Goal: Task Accomplishment & Management: Complete application form

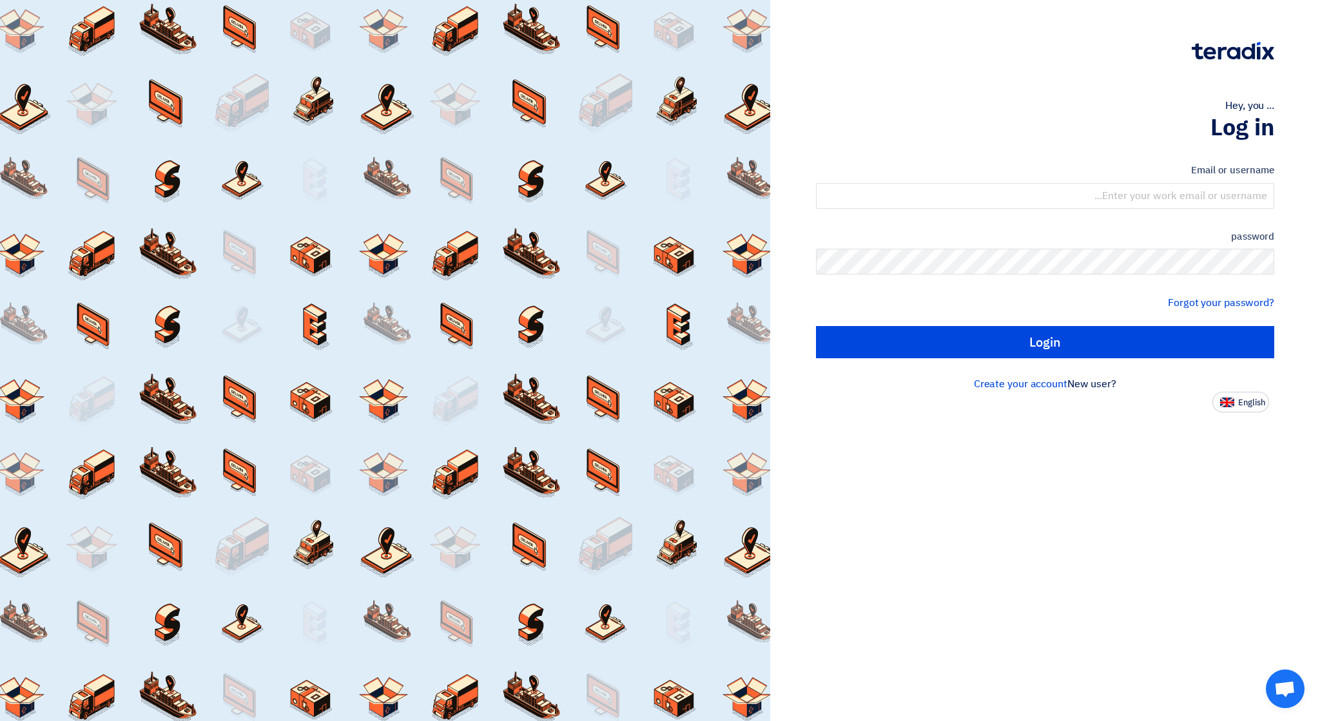
click at [927, 158] on div "Email or username password Forgot your password? Login" at bounding box center [1045, 260] width 458 height 231
click at [1188, 189] on input "text" at bounding box center [1045, 196] width 458 height 26
click at [1041, 389] on font "Create your account" at bounding box center [1020, 383] width 93 height 15
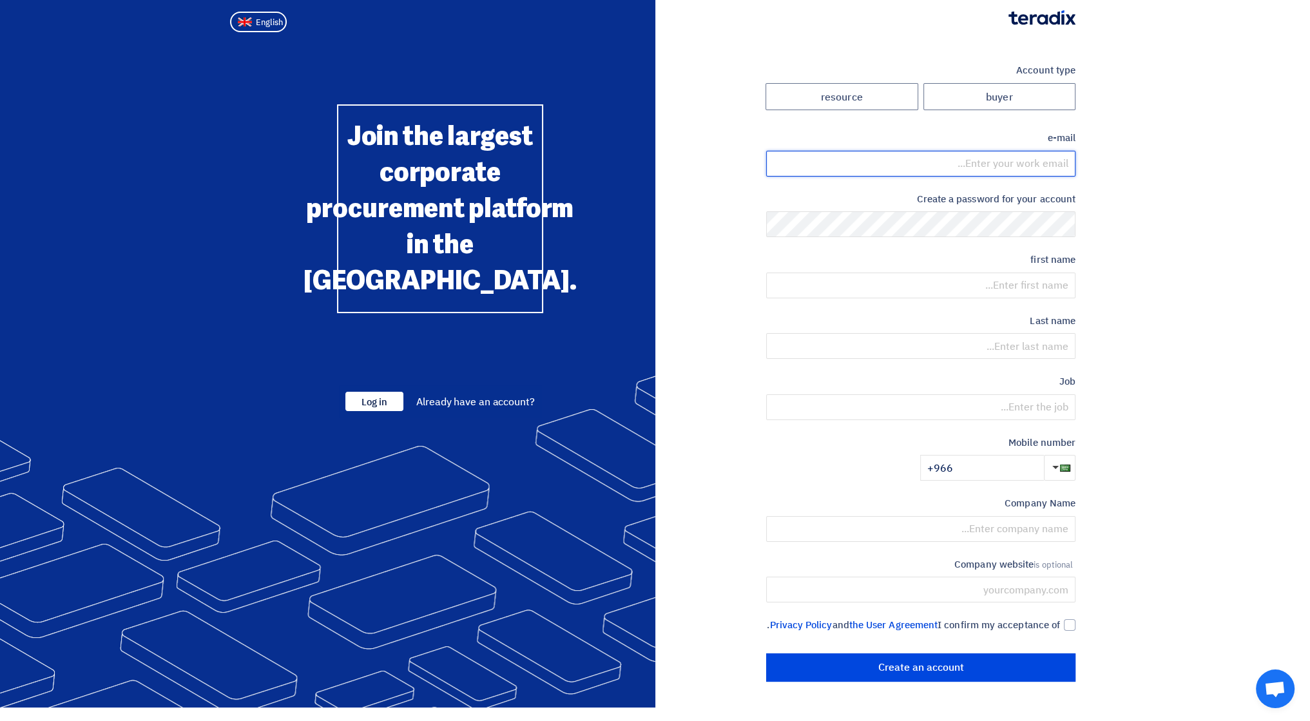
click at [1002, 163] on input "email" at bounding box center [920, 164] width 309 height 26
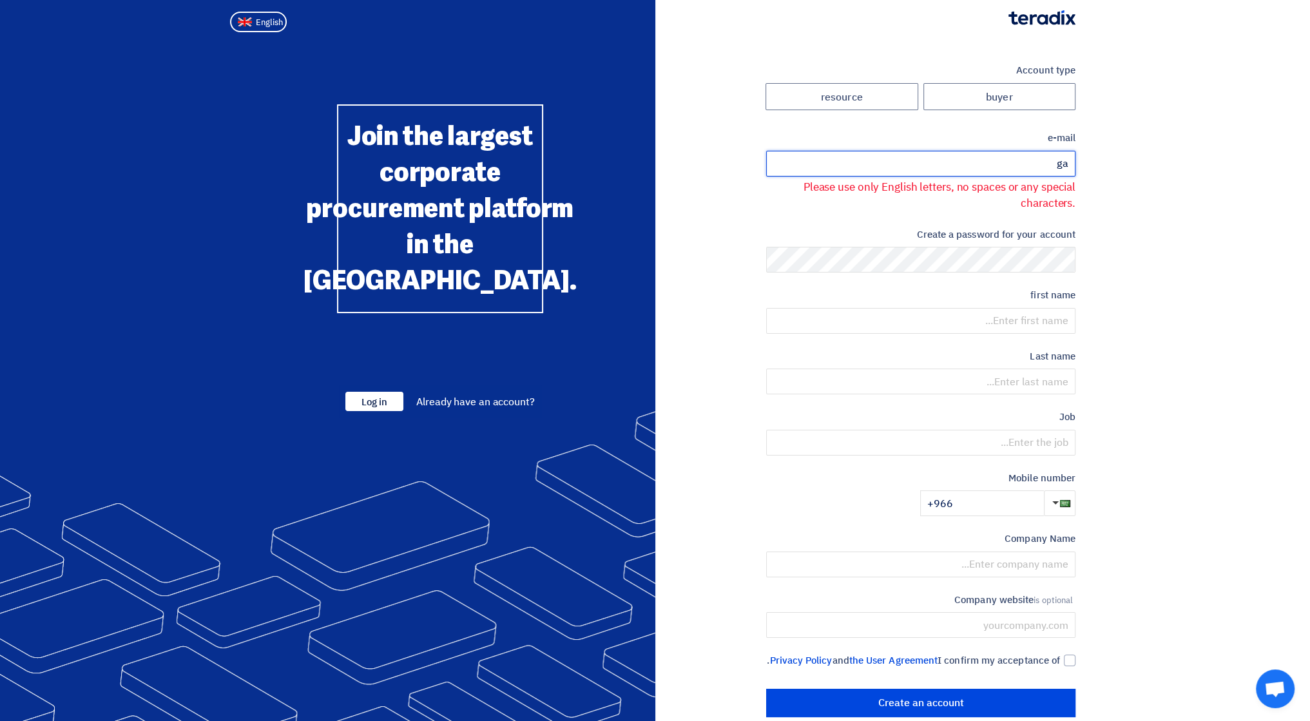
type input "g"
type input "[EMAIL_ADDRESS][DOMAIN_NAME]"
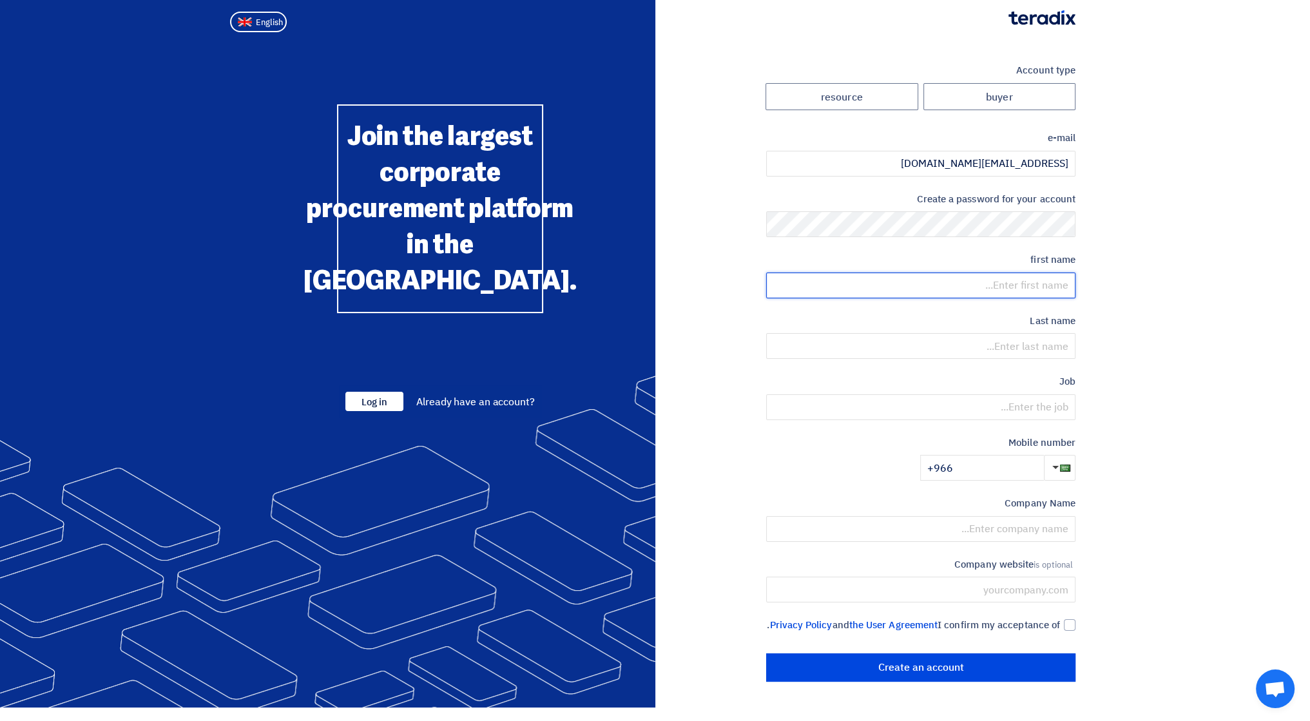
click at [1015, 285] on input "text" at bounding box center [920, 286] width 309 height 26
type input "BILAL"
type input "ALI"
click at [1011, 410] on input "text" at bounding box center [920, 407] width 309 height 26
type input "dc"
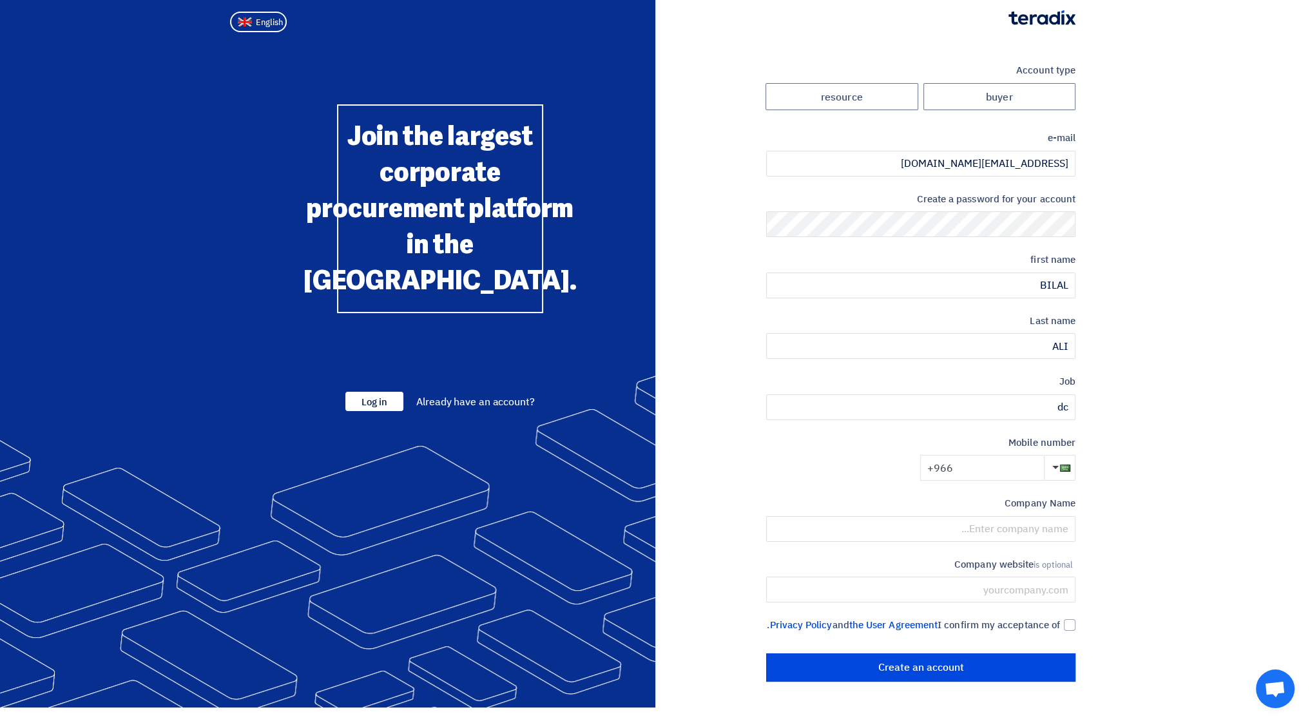
click at [987, 474] on input "+966" at bounding box center [982, 468] width 124 height 26
type input "+966 537291801"
click at [954, 535] on input "text" at bounding box center [920, 529] width 309 height 26
type input "garden art"
click at [1004, 592] on input "text" at bounding box center [920, 590] width 309 height 26
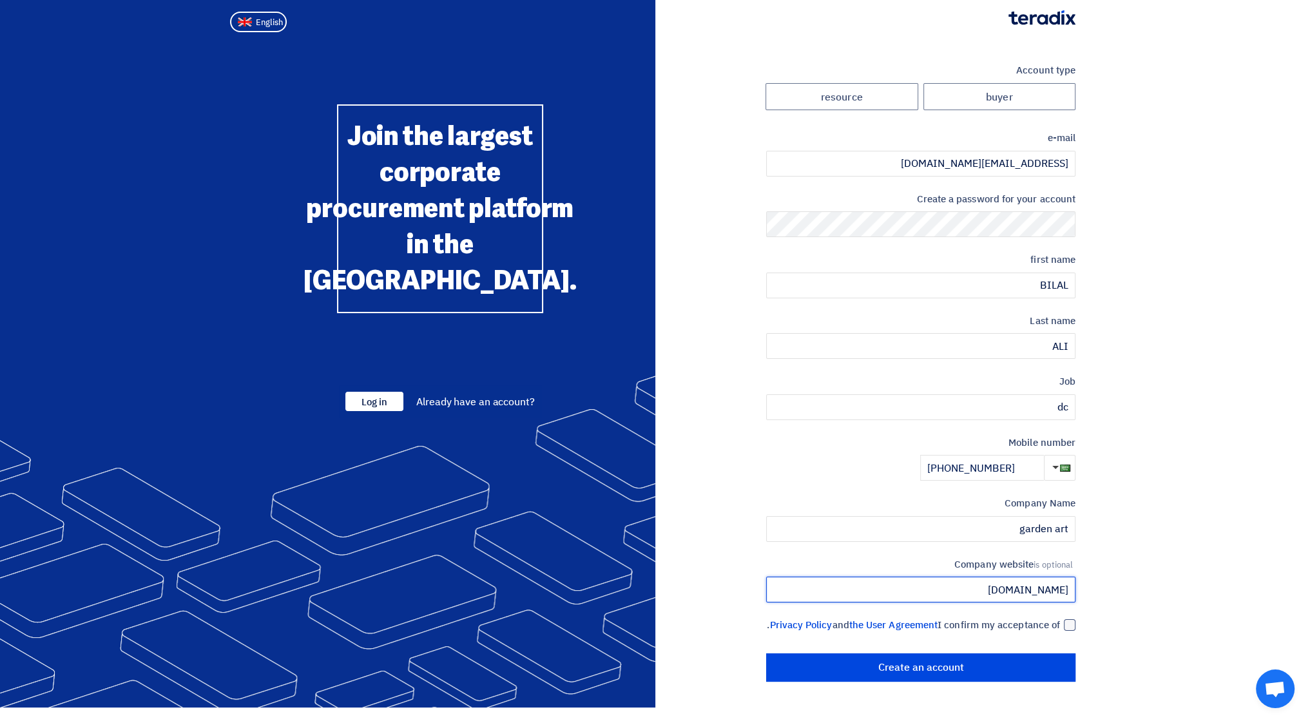
type input "www.gardenartme.com"
click at [1065, 625] on div at bounding box center [1070, 625] width 12 height 12
click at [1060, 625] on input "I confirm my acceptance of the User Agreement and Privacy Policy ." at bounding box center [905, 631] width 309 height 26
checkbox input "true"
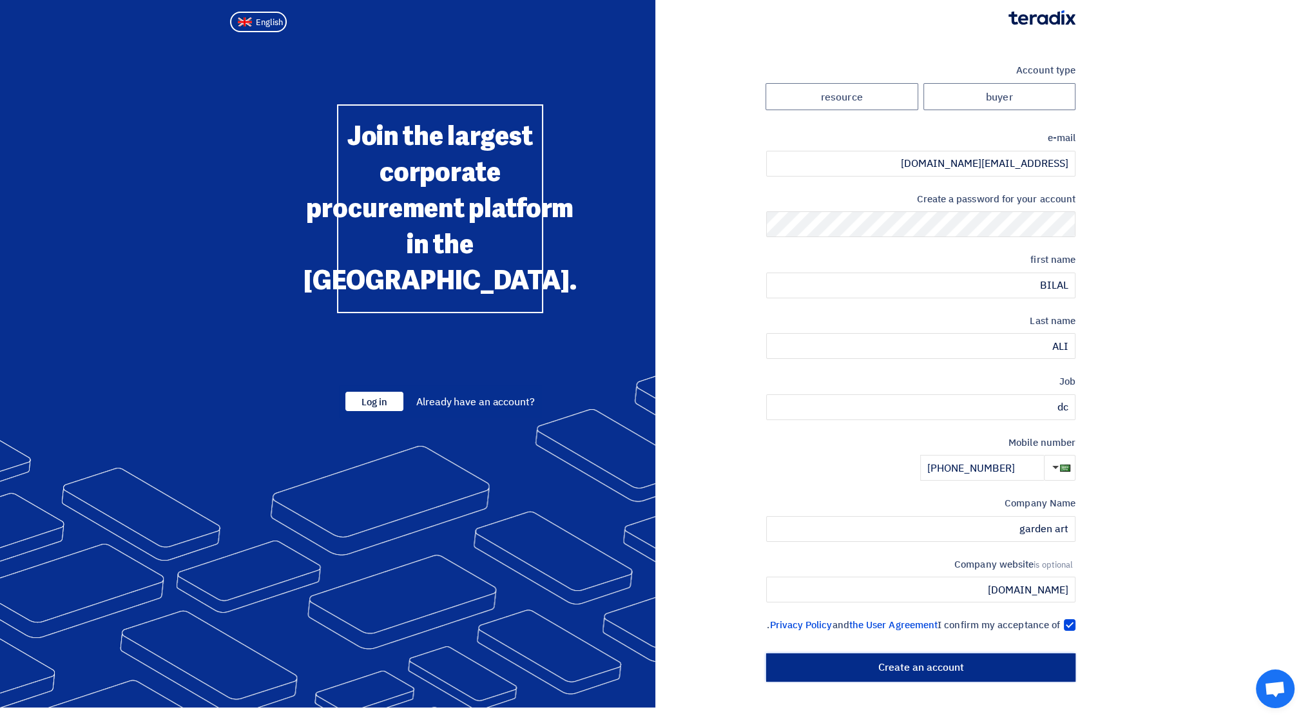
click at [996, 682] on input "Create an account" at bounding box center [920, 667] width 309 height 28
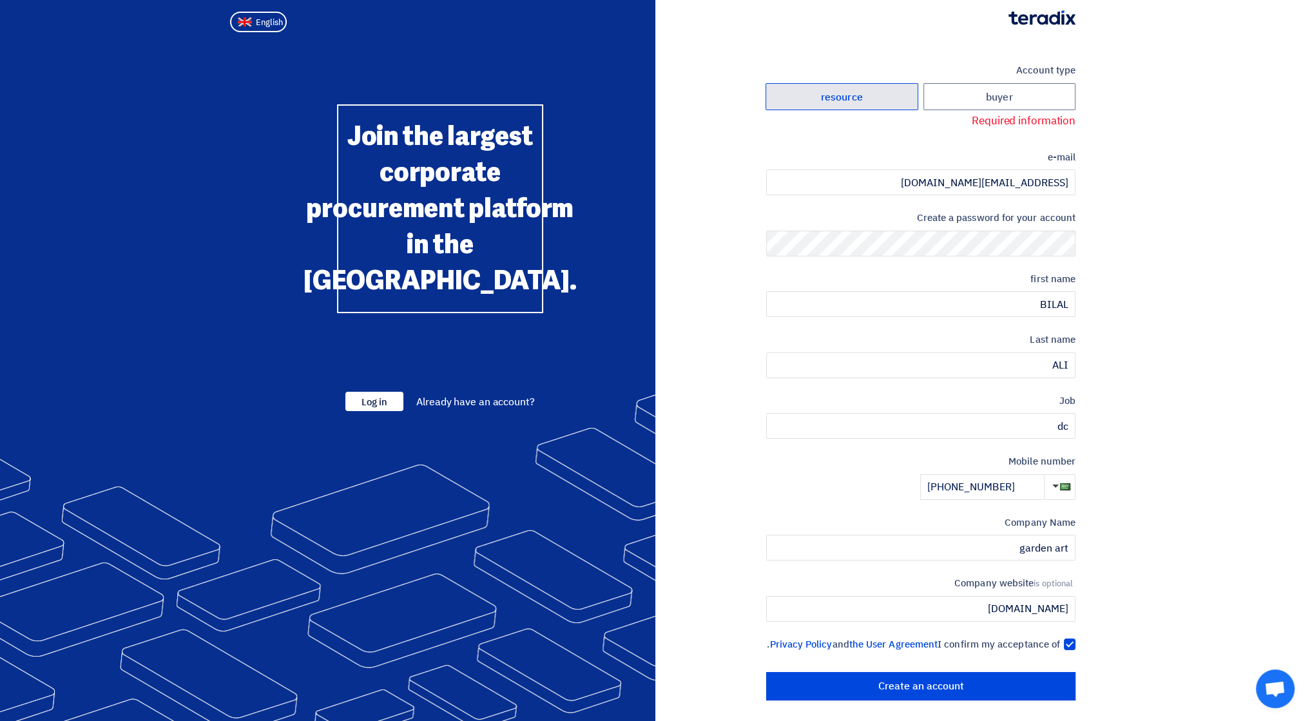
click at [892, 95] on label "resource" at bounding box center [841, 97] width 153 height 28
click at [892, 95] on input "resource" at bounding box center [841, 97] width 151 height 26
radio input "true"
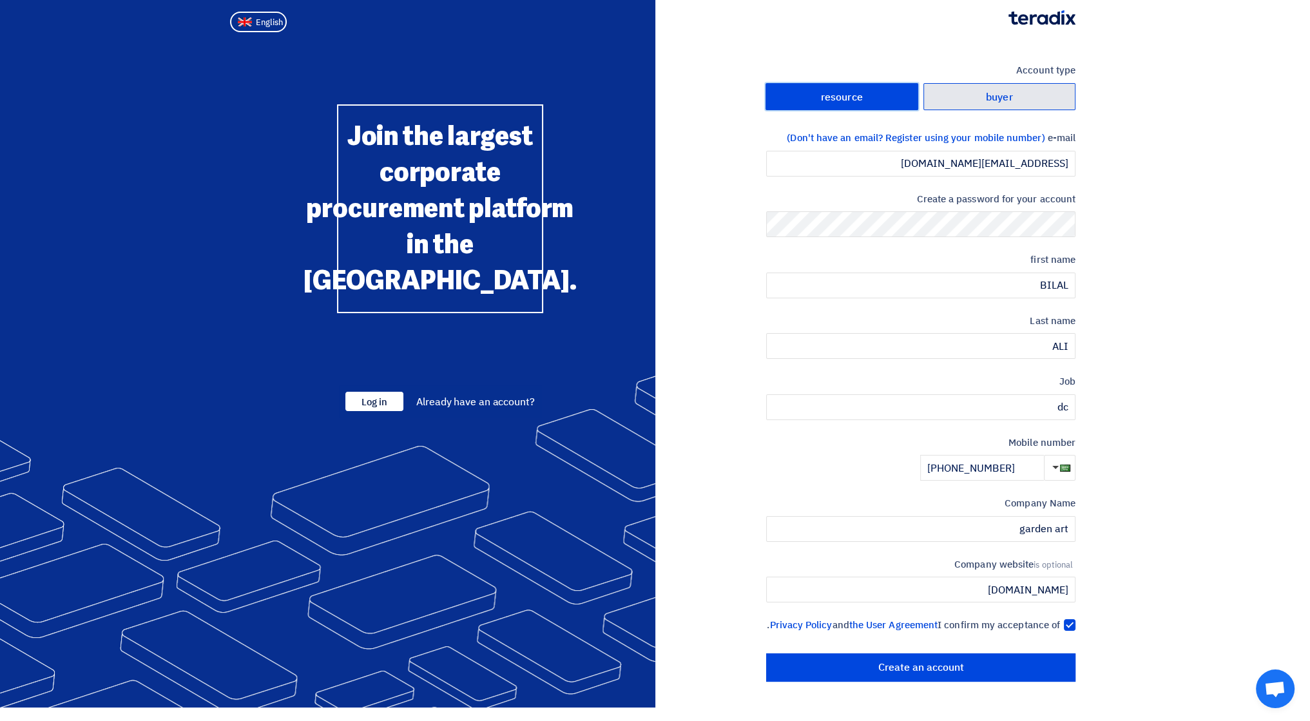
click at [943, 102] on label "buyer" at bounding box center [999, 97] width 153 height 28
click at [943, 102] on input "buyer" at bounding box center [999, 97] width 151 height 26
radio input "true"
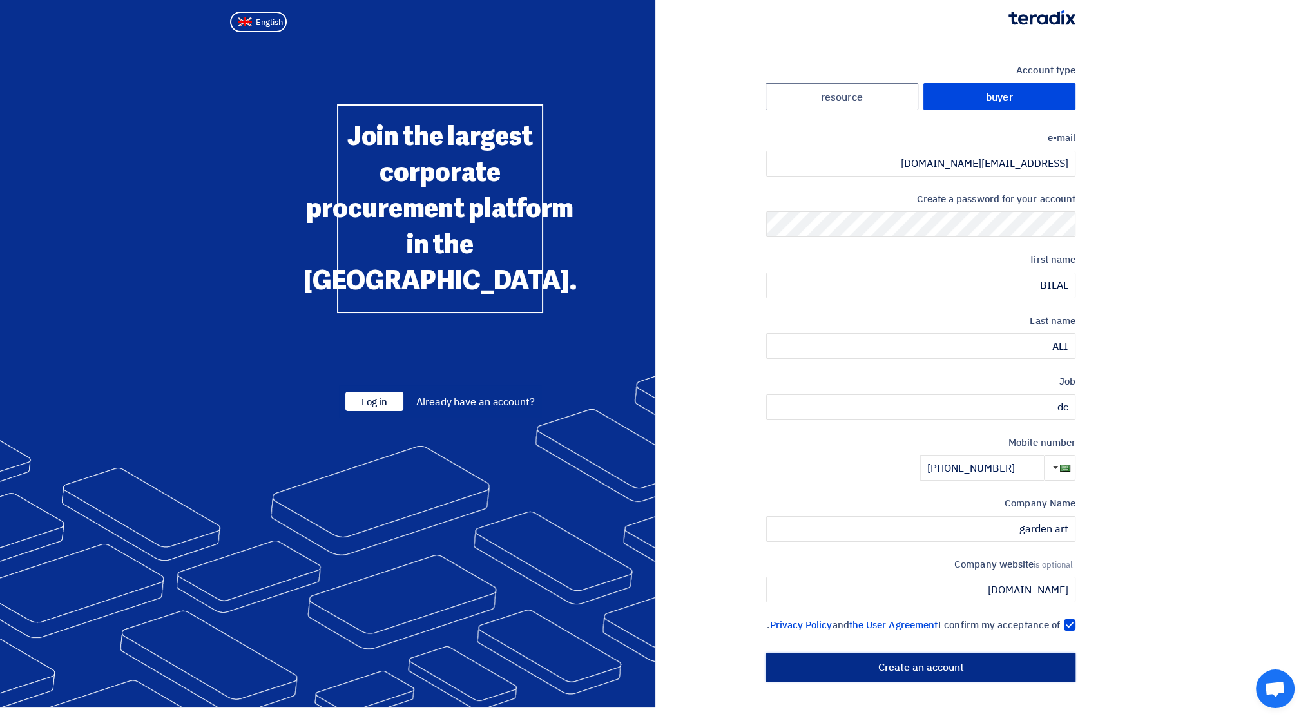
click at [981, 682] on input "Create an account" at bounding box center [920, 667] width 309 height 28
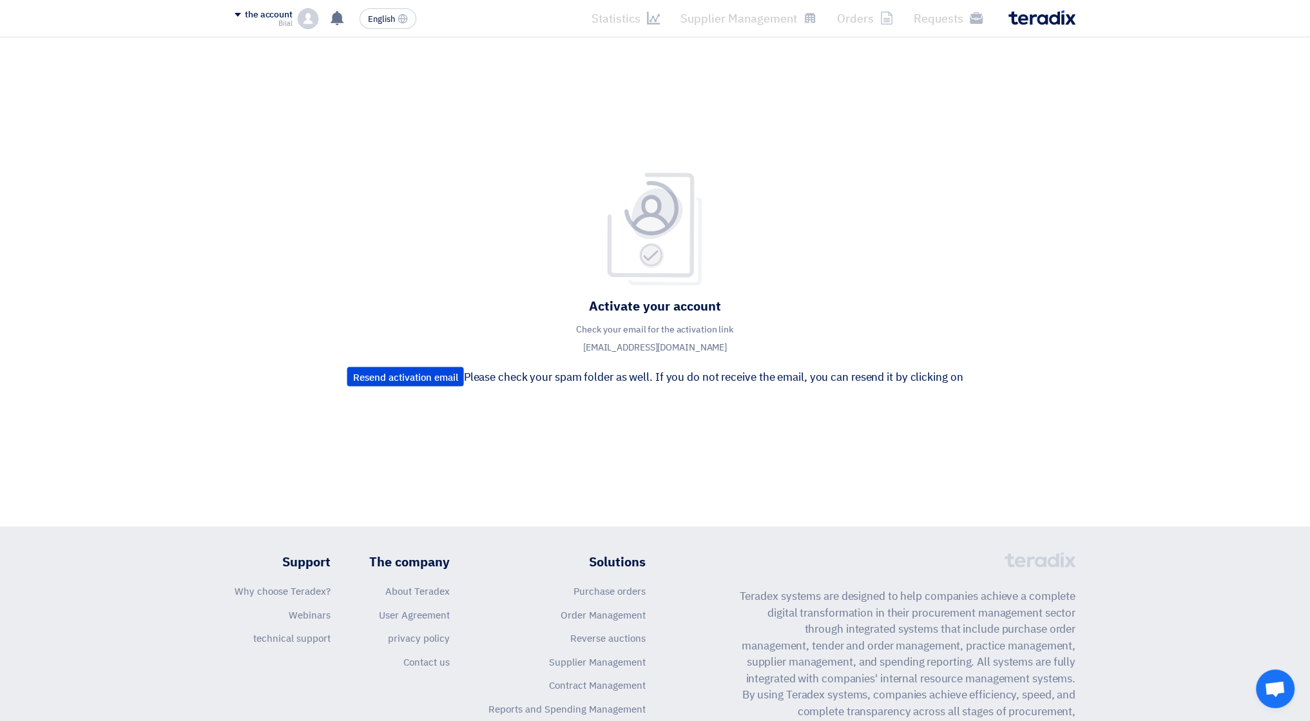
click at [406, 294] on div "Activate your account Check your email for the activation link contact@gardenar…" at bounding box center [655, 281] width 860 height 221
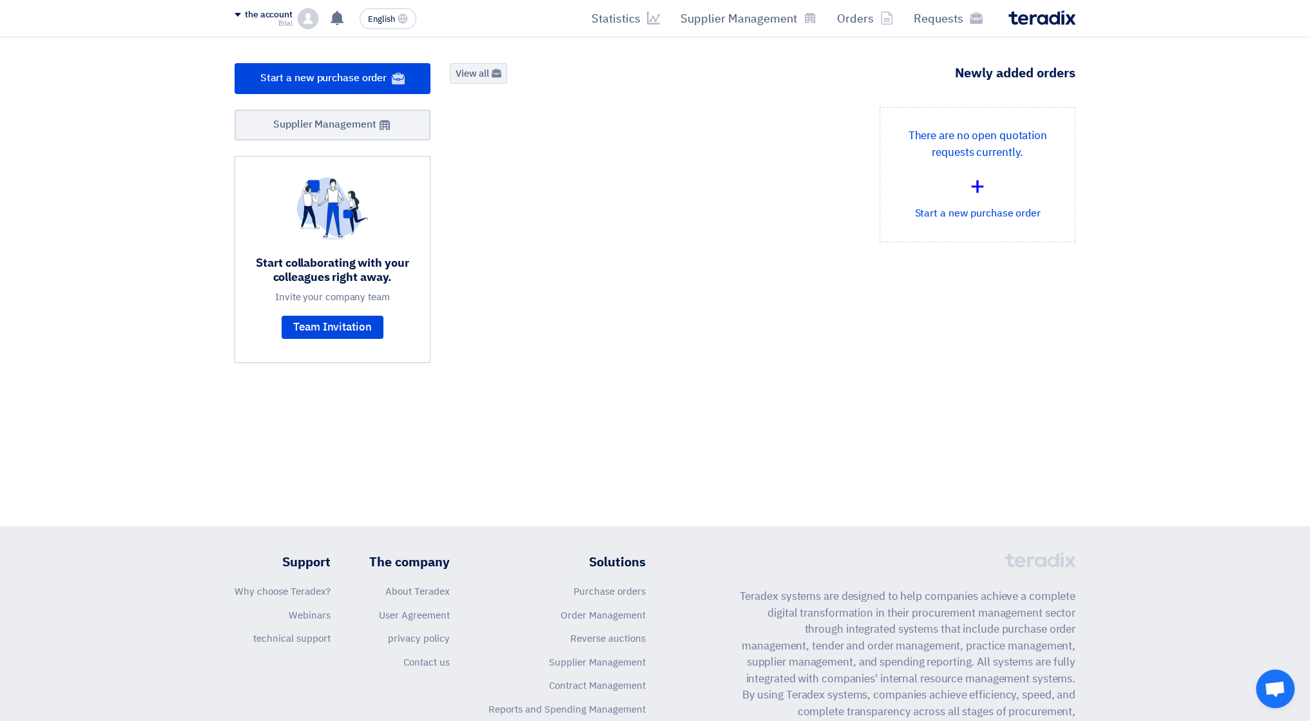
click at [840, 54] on section "2 Requests Remaining 1 Auctions Remaining Start a new purchase order +" at bounding box center [655, 225] width 1310 height 377
click at [402, 124] on link "Supplier Management" at bounding box center [333, 125] width 196 height 31
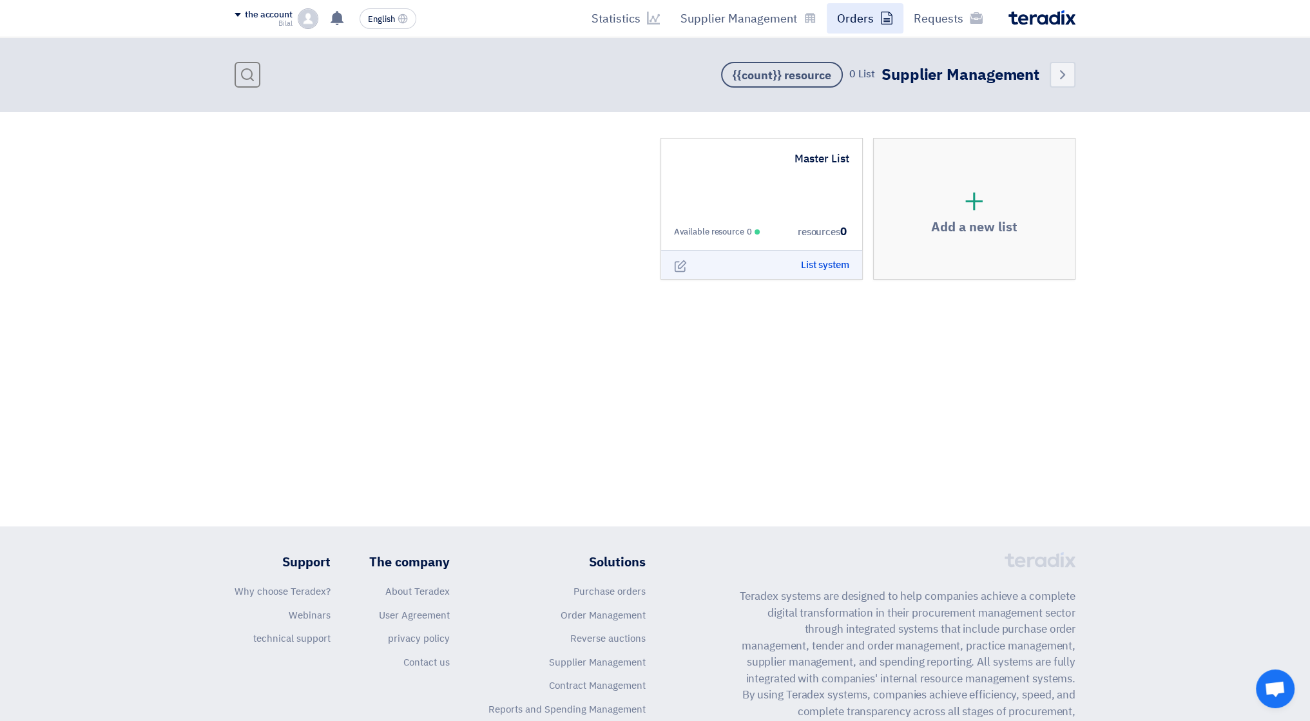
click at [861, 17] on font "Orders" at bounding box center [855, 18] width 37 height 17
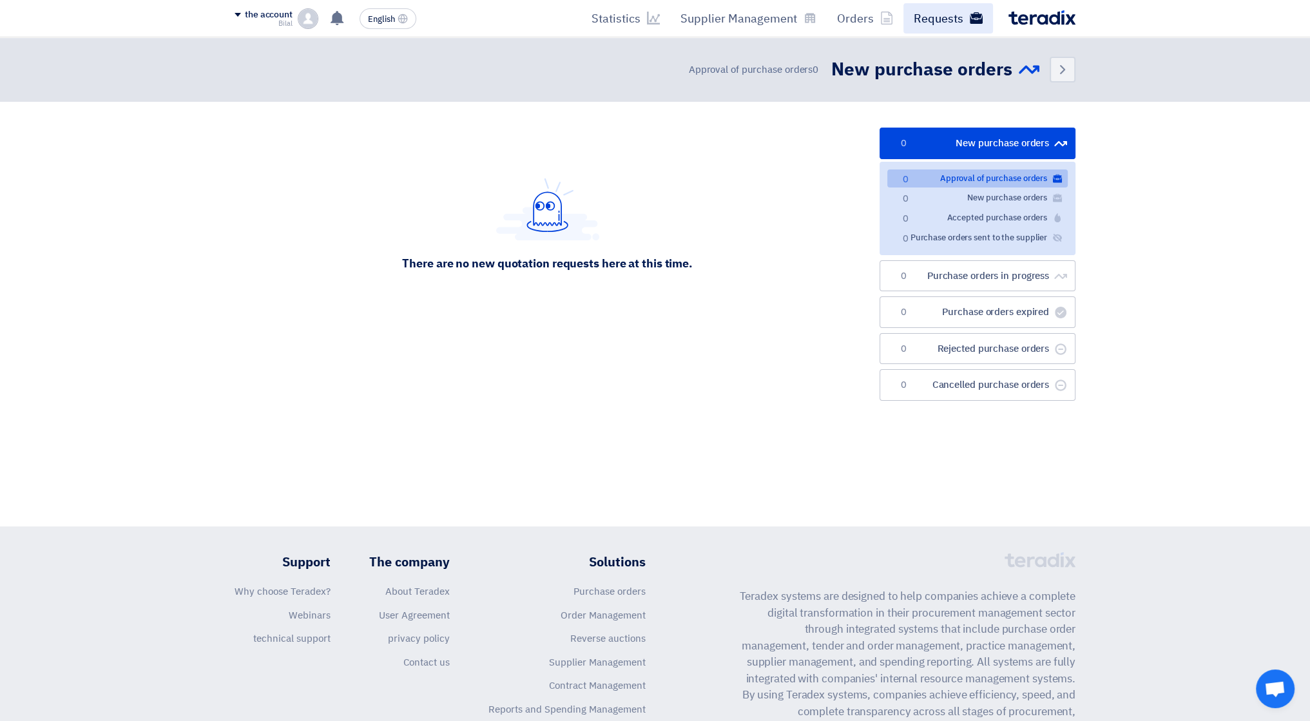
click at [923, 23] on font "Requests" at bounding box center [939, 18] width 50 height 17
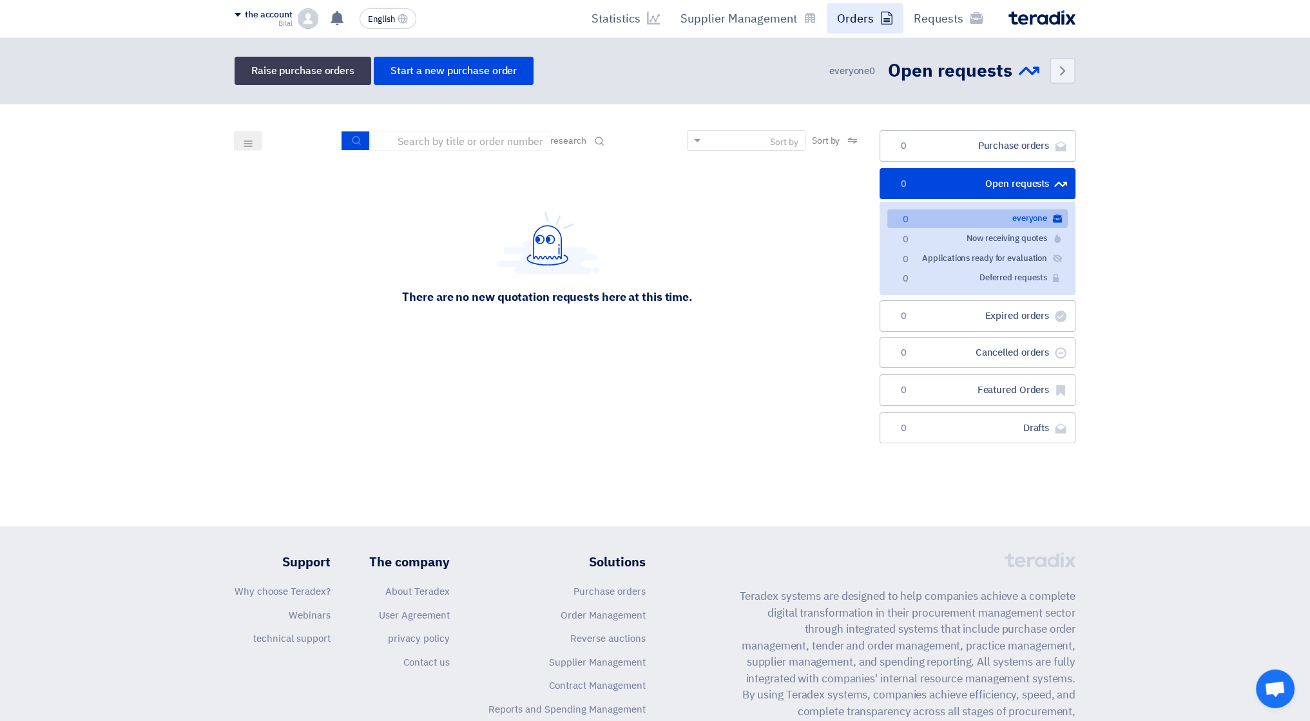
click at [865, 20] on font "Orders" at bounding box center [855, 18] width 37 height 17
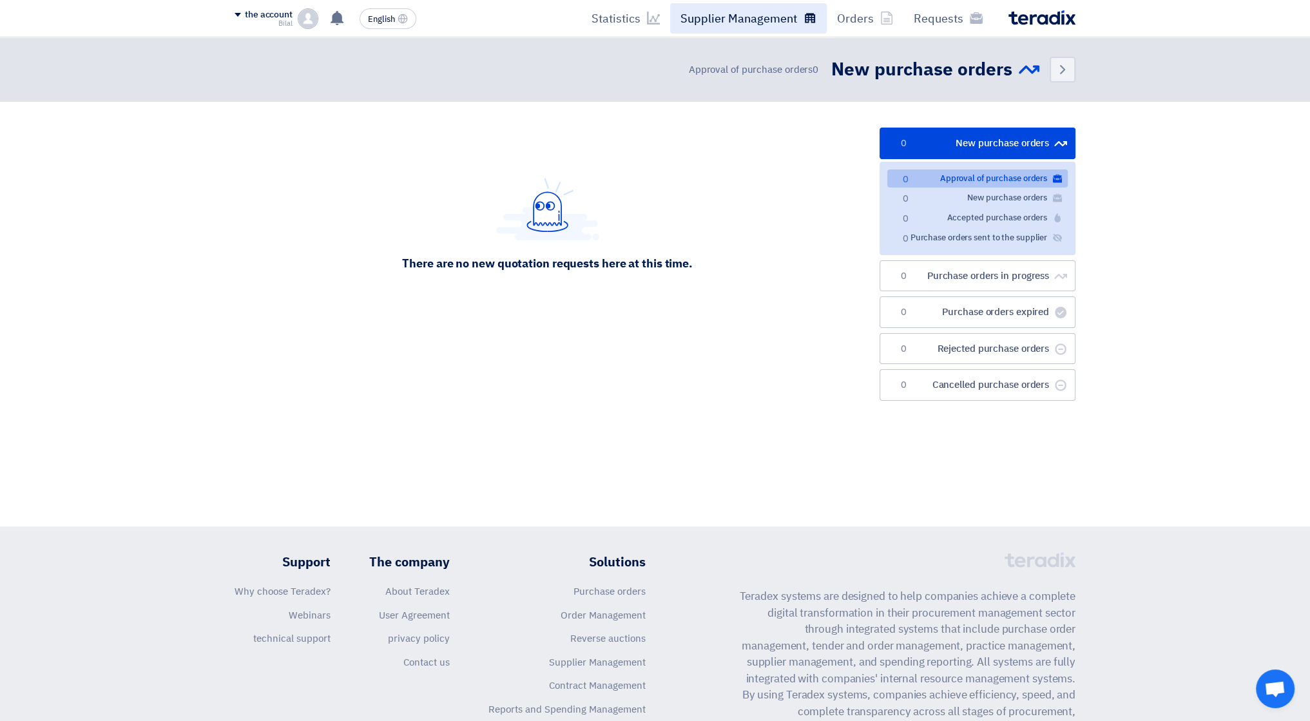
click at [717, 19] on font "Supplier Management" at bounding box center [738, 18] width 117 height 17
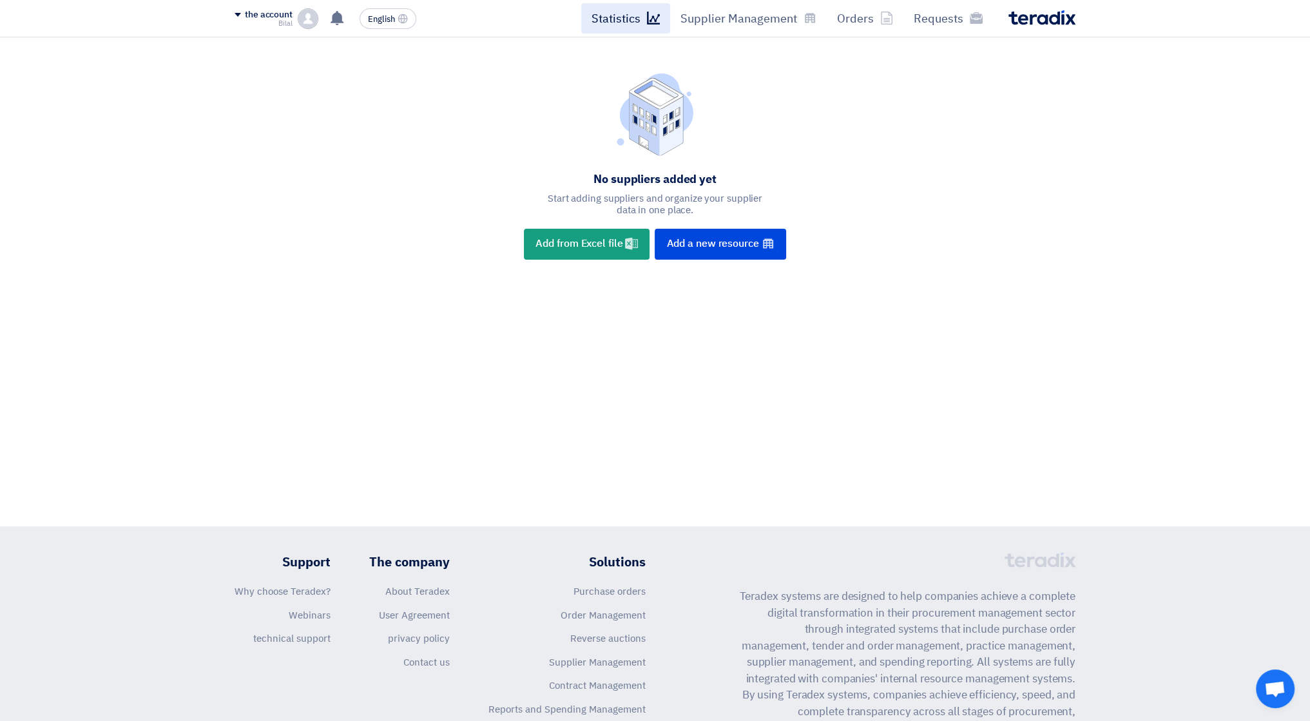
click at [635, 24] on font "Statistics" at bounding box center [615, 18] width 49 height 17
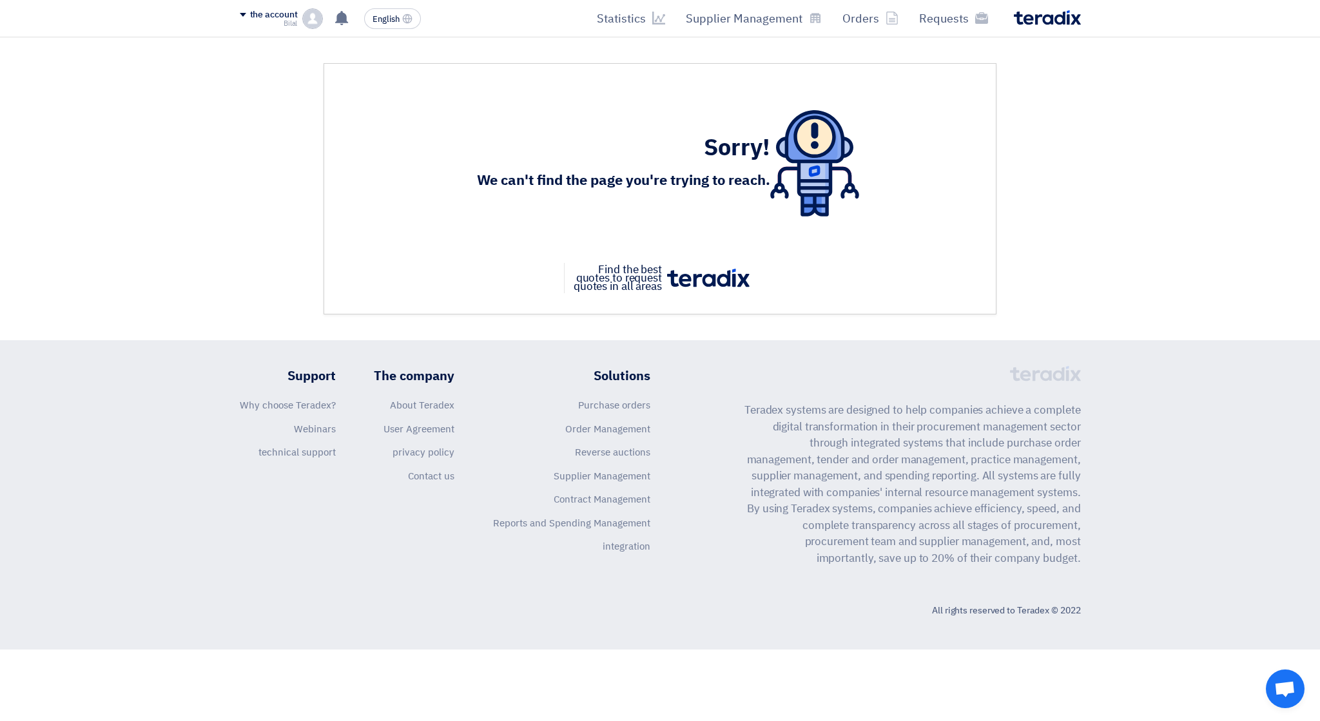
click at [1095, 73] on section "Sorry! We can't find the page you're trying to reach. Find the best quotes to r…" at bounding box center [660, 188] width 1320 height 303
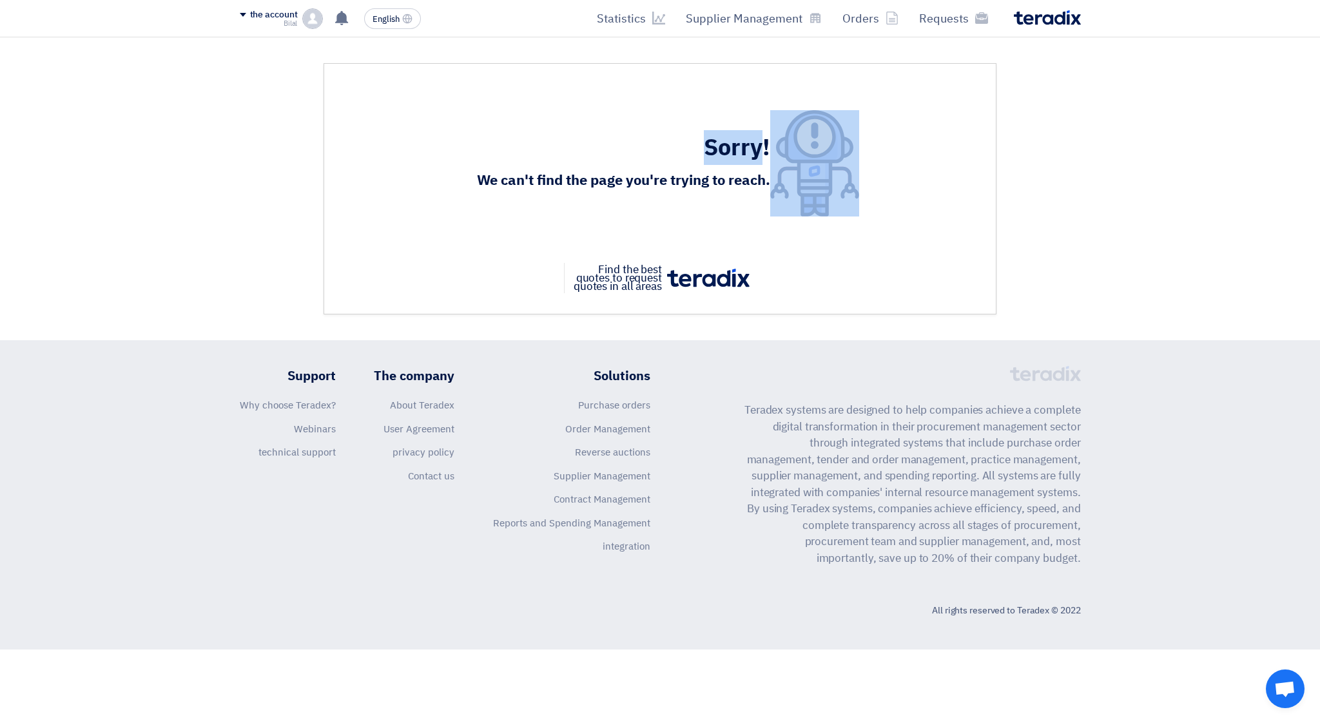
click at [1095, 73] on section "Sorry! We can't find the page you're trying to reach. Find the best quotes to r…" at bounding box center [660, 188] width 1320 height 303
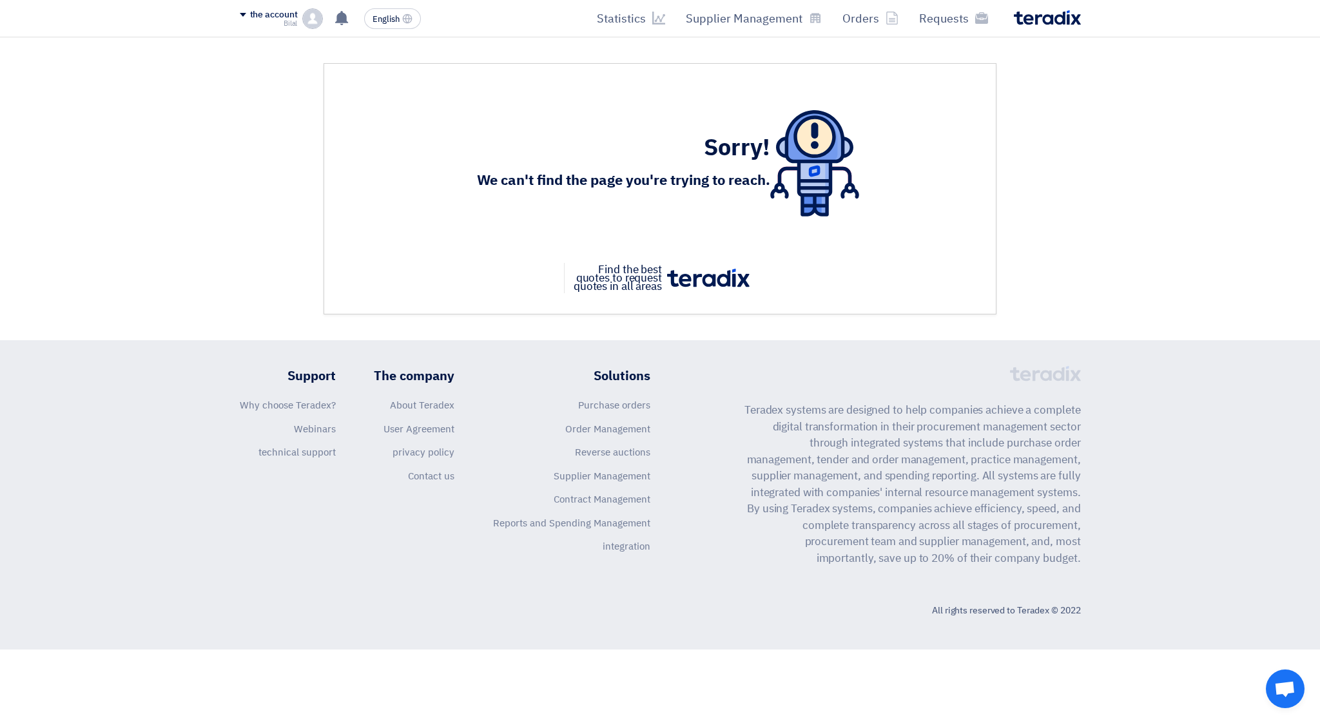
click at [1059, 28] on div "Requests Orders Supplier Management Statistics" at bounding box center [828, 18] width 504 height 30
click at [1052, 19] on img at bounding box center [1047, 17] width 67 height 15
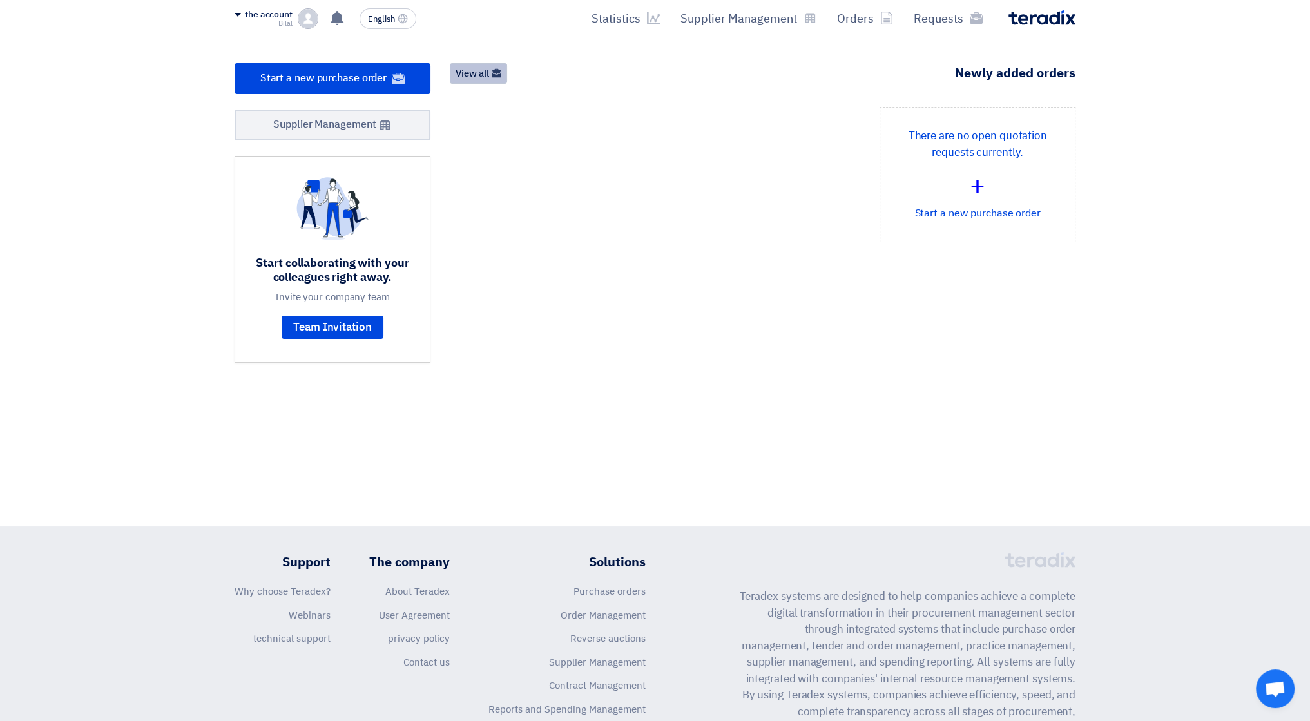
click at [497, 80] on link "View all" at bounding box center [478, 73] width 57 height 21
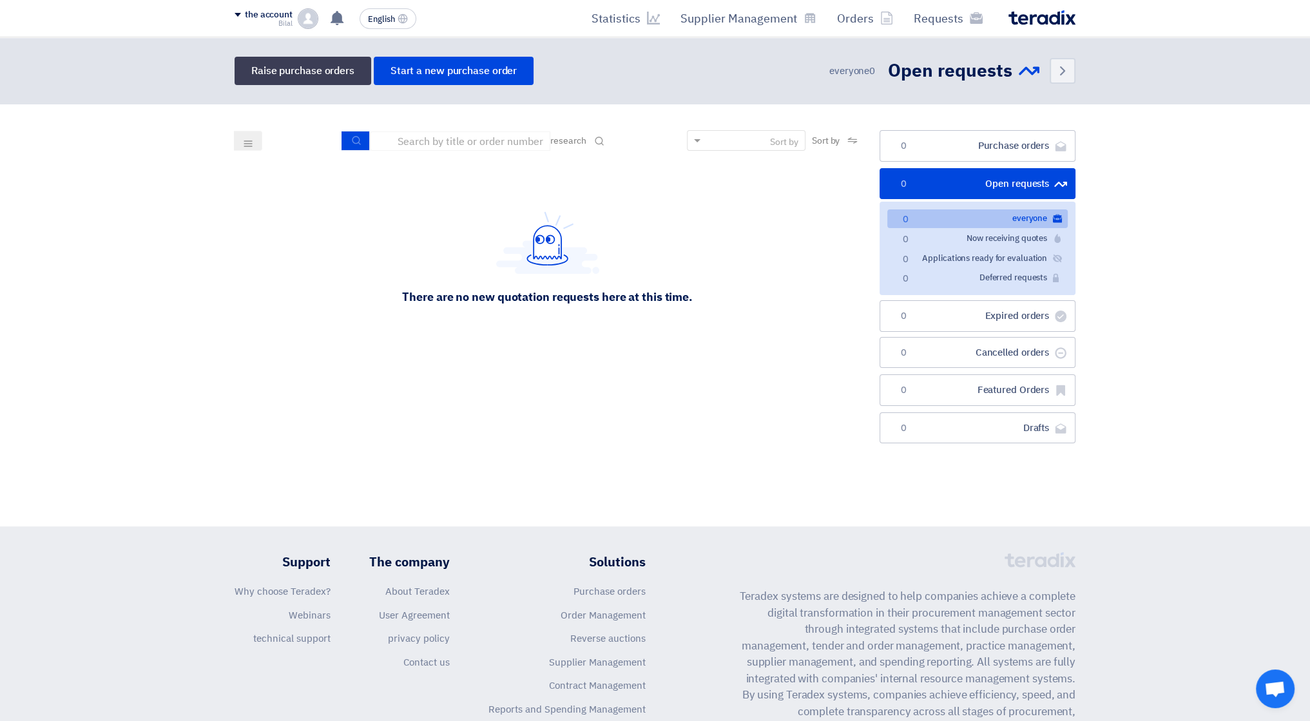
click at [265, 19] on font "the account" at bounding box center [269, 15] width 48 height 14
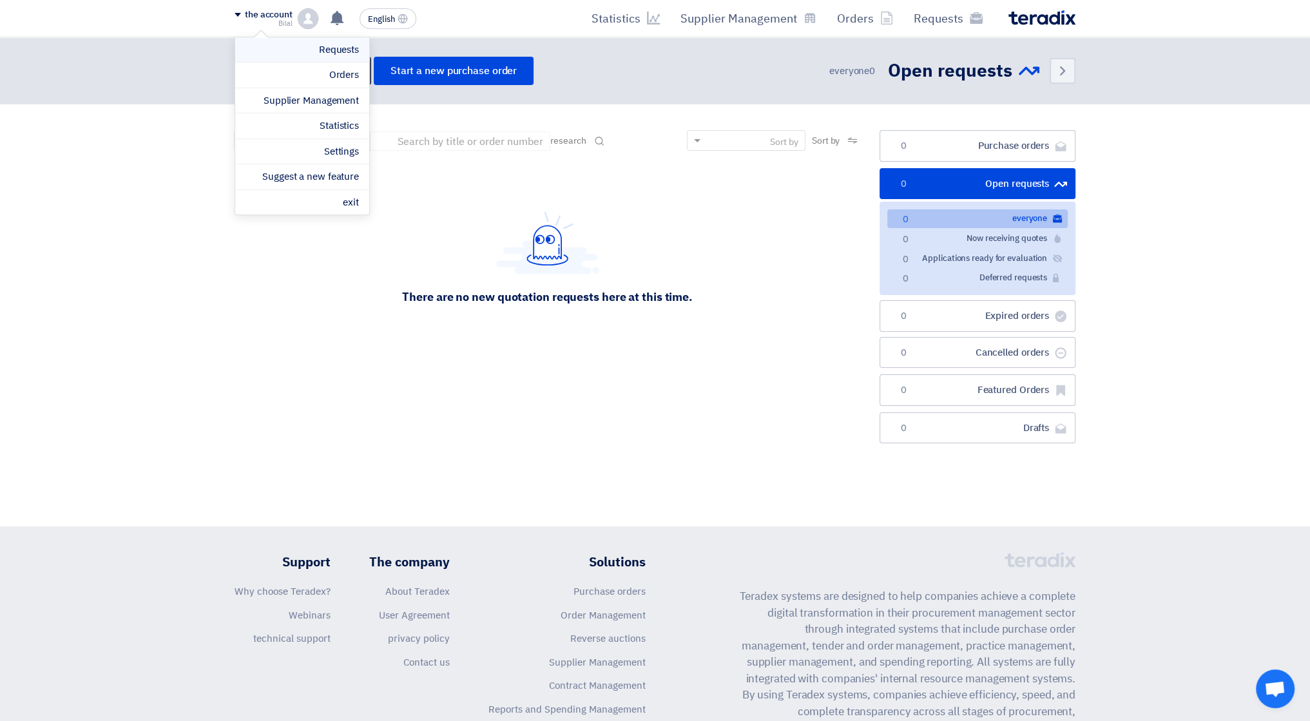
click at [317, 43] on link "Requests" at bounding box center [301, 50] width 113 height 15
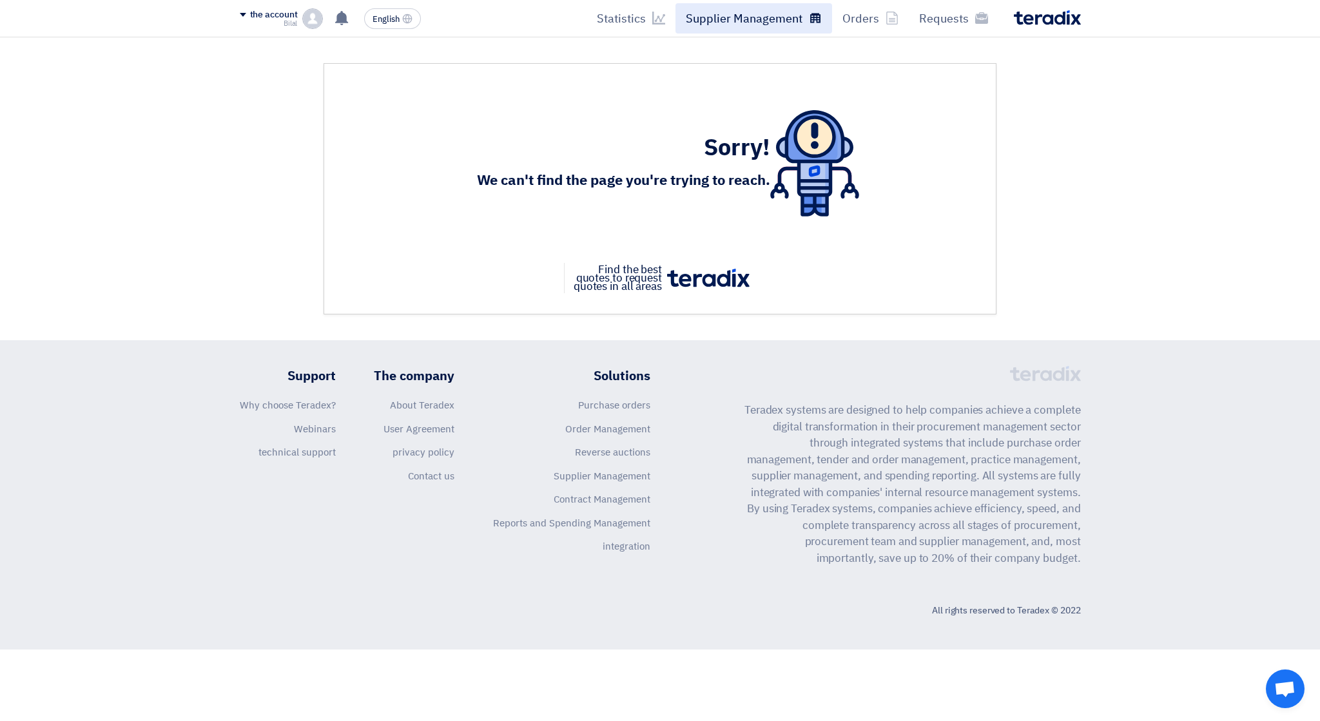
click at [748, 28] on link "Supplier Management" at bounding box center [753, 18] width 157 height 30
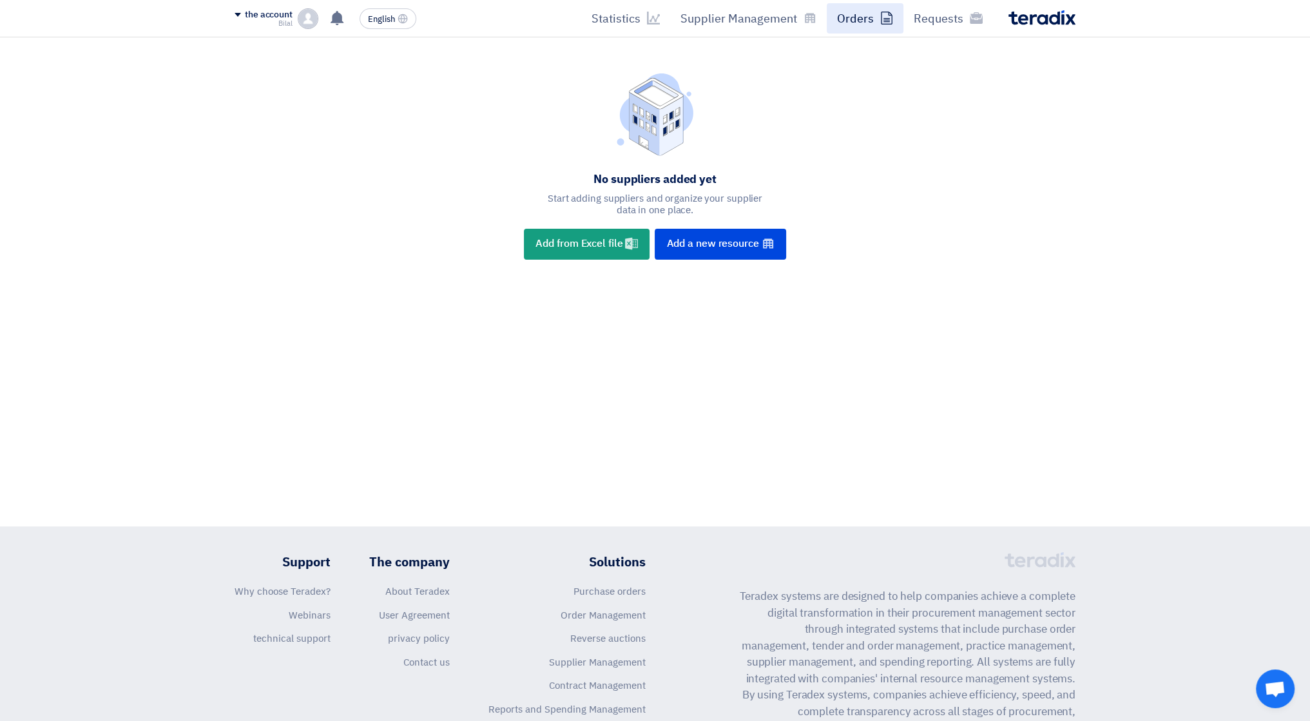
click at [874, 18] on font "Orders" at bounding box center [855, 18] width 37 height 17
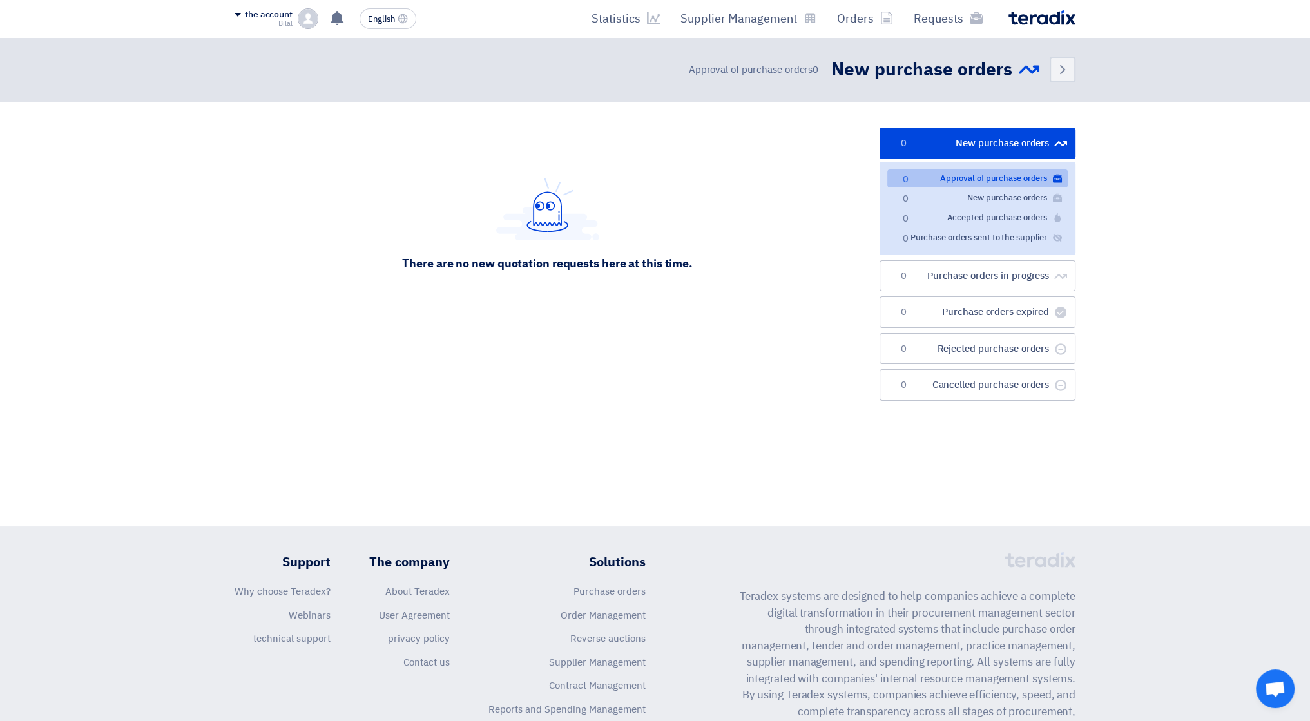
click at [260, 16] on font "the account" at bounding box center [269, 15] width 48 height 14
click at [338, 70] on font "Orders" at bounding box center [344, 75] width 30 height 14
click at [261, 6] on div "English EN You have no new notifications. the account Bilal Requests Orders Sup…" at bounding box center [328, 19] width 187 height 26
click at [231, 10] on div "Requests Orders Supplier Management Statistics English EN You have no new notif…" at bounding box center [655, 18] width 860 height 37
click at [240, 12] on div "the account" at bounding box center [264, 15] width 58 height 11
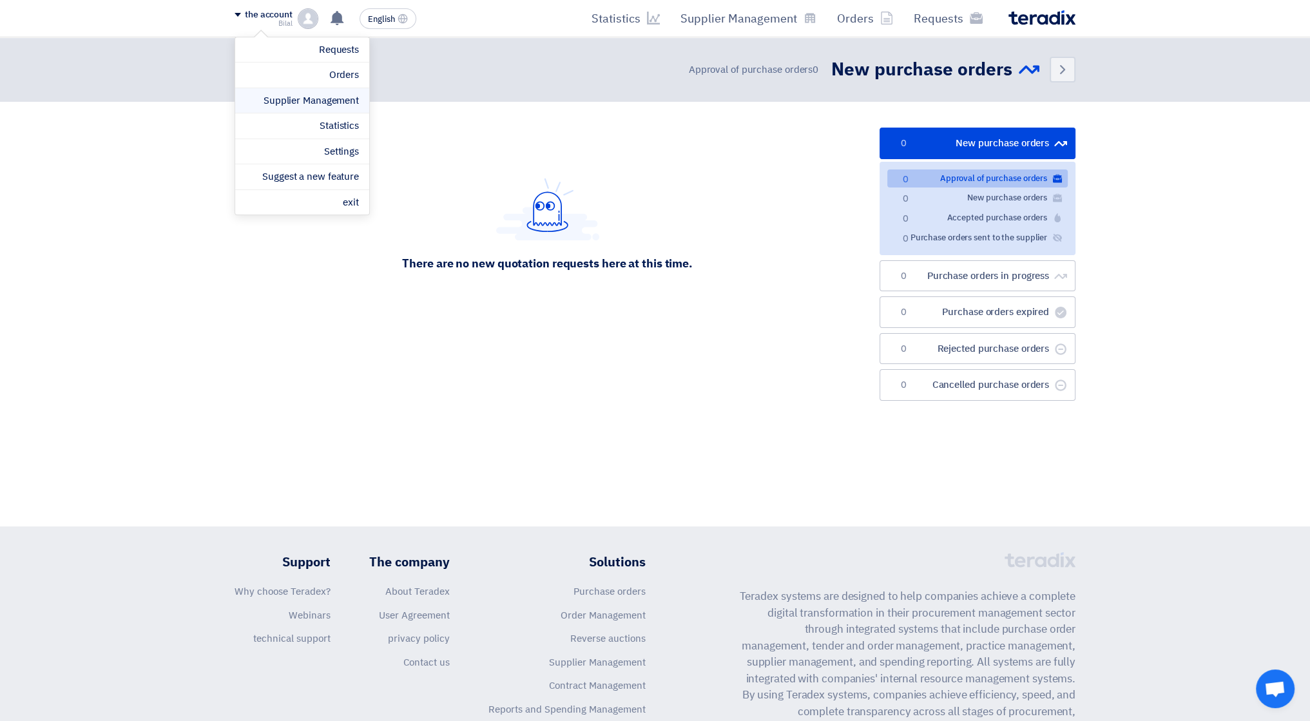
click at [312, 99] on font "Supplier Management" at bounding box center [311, 100] width 95 height 14
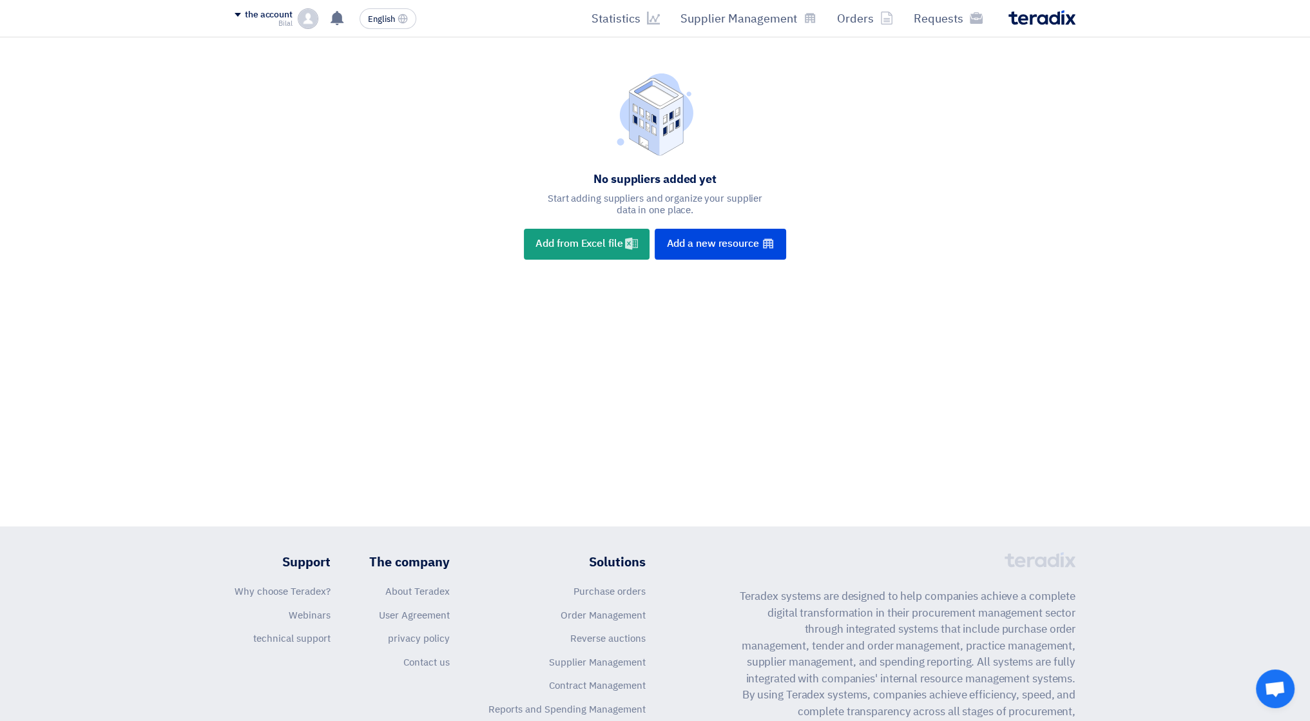
click at [255, 12] on font "the account" at bounding box center [269, 15] width 48 height 14
click at [914, 59] on section "No suppliers added yet Start adding suppliers and organize your supplier data i…" at bounding box center [655, 167] width 1310 height 261
click at [952, 28] on link "Requests" at bounding box center [948, 18] width 90 height 30
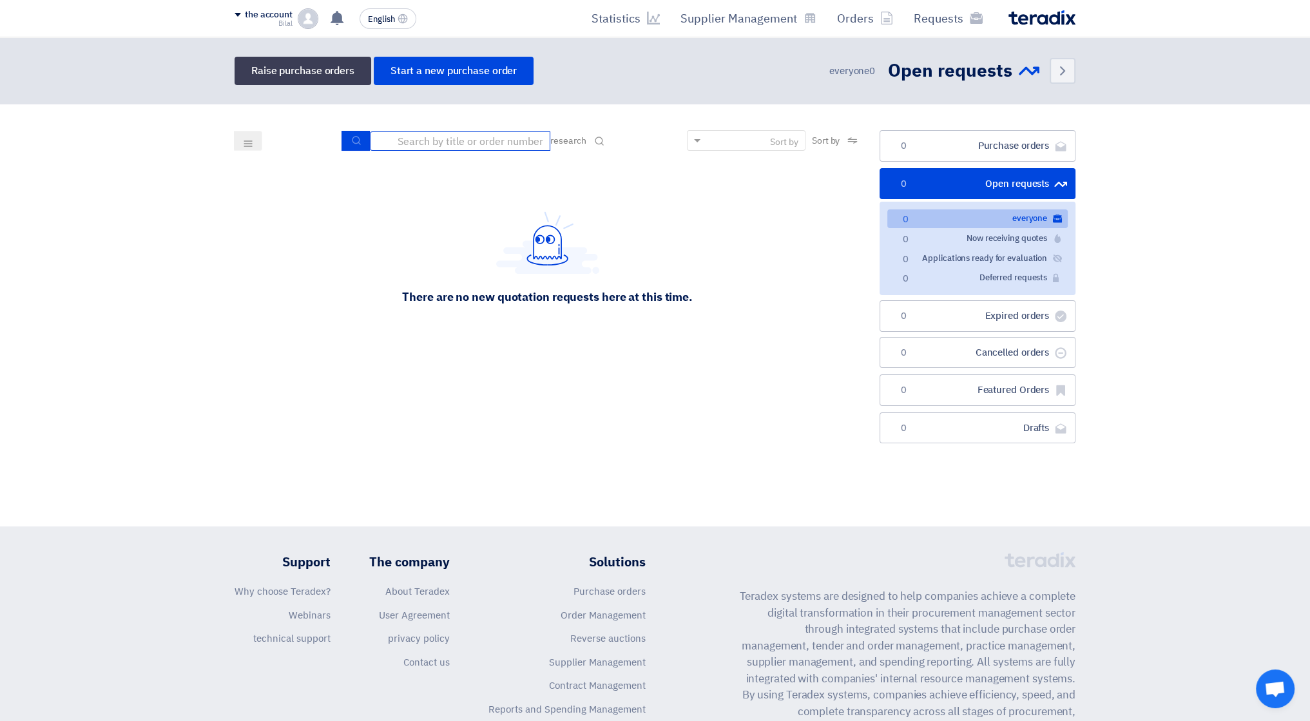
click at [496, 143] on input at bounding box center [460, 140] width 180 height 19
click at [469, 142] on input at bounding box center [460, 140] width 180 height 19
type input "71103"
click at [353, 136] on use "submit" at bounding box center [356, 140] width 8 height 8
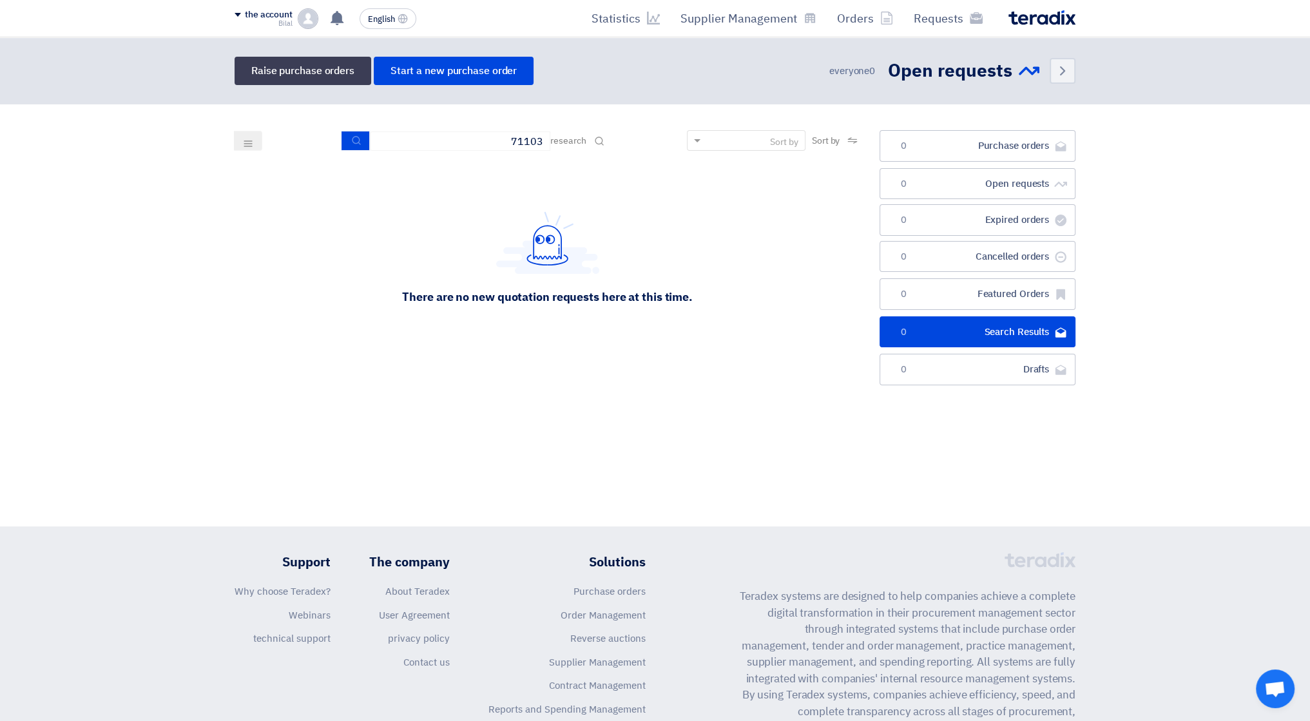
click at [724, 139] on div "Sort by" at bounding box center [754, 141] width 101 height 16
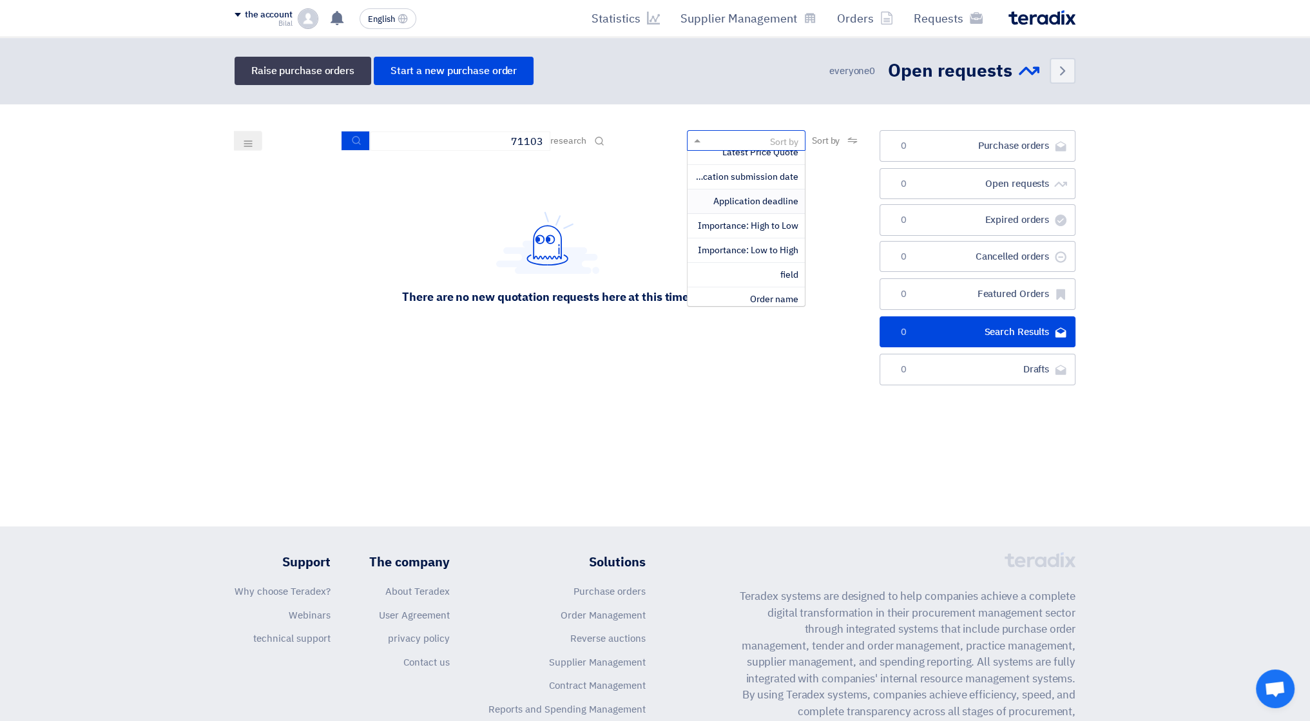
scroll to position [15, 0]
click at [771, 291] on font "Order name" at bounding box center [774, 294] width 48 height 14
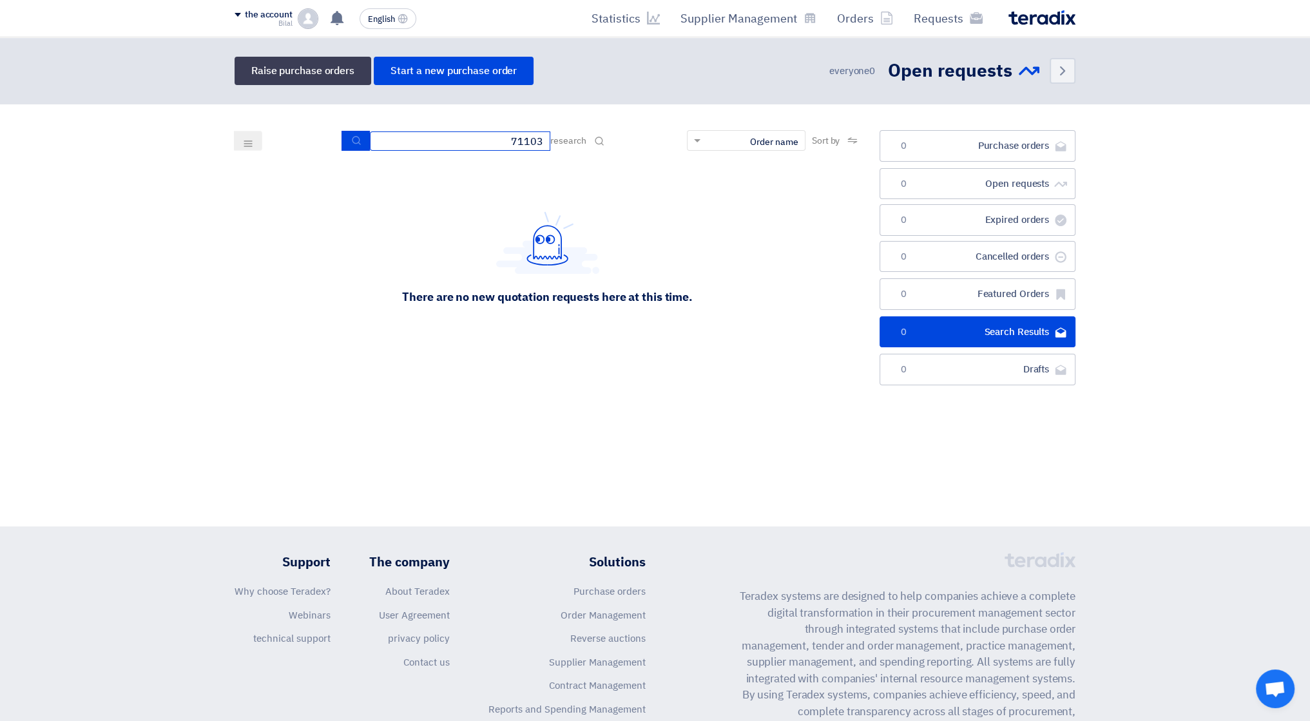
click at [544, 142] on input "71103" at bounding box center [460, 140] width 180 height 19
drag, startPoint x: 505, startPoint y: 142, endPoint x: 546, endPoint y: 140, distance: 41.3
click at [546, 140] on div "research 71103" at bounding box center [474, 141] width 264 height 20
type input "rfp"
click at [578, 139] on font "research" at bounding box center [567, 141] width 35 height 14
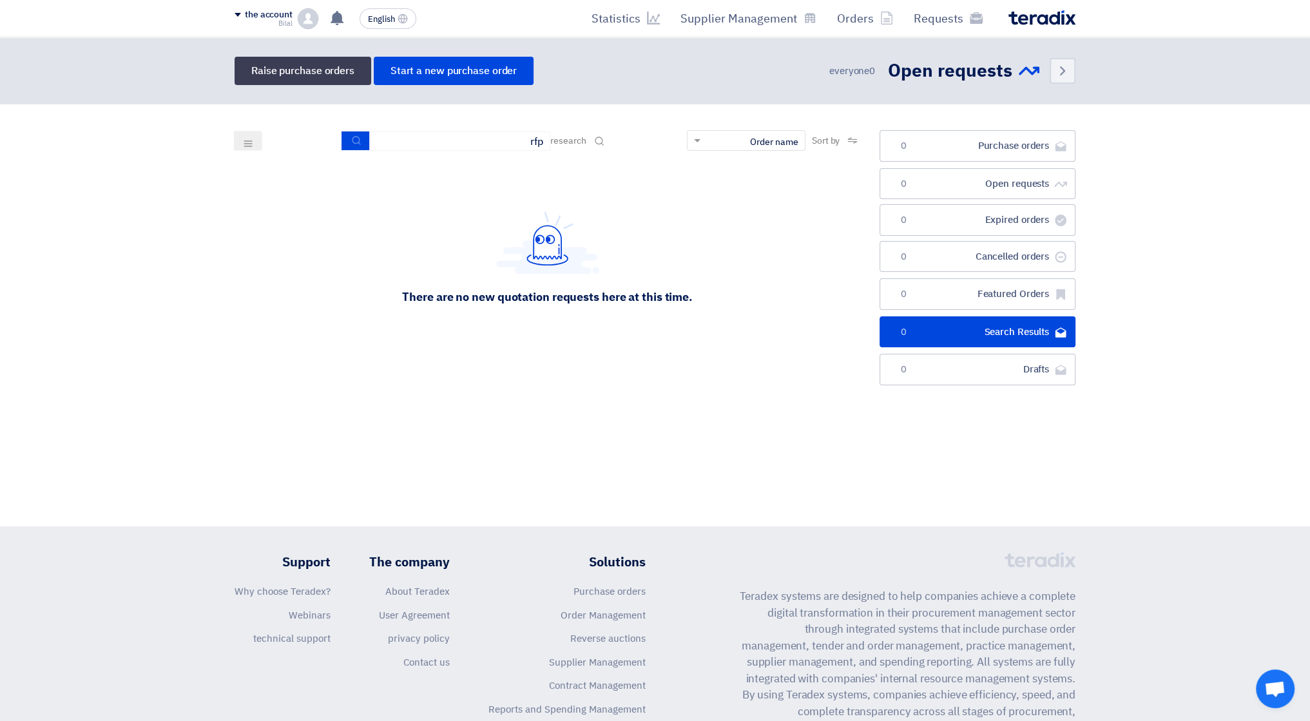
click at [555, 161] on div "There are no new quotation requests here at this time." at bounding box center [548, 257] width 626 height 193
click at [632, 158] on div "Sort by Sort by × Order name × research rfp" at bounding box center [548, 145] width 626 height 31
click at [594, 136] on icon at bounding box center [599, 141] width 10 height 10
click at [681, 153] on div "Sort by Sort by × Order name × research rfp" at bounding box center [548, 145] width 626 height 31
click at [771, 144] on font "Order name" at bounding box center [774, 142] width 48 height 14
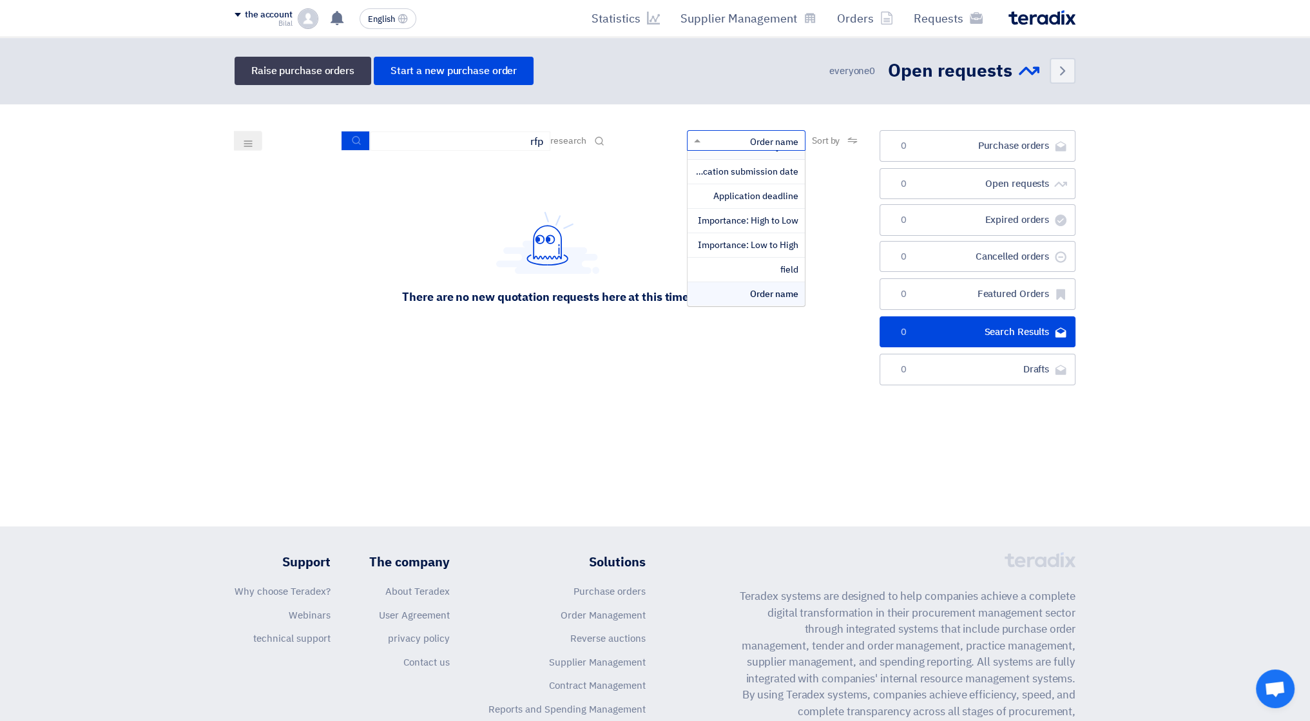
click at [629, 159] on div "Sort by Sort by × Order name × Latest Price Quote Application submission date A…" at bounding box center [548, 145] width 626 height 31
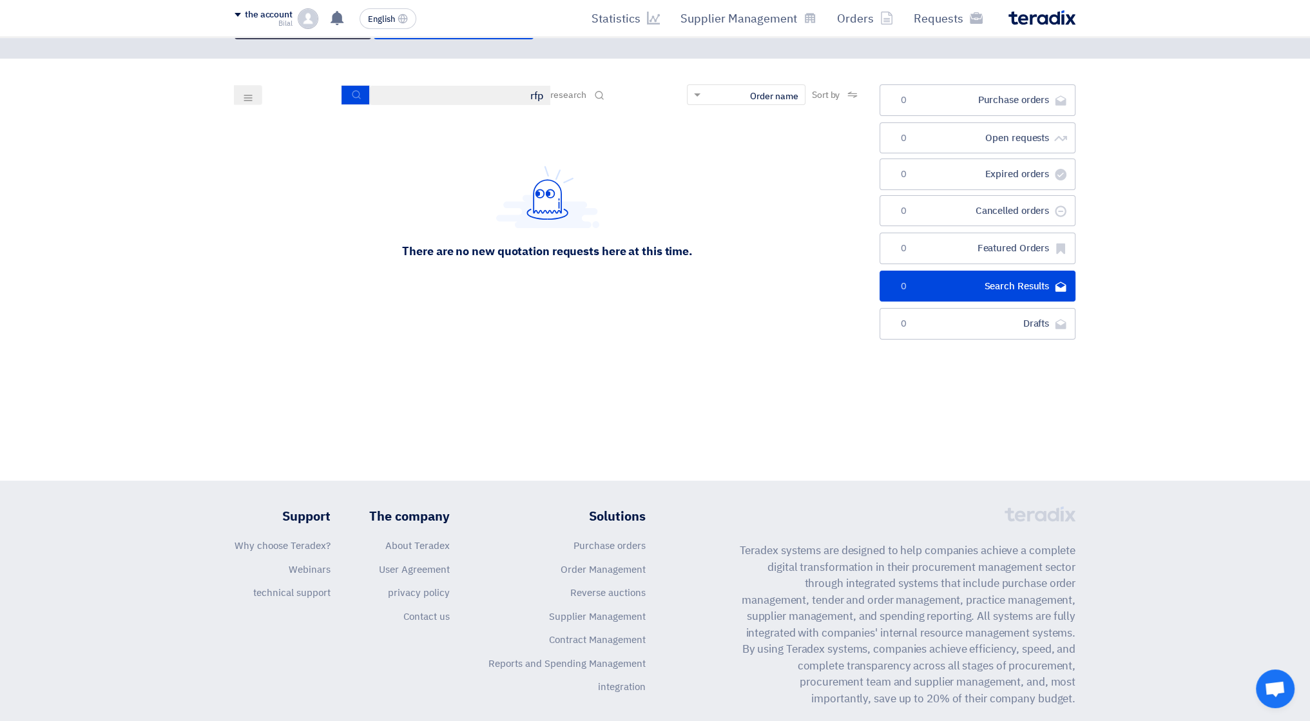
scroll to position [0, 0]
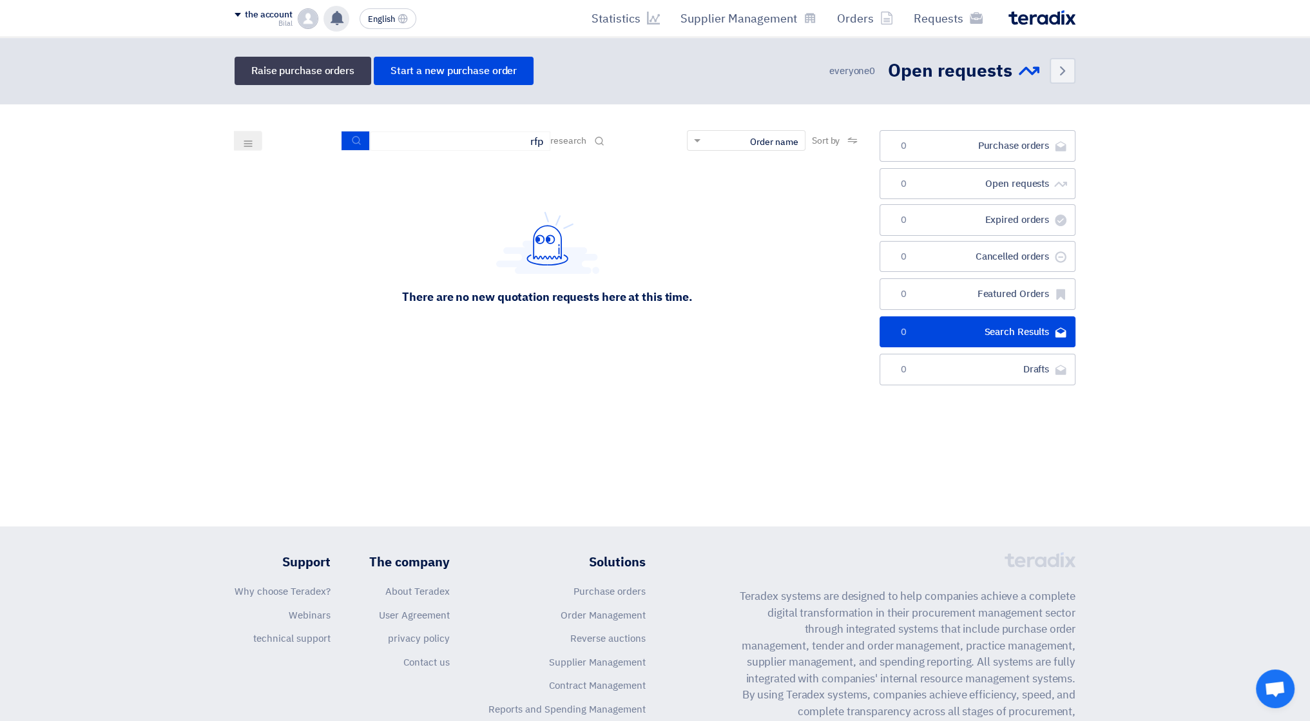
click at [337, 14] on use at bounding box center [337, 18] width 13 height 14
click at [303, 24] on img at bounding box center [308, 18] width 21 height 21
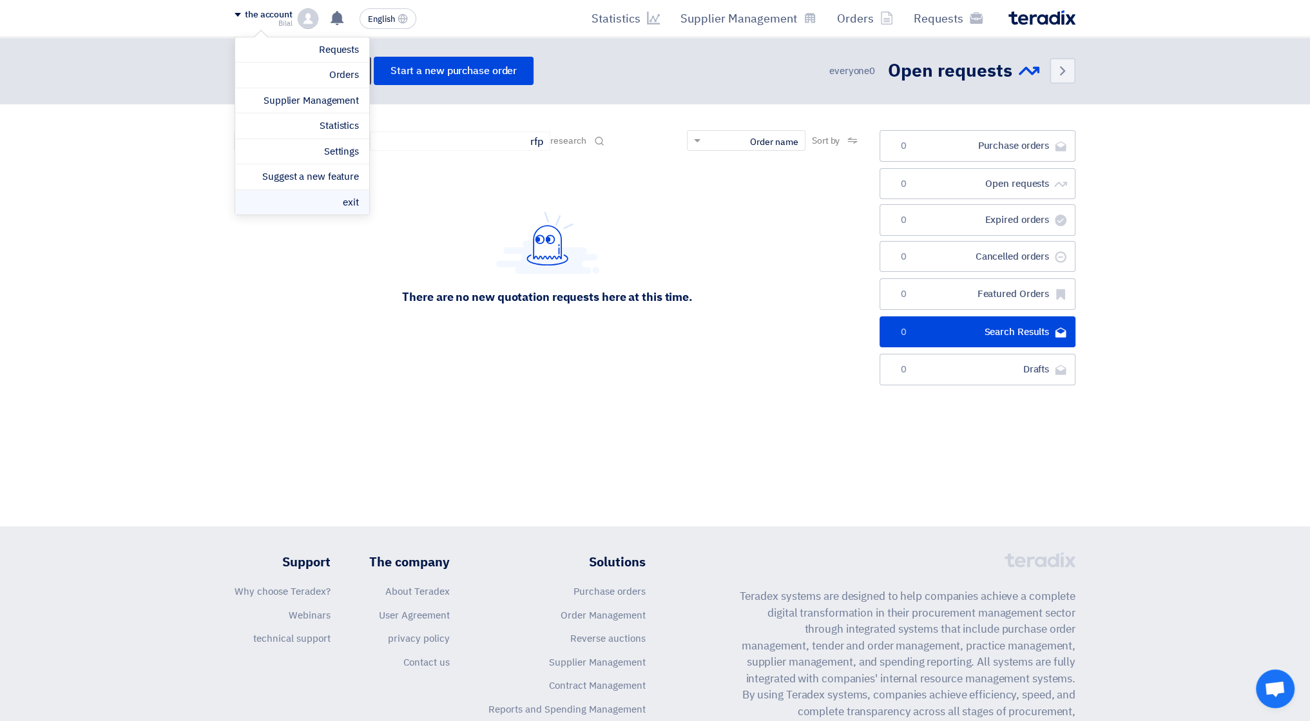
click at [341, 202] on li "exit" at bounding box center [302, 202] width 134 height 25
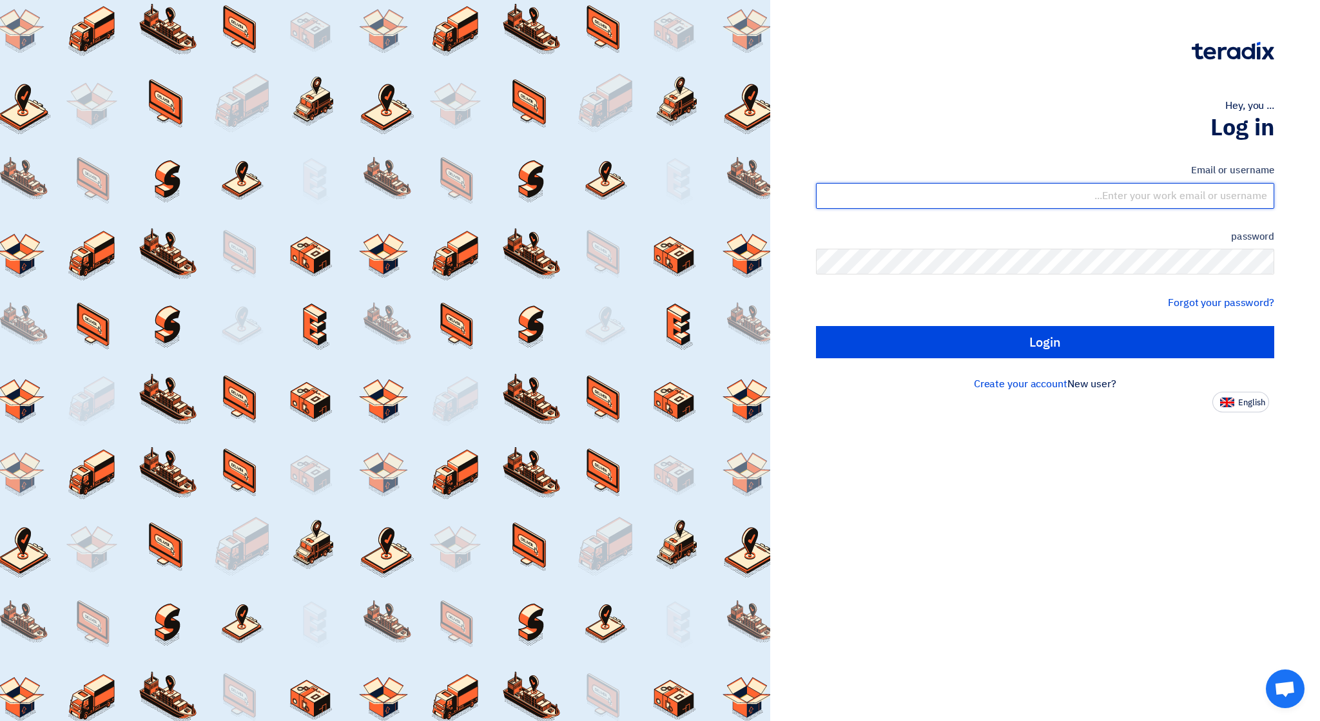
type input "[EMAIL_ADDRESS][DOMAIN_NAME]"
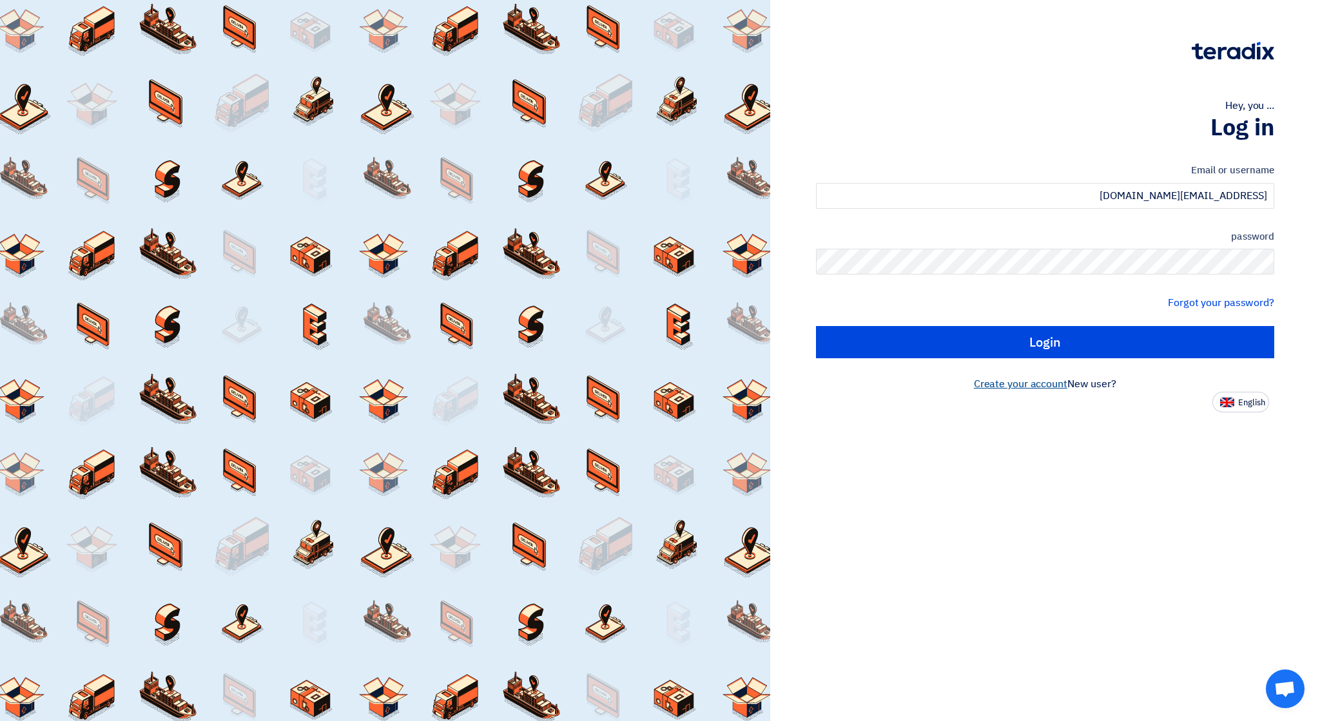
click at [1019, 383] on font "Create your account" at bounding box center [1020, 383] width 93 height 15
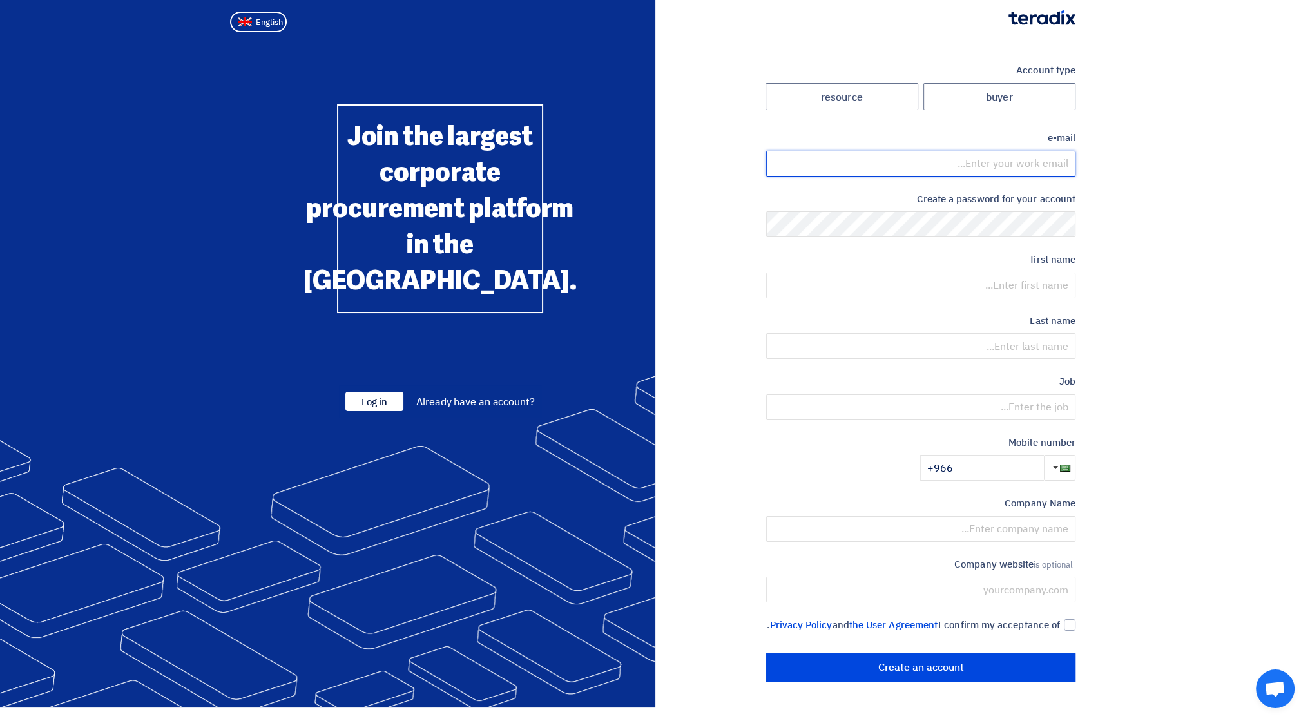
type input "contact@gardenartme.com"
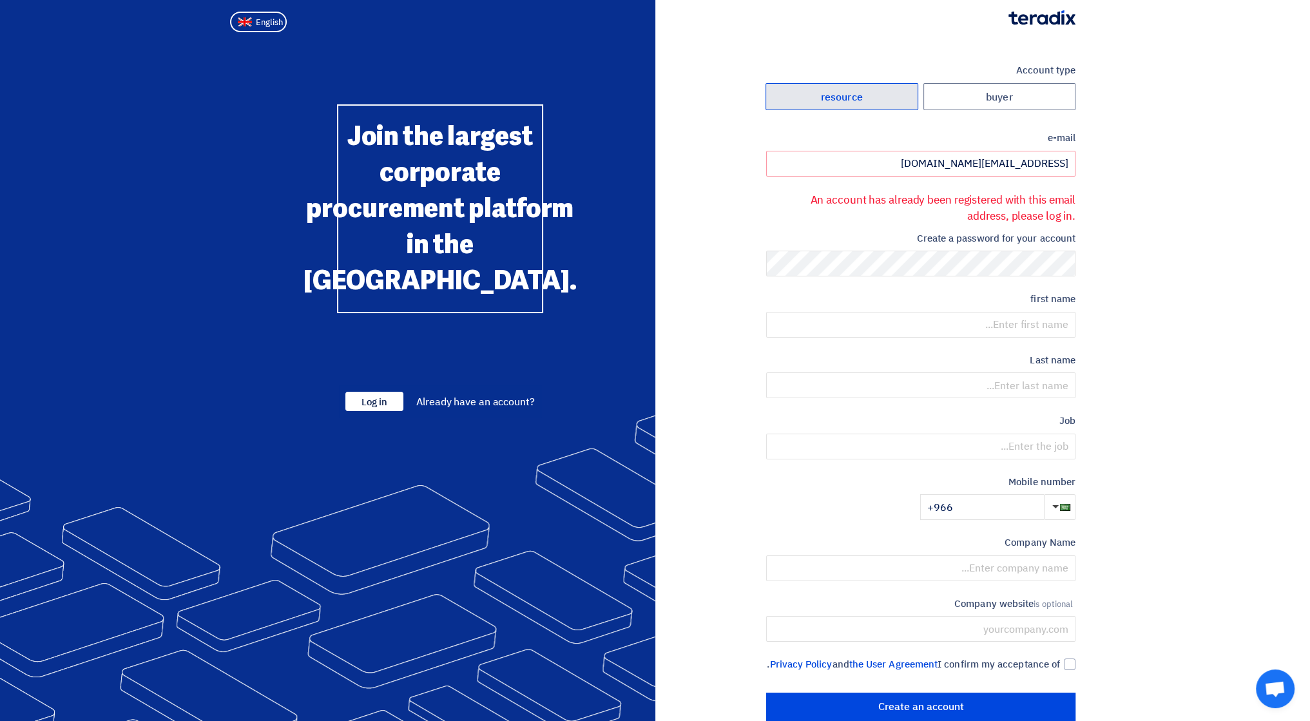
click at [885, 102] on label "resource" at bounding box center [841, 97] width 153 height 28
click at [885, 102] on input "resource" at bounding box center [841, 97] width 151 height 26
radio input "true"
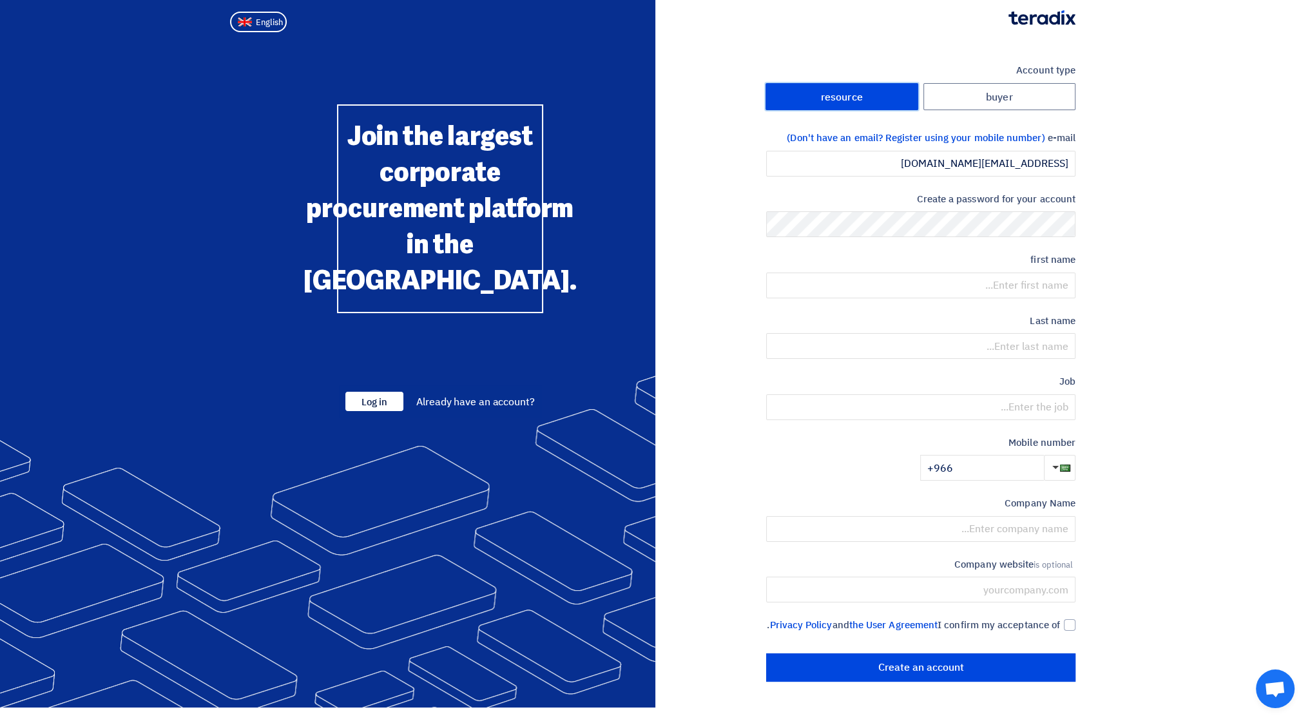
click at [1052, 17] on img at bounding box center [1041, 17] width 67 height 15
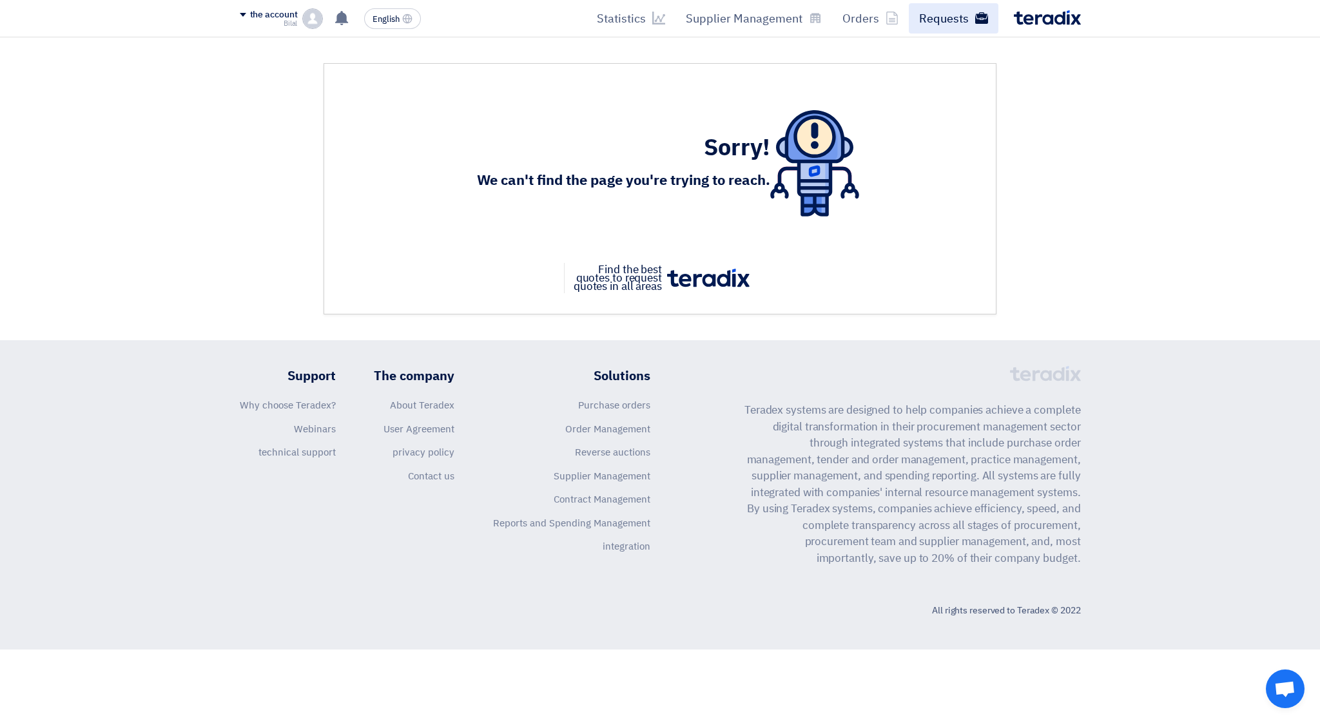
click at [938, 18] on font "Requests" at bounding box center [944, 18] width 50 height 17
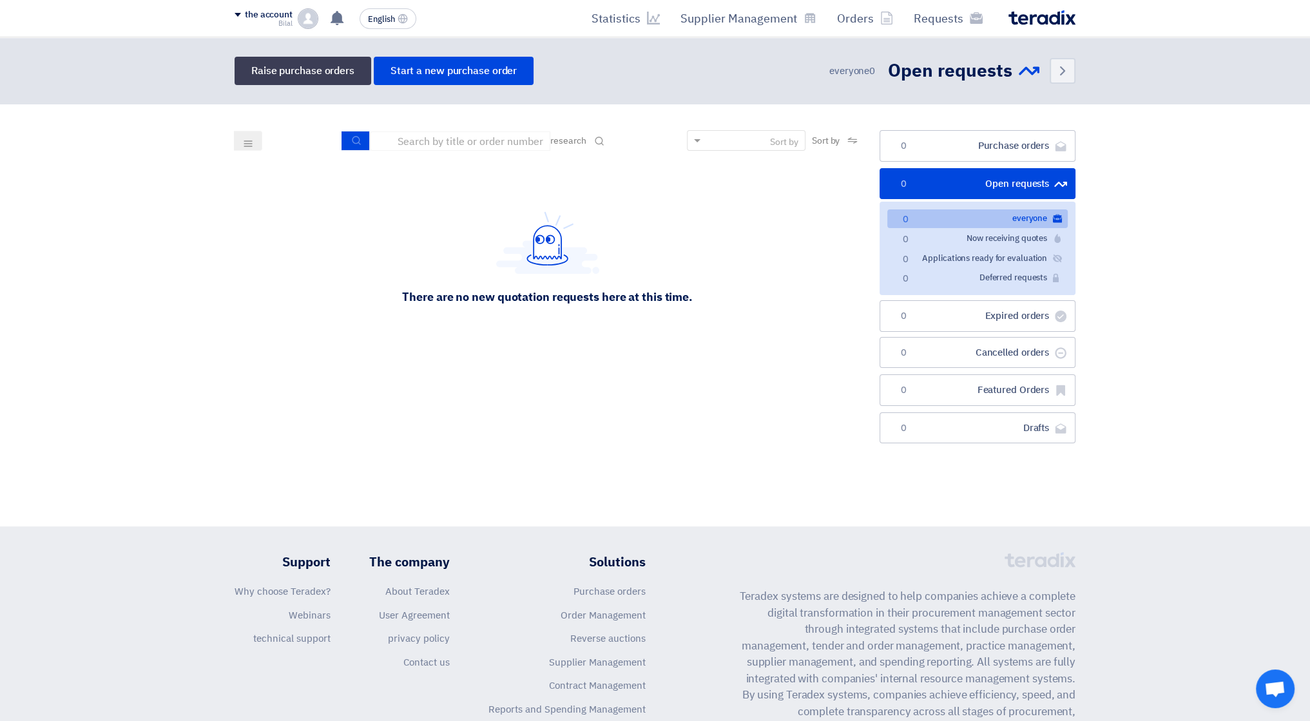
click at [1145, 320] on section "طلبات الشراء Purchase orders 0 الطلبات المفتوحة Open requests 0 الكل everyone 0…" at bounding box center [655, 289] width 1310 height 371
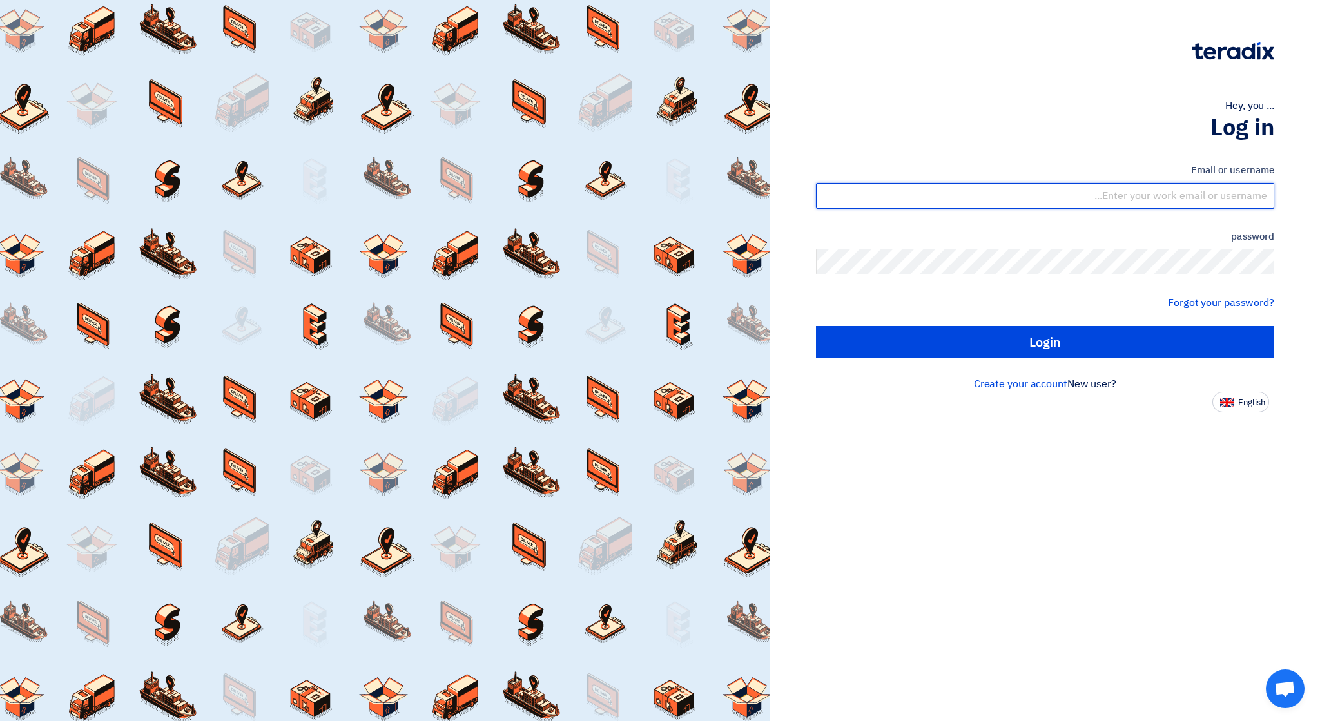
type input "[EMAIL_ADDRESS][DOMAIN_NAME]"
click at [1158, 198] on input "[EMAIL_ADDRESS][DOMAIN_NAME]" at bounding box center [1045, 196] width 458 height 26
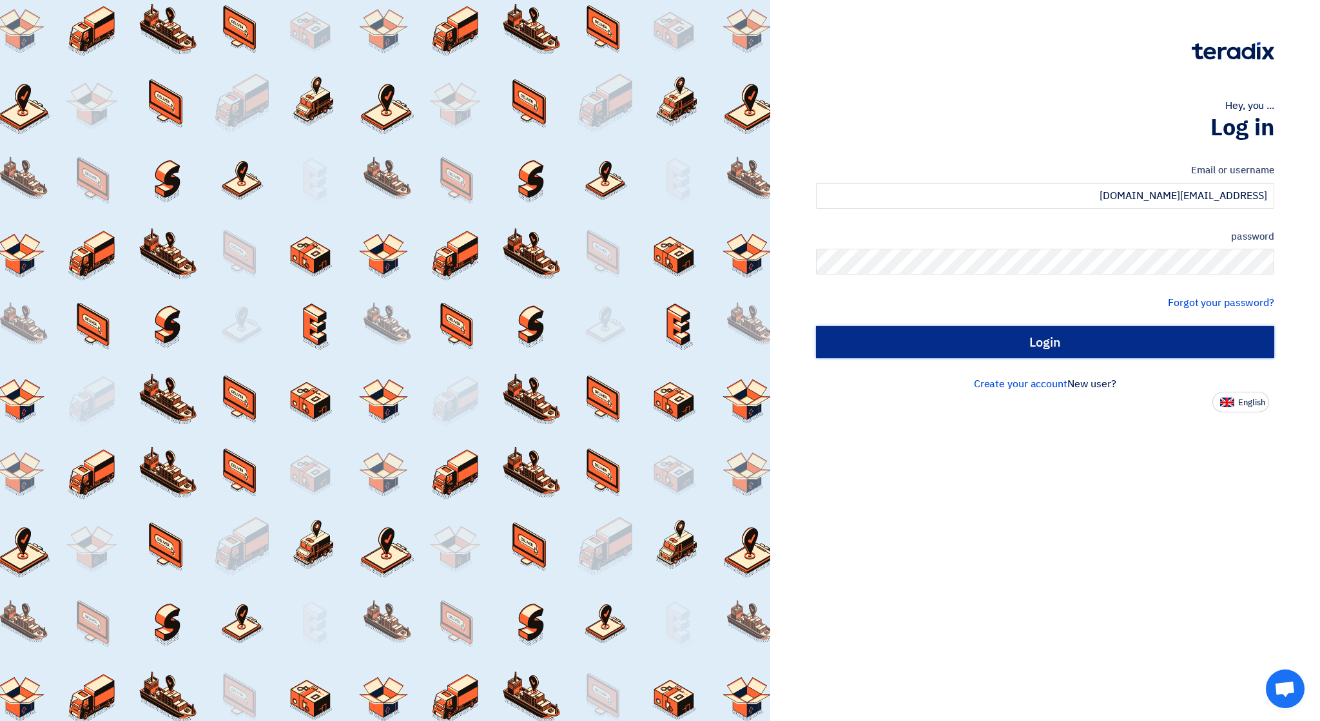
click at [1059, 347] on input "Login" at bounding box center [1045, 342] width 458 height 32
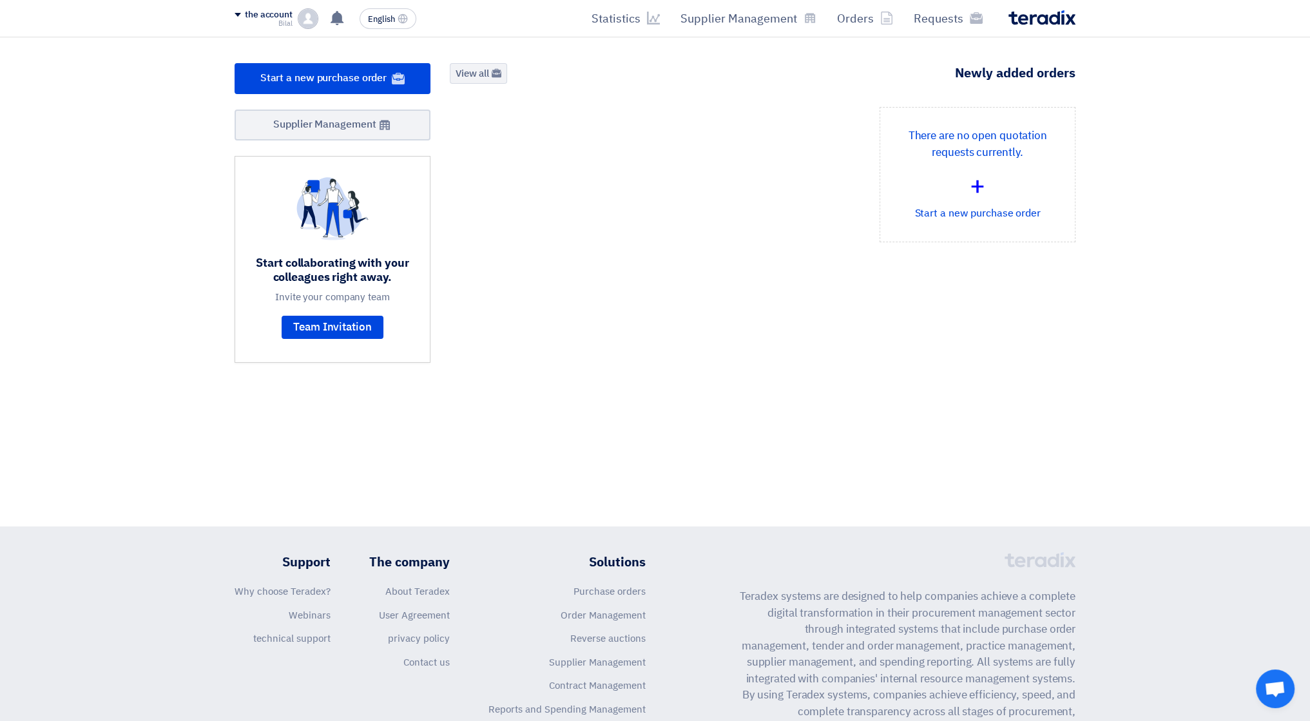
click at [287, 21] on font "Bilal" at bounding box center [285, 23] width 14 height 11
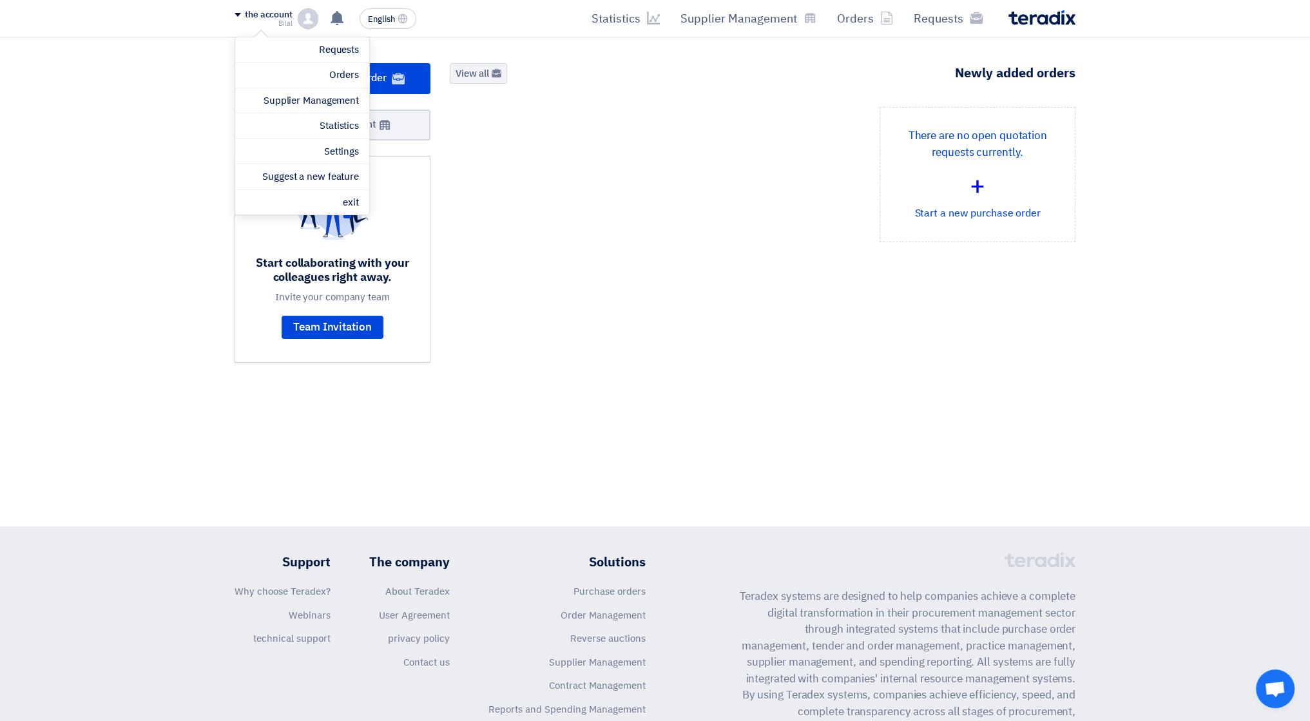
click at [599, 192] on div "There are no open quotation requests currently. + Start a new purchase order" at bounding box center [762, 185] width 645 height 156
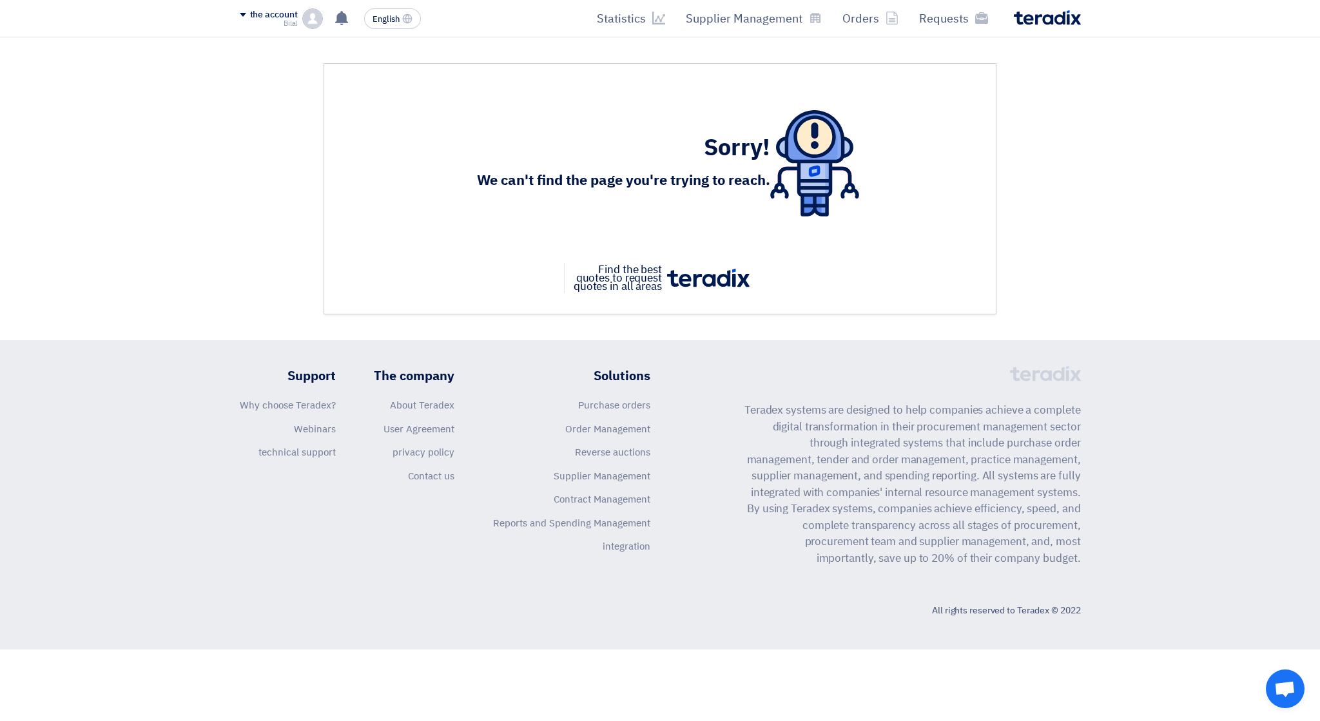
click at [1106, 79] on section "Sorry! We can't find the page you're trying to reach. Find the best quotes to r…" at bounding box center [660, 188] width 1320 height 303
click at [240, 11] on div "the account" at bounding box center [269, 15] width 58 height 11
click at [318, 191] on li "exit" at bounding box center [307, 202] width 134 height 25
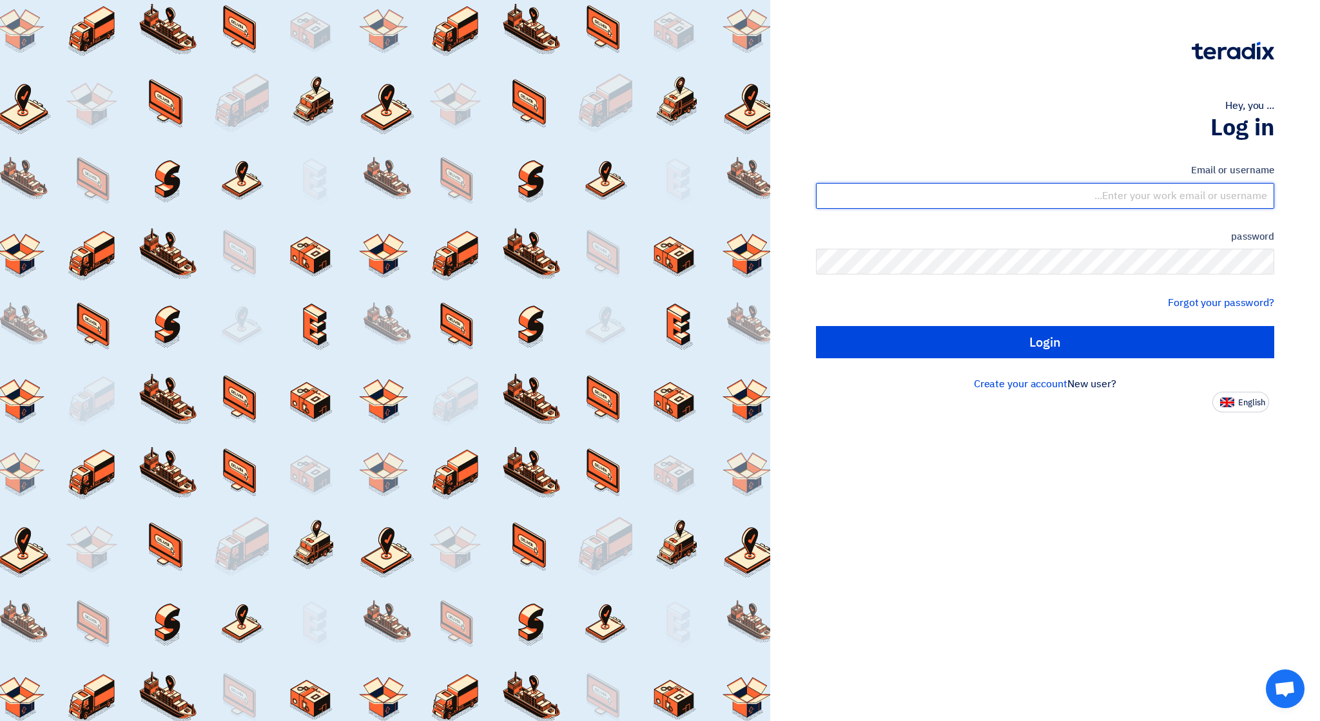
type input "[EMAIL_ADDRESS][DOMAIN_NAME]"
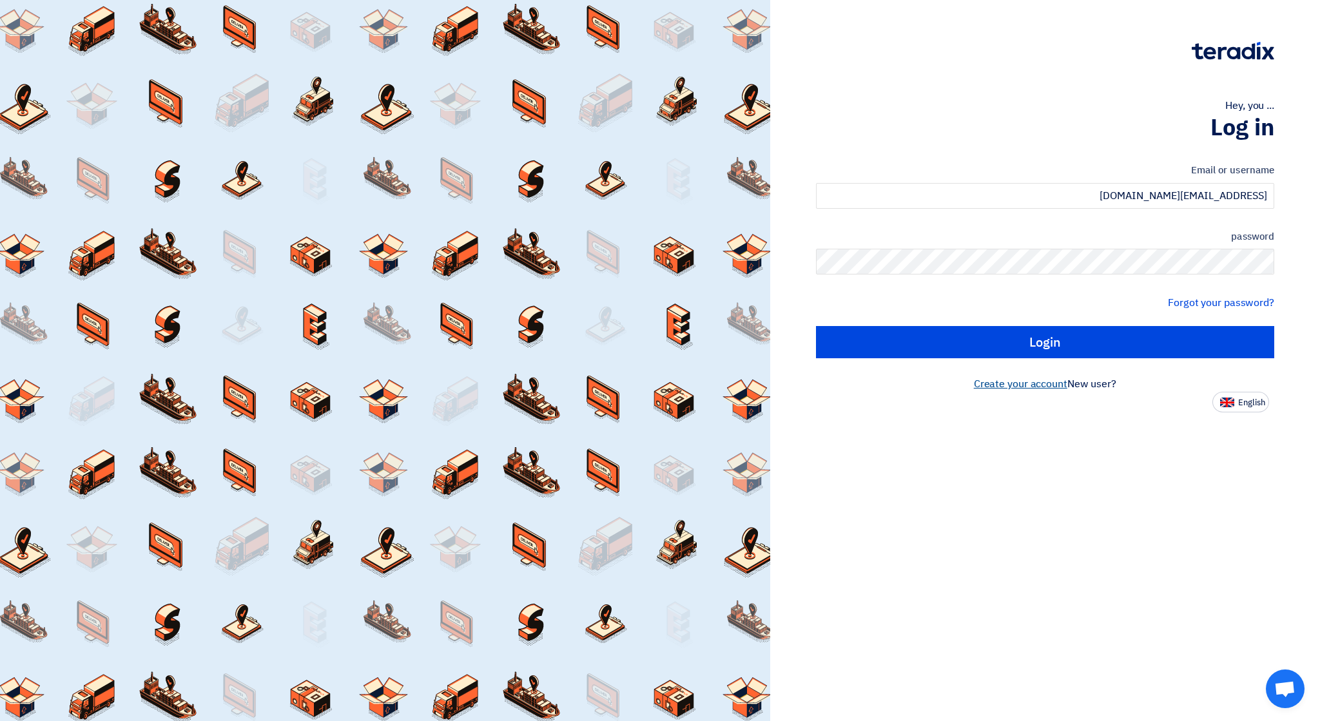
click at [1041, 383] on font "Create your account" at bounding box center [1020, 383] width 93 height 15
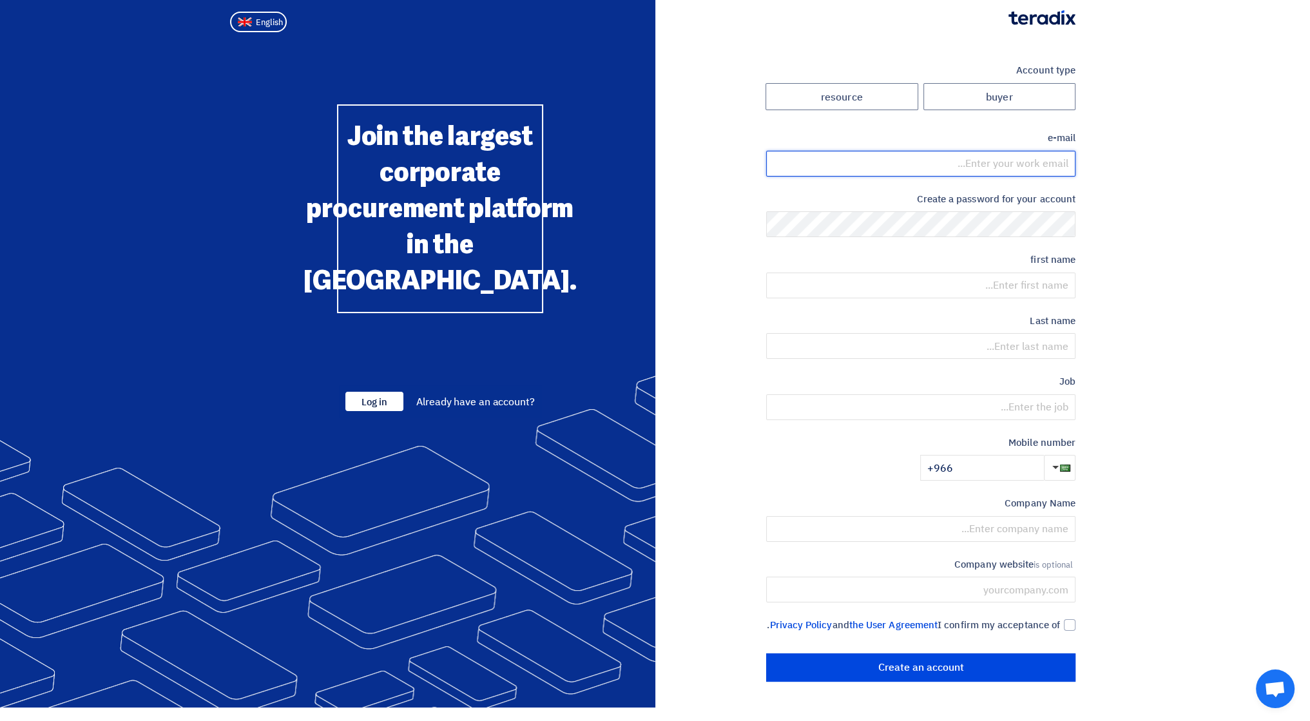
type input "[EMAIL_ADDRESS][DOMAIN_NAME]"
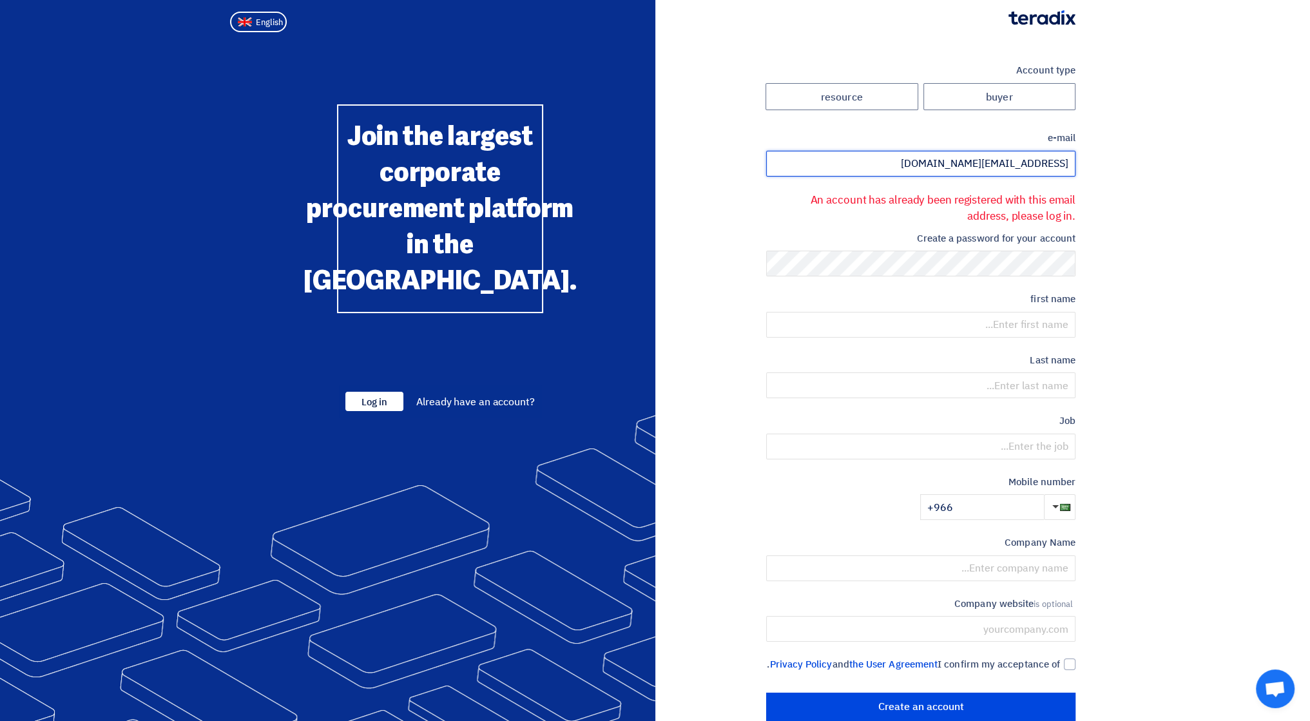
drag, startPoint x: 936, startPoint y: 162, endPoint x: 1077, endPoint y: 173, distance: 141.6
click at [1077, 173] on div "Account type buyer resource e-mail contact@gardenartme.com An account has alrea…" at bounding box center [870, 392] width 430 height 658
click at [876, 106] on label "resource" at bounding box center [841, 97] width 153 height 28
click at [876, 106] on input "resource" at bounding box center [841, 97] width 151 height 26
radio input "true"
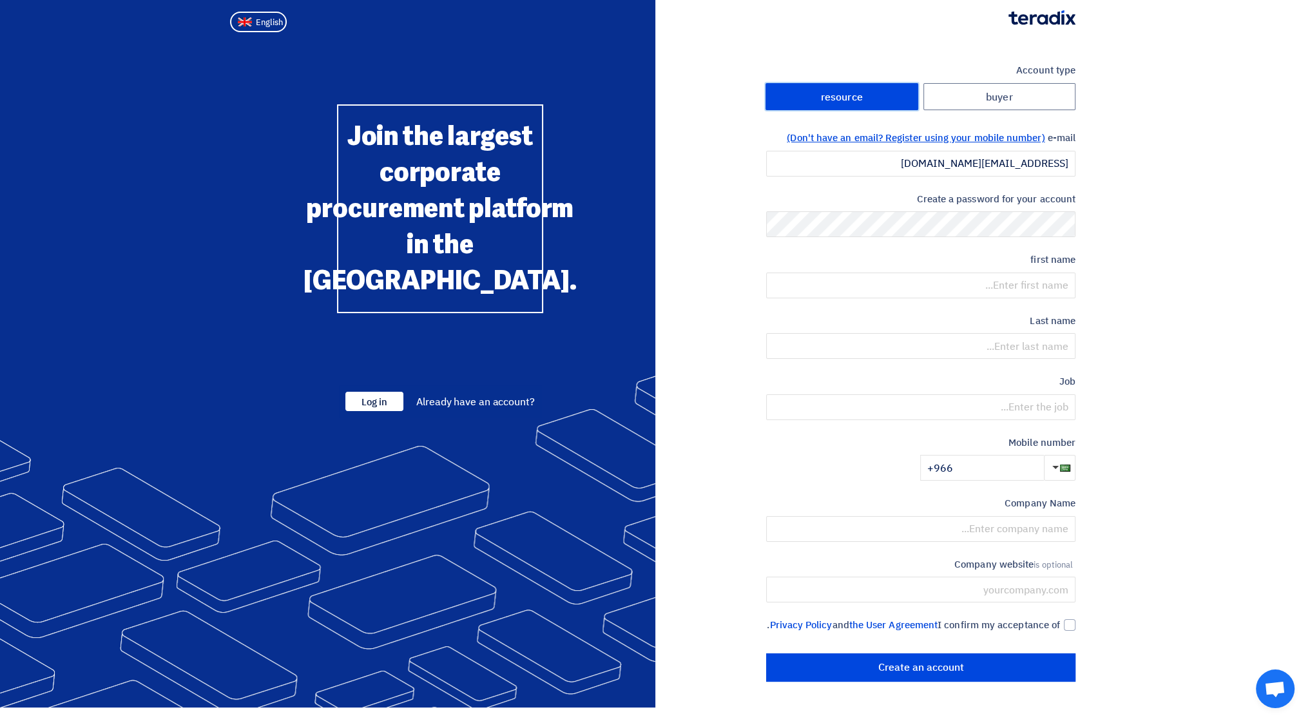
click at [995, 139] on font "(Don't have an email? Register using your mobile number)" at bounding box center [916, 138] width 258 height 14
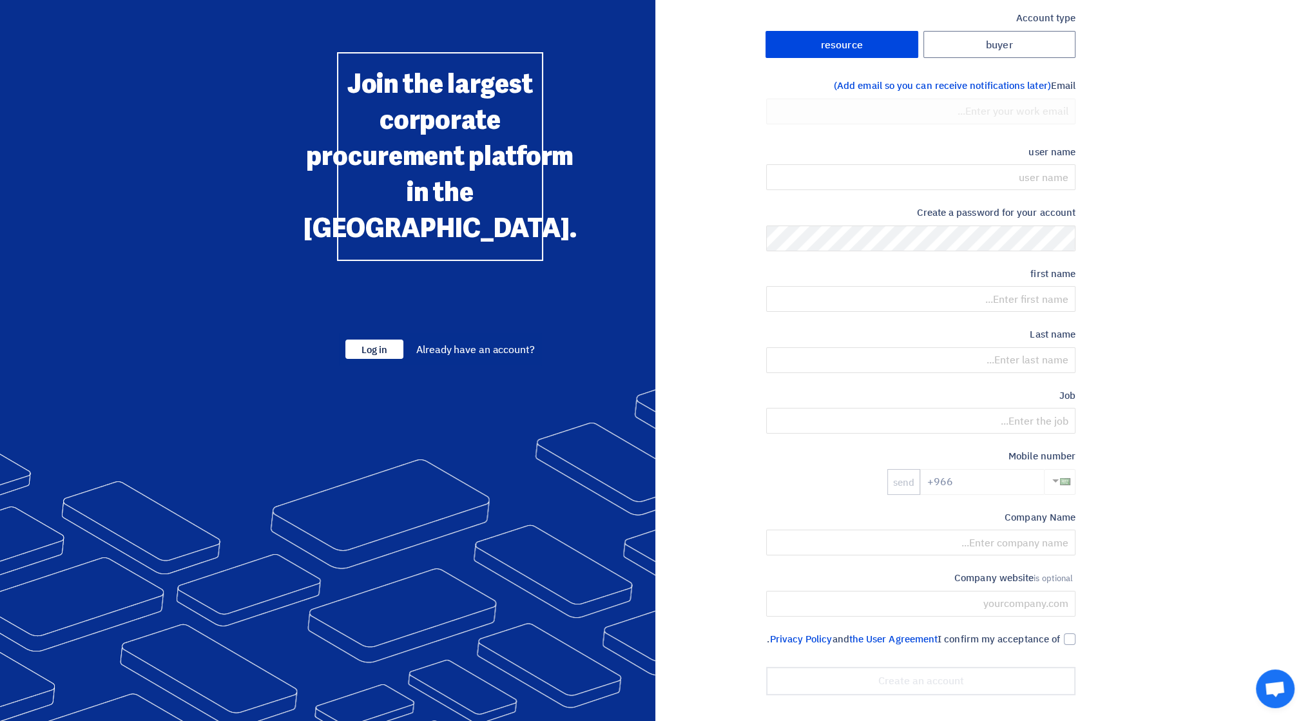
scroll to position [66, 0]
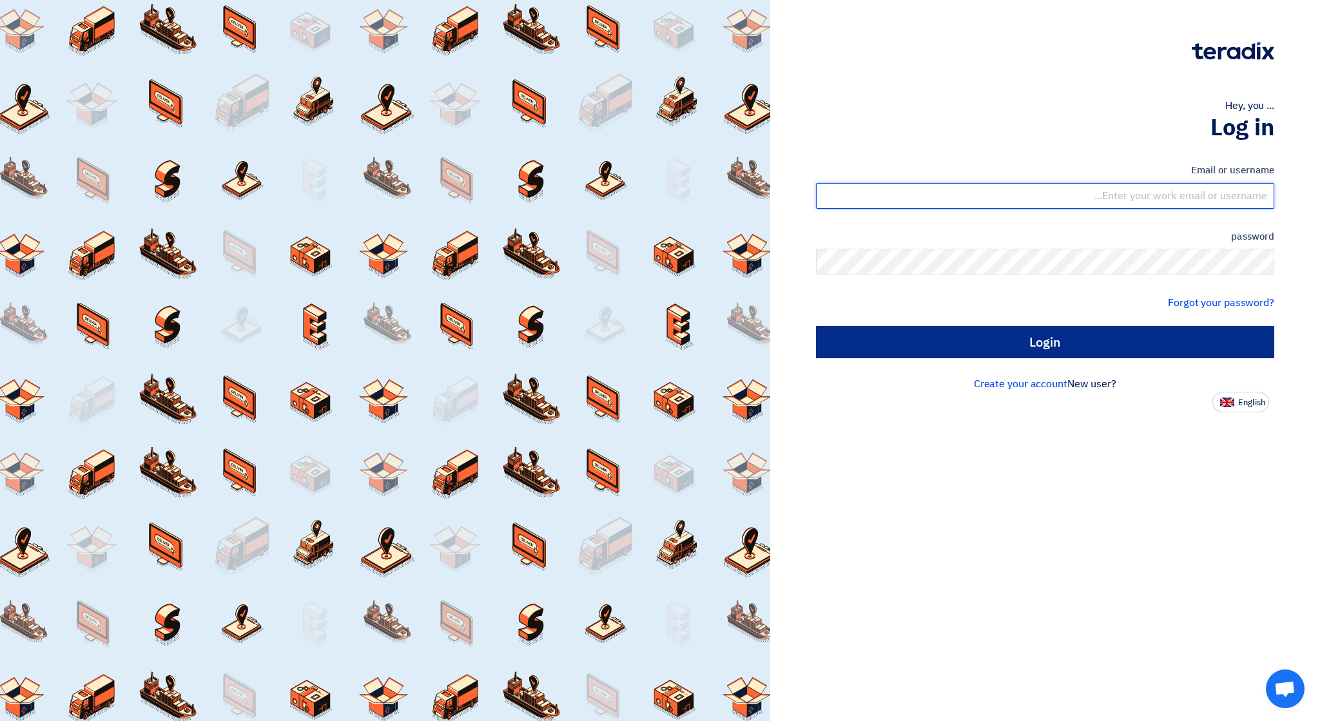
type input "[EMAIL_ADDRESS][DOMAIN_NAME]"
click at [1017, 334] on input "Login" at bounding box center [1045, 342] width 458 height 32
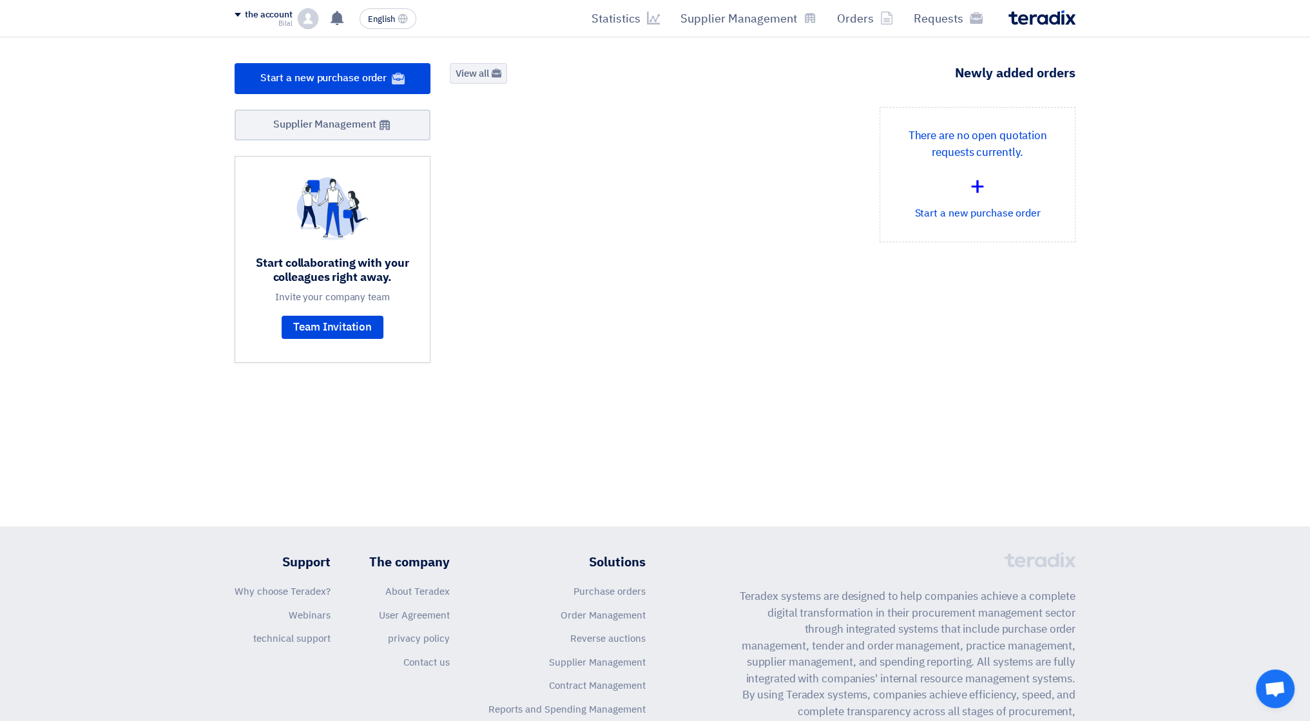
click at [253, 8] on font "the account" at bounding box center [269, 15] width 48 height 14
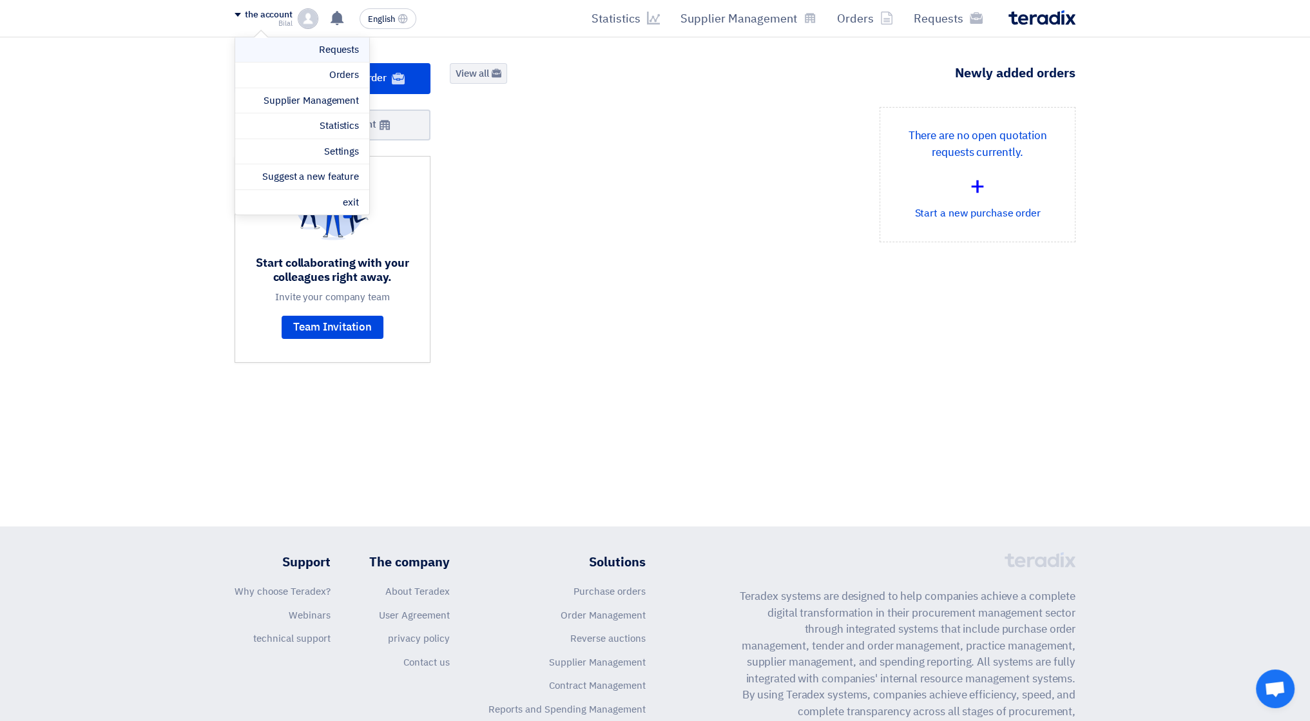
click at [296, 50] on link "Requests" at bounding box center [301, 50] width 113 height 15
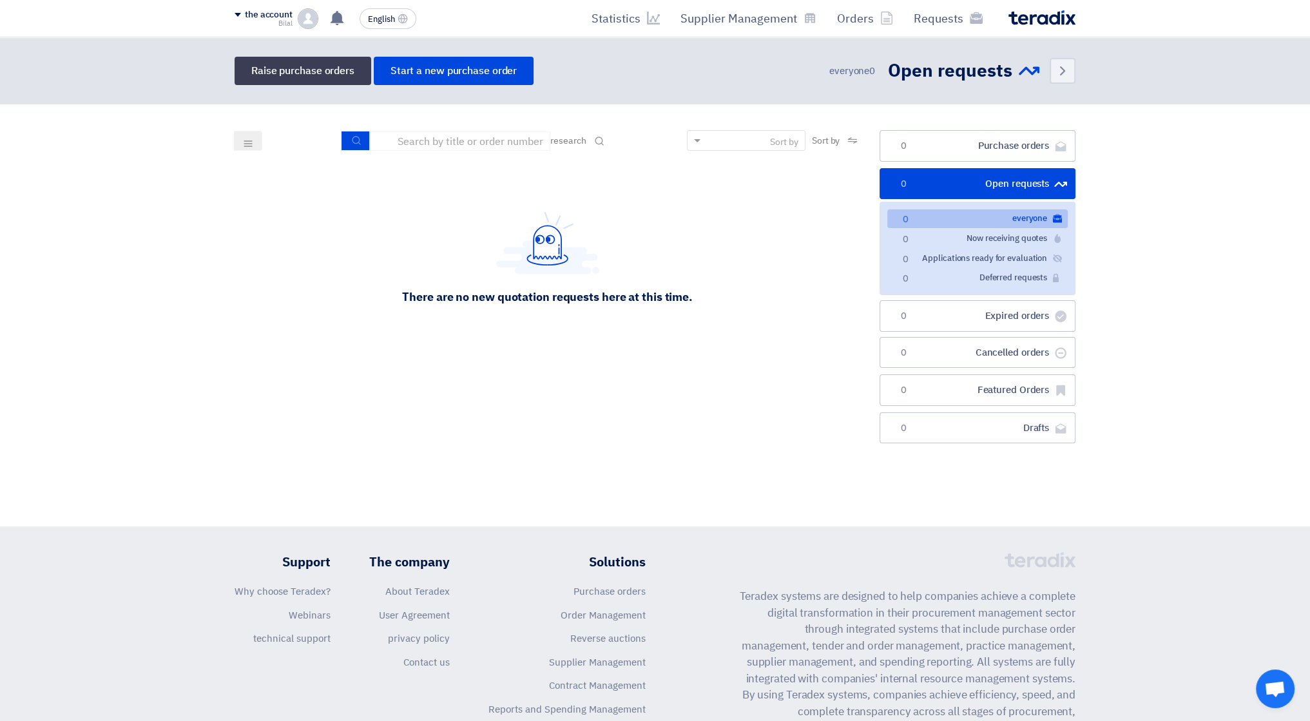
click at [258, 141] on button at bounding box center [248, 141] width 28 height 20
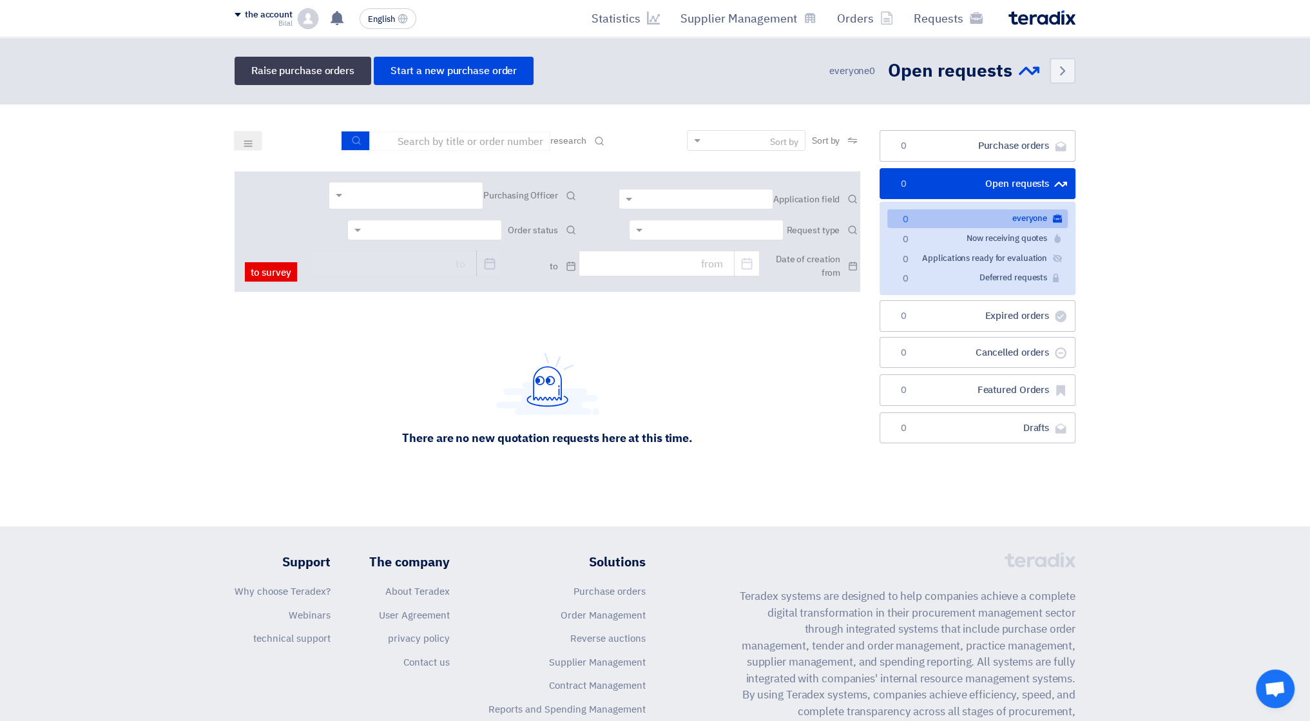
click at [157, 213] on section "طلبات الشراء Purchase orders 0 الطلبات المفتوحة Open requests 0 الكل everyone 0…" at bounding box center [655, 312] width 1310 height 417
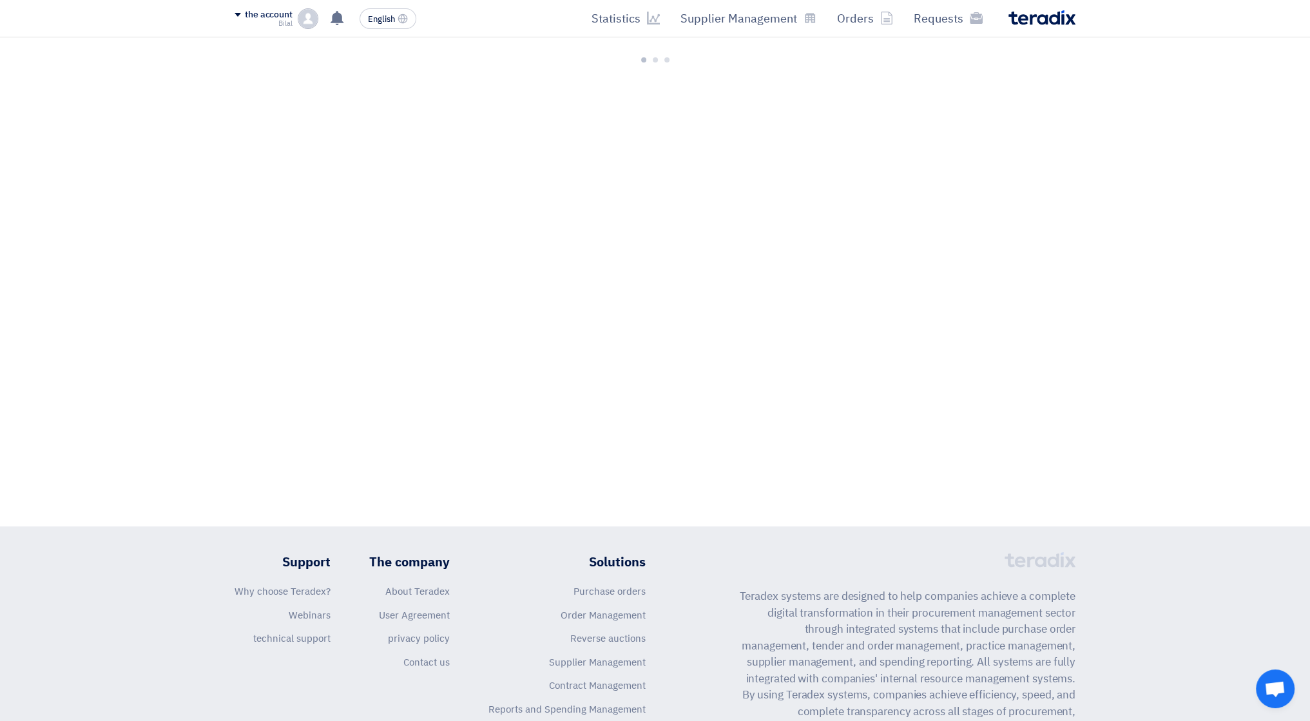
click at [242, 19] on div "the account" at bounding box center [264, 15] width 58 height 11
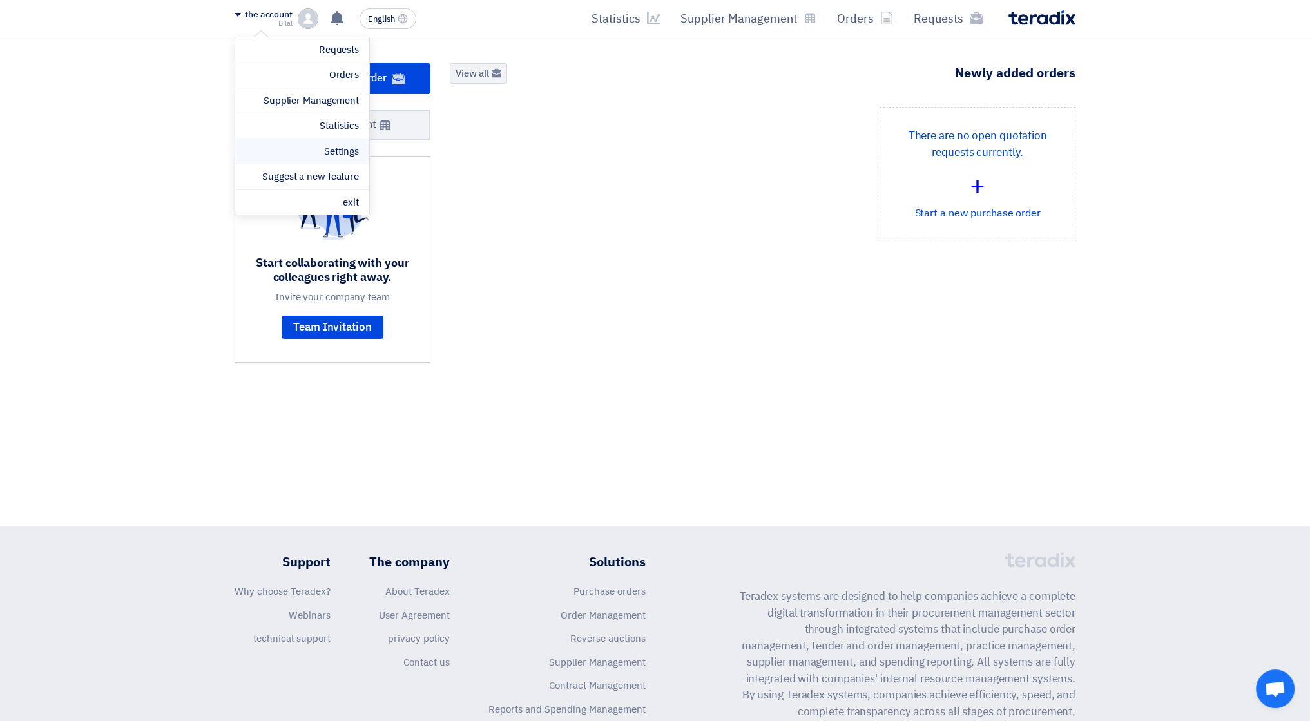
click at [314, 155] on link "Settings" at bounding box center [301, 151] width 113 height 15
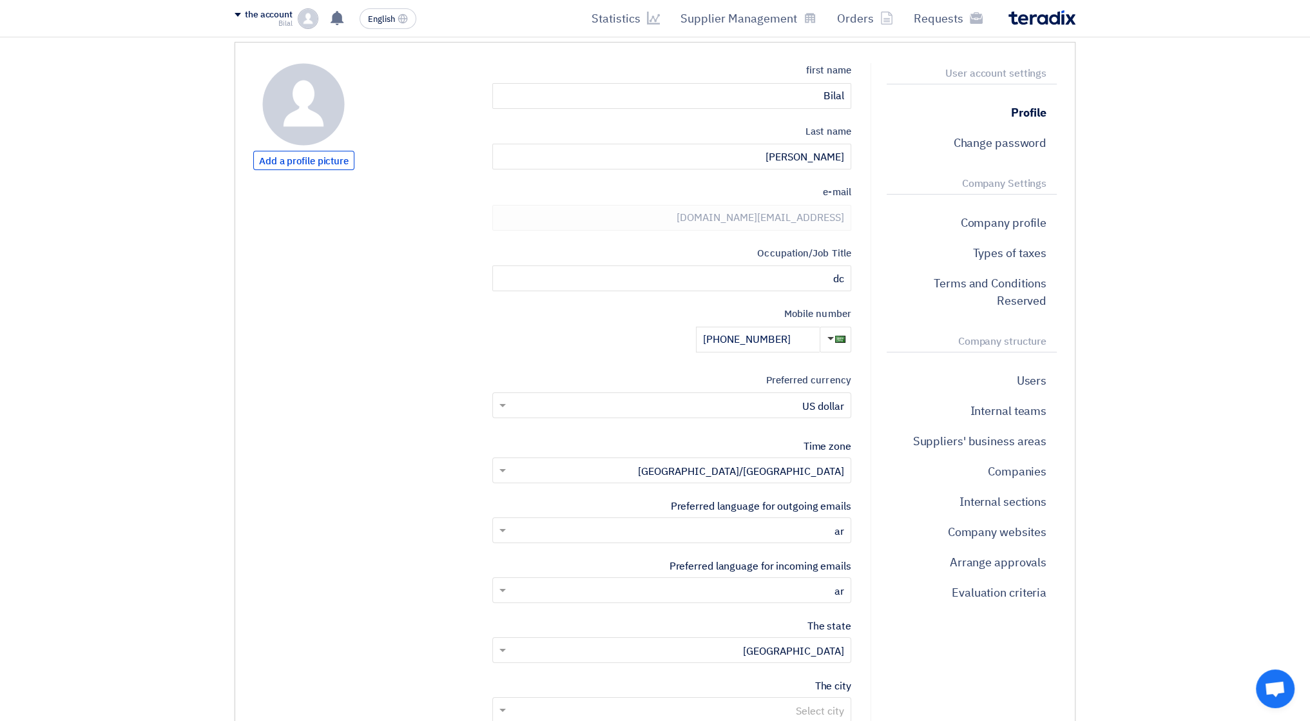
scroll to position [129, 0]
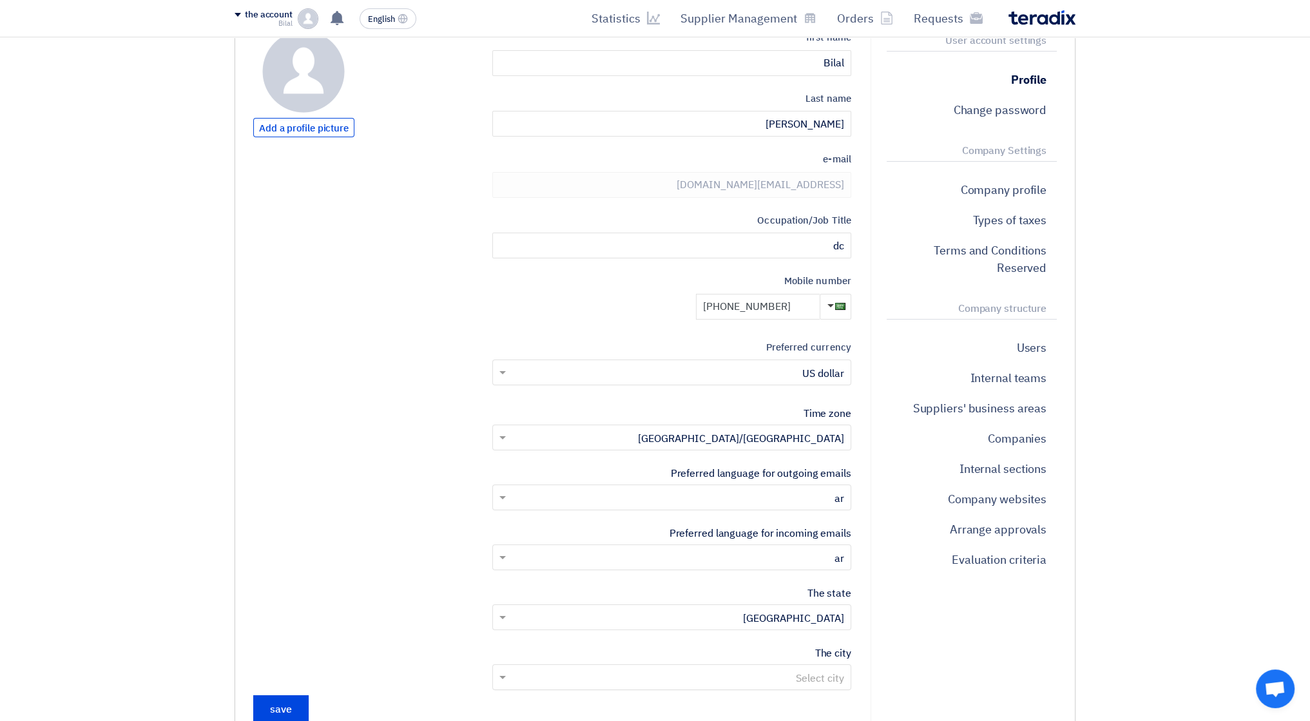
drag, startPoint x: 791, startPoint y: 306, endPoint x: 731, endPoint y: 303, distance: 60.6
click at [731, 303] on input "[PHONE_NUMBER]" at bounding box center [758, 307] width 124 height 26
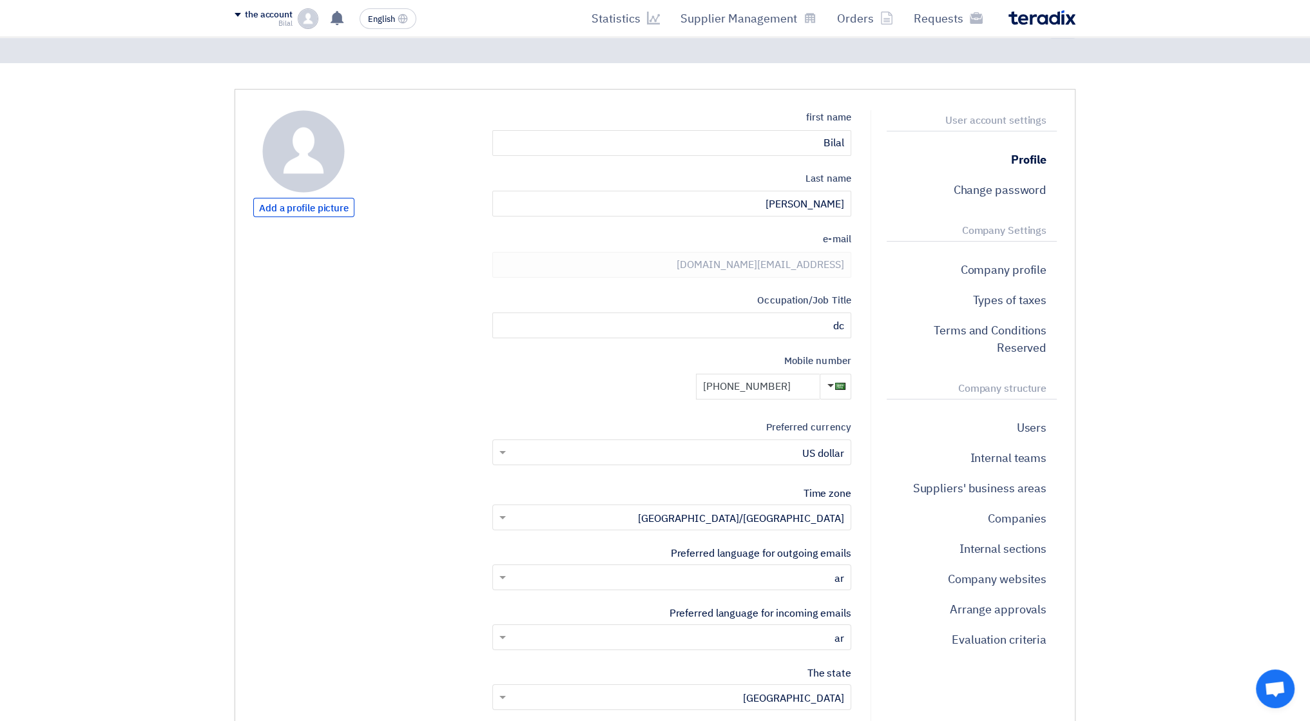
scroll to position [0, 0]
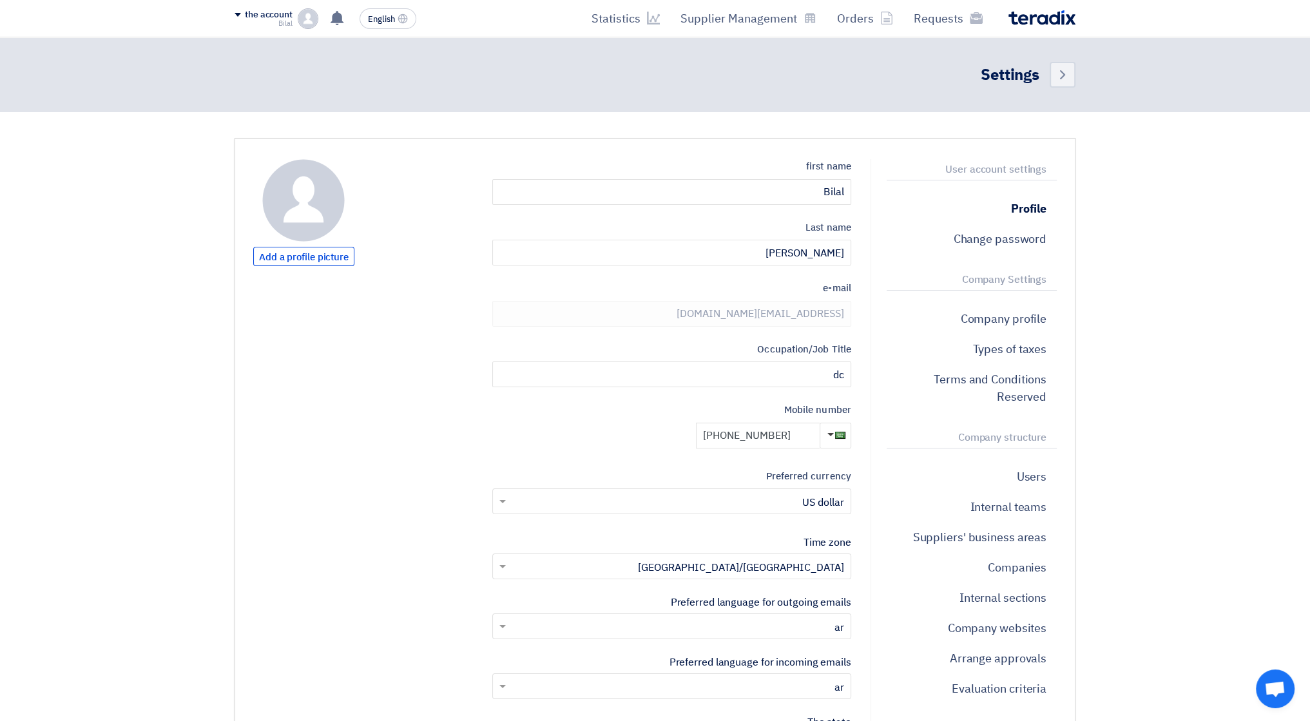
type input "[PHONE_NUMBER]"
click at [979, 275] on font "Company Settings" at bounding box center [1004, 279] width 84 height 15
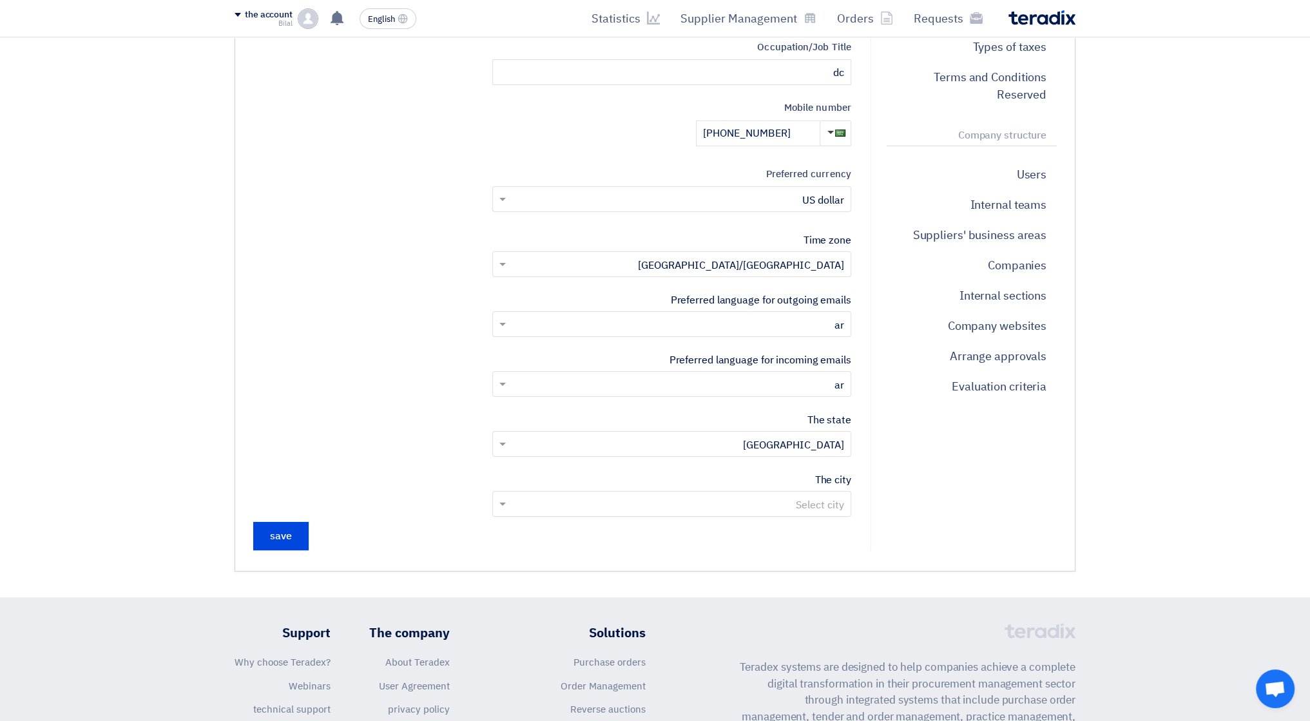
scroll to position [322, 0]
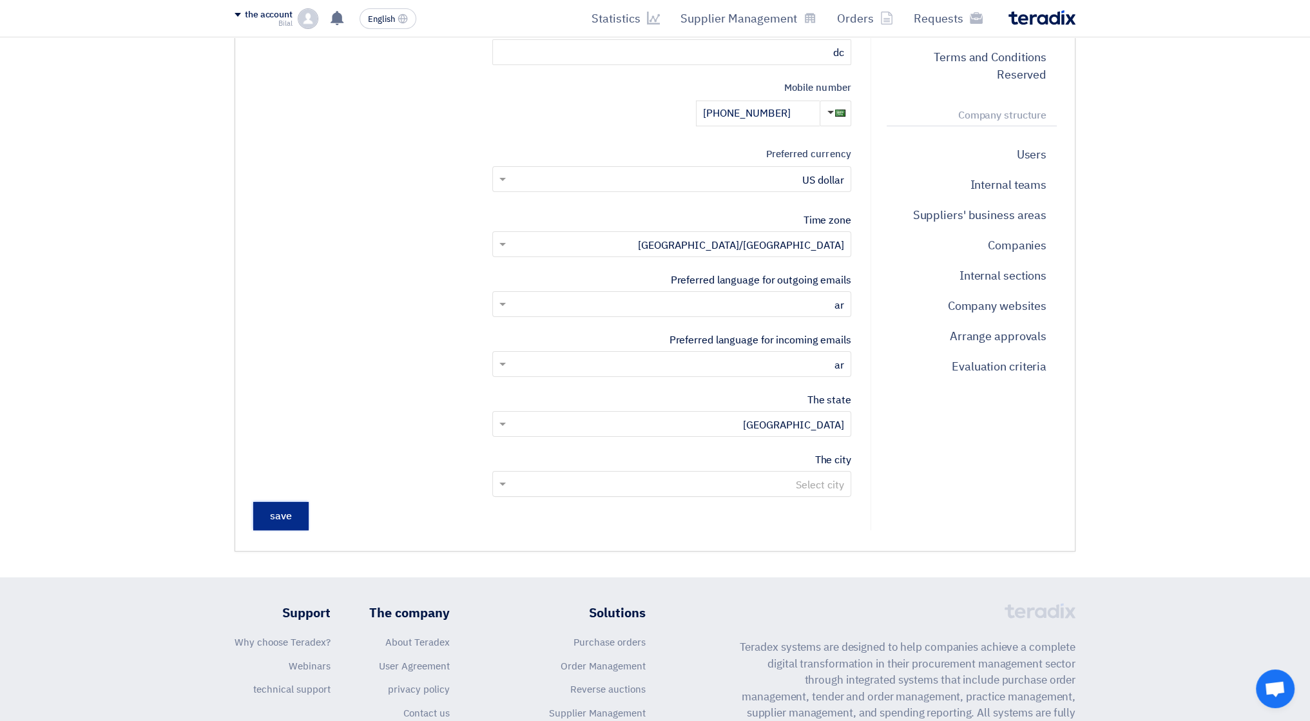
click at [278, 519] on input "save" at bounding box center [280, 516] width 55 height 28
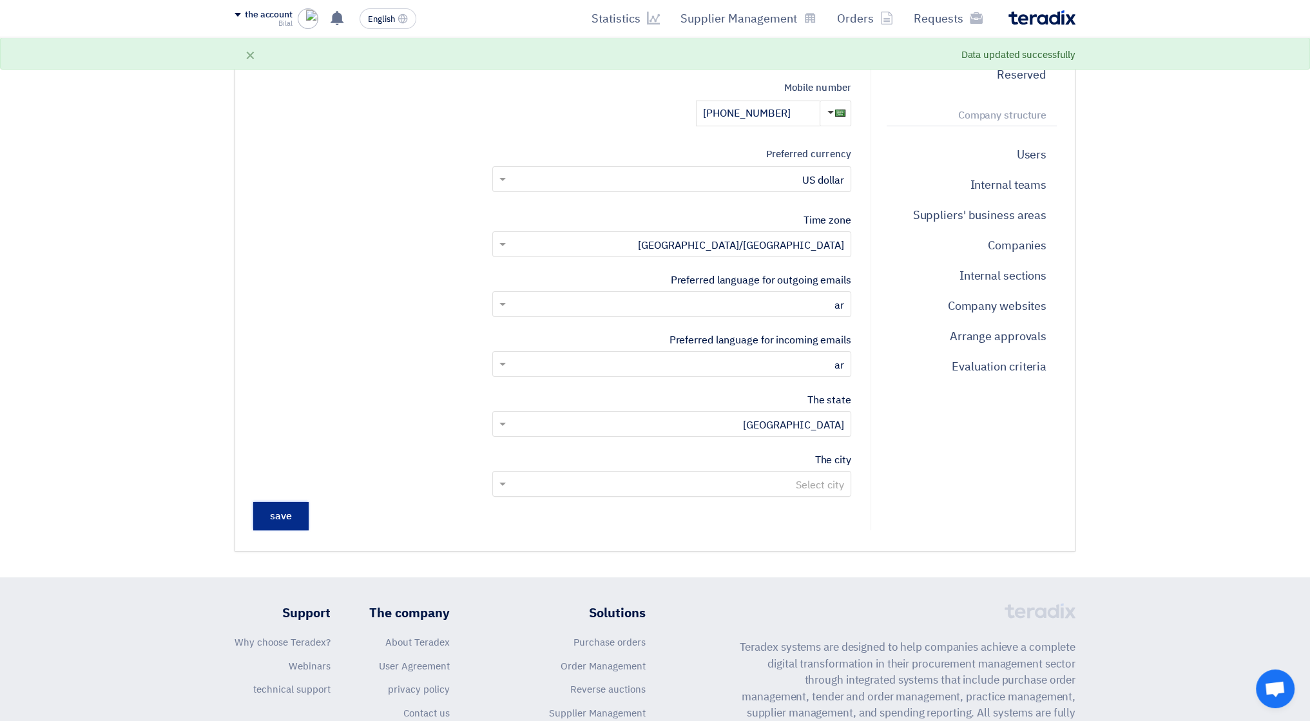
click at [293, 524] on input "save" at bounding box center [280, 516] width 55 height 28
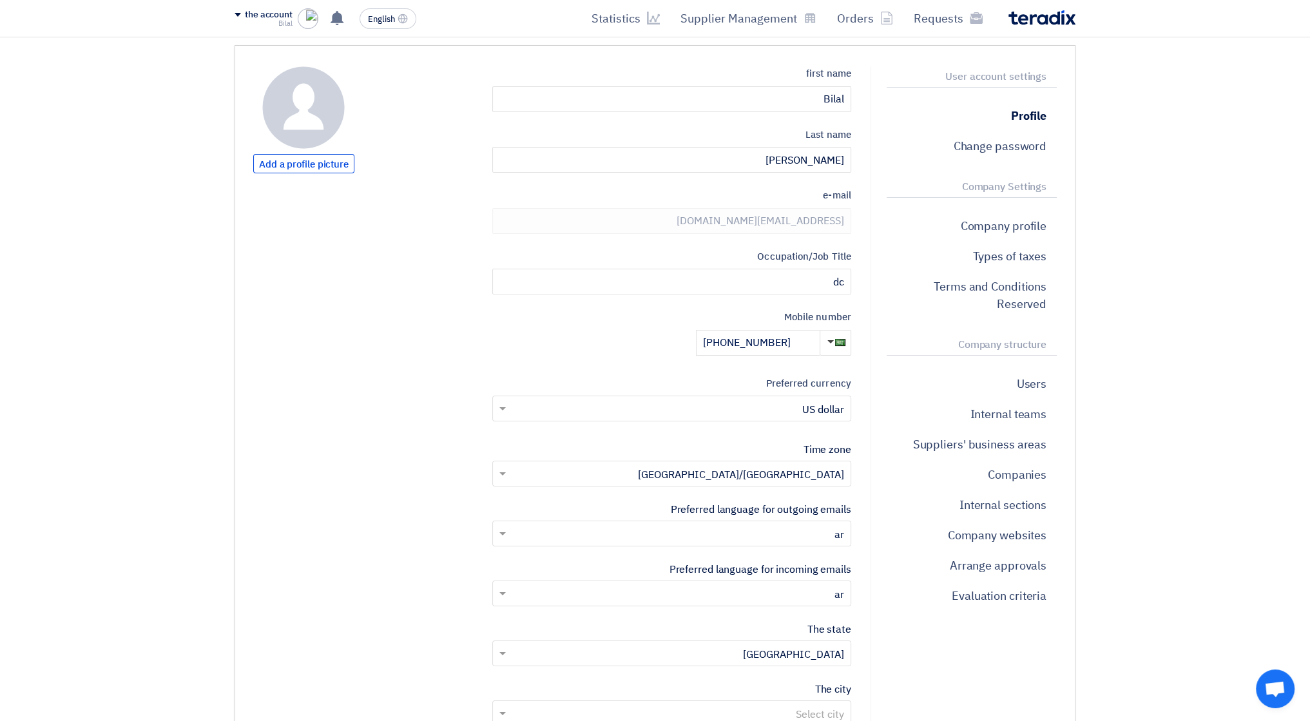
scroll to position [258, 0]
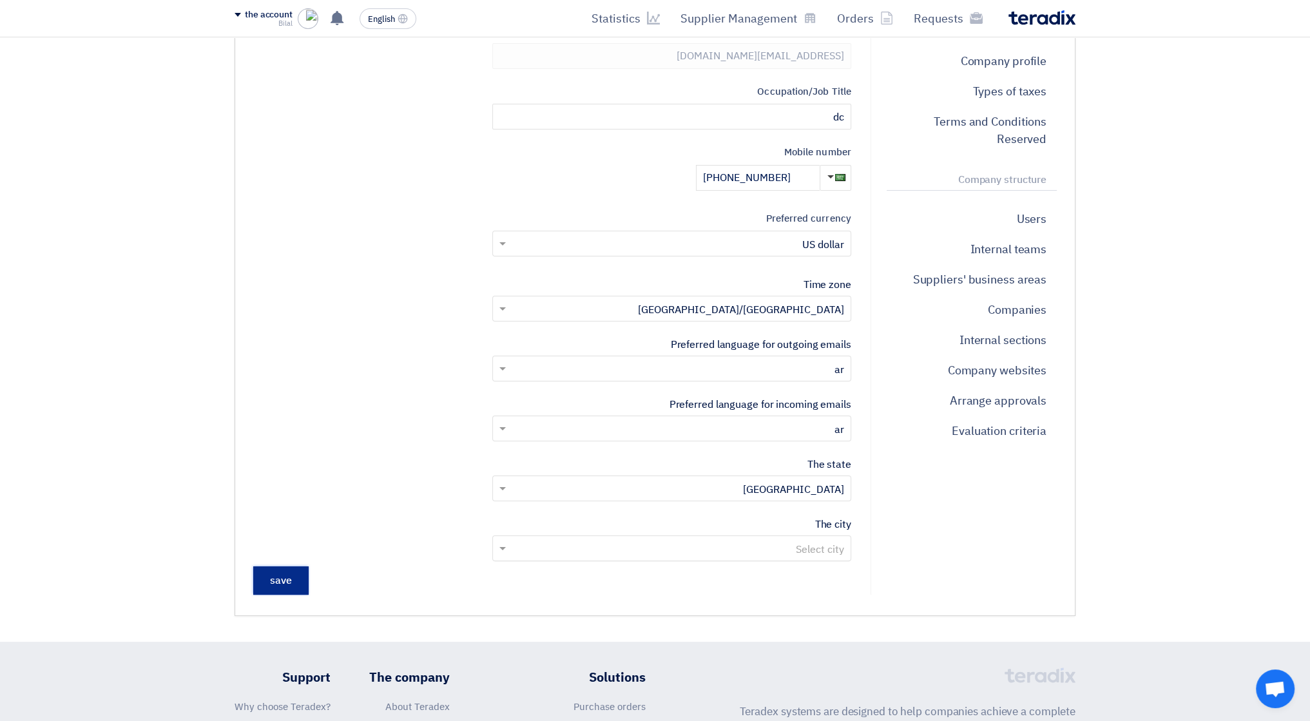
click at [283, 572] on input "save" at bounding box center [280, 580] width 55 height 28
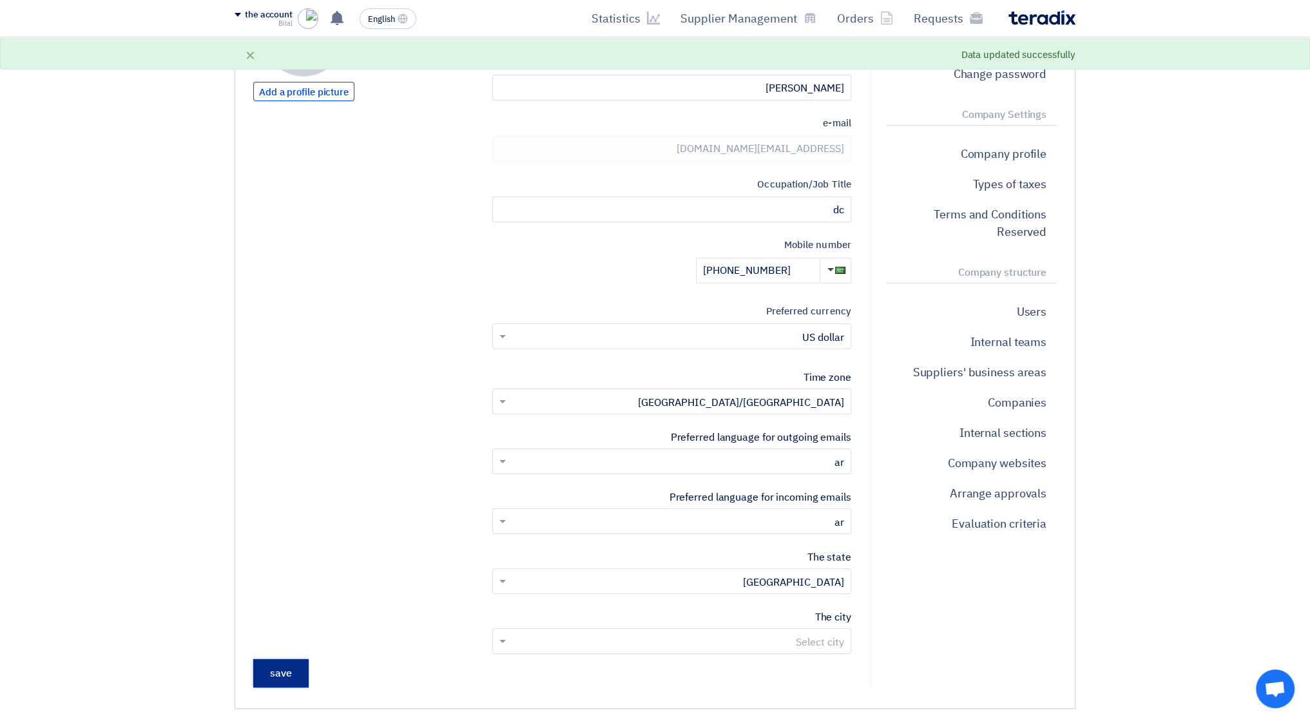
scroll to position [0, 0]
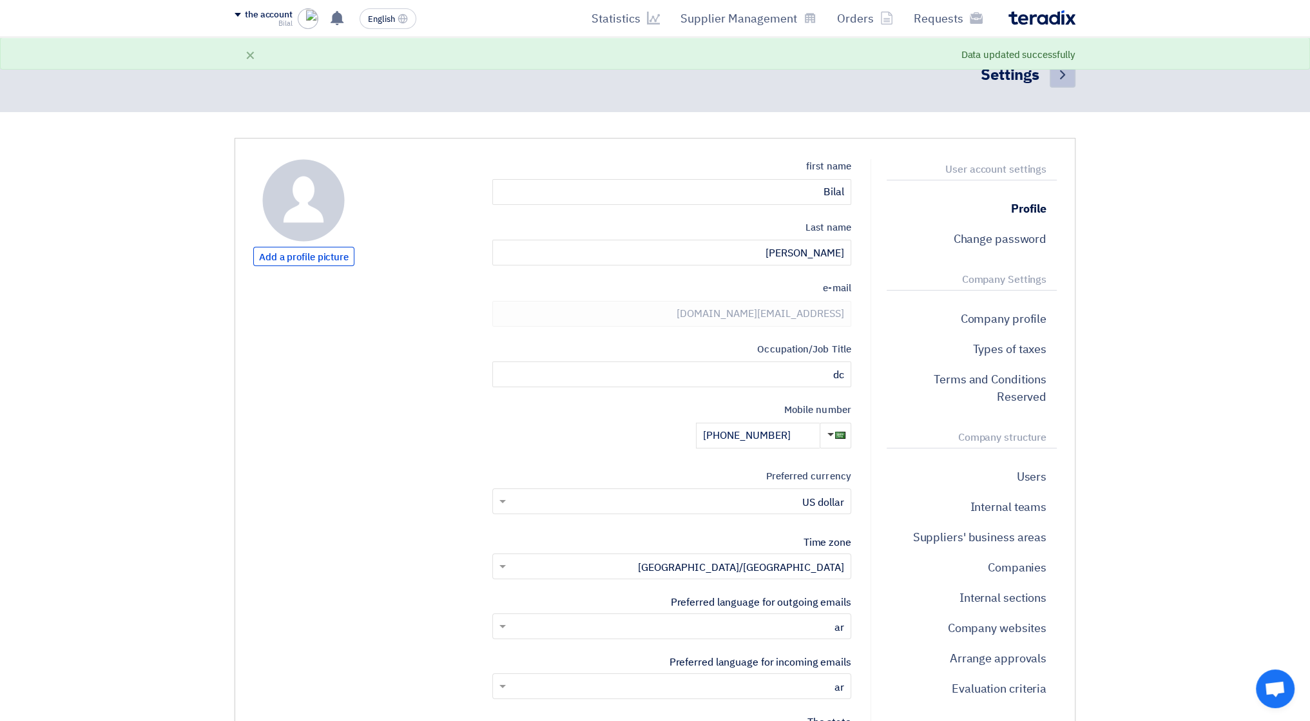
click at [1061, 74] on icon "Back" at bounding box center [1062, 74] width 15 height 15
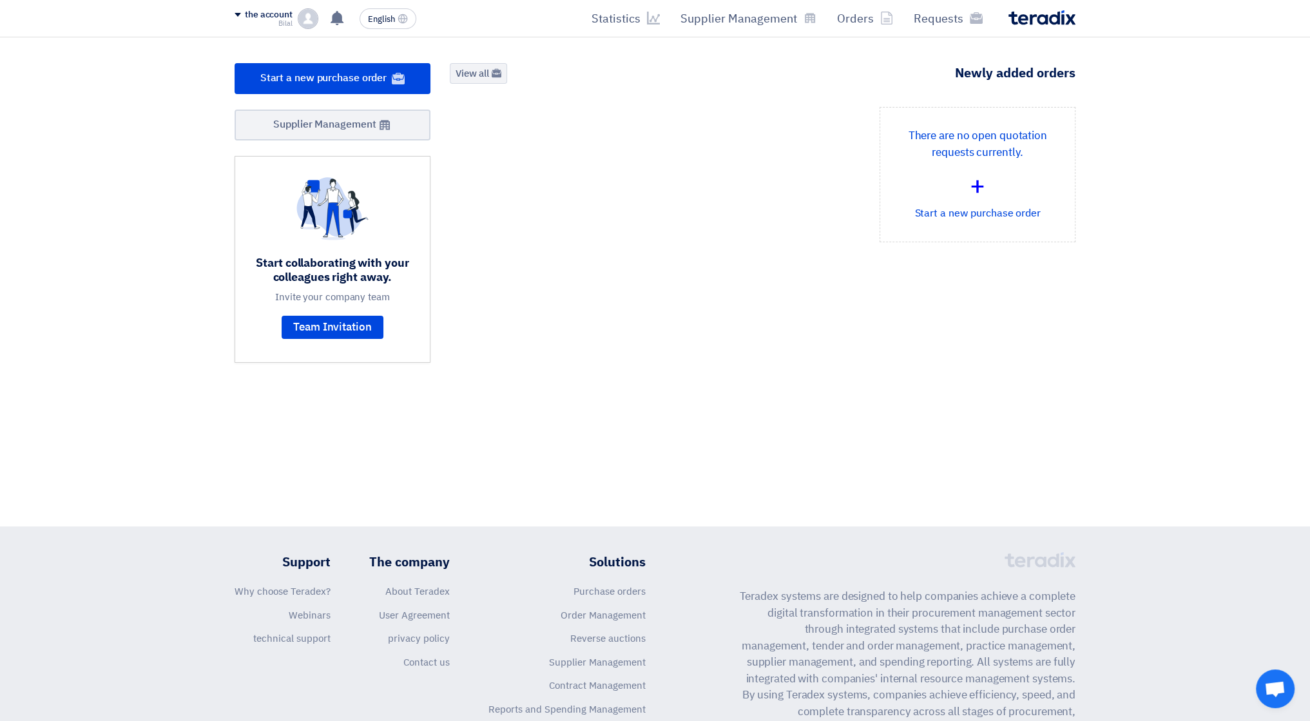
click at [266, 13] on font "the account" at bounding box center [269, 15] width 48 height 14
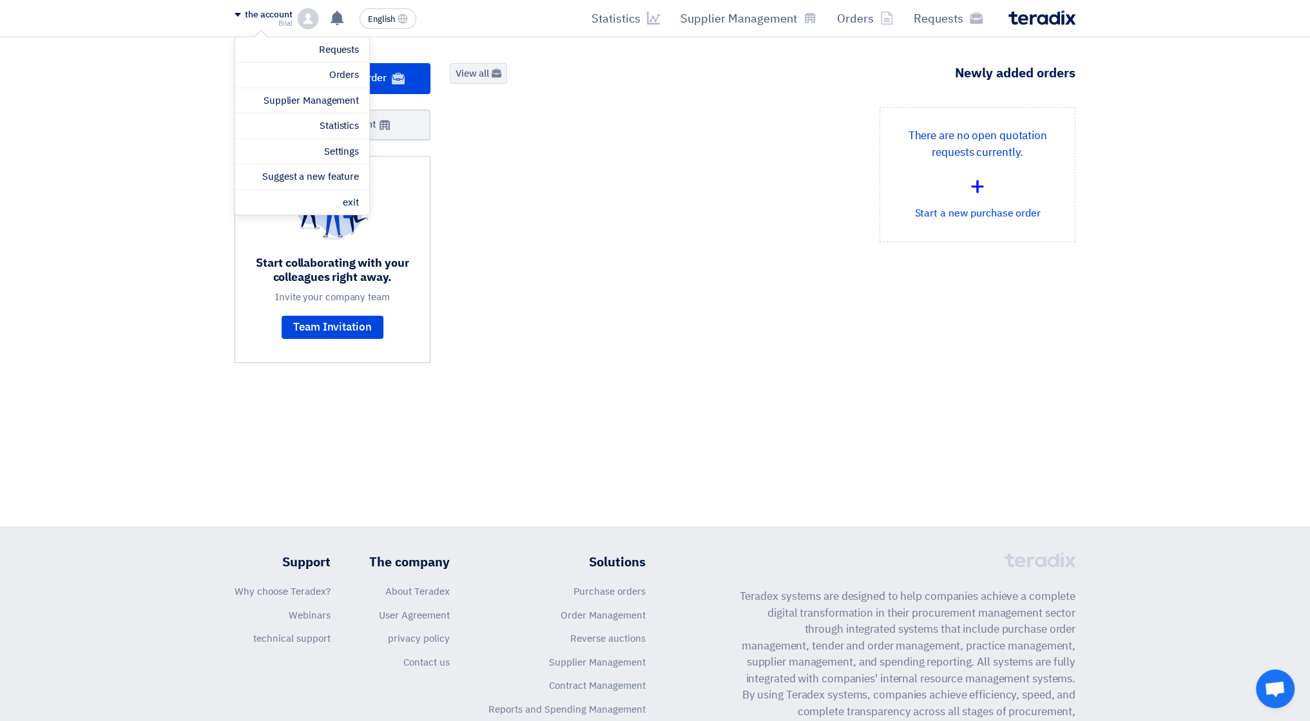
click at [641, 40] on section "2 Requests Remaining 1 Auctions Remaining Start a new purchase order +" at bounding box center [655, 225] width 1310 height 377
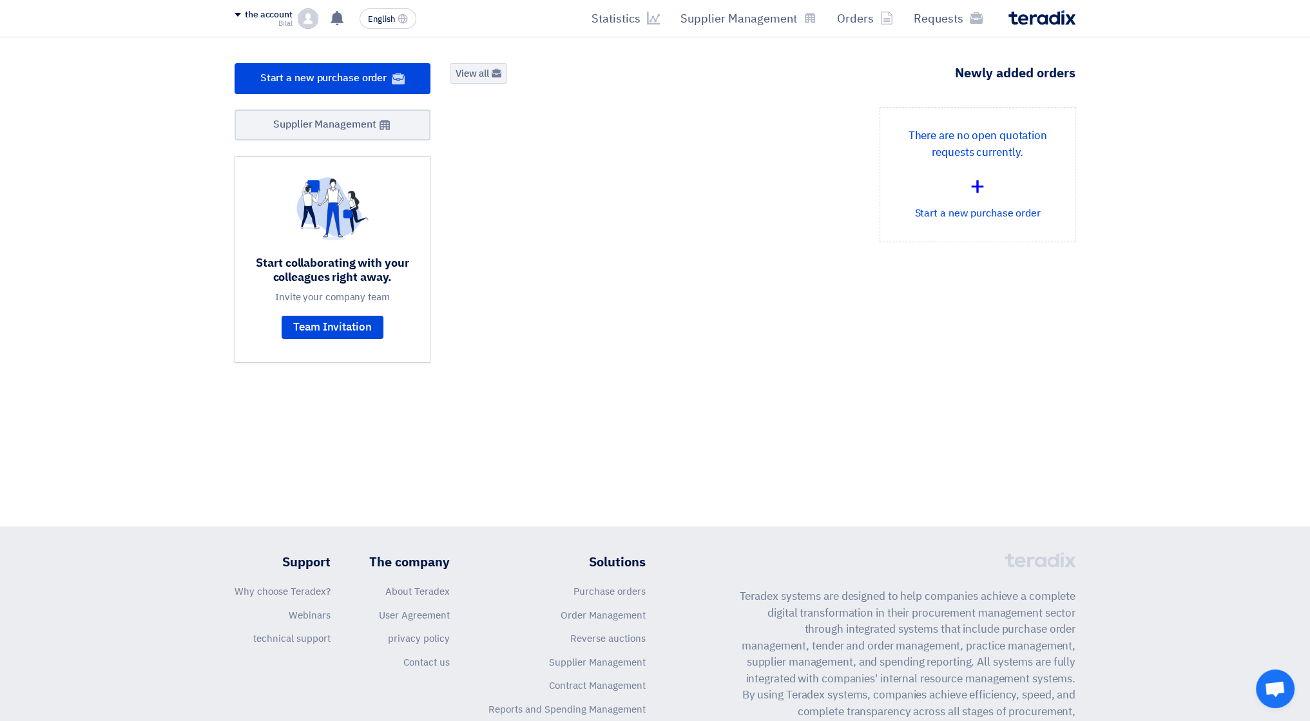
click at [258, 13] on font "the account" at bounding box center [269, 15] width 48 height 14
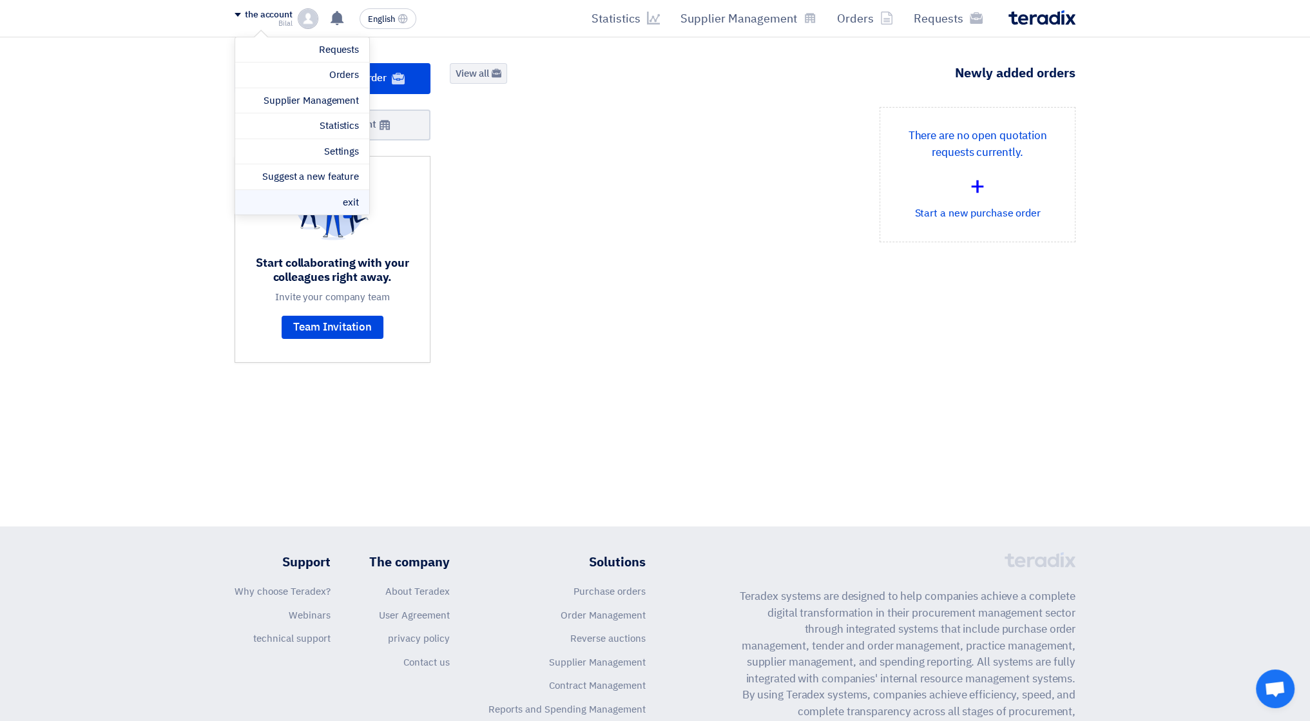
click at [323, 203] on li "exit" at bounding box center [302, 202] width 134 height 25
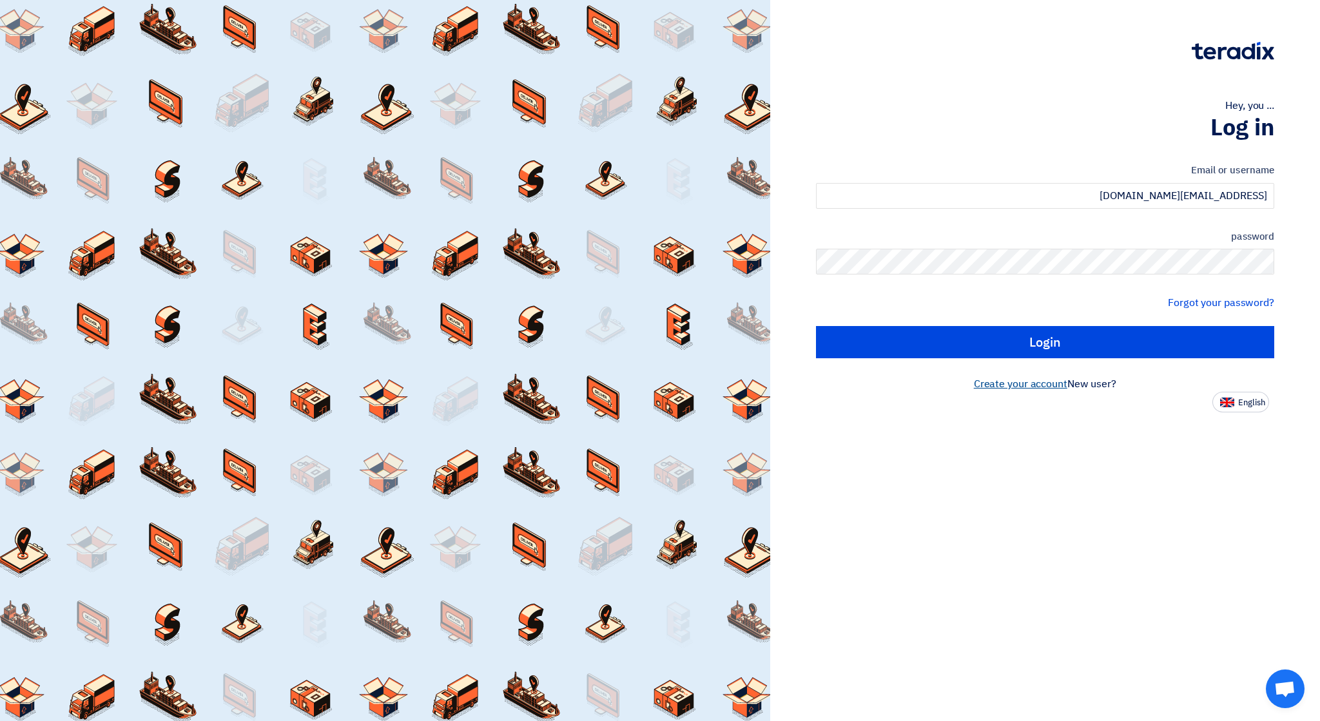
click at [1031, 386] on font "Create your account" at bounding box center [1020, 383] width 93 height 15
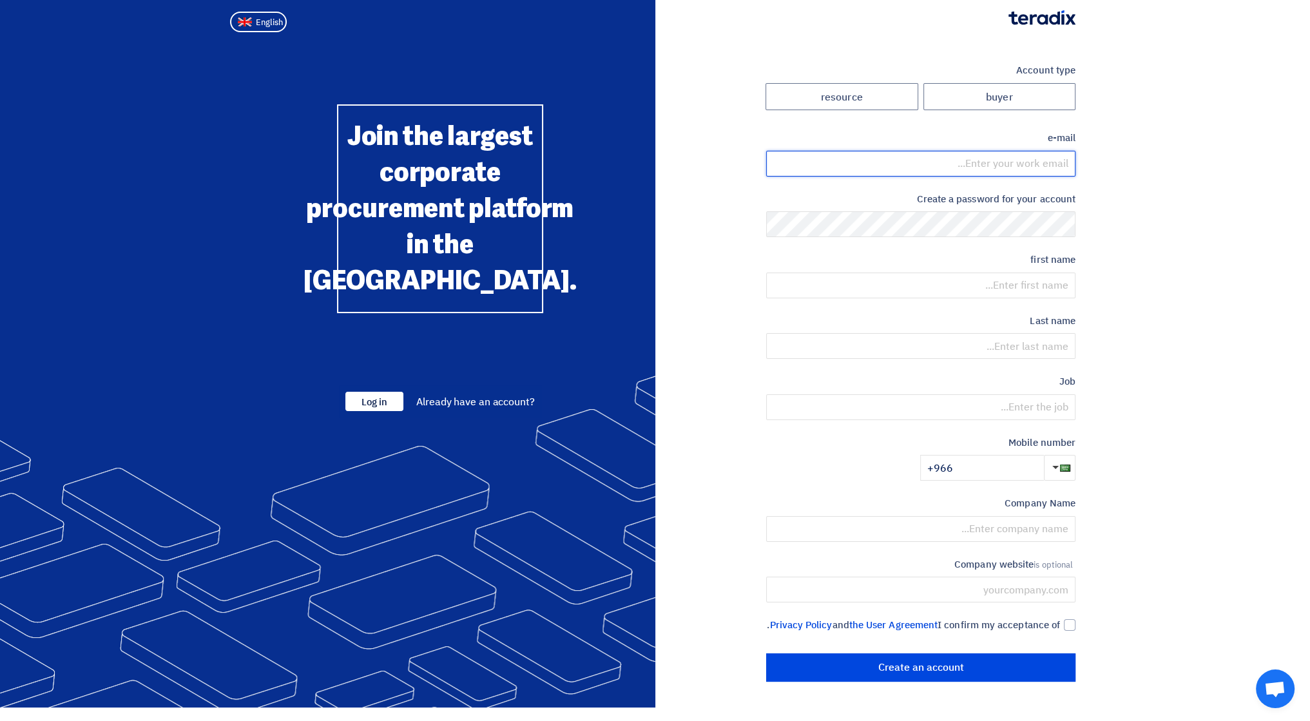
type input "contact@gardenartme.com"
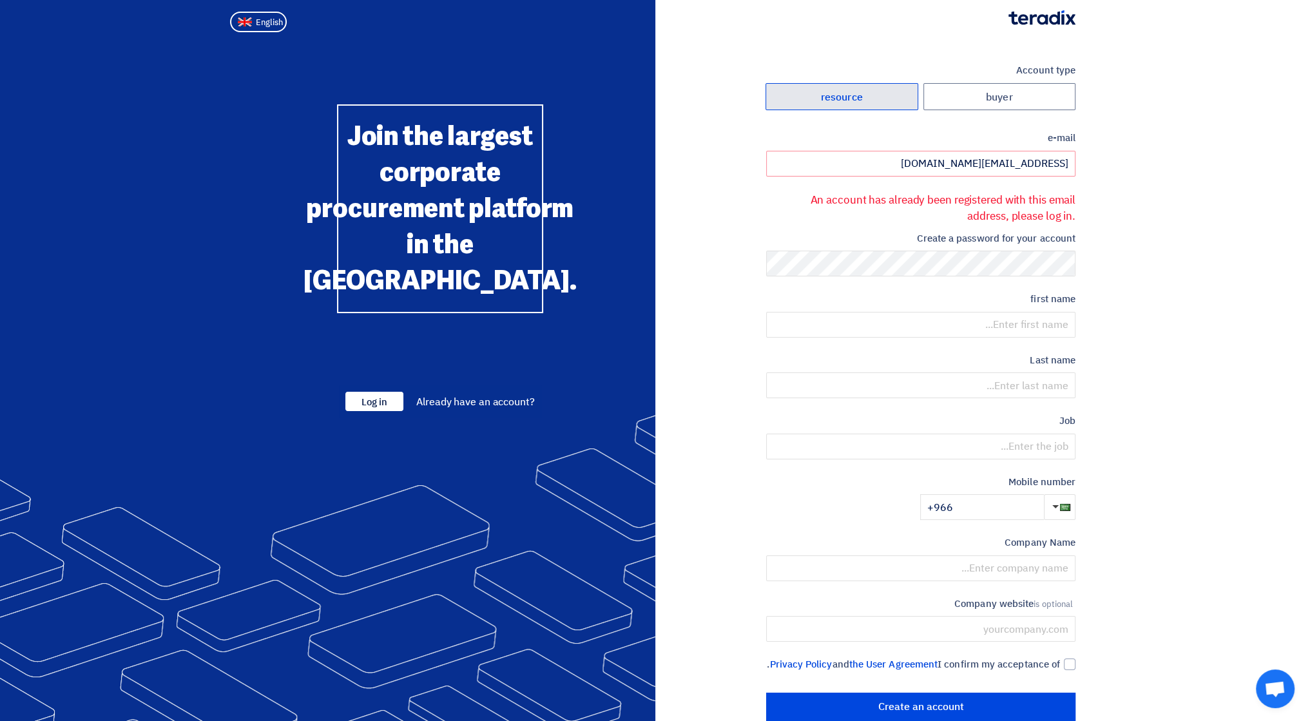
click at [851, 91] on font "resource" at bounding box center [842, 96] width 42 height 15
click at [851, 91] on input "resource" at bounding box center [841, 97] width 151 height 26
radio input "true"
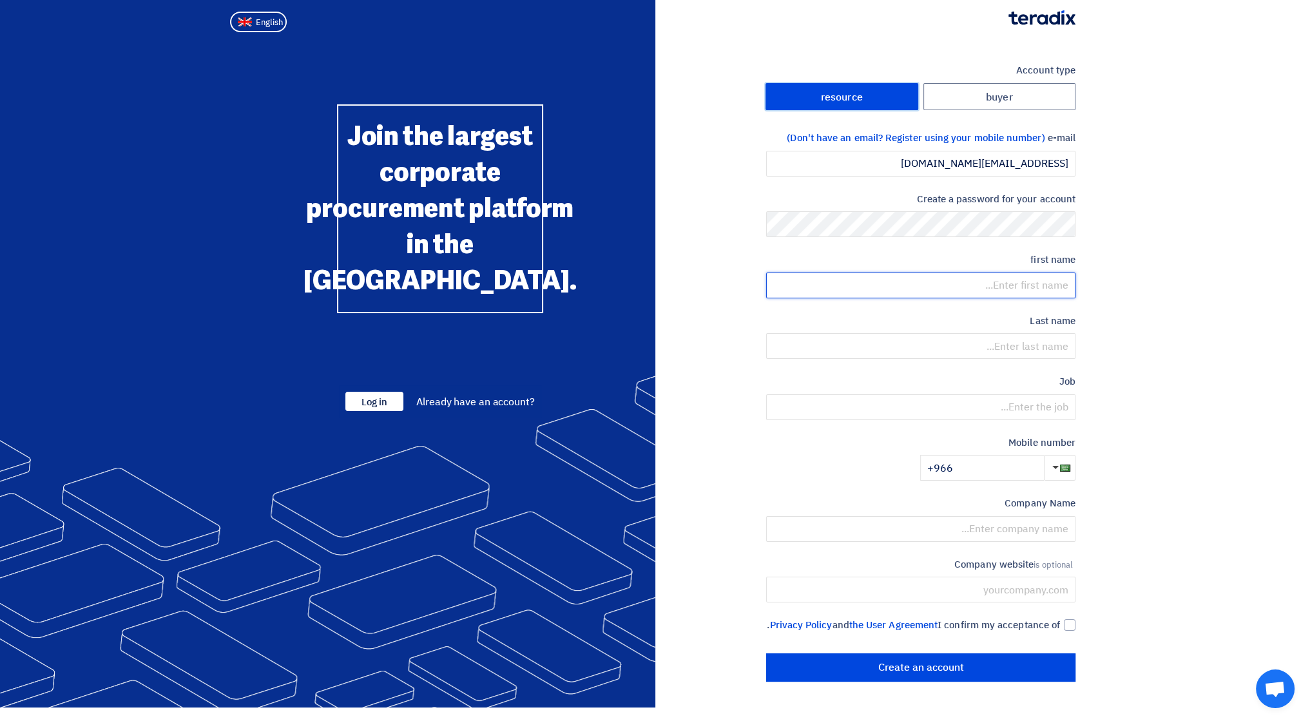
click at [1036, 283] on input "text" at bounding box center [920, 286] width 309 height 26
type input "BILAL"
type input "ALI"
click at [1039, 405] on input "text" at bounding box center [920, 407] width 309 height 26
type input "DOCUMENT CONTROLLER"
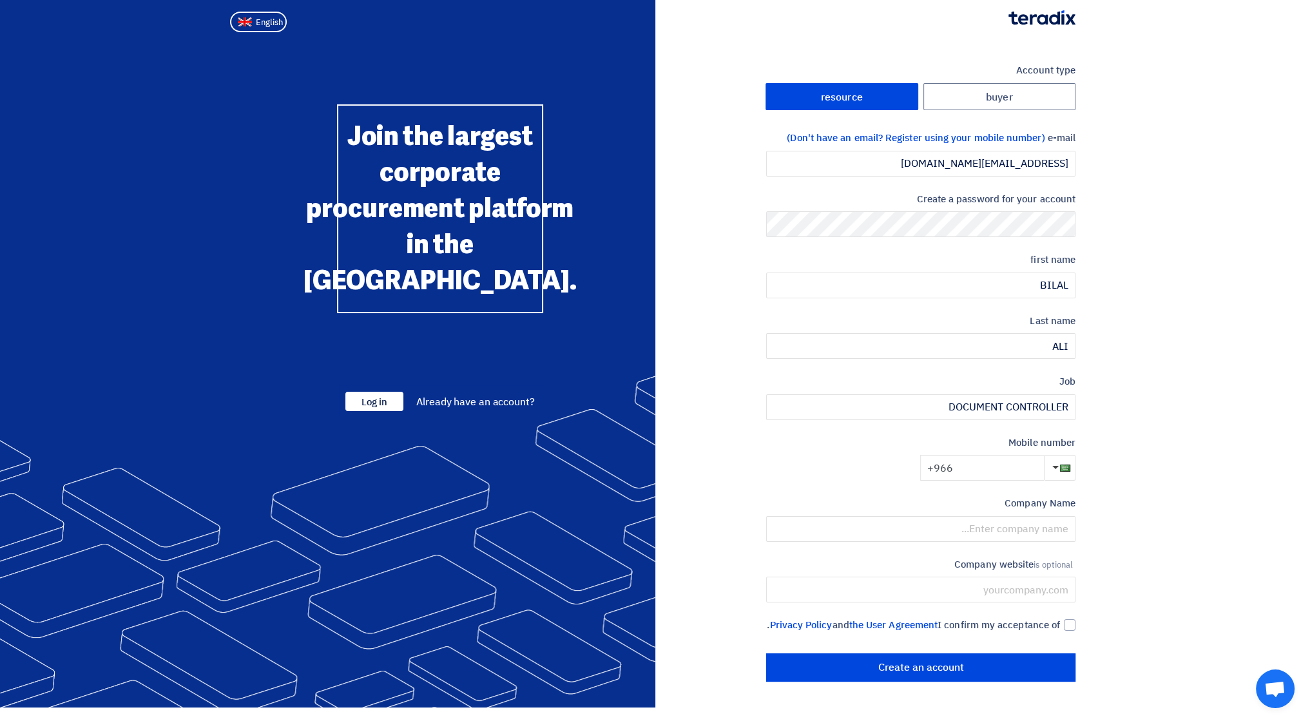
click at [998, 473] on input "+966" at bounding box center [982, 468] width 124 height 26
type input "[PHONE_NUMBER]"
click at [1048, 533] on input "text" at bounding box center [920, 529] width 309 height 26
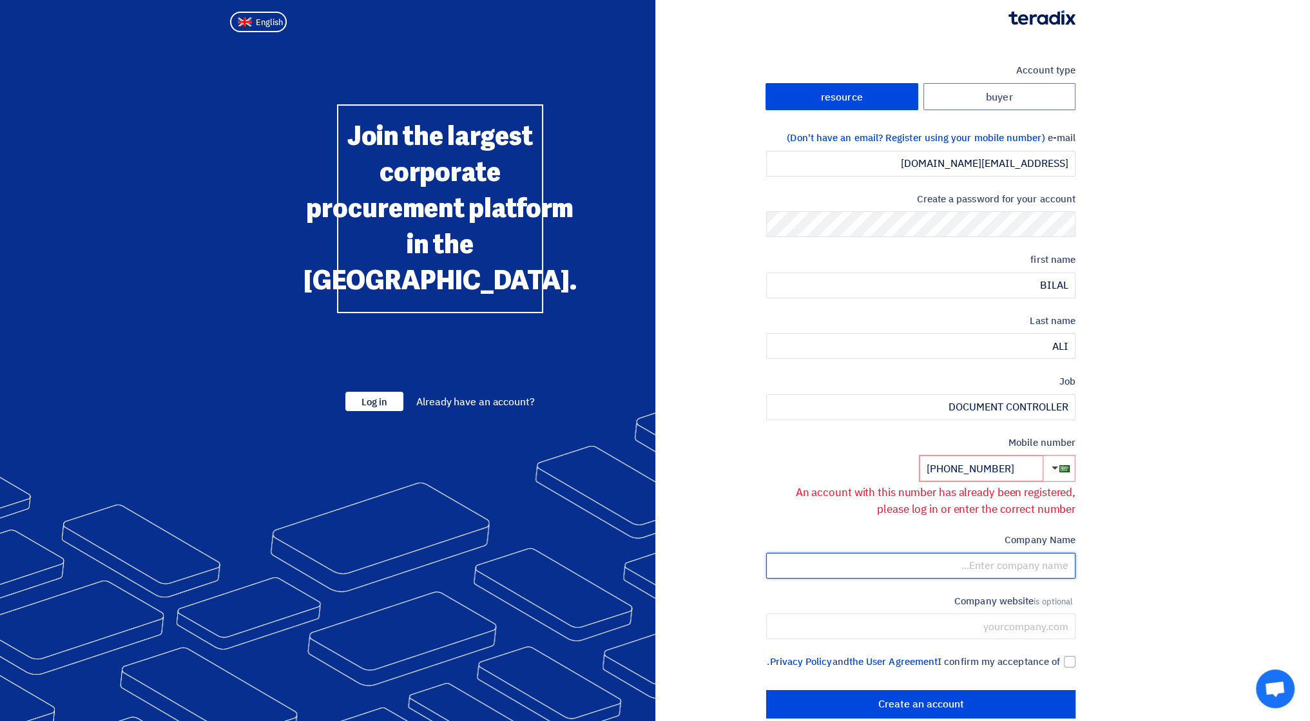
scroll to position [36, 0]
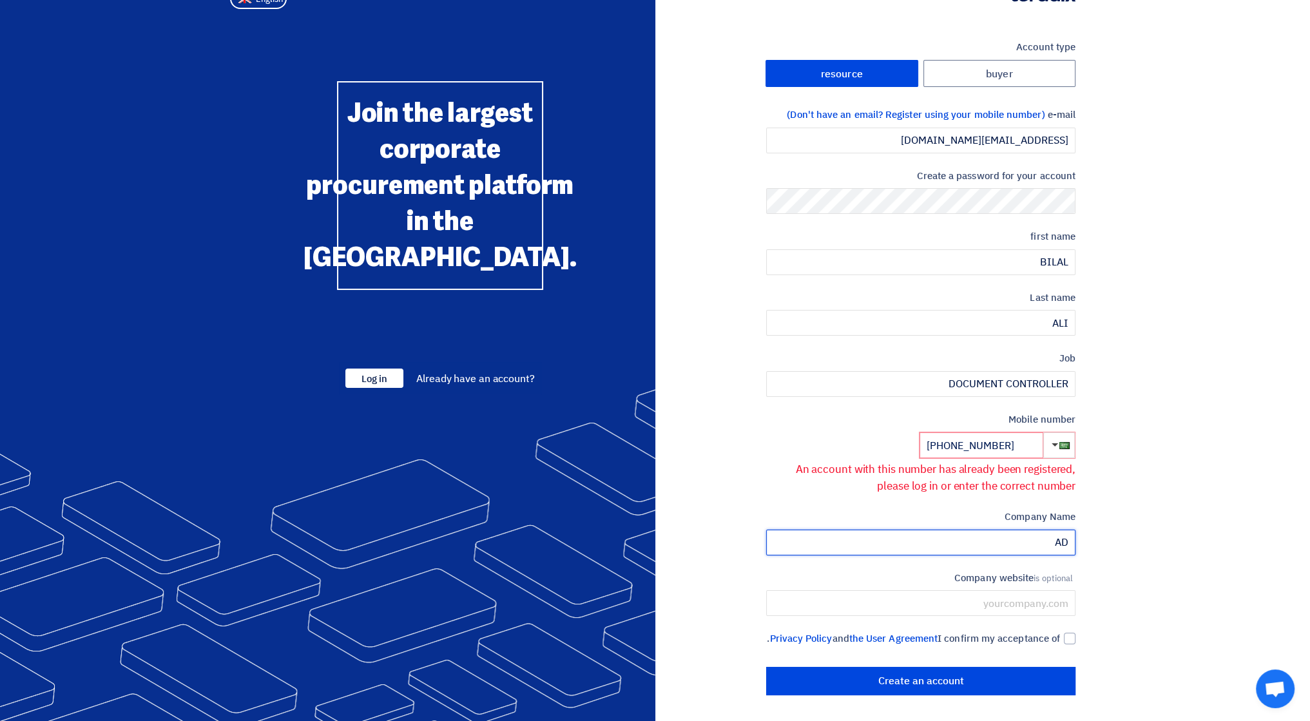
type input "A"
type input "garden art"
click at [1008, 592] on input "text" at bounding box center [920, 603] width 309 height 26
type input "www.gardenartme.com"
click at [1071, 633] on div at bounding box center [1070, 639] width 12 height 12
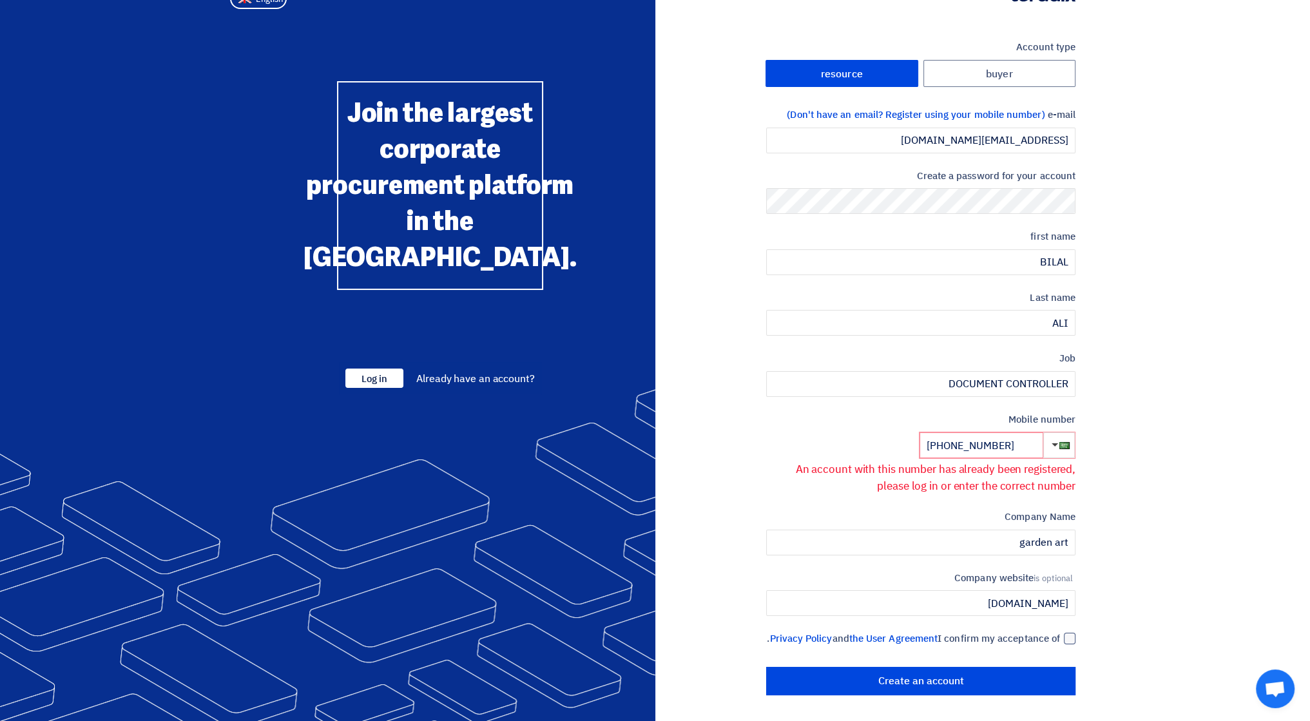
click at [1060, 631] on input "I confirm my acceptance of the User Agreement and Privacy Policy ." at bounding box center [905, 644] width 309 height 26
checkbox input "true"
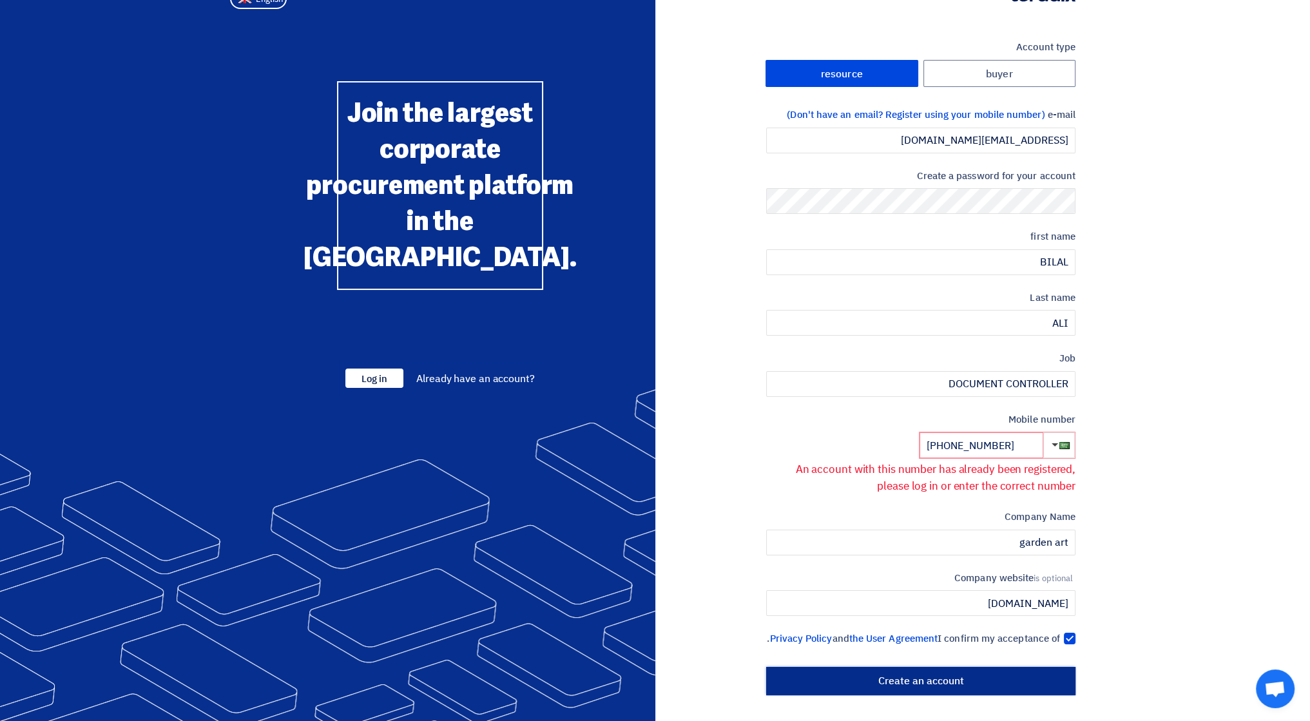
click at [994, 677] on input "Create an account" at bounding box center [920, 681] width 309 height 28
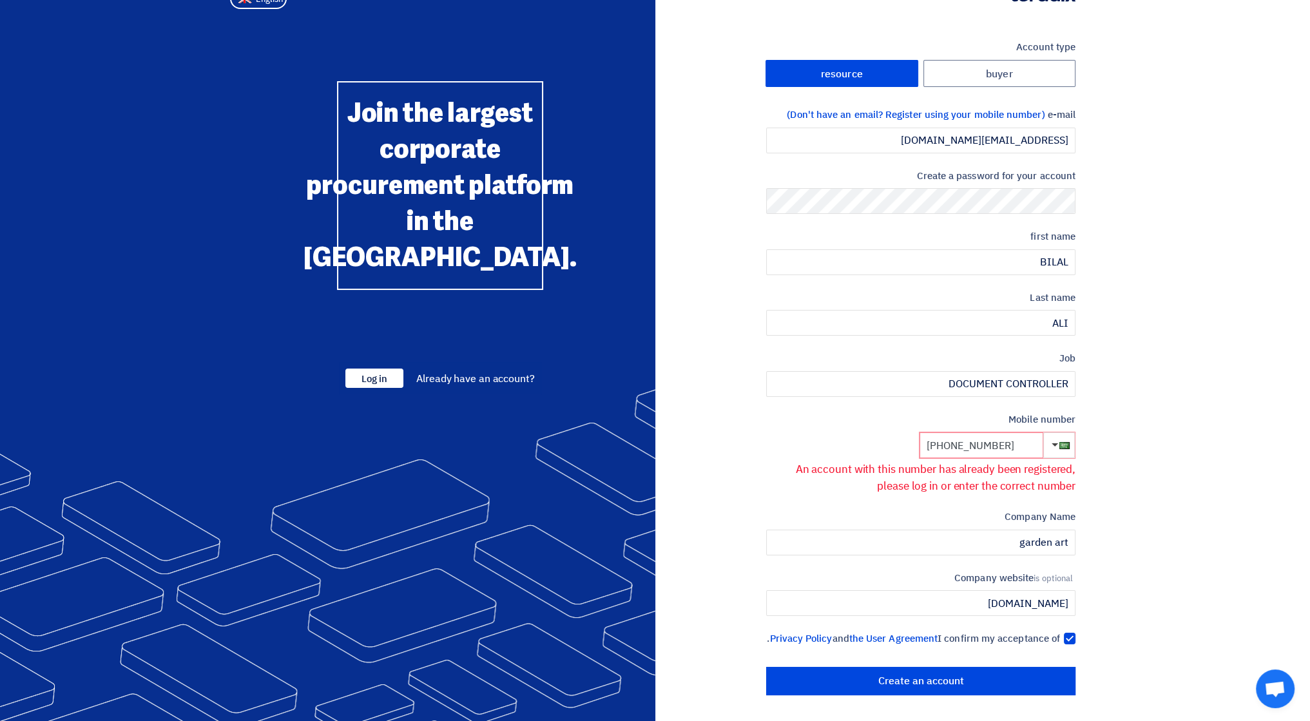
drag, startPoint x: 1007, startPoint y: 430, endPoint x: 953, endPoint y: 434, distance: 54.2
click at [953, 434] on input "[PHONE_NUMBER]" at bounding box center [981, 445] width 124 height 26
click at [1093, 421] on section "Account type buyer resource e-mail (Don't have an email? Register using your mo…" at bounding box center [655, 367] width 1310 height 707
drag, startPoint x: 1013, startPoint y: 432, endPoint x: 955, endPoint y: 440, distance: 58.5
click at [955, 440] on input "[PHONE_NUMBER]" at bounding box center [981, 445] width 124 height 26
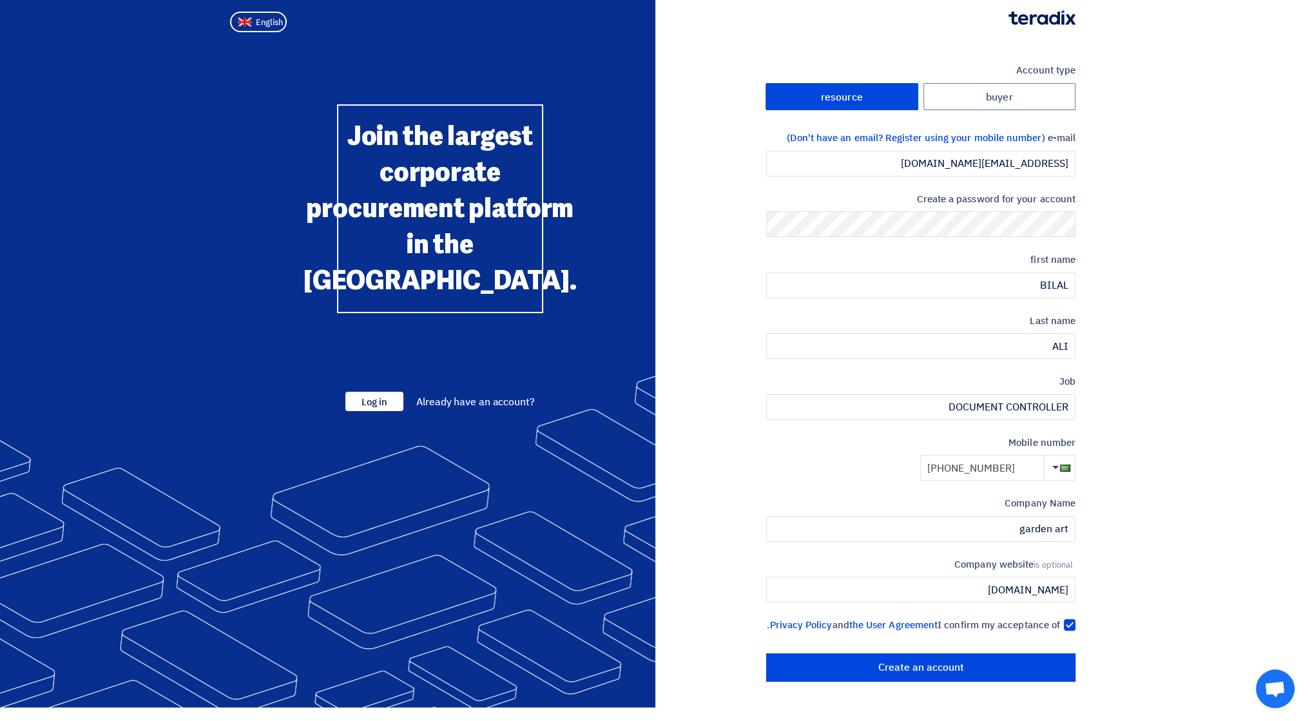
scroll to position [0, 0]
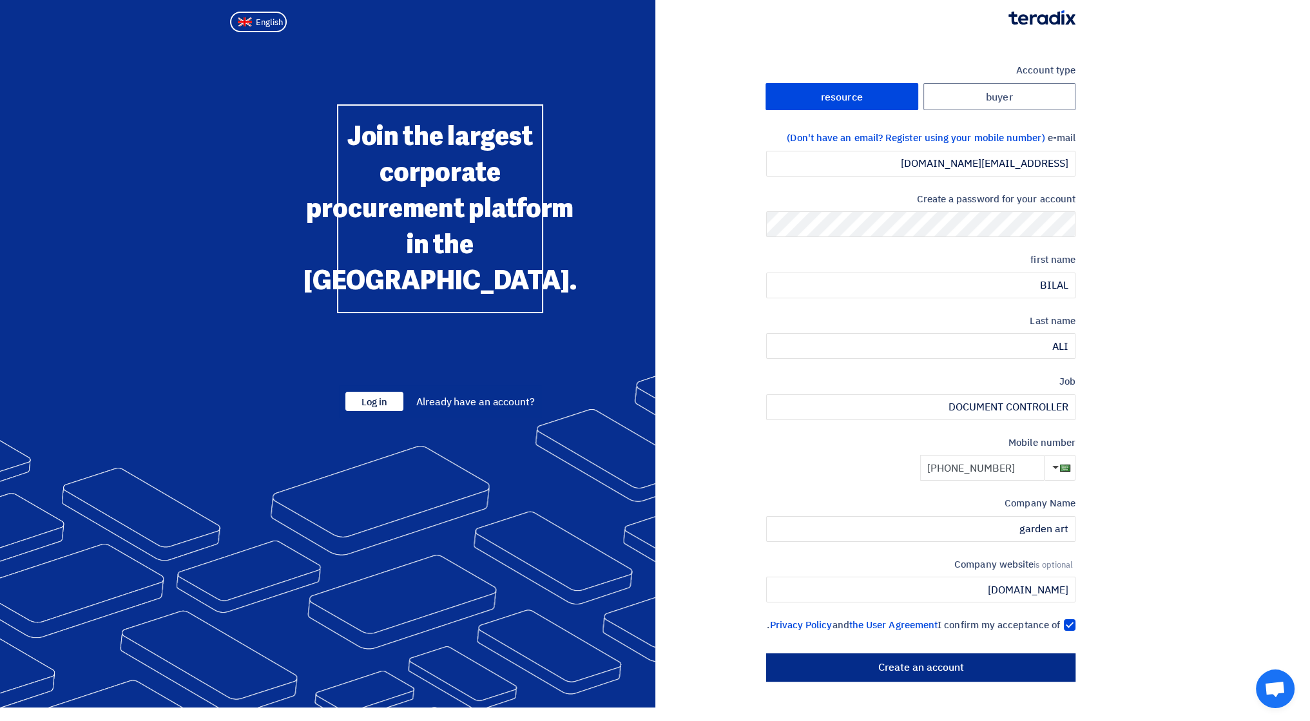
type input "+966 537291801"
click at [930, 676] on input "Create an account" at bounding box center [920, 667] width 309 height 28
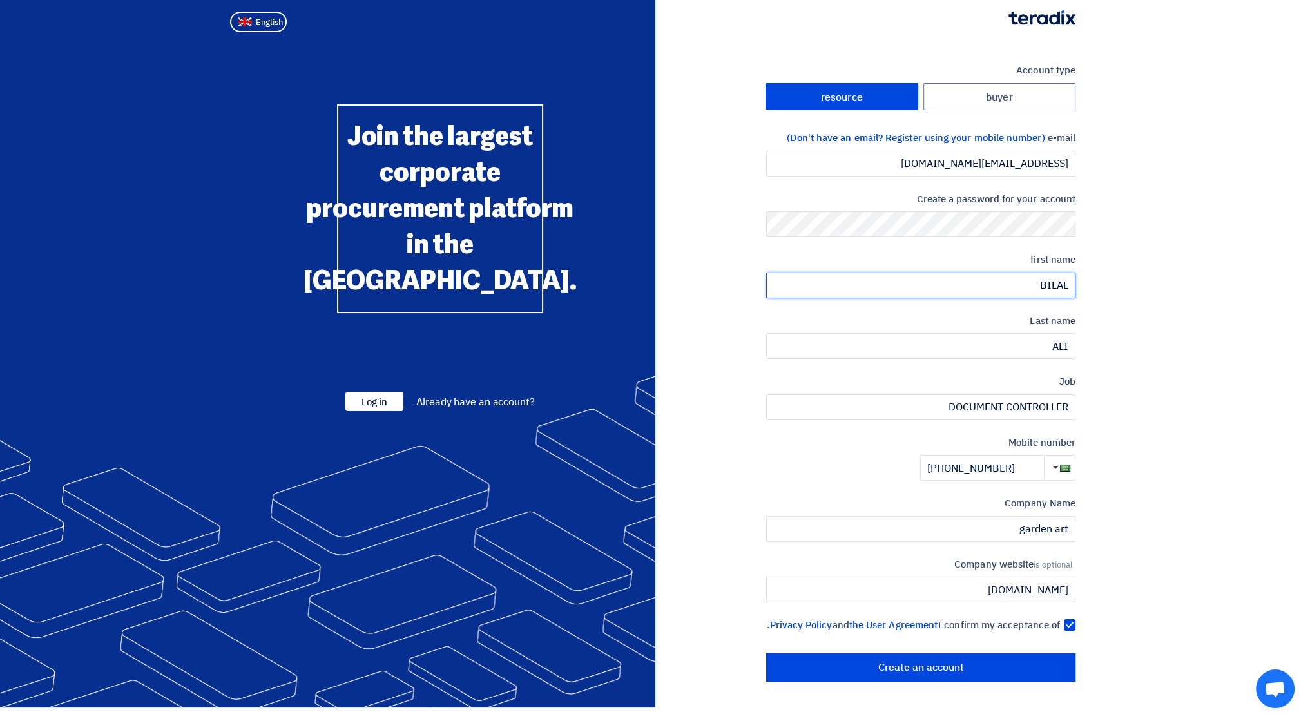
drag, startPoint x: 1033, startPoint y: 282, endPoint x: 1084, endPoint y: 283, distance: 50.9
click at [1084, 283] on div "Account type buyer resource e-mail (Don't have an email? Register using your mo…" at bounding box center [870, 372] width 430 height 619
type input "u"
type input "UMER"
drag, startPoint x: 1070, startPoint y: 347, endPoint x: 1049, endPoint y: 351, distance: 21.6
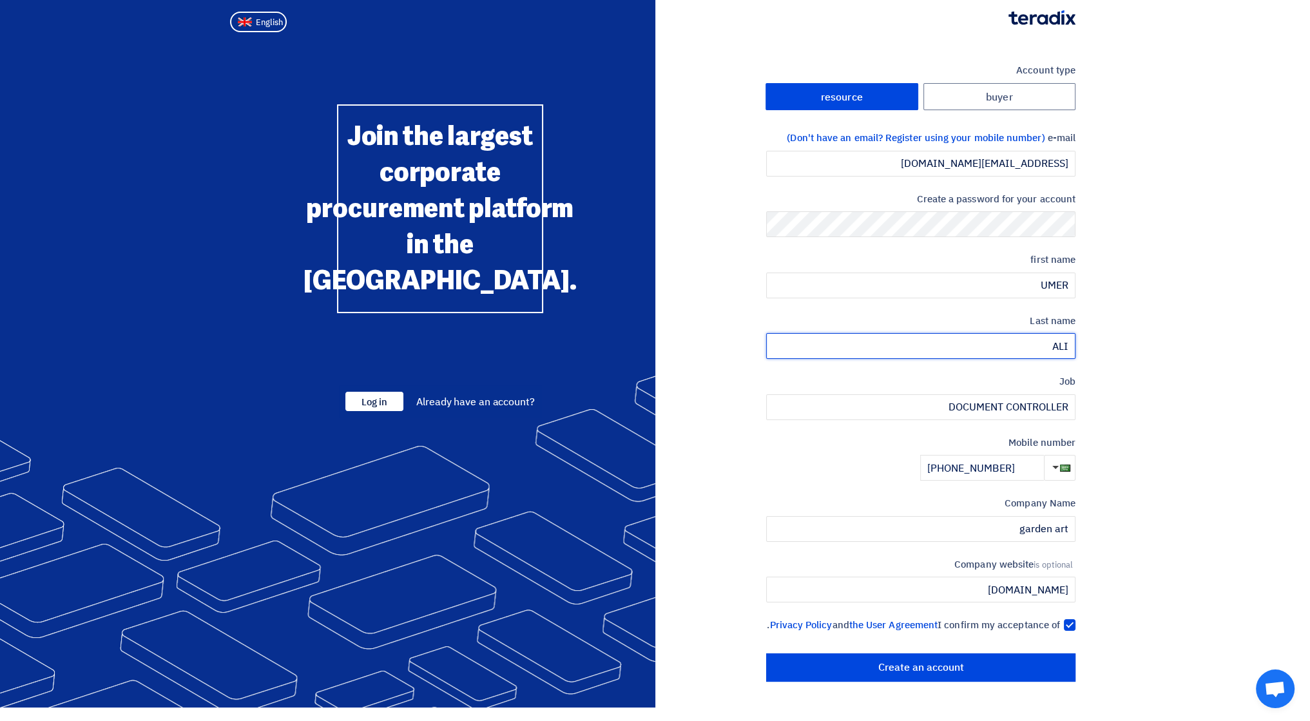
click at [1049, 351] on input "ALI" at bounding box center [920, 346] width 309 height 26
click at [1093, 349] on section "Account type buyer resource e-mail (Don't have an email? Register using your mo…" at bounding box center [655, 372] width 1310 height 670
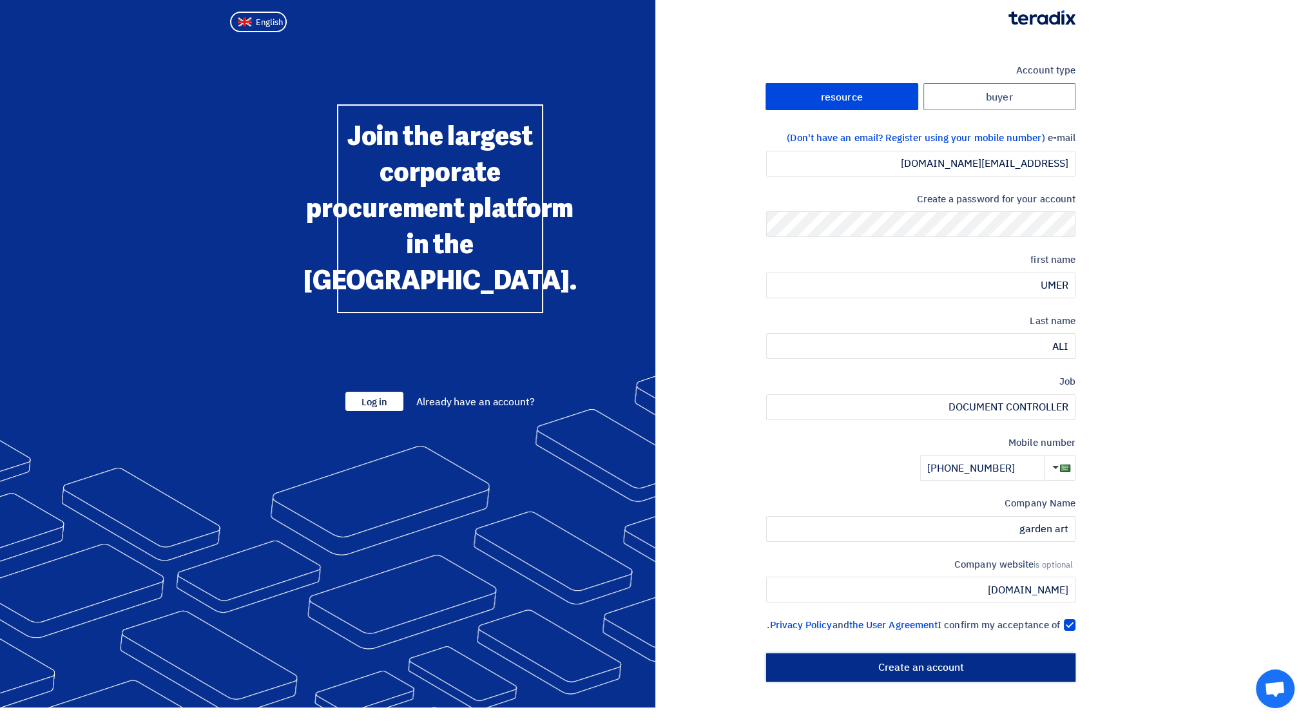
click at [903, 682] on input "Create an account" at bounding box center [920, 667] width 309 height 28
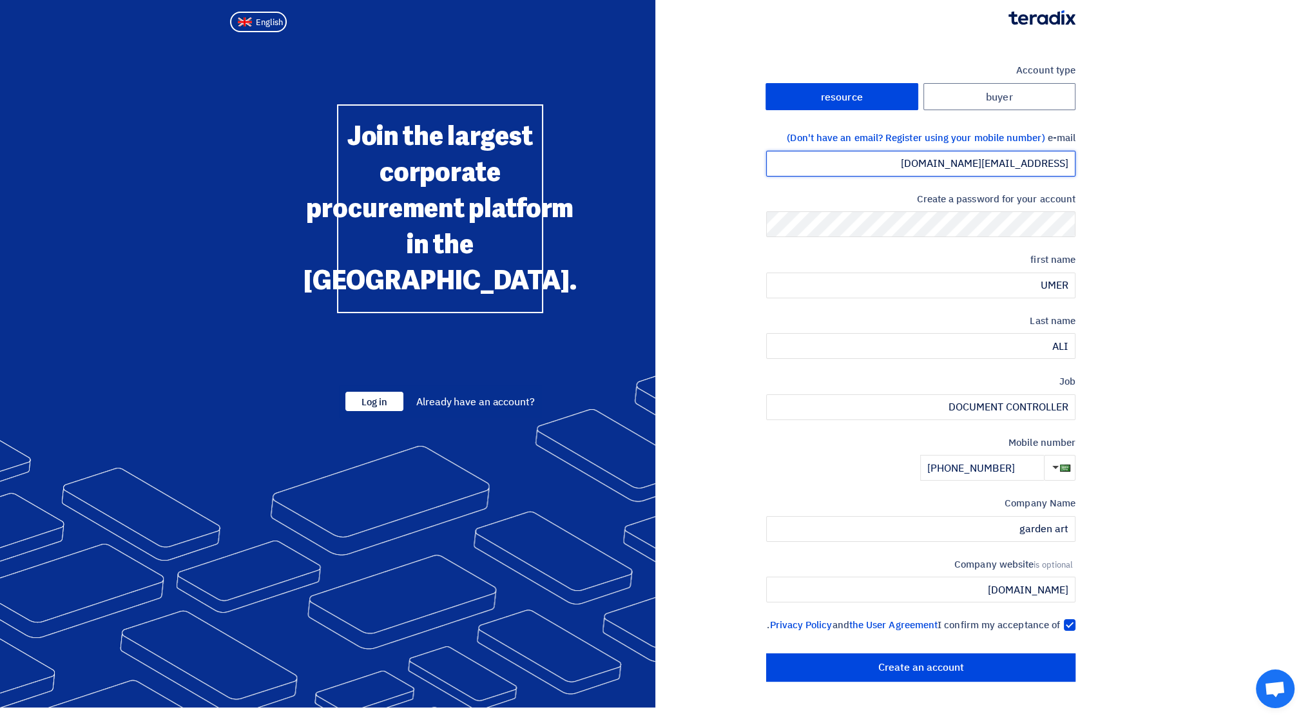
drag, startPoint x: 1070, startPoint y: 164, endPoint x: 927, endPoint y: 159, distance: 143.8
click at [927, 159] on input "[EMAIL_ADDRESS][DOMAIN_NAME]" at bounding box center [920, 164] width 309 height 26
click at [1123, 162] on section "Account type buyer resource e-mail (Don't have an email? Register using your mo…" at bounding box center [655, 372] width 1310 height 670
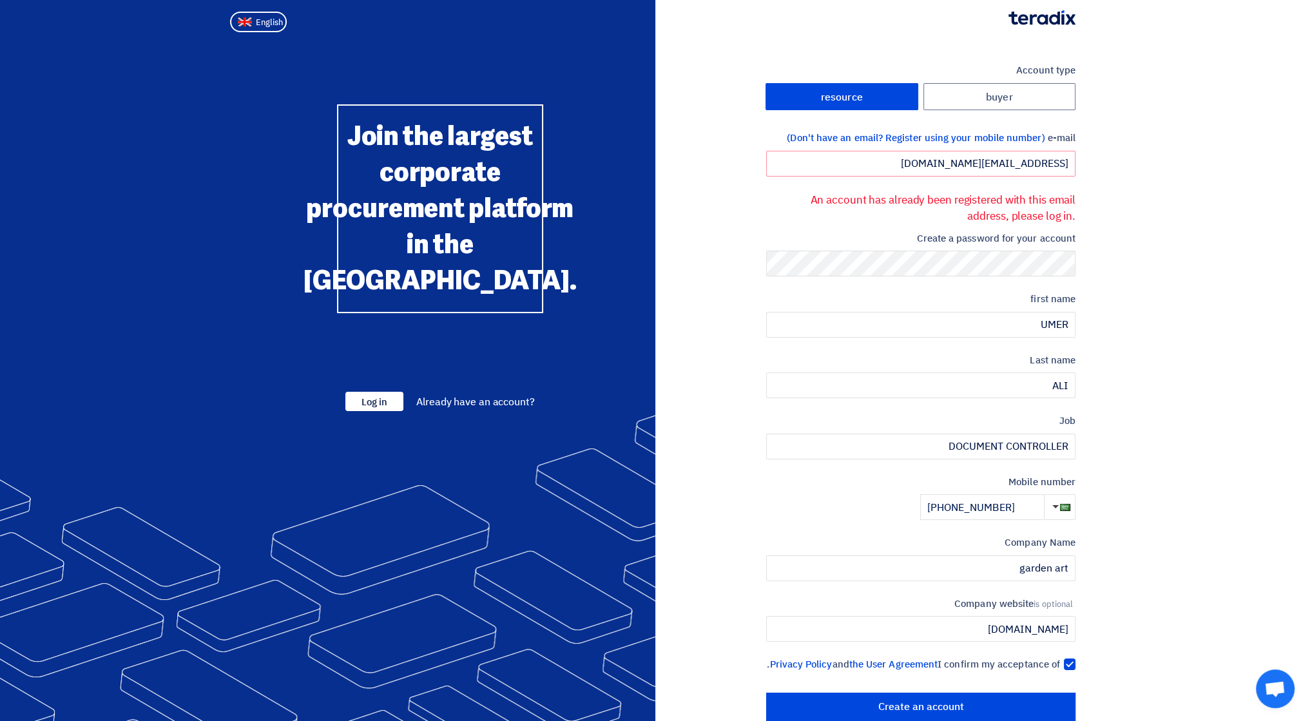
scroll to position [39, 0]
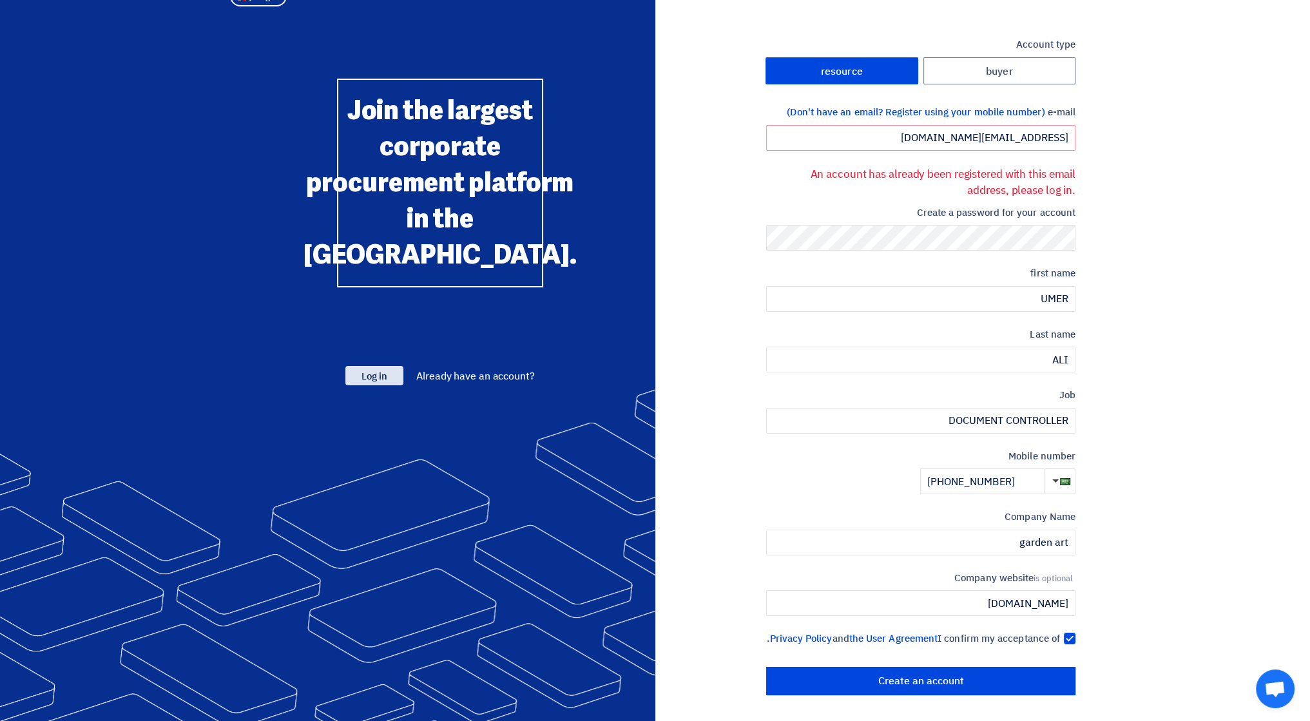
click at [381, 383] on font "Log in" at bounding box center [374, 376] width 26 height 14
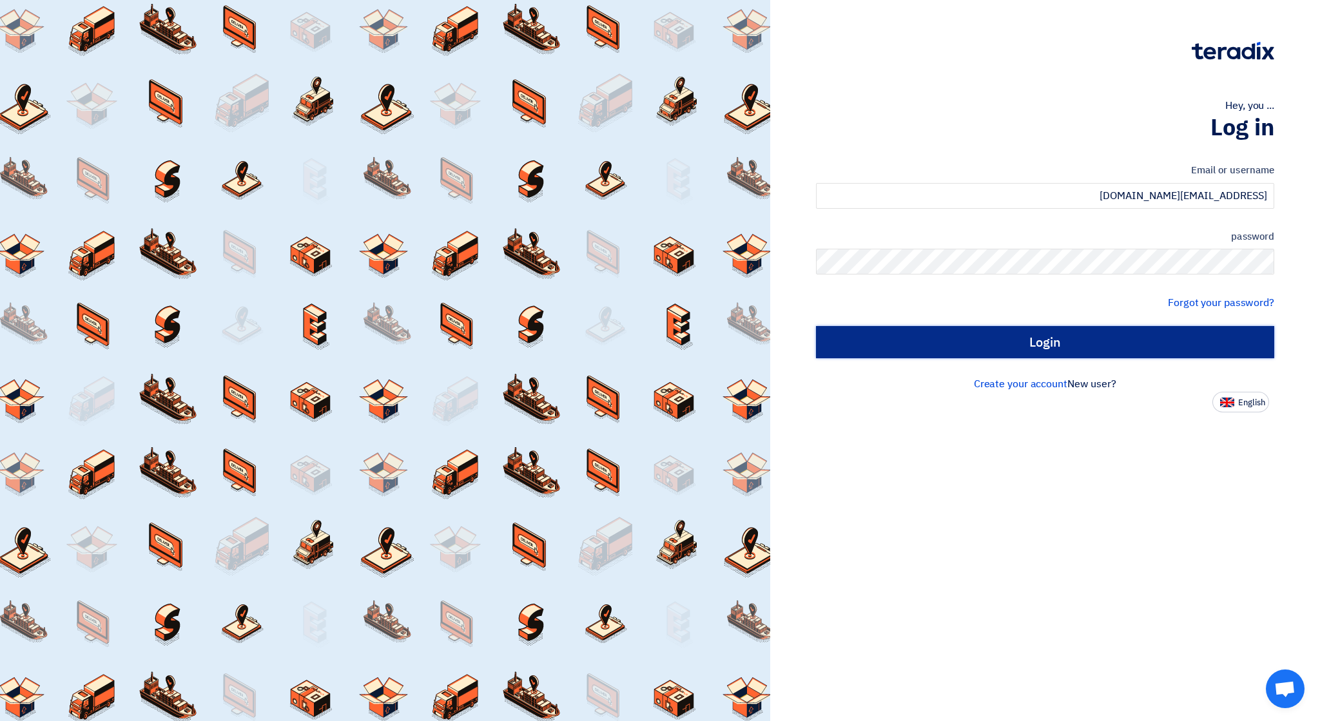
click at [1132, 335] on input "Login" at bounding box center [1045, 342] width 458 height 32
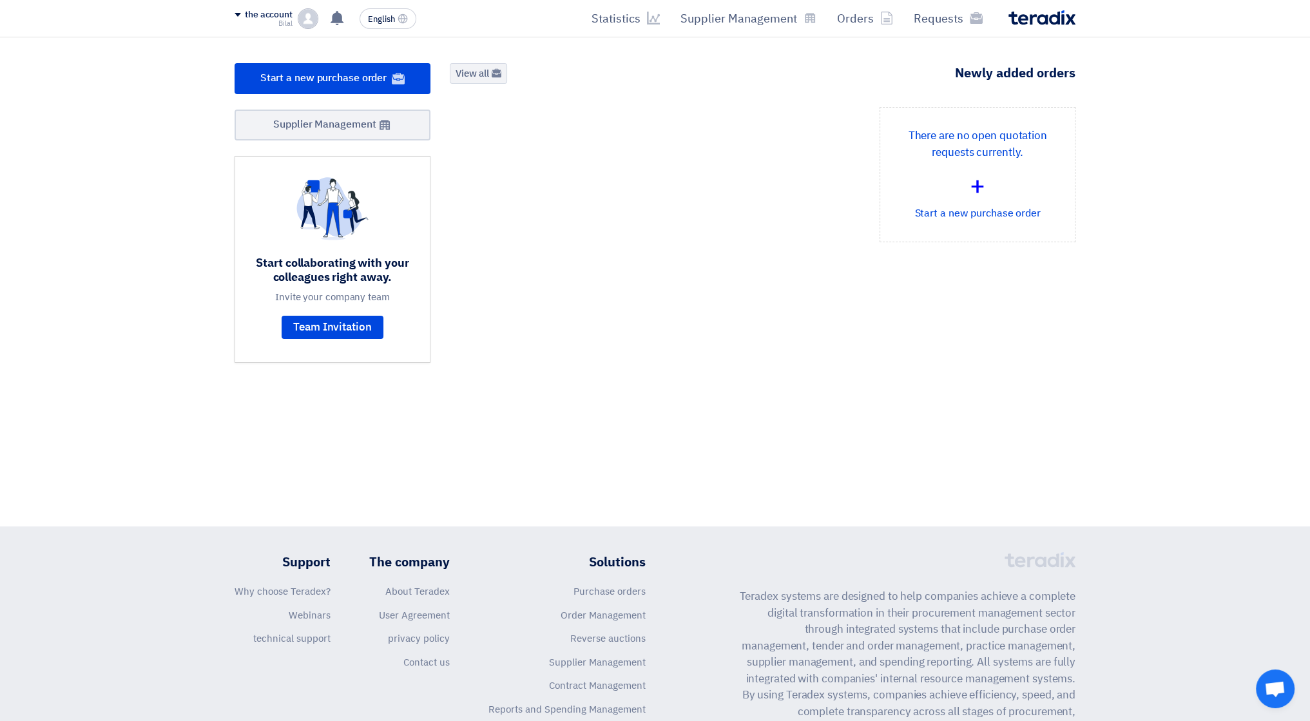
click at [280, 24] on font "Bilal" at bounding box center [285, 23] width 14 height 11
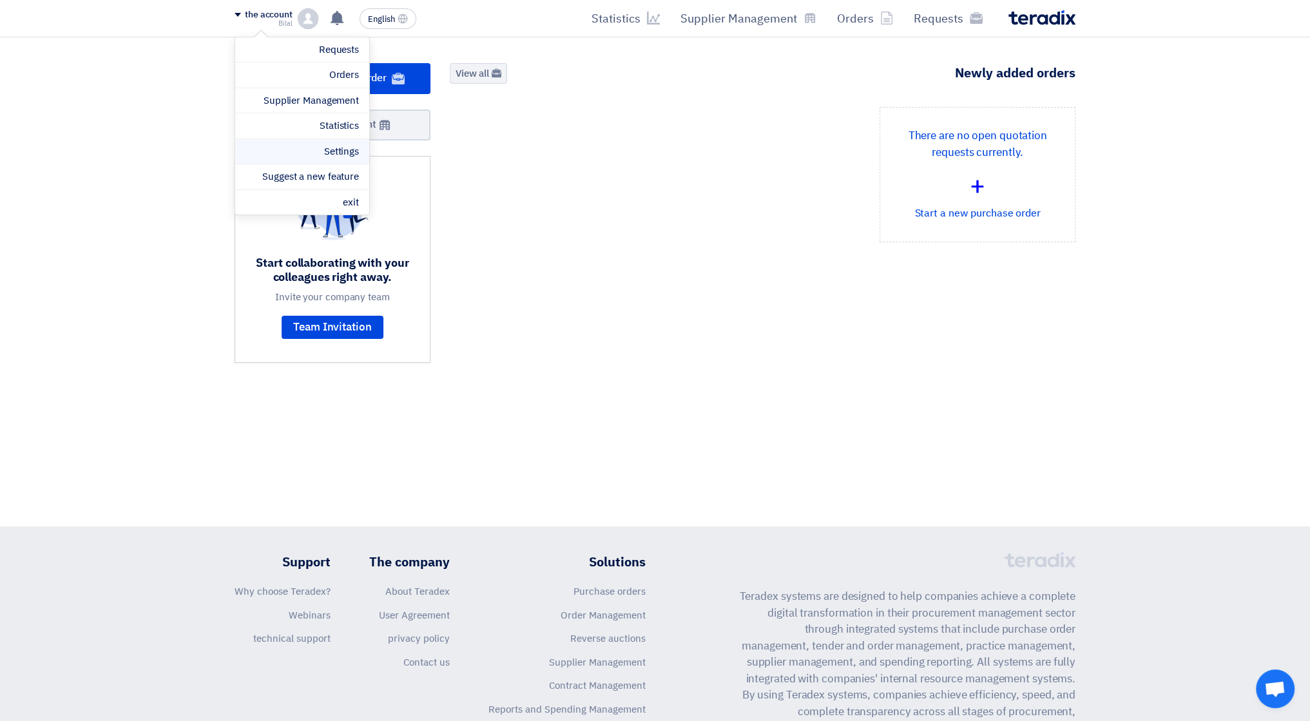
click at [329, 155] on font "Settings" at bounding box center [341, 151] width 35 height 14
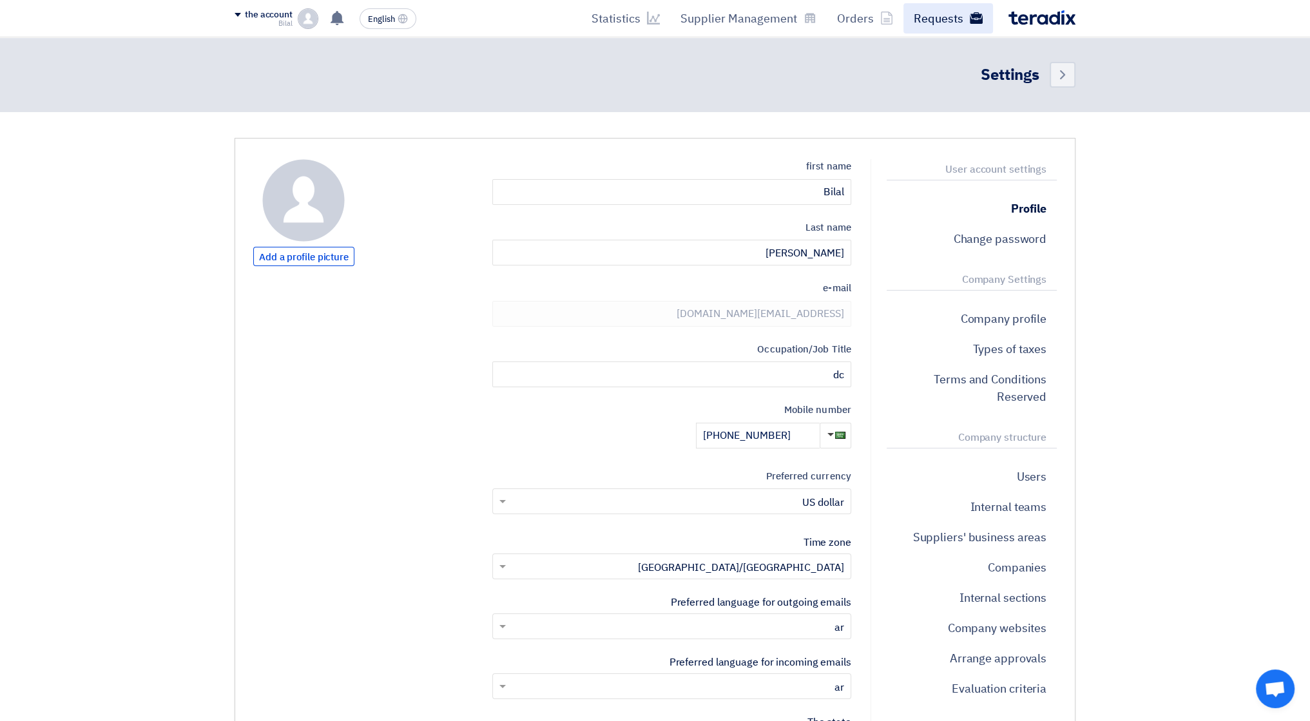
click at [945, 19] on font "Requests" at bounding box center [939, 18] width 50 height 17
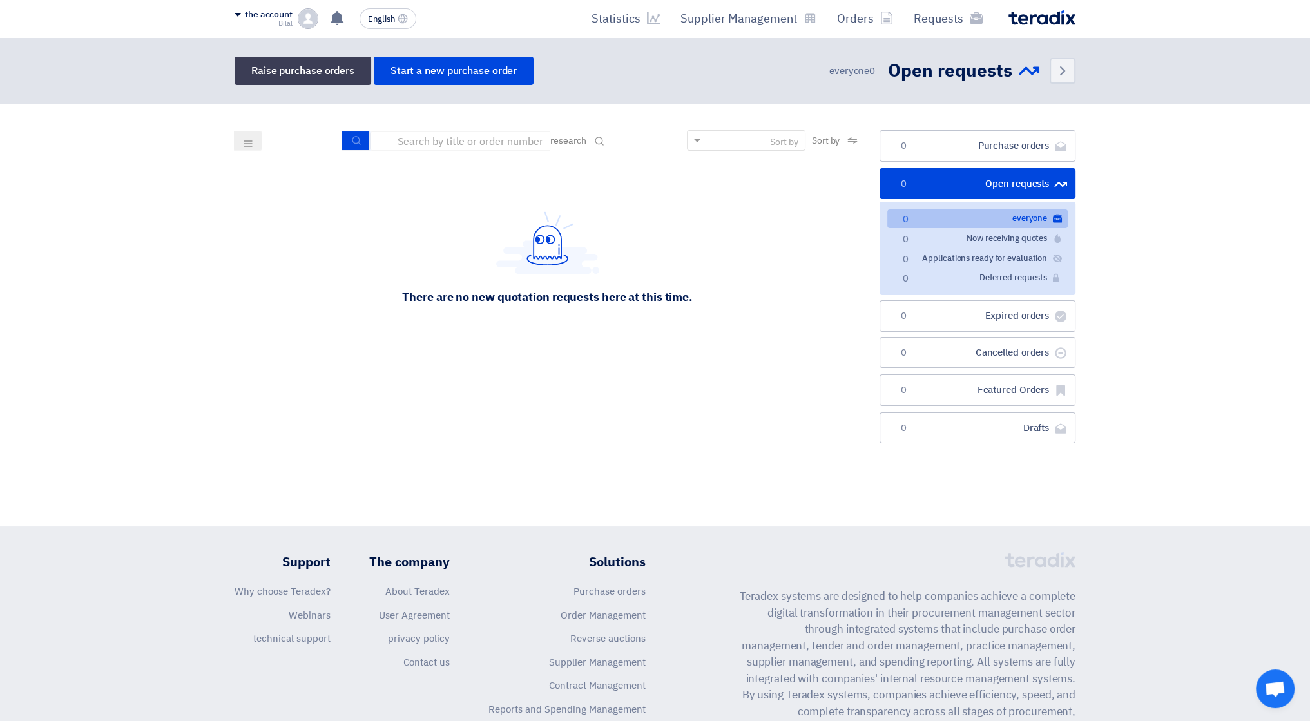
click at [988, 190] on link "الطلبات المفتوحة Open requests 0" at bounding box center [977, 184] width 196 height 32
click at [747, 19] on font "Supplier Management" at bounding box center [738, 18] width 117 height 17
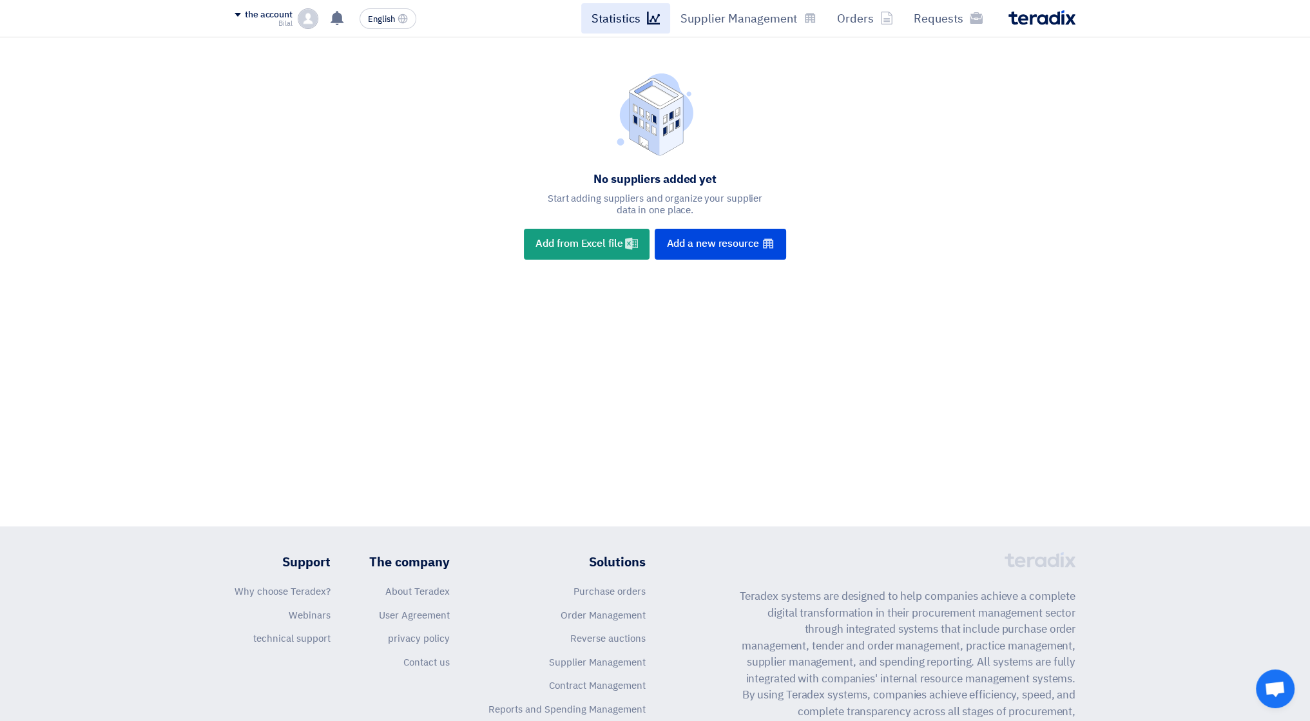
click at [624, 9] on link "Statistics" at bounding box center [625, 18] width 89 height 30
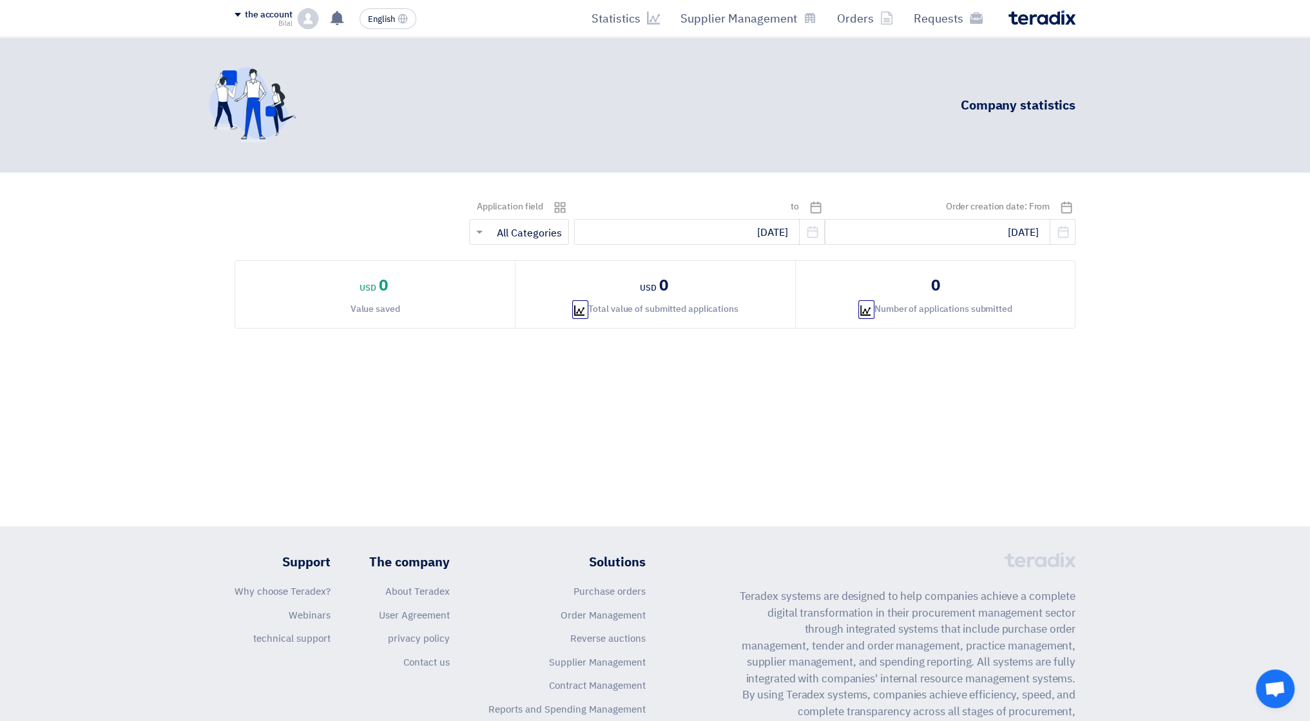
click at [260, 20] on font "the account" at bounding box center [269, 15] width 48 height 14
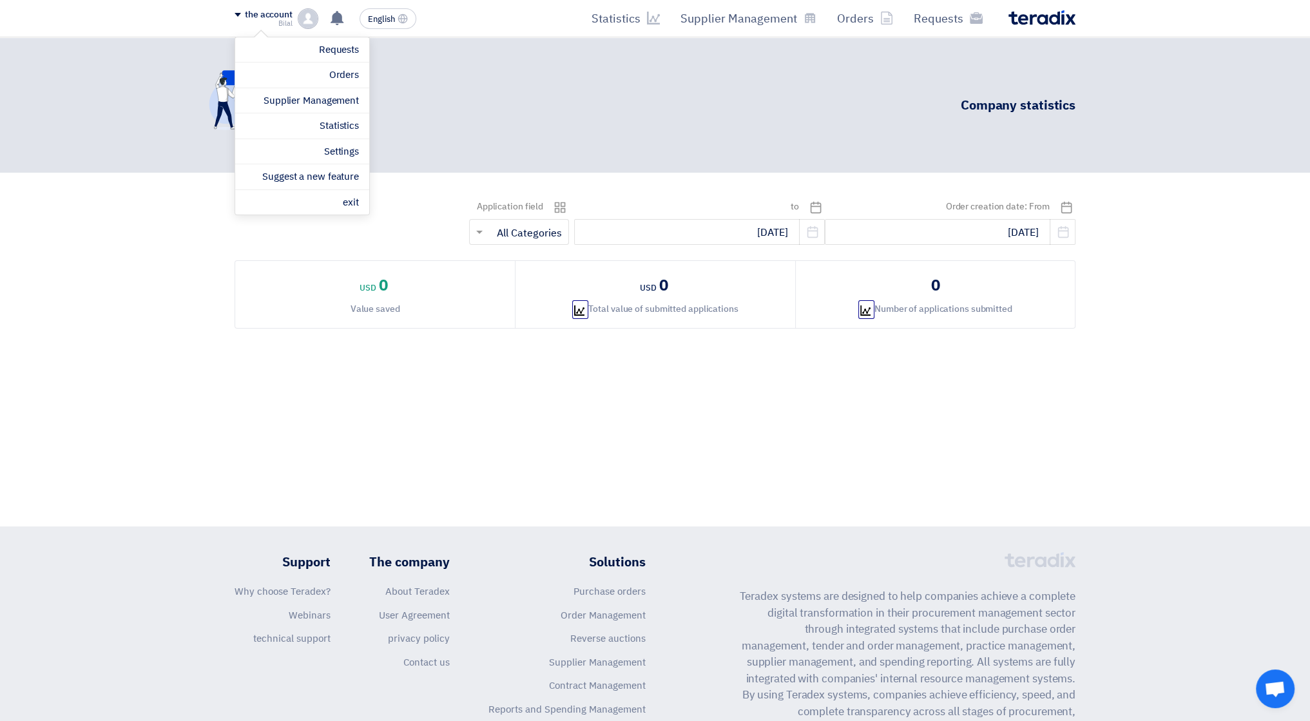
click at [297, 19] on div "the account Bilal Requests Orders Supplier Management Statistics Settings Sugge…" at bounding box center [277, 18] width 84 height 21
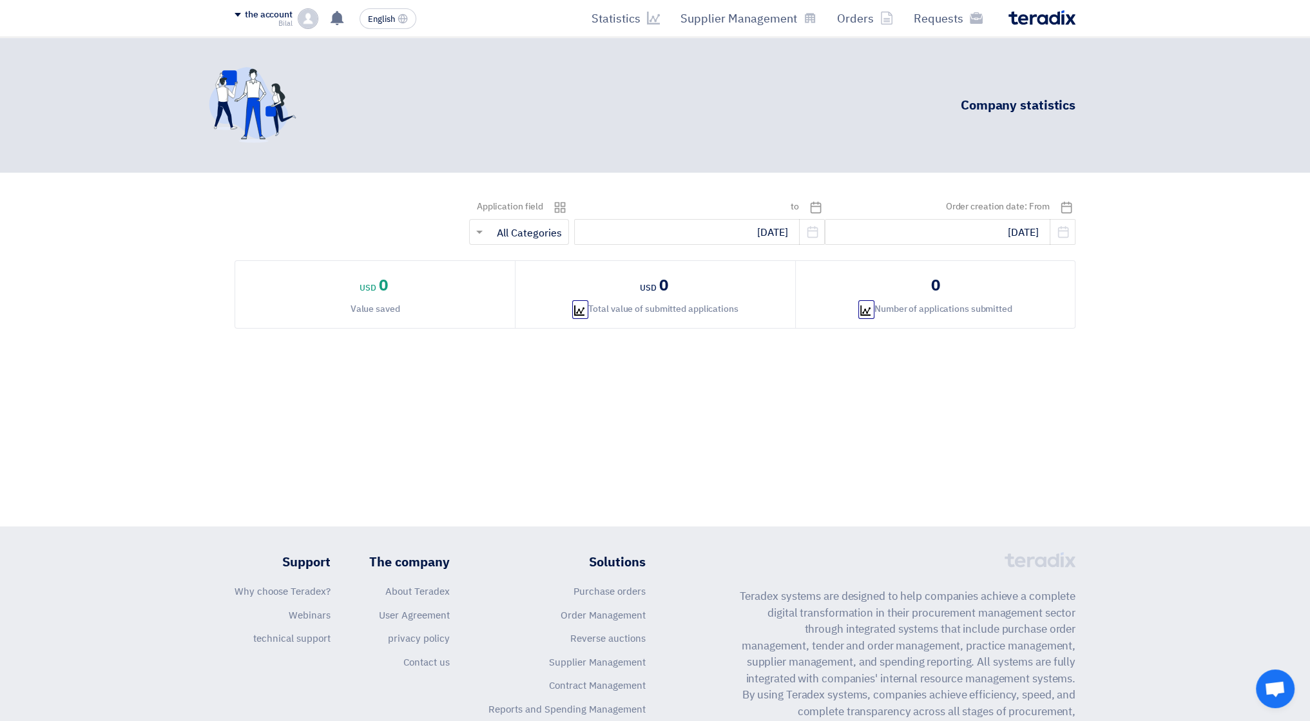
click at [294, 22] on div "the account Bilal Requests Orders Supplier Management Statistics Settings Sugge…" at bounding box center [277, 18] width 84 height 21
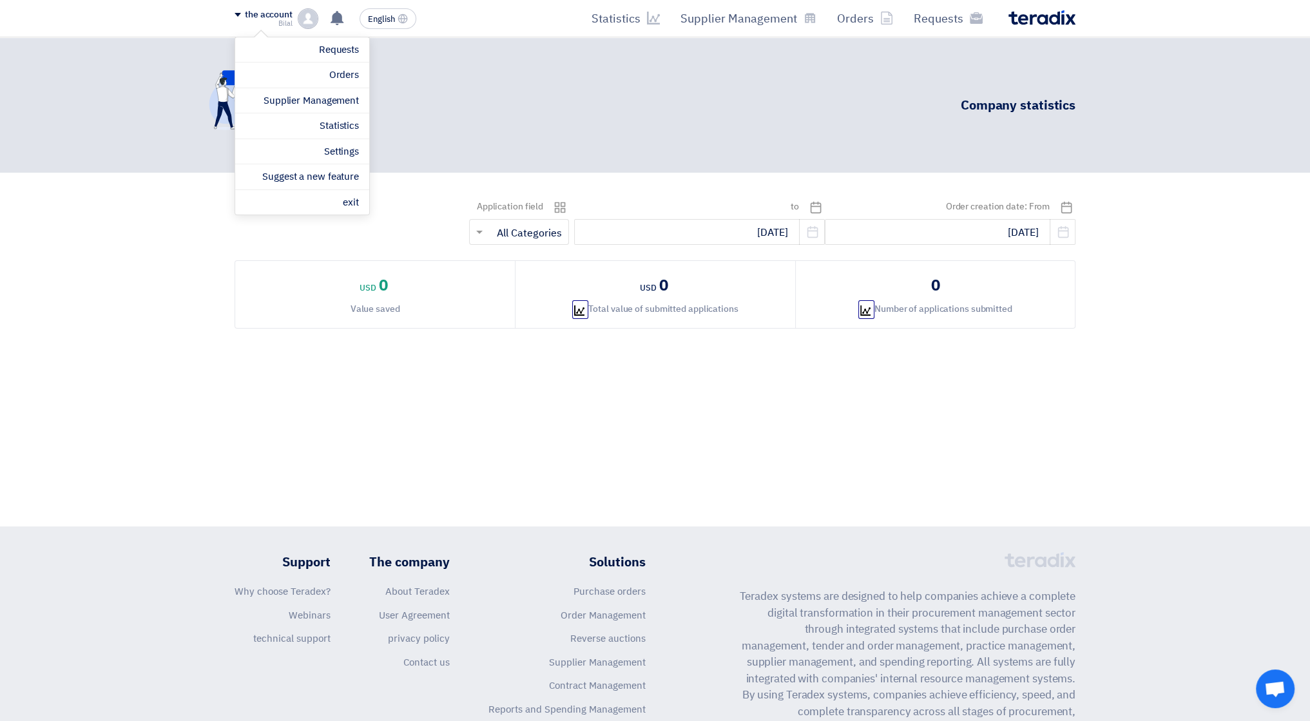
click at [588, 415] on div "Company statistics" at bounding box center [655, 281] width 1310 height 489
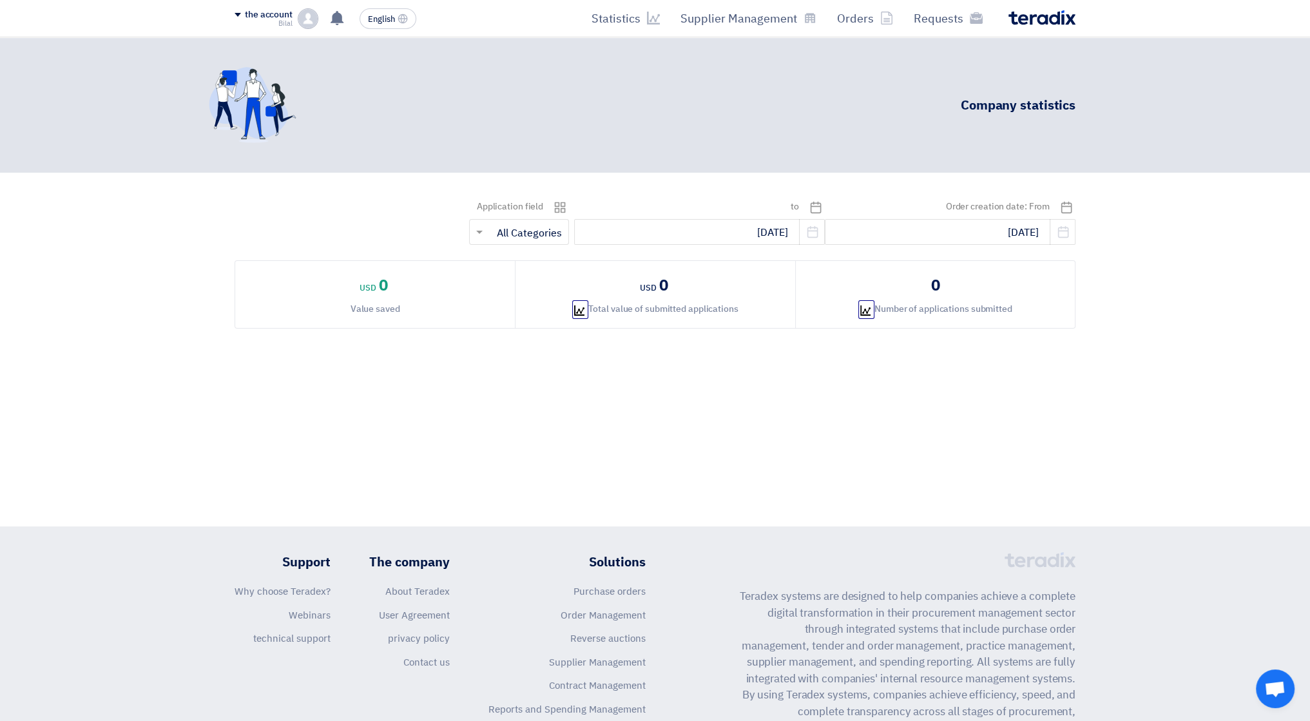
click at [291, 9] on font "the account" at bounding box center [269, 15] width 48 height 14
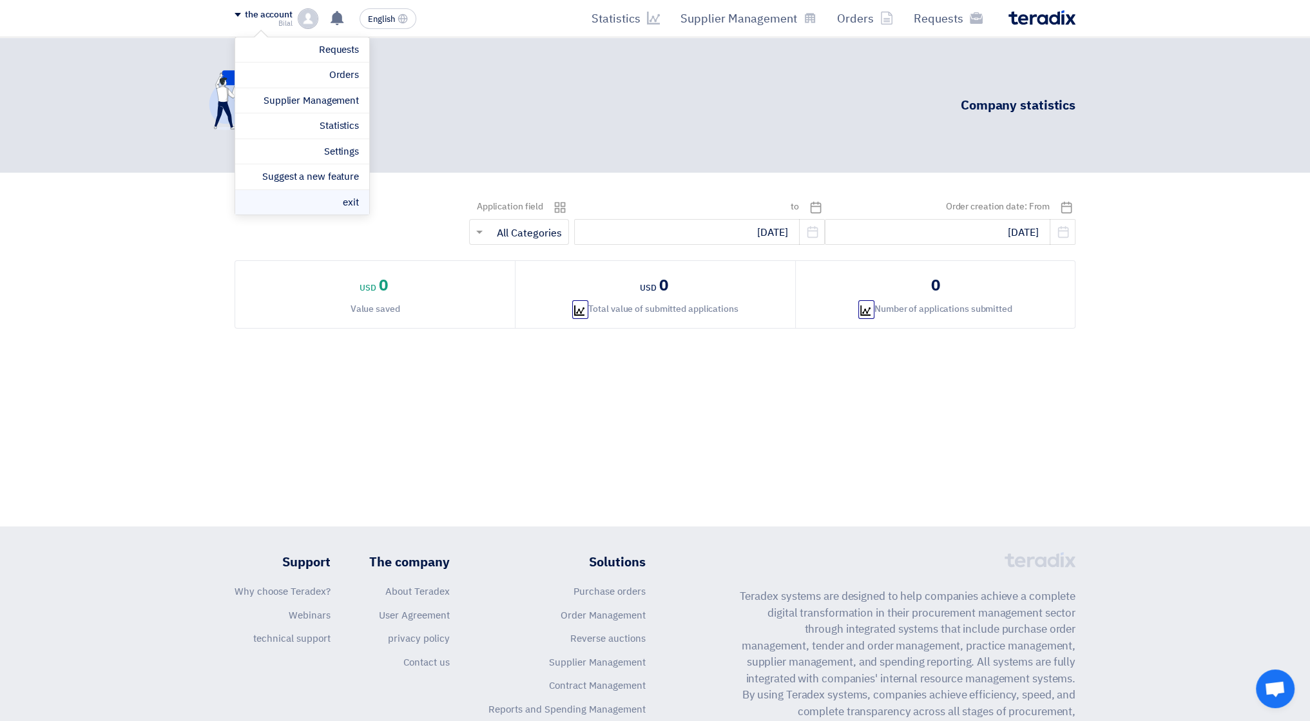
click at [343, 193] on li "exit" at bounding box center [302, 202] width 134 height 25
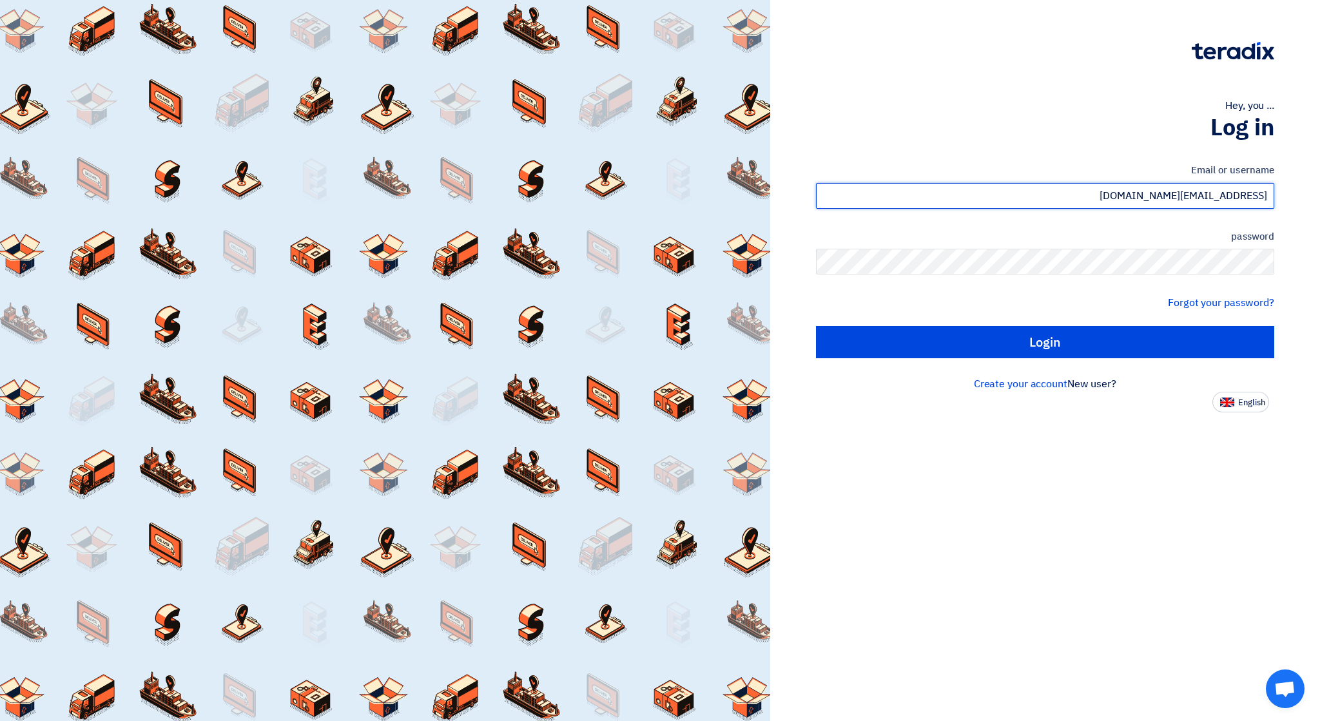
click at [1142, 197] on input "[EMAIL_ADDRESS][DOMAIN_NAME]" at bounding box center [1045, 196] width 458 height 26
paste input "accounting"
type input "[EMAIL_ADDRESS][DOMAIN_NAME]"
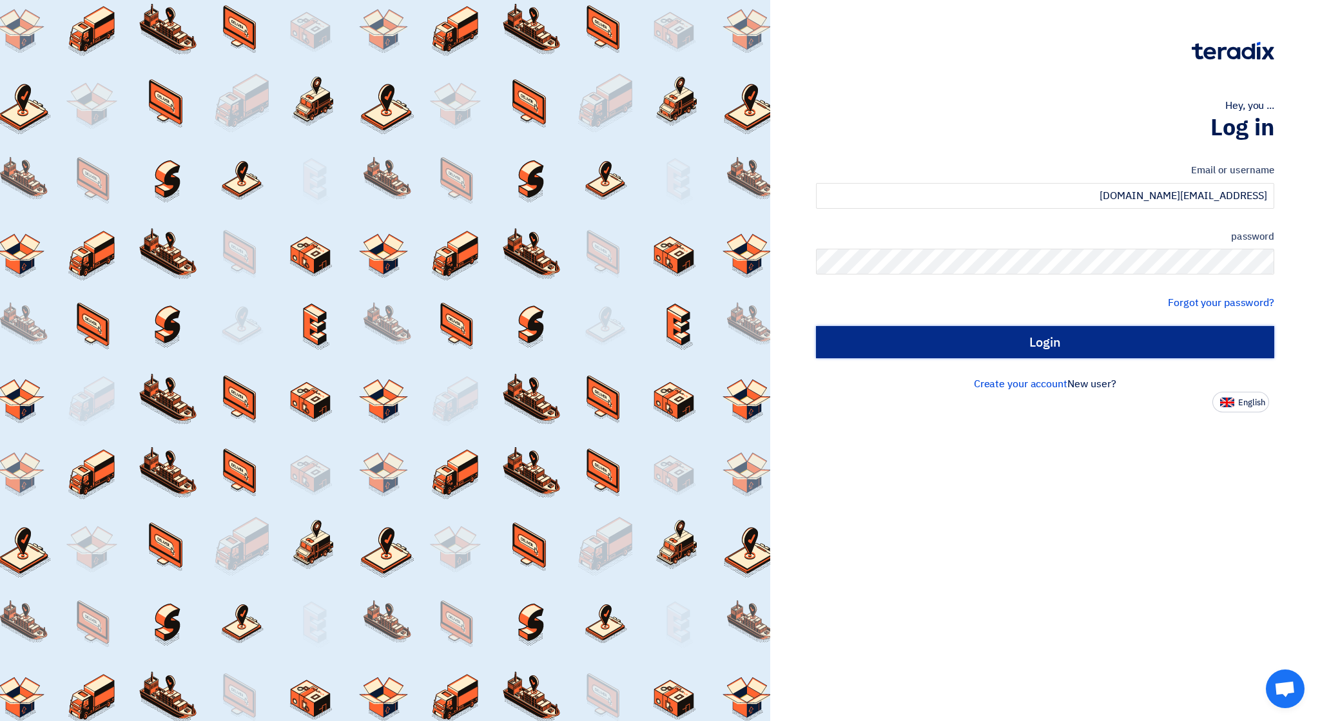
click at [1018, 340] on input "Login" at bounding box center [1045, 342] width 458 height 32
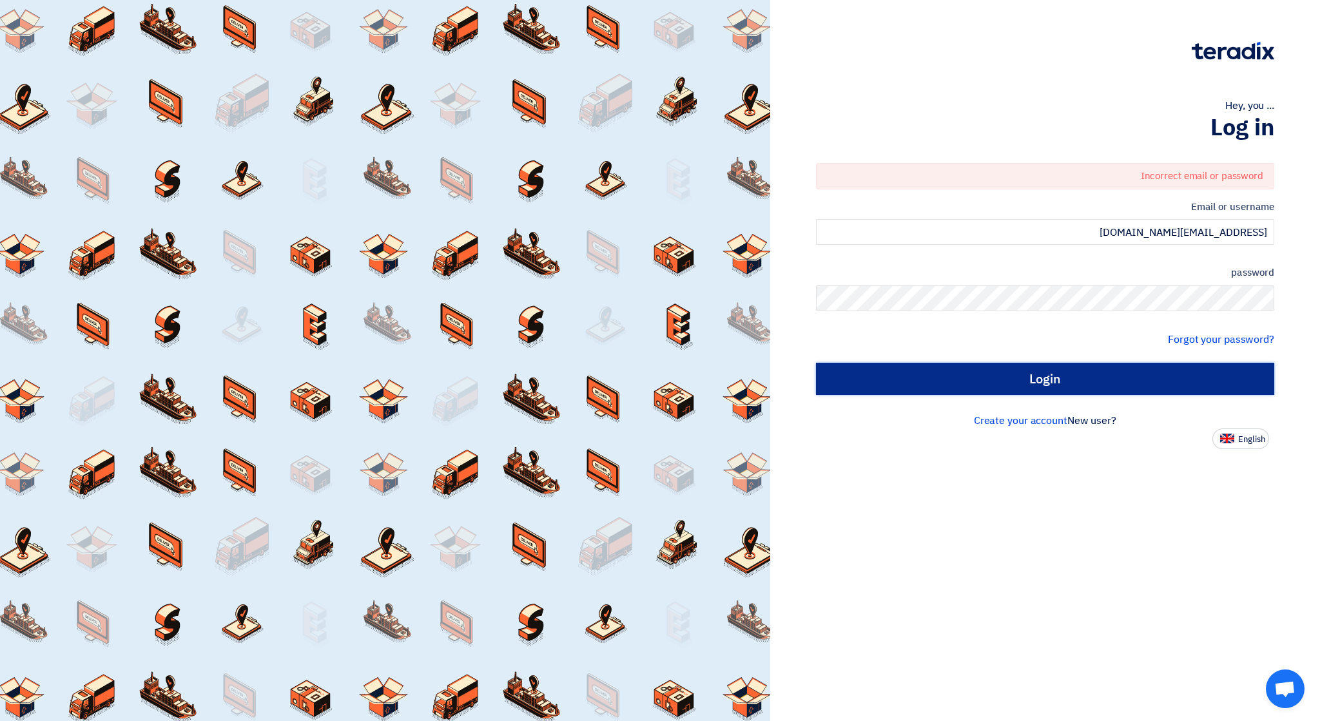
click at [1001, 381] on input "Login" at bounding box center [1045, 379] width 458 height 32
click at [1006, 379] on input "Login" at bounding box center [1045, 379] width 458 height 32
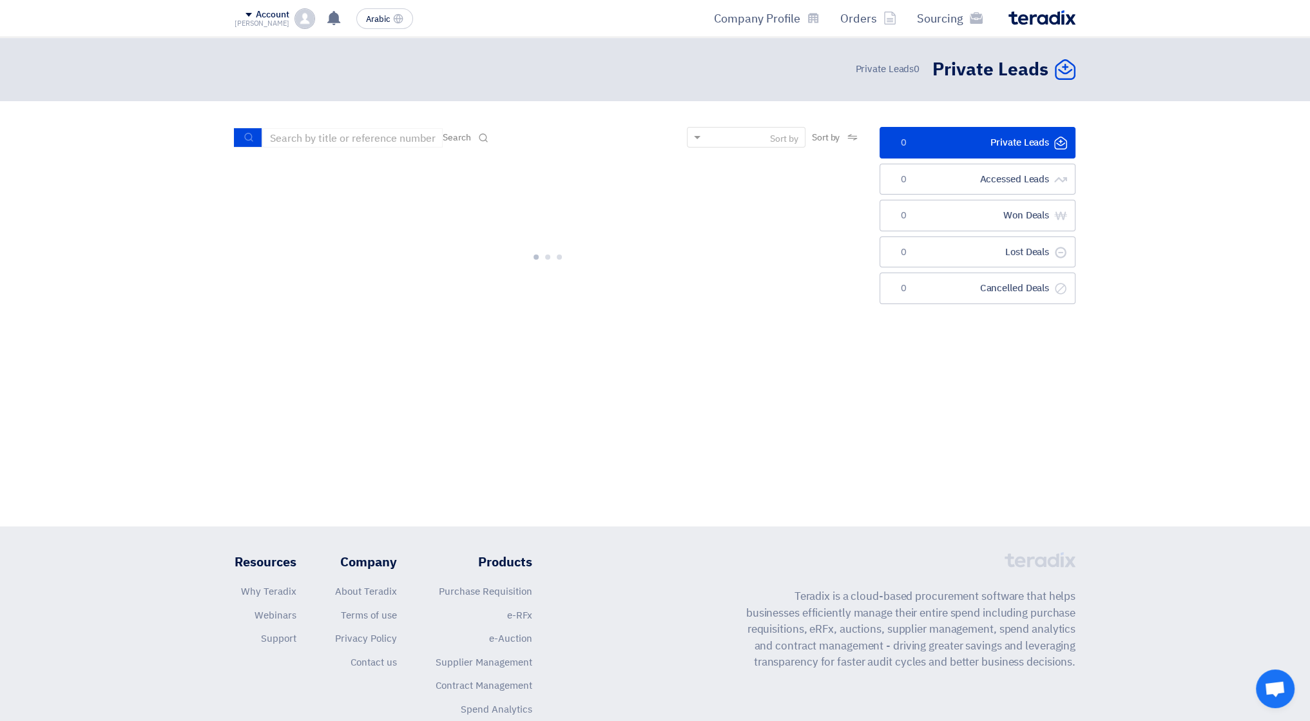
click at [800, 306] on div at bounding box center [548, 254] width 626 height 193
click at [256, 14] on font "Account" at bounding box center [272, 15] width 33 height 14
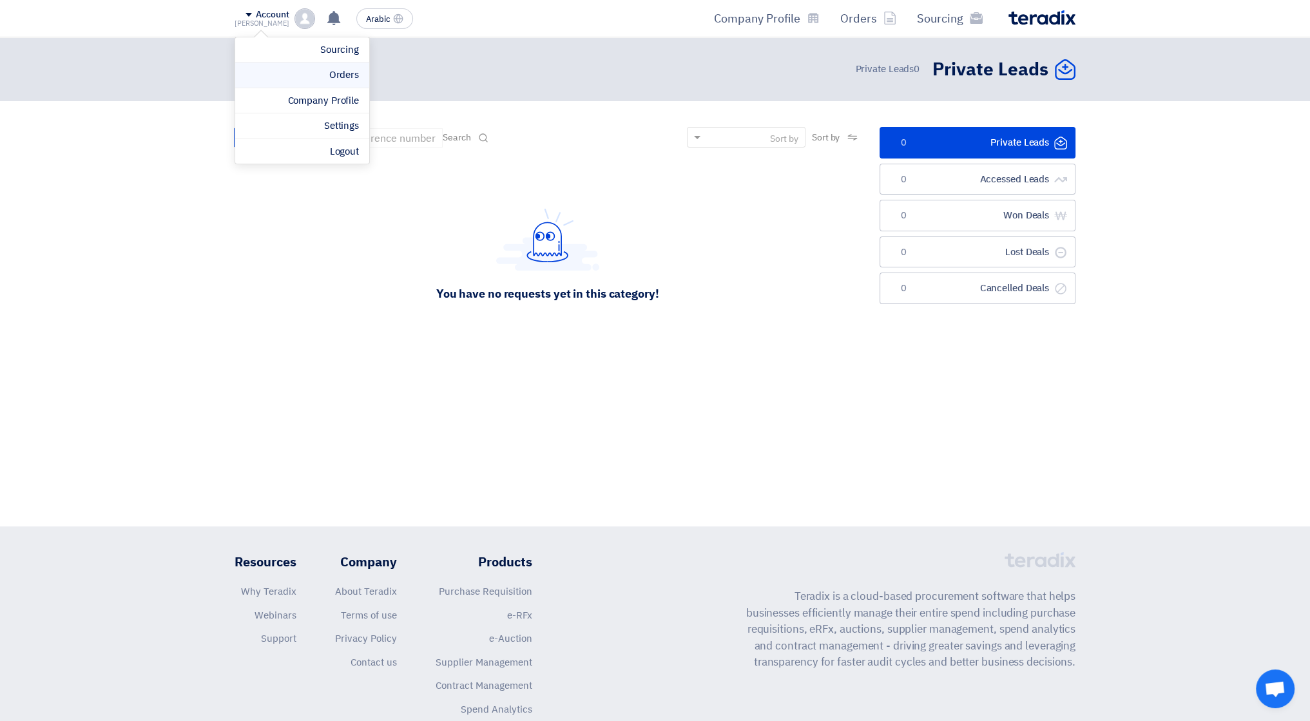
click at [339, 77] on font "Orders" at bounding box center [344, 75] width 30 height 14
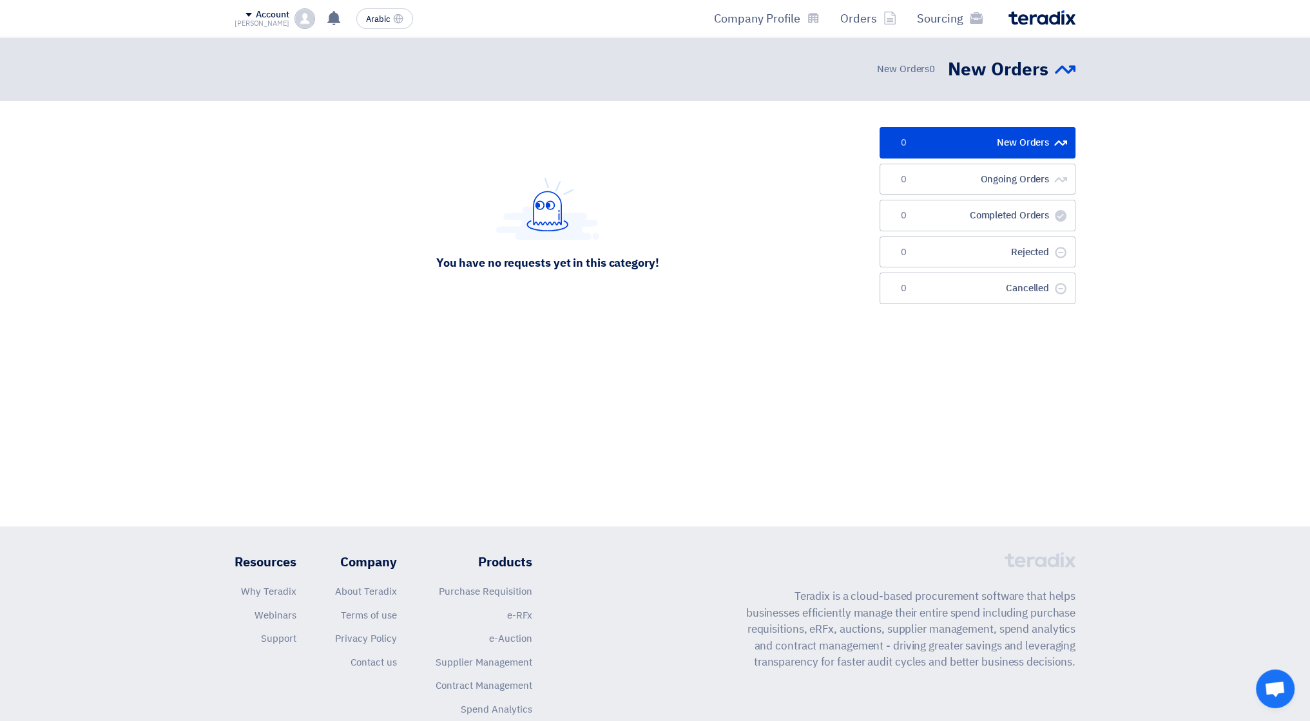
click at [264, 12] on font "Account" at bounding box center [272, 15] width 33 height 14
click at [338, 53] on font "Sourcing" at bounding box center [339, 50] width 39 height 14
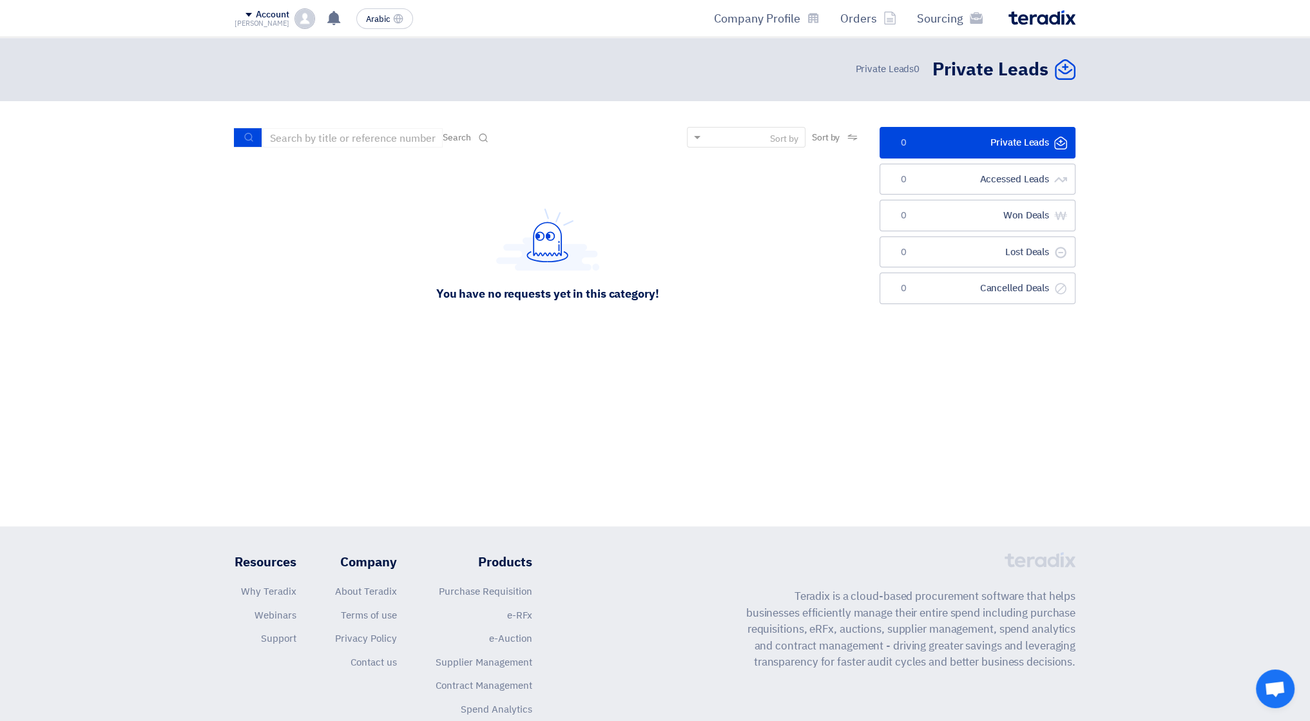
click at [259, 23] on div "[PERSON_NAME]" at bounding box center [262, 23] width 55 height 7
click at [334, 108] on li "Company Profile" at bounding box center [302, 101] width 134 height 26
click at [256, 13] on font "Account" at bounding box center [272, 15] width 33 height 14
click at [320, 120] on link "Settings" at bounding box center [301, 126] width 113 height 15
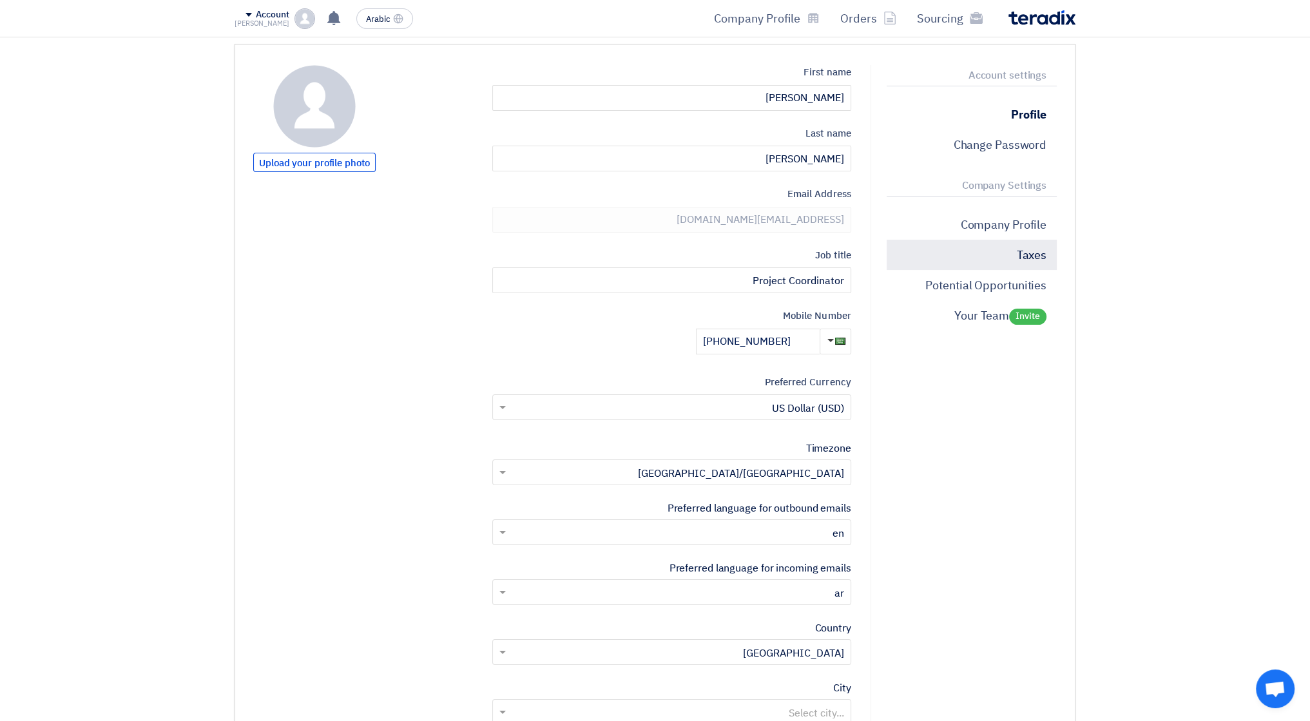
scroll to position [64, 0]
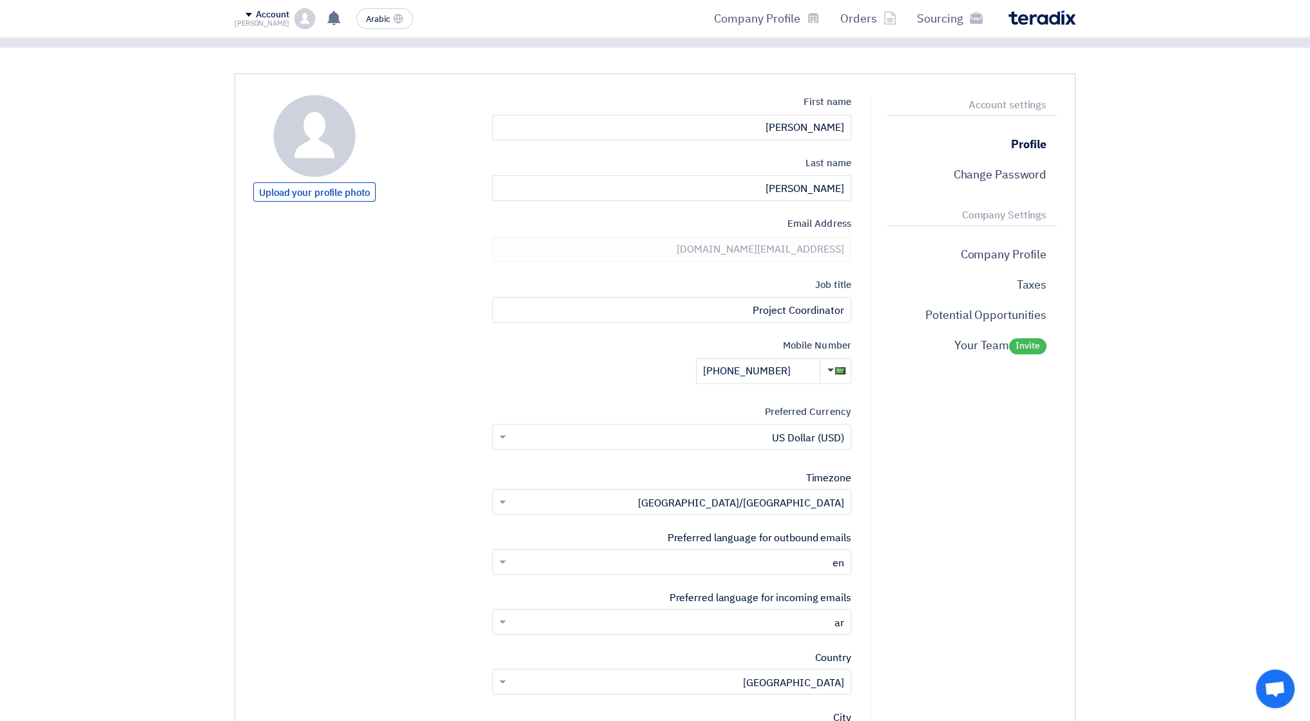
click at [1009, 222] on font "Company Settings" at bounding box center [1004, 214] width 84 height 15
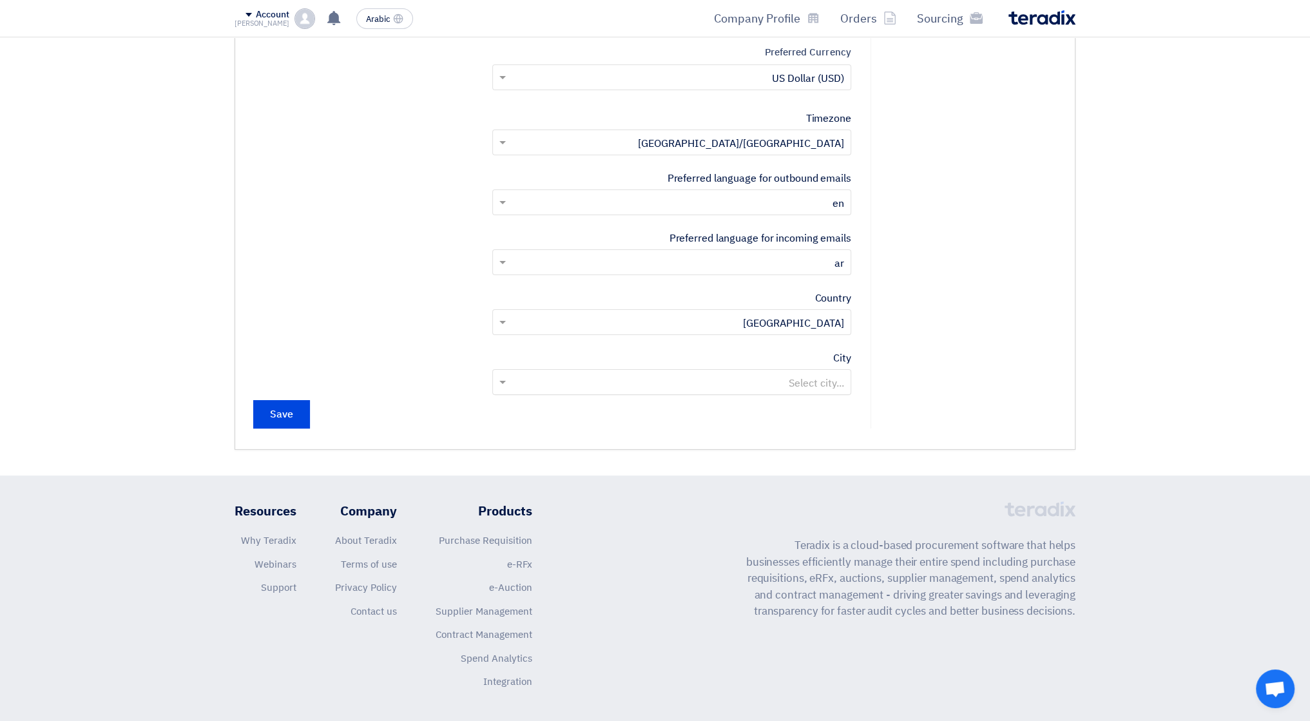
scroll to position [473, 0]
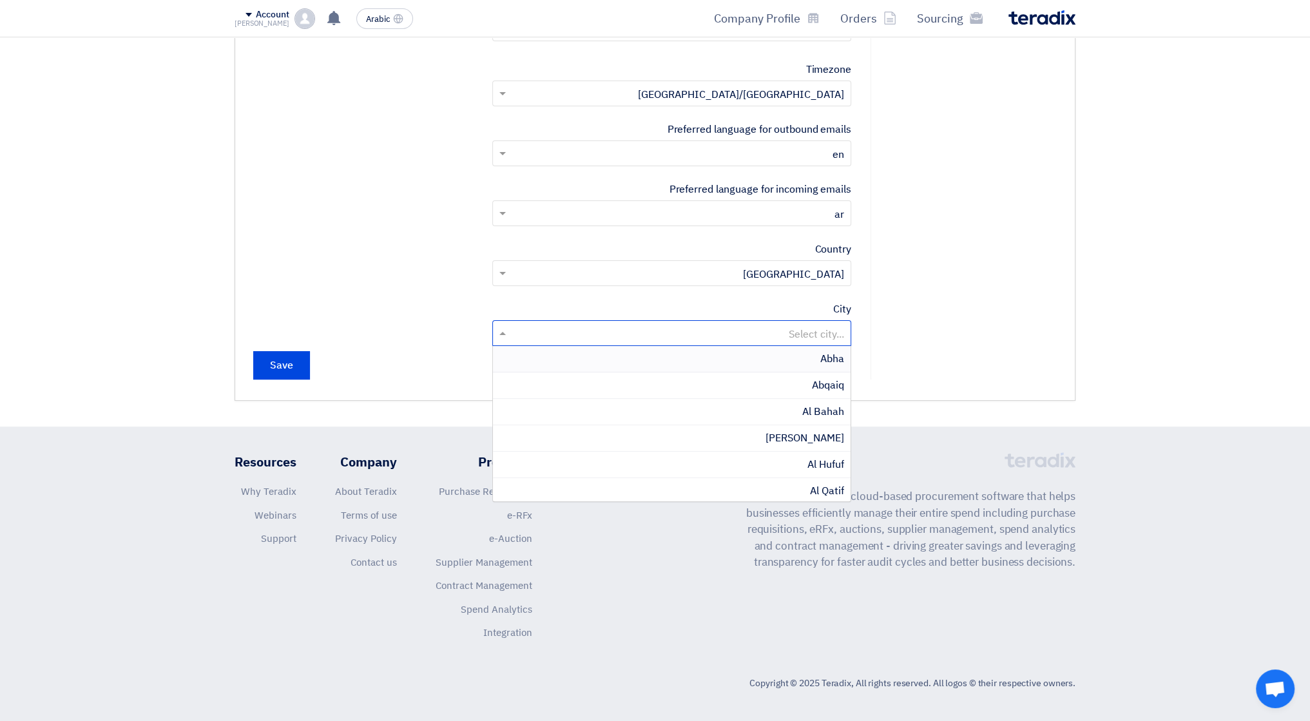
click at [815, 341] on input "text" at bounding box center [678, 334] width 333 height 21
click at [827, 432] on font "[GEOGRAPHIC_DATA]" at bounding box center [793, 436] width 101 height 15
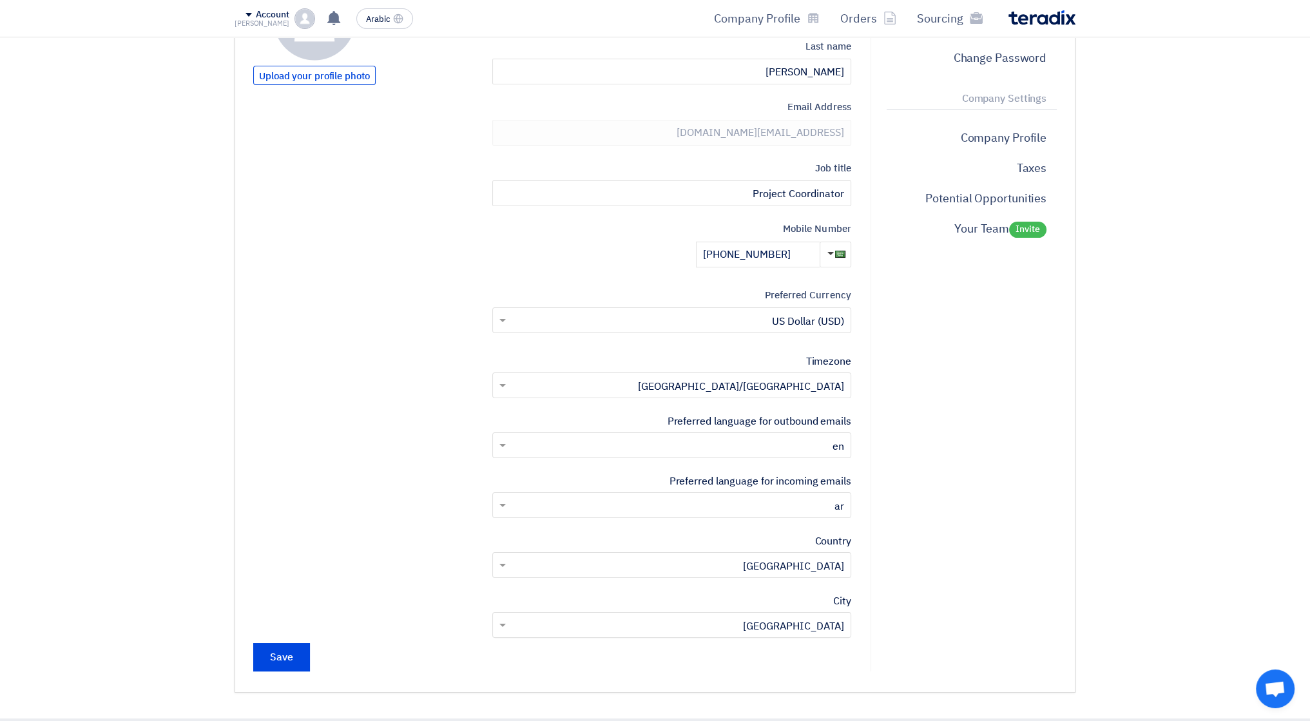
scroll to position [151, 0]
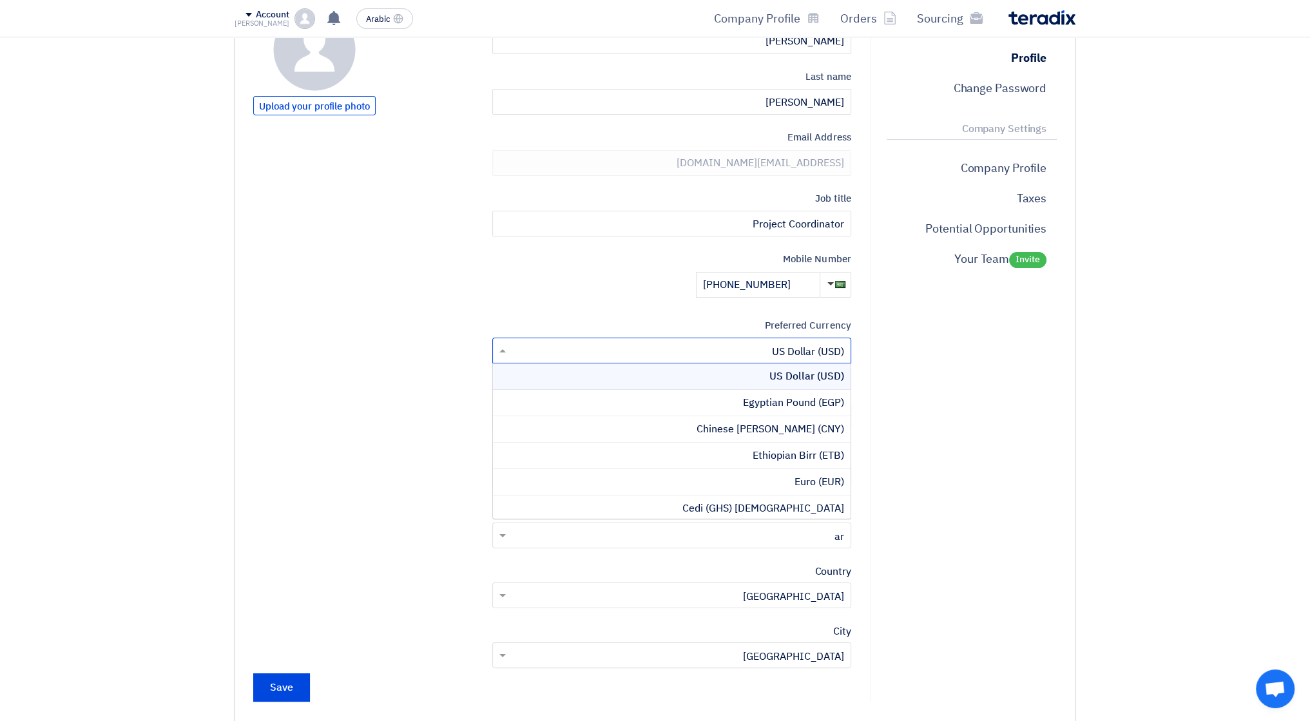
click at [799, 351] on input "text" at bounding box center [678, 351] width 333 height 21
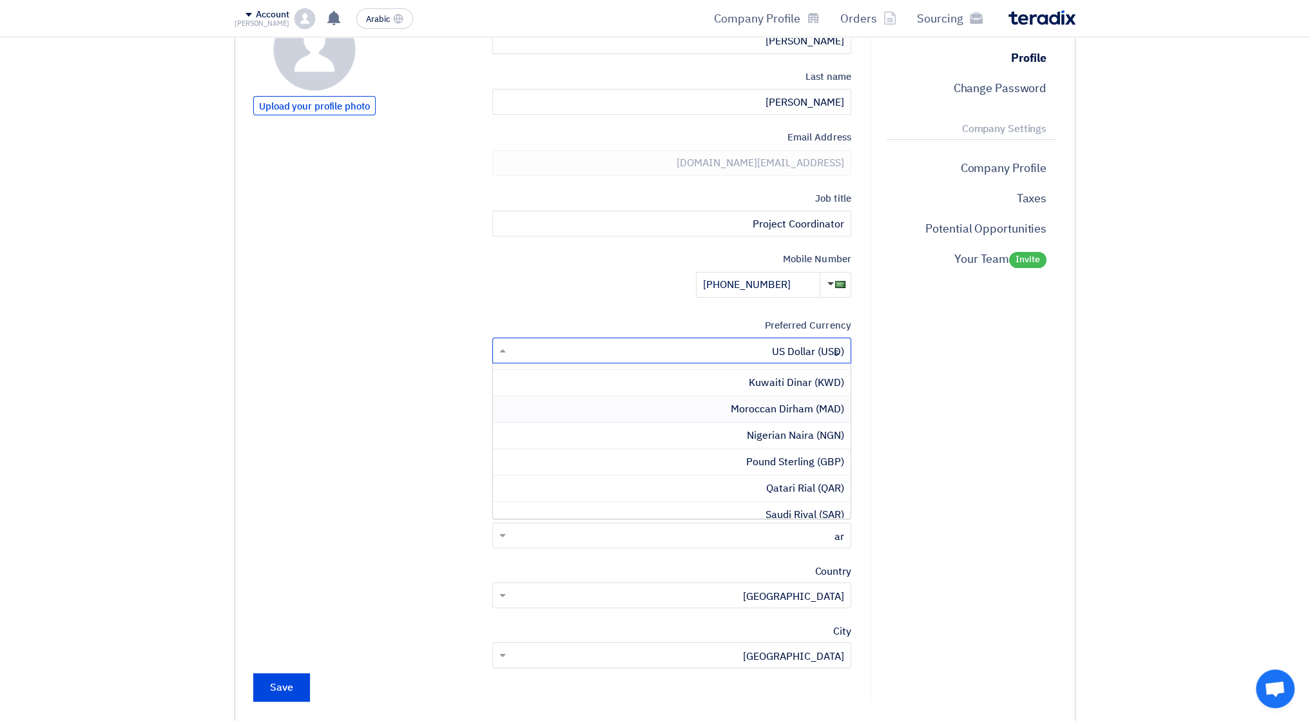
scroll to position [0, 0]
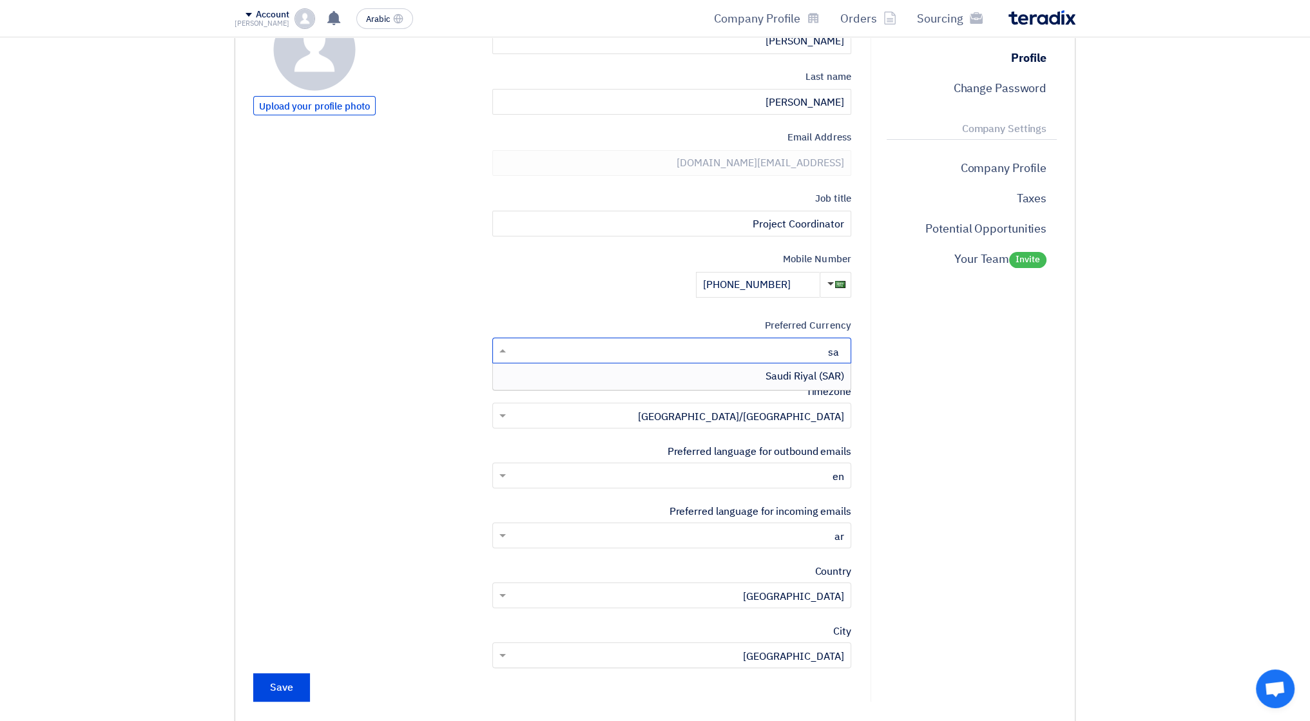
type input "sar"
click at [776, 367] on div "Saudi Riyal (SAR)" at bounding box center [672, 376] width 358 height 26
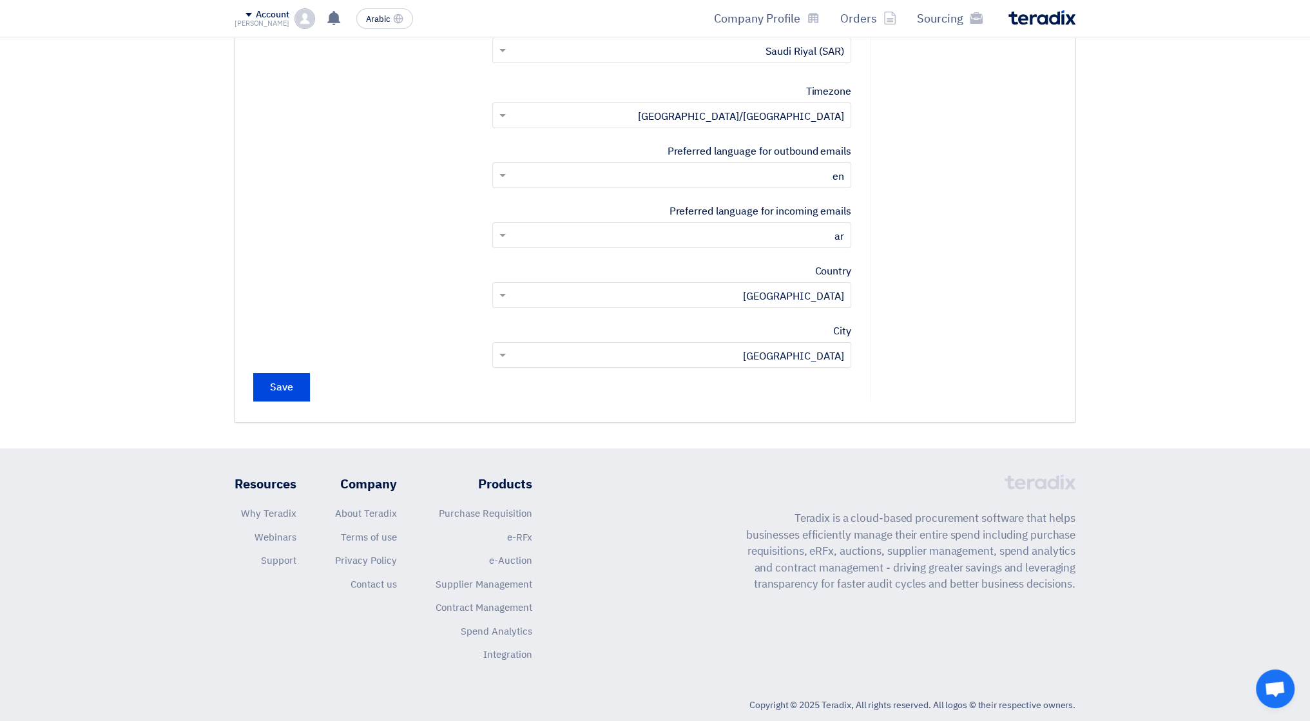
scroll to position [473, 0]
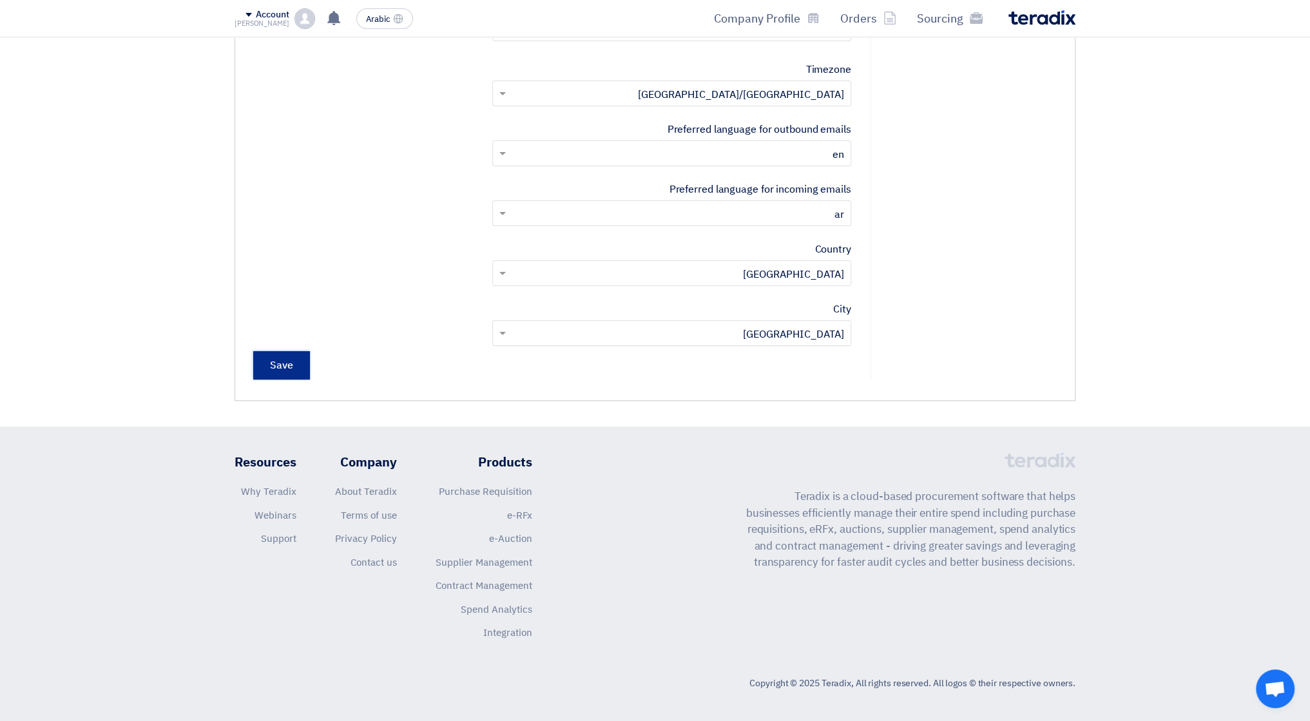
click at [276, 365] on input "Save" at bounding box center [281, 365] width 57 height 28
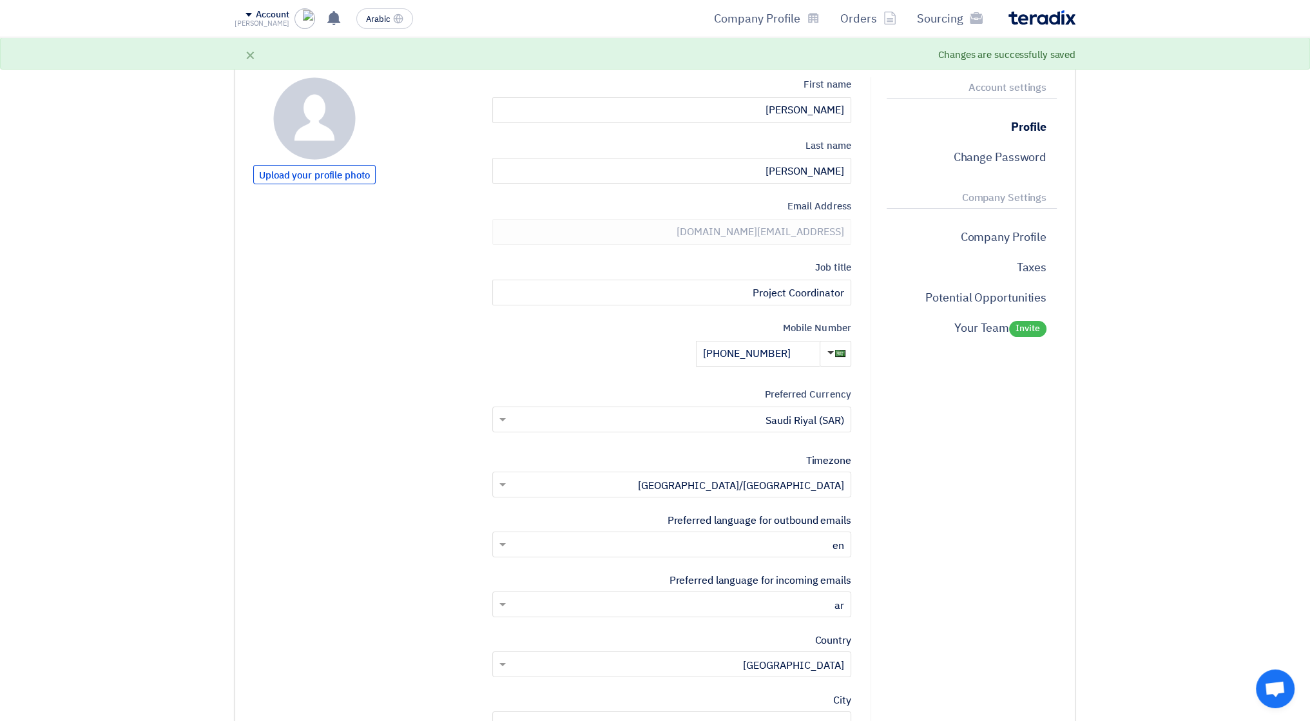
scroll to position [0, 0]
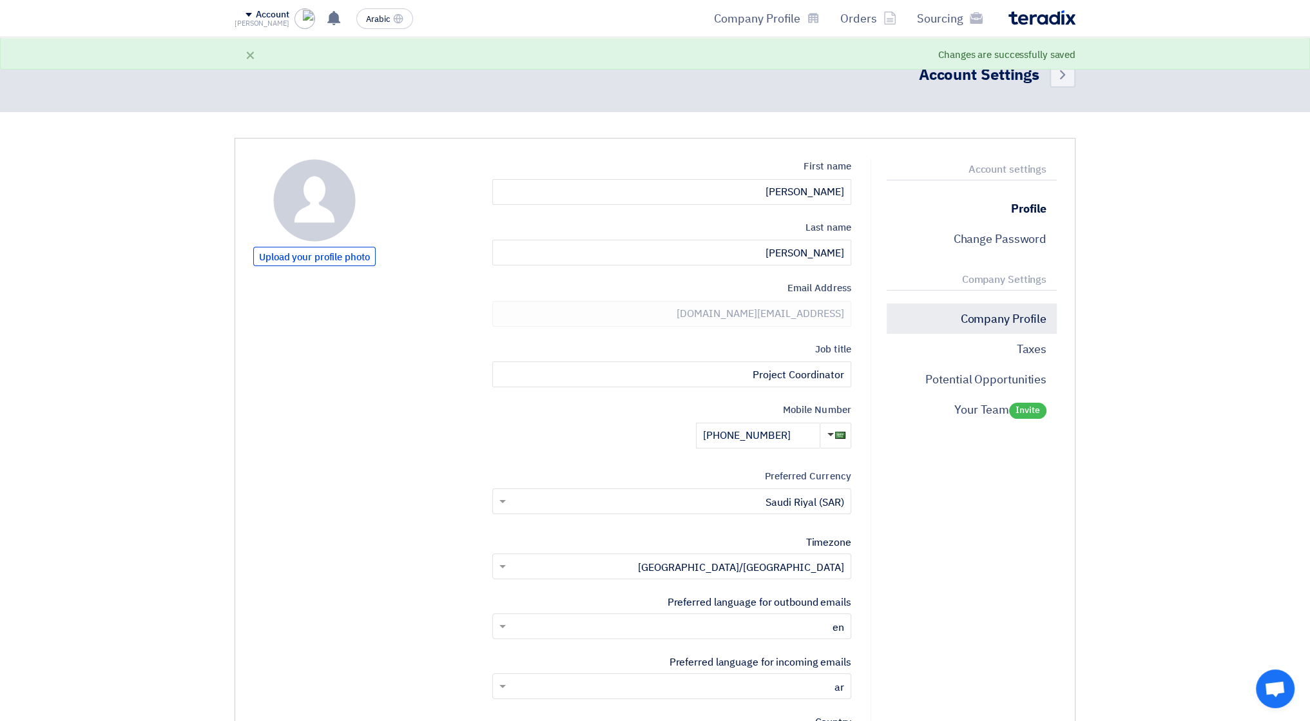
click at [1000, 331] on p "Company Profile" at bounding box center [972, 318] width 170 height 30
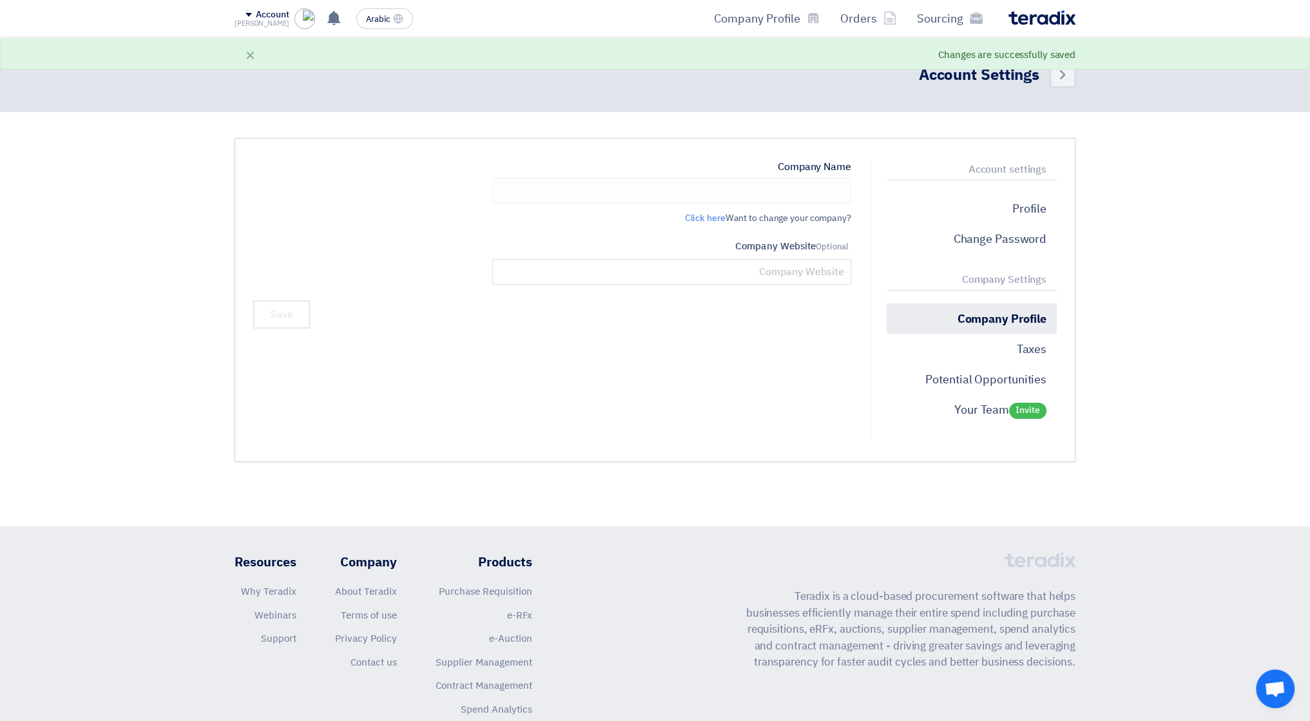
type input "Garden Art"
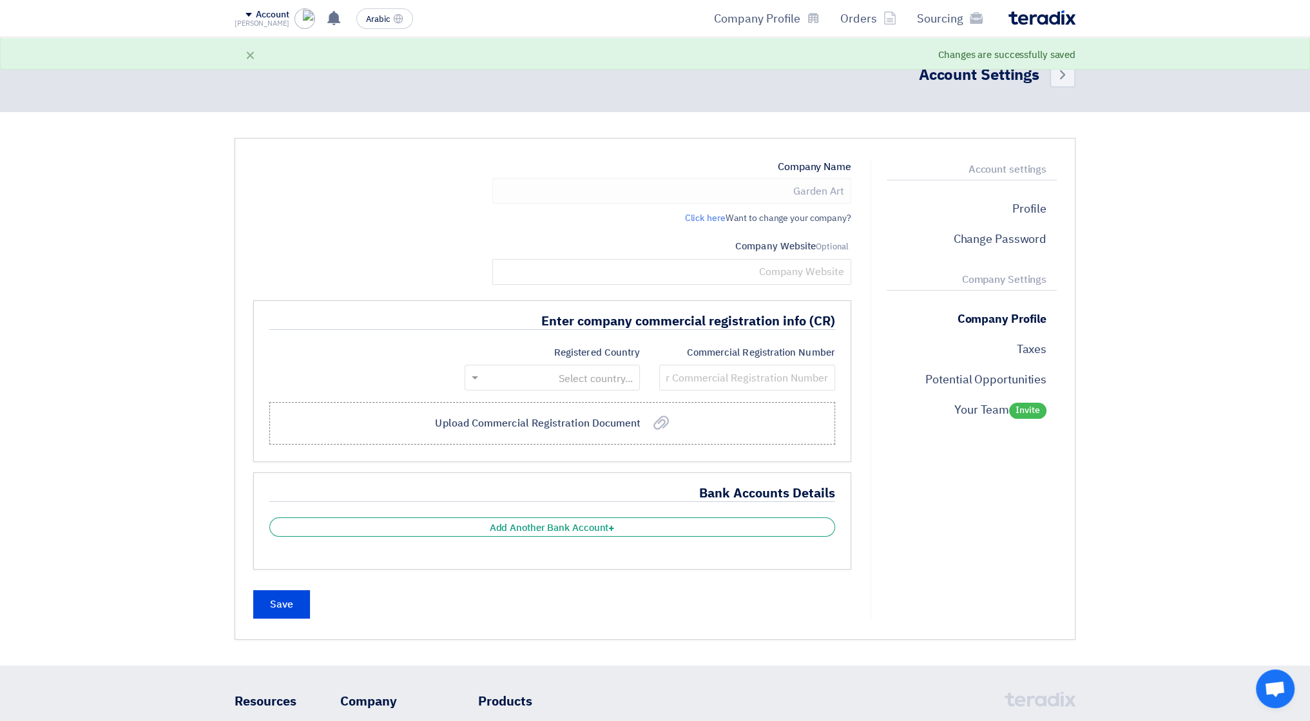
click at [603, 379] on input "text" at bounding box center [560, 379] width 150 height 21
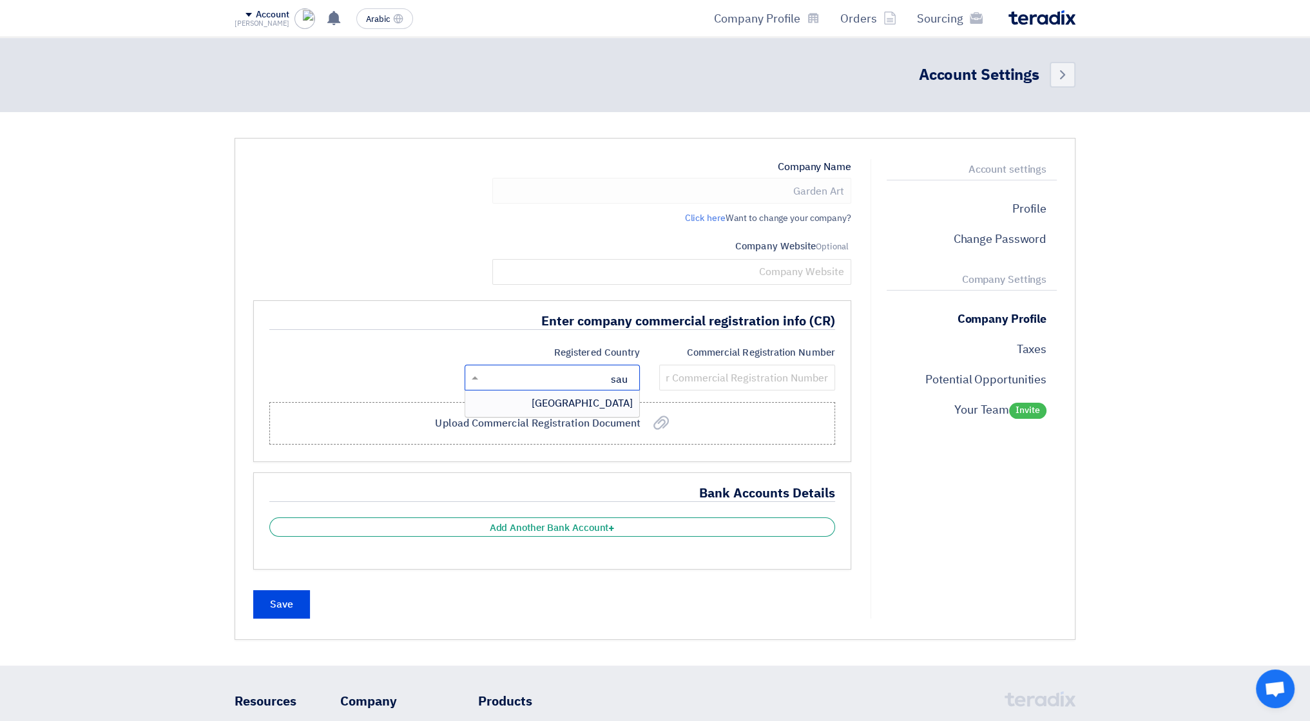
type input "saud"
click at [602, 408] on font "[GEOGRAPHIC_DATA]" at bounding box center [582, 403] width 101 height 15
click at [715, 378] on input "text" at bounding box center [747, 378] width 176 height 26
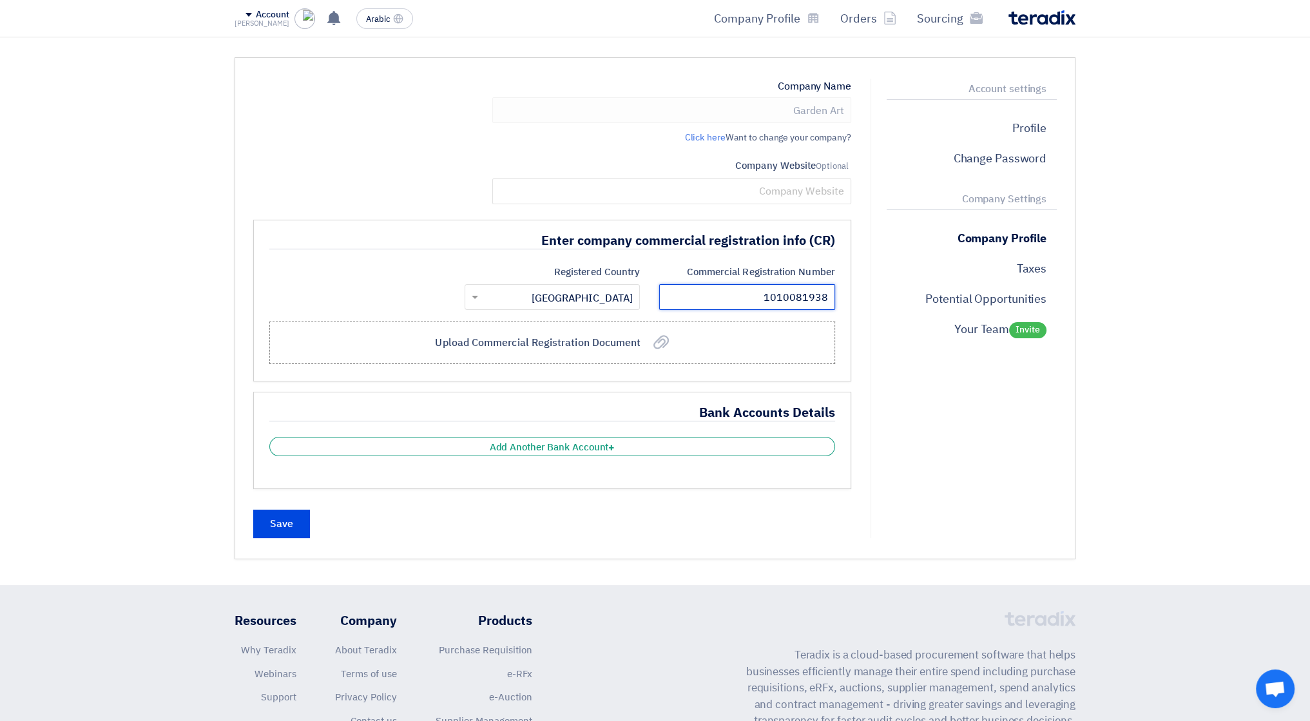
scroll to position [129, 0]
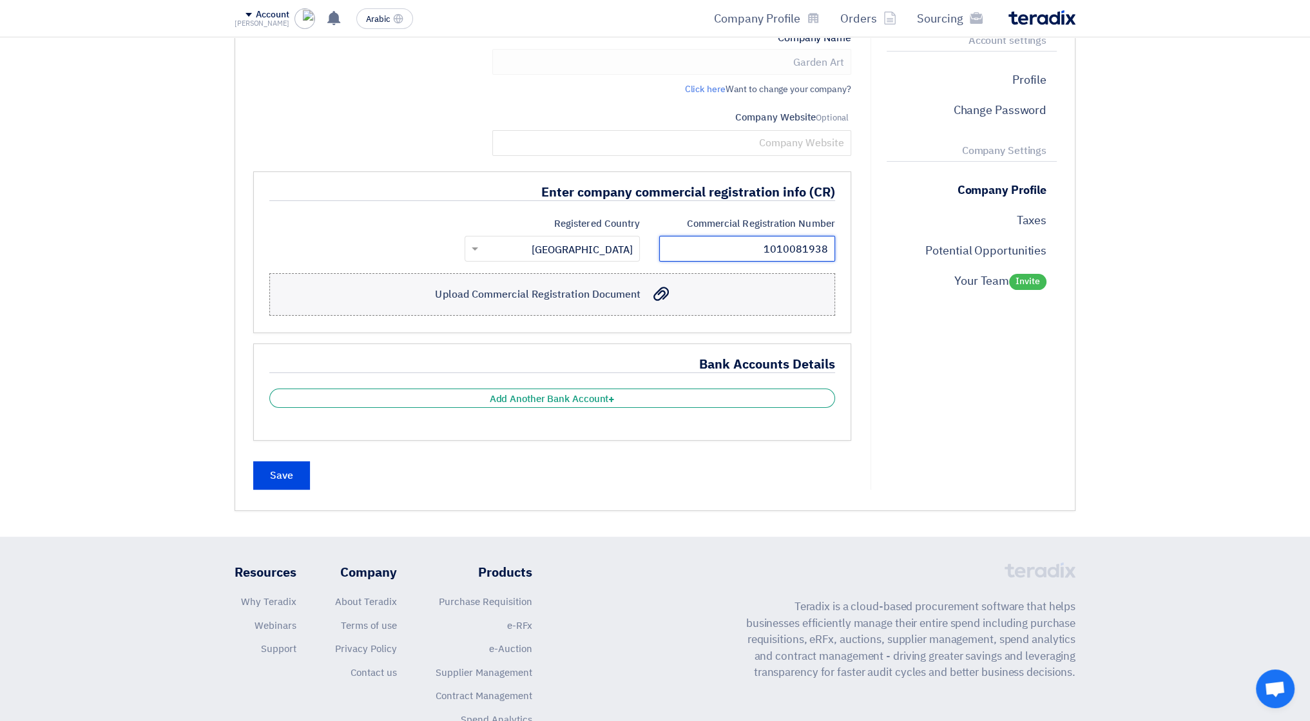
type input "1010081938"
click at [576, 300] on font "Upload Commercial Registration Document" at bounding box center [538, 294] width 206 height 15
click at [0, 0] on input "Upload Commercial Registration Document Upload Commercial Registration Document" at bounding box center [0, 0] width 0 height 0
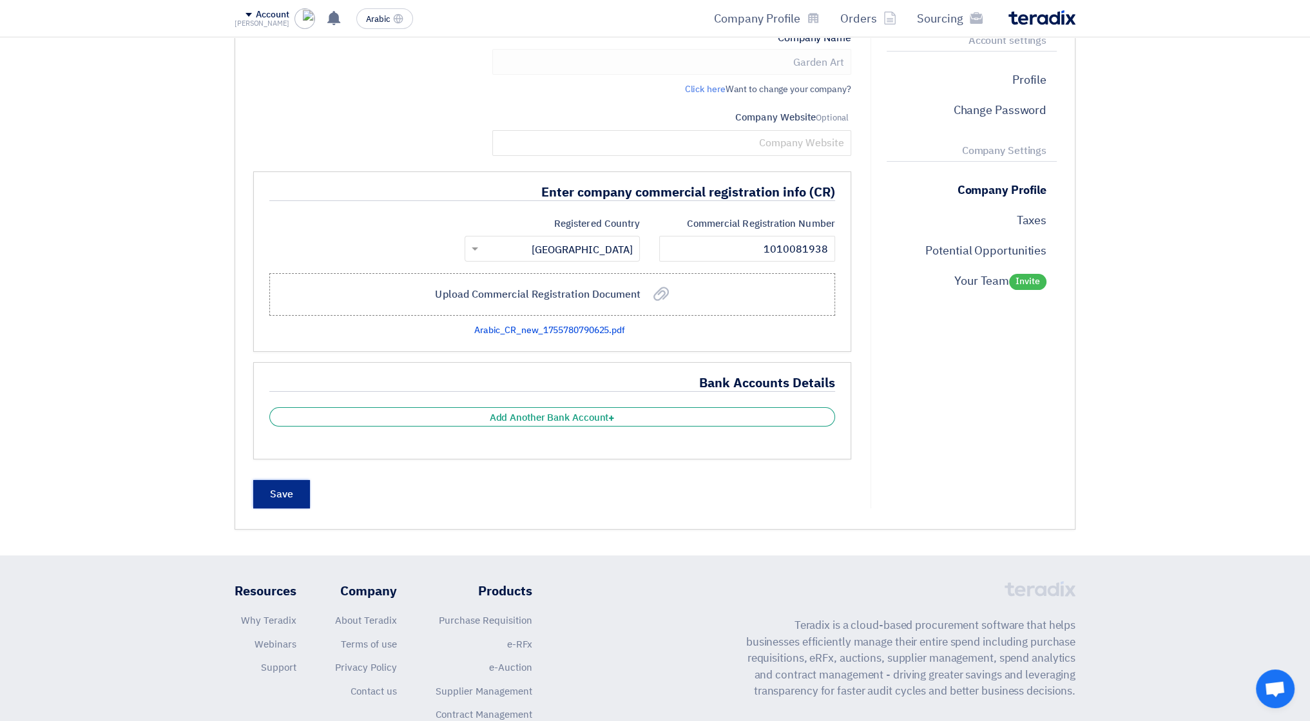
click at [281, 491] on input "Save" at bounding box center [281, 494] width 57 height 28
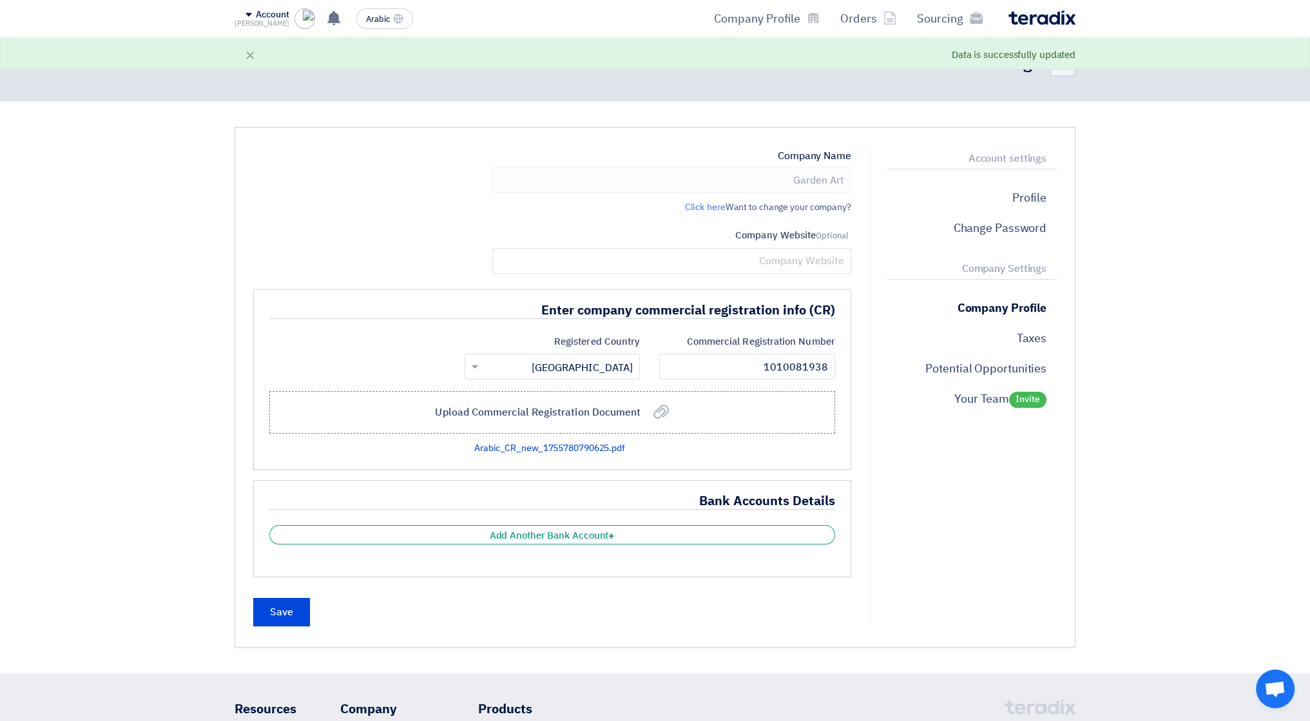
scroll to position [0, 0]
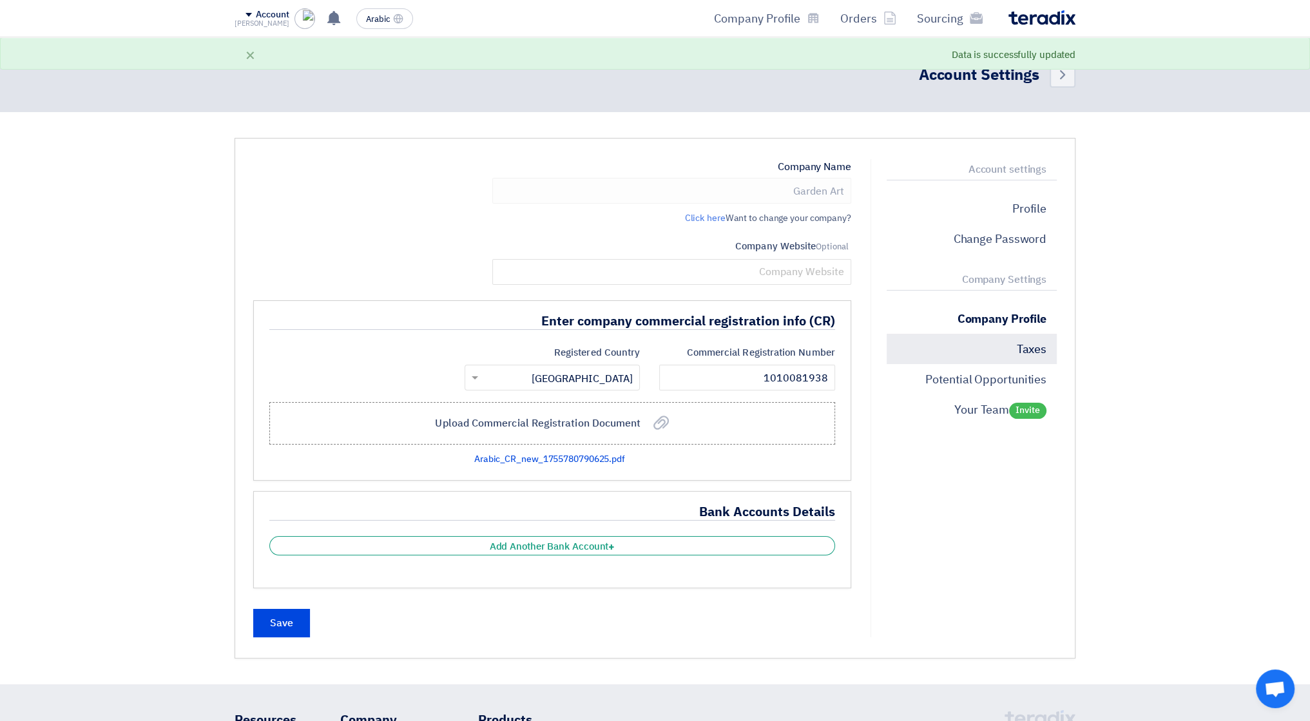
click at [1023, 353] on font "Taxes" at bounding box center [1031, 348] width 30 height 17
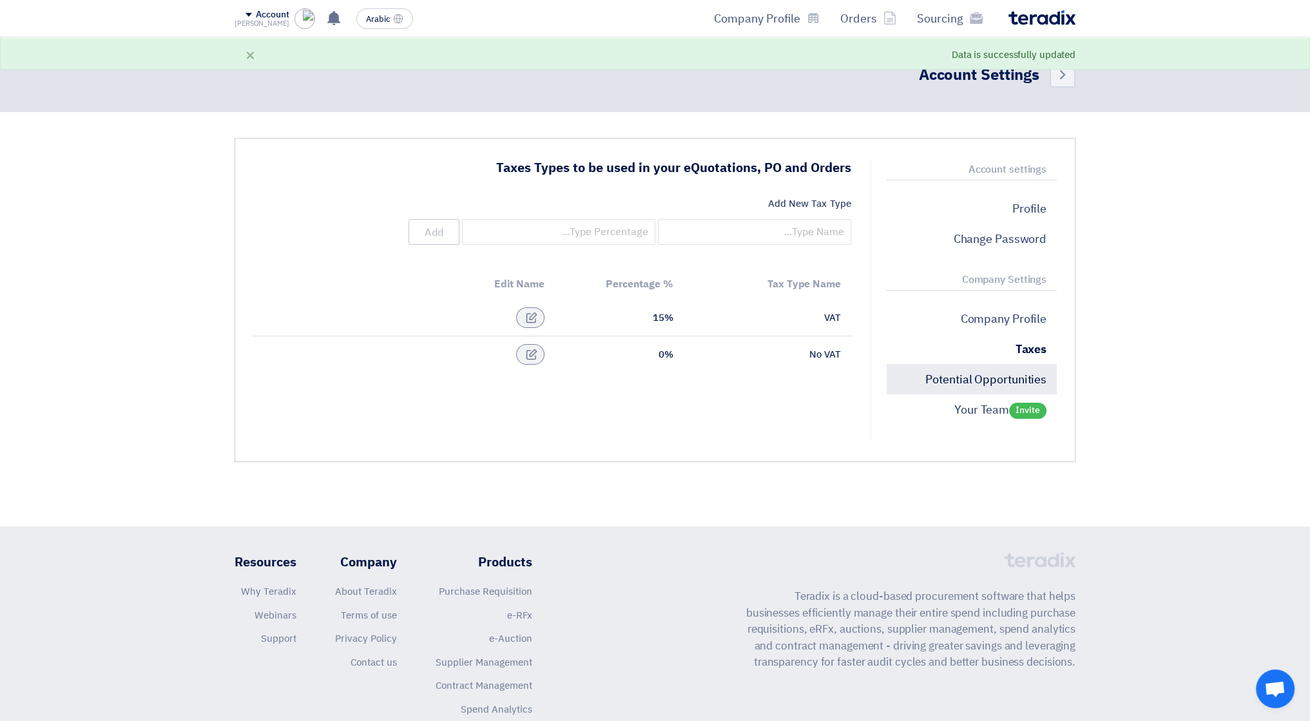
click at [983, 367] on p "Potential Opportunities" at bounding box center [972, 379] width 170 height 30
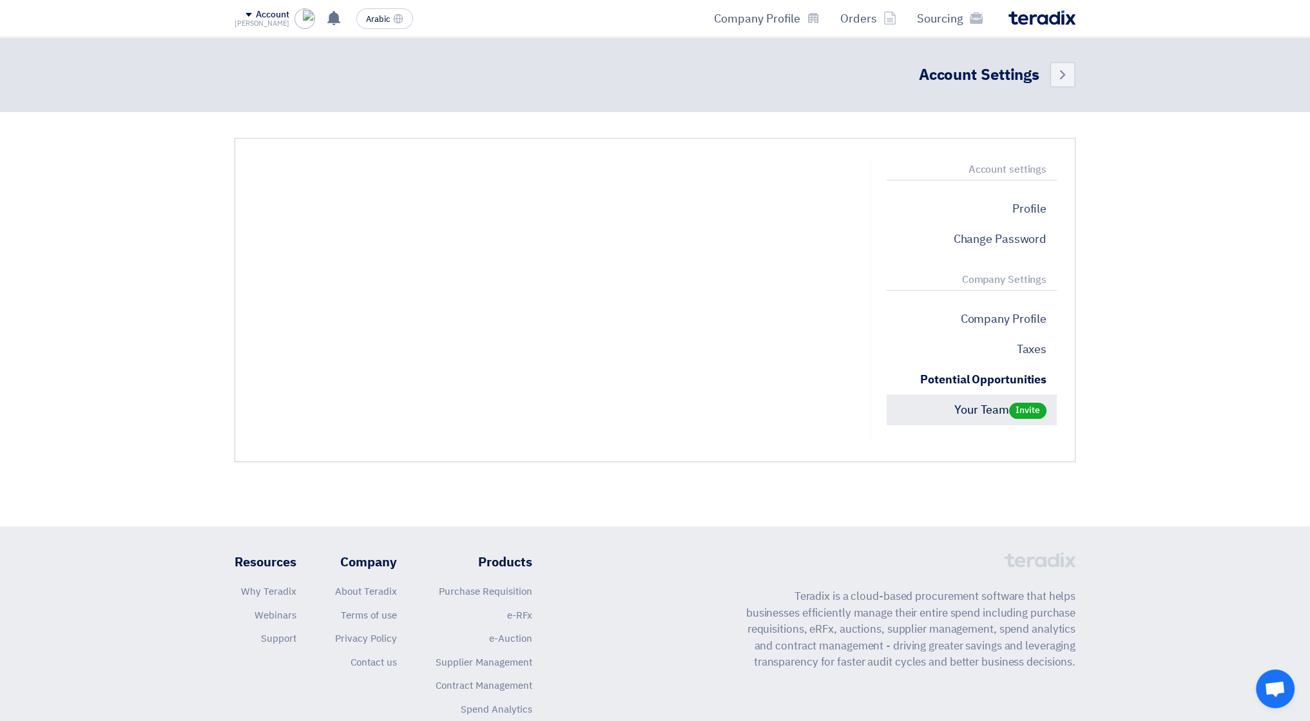
click at [966, 407] on font "Your Team" at bounding box center [981, 409] width 55 height 17
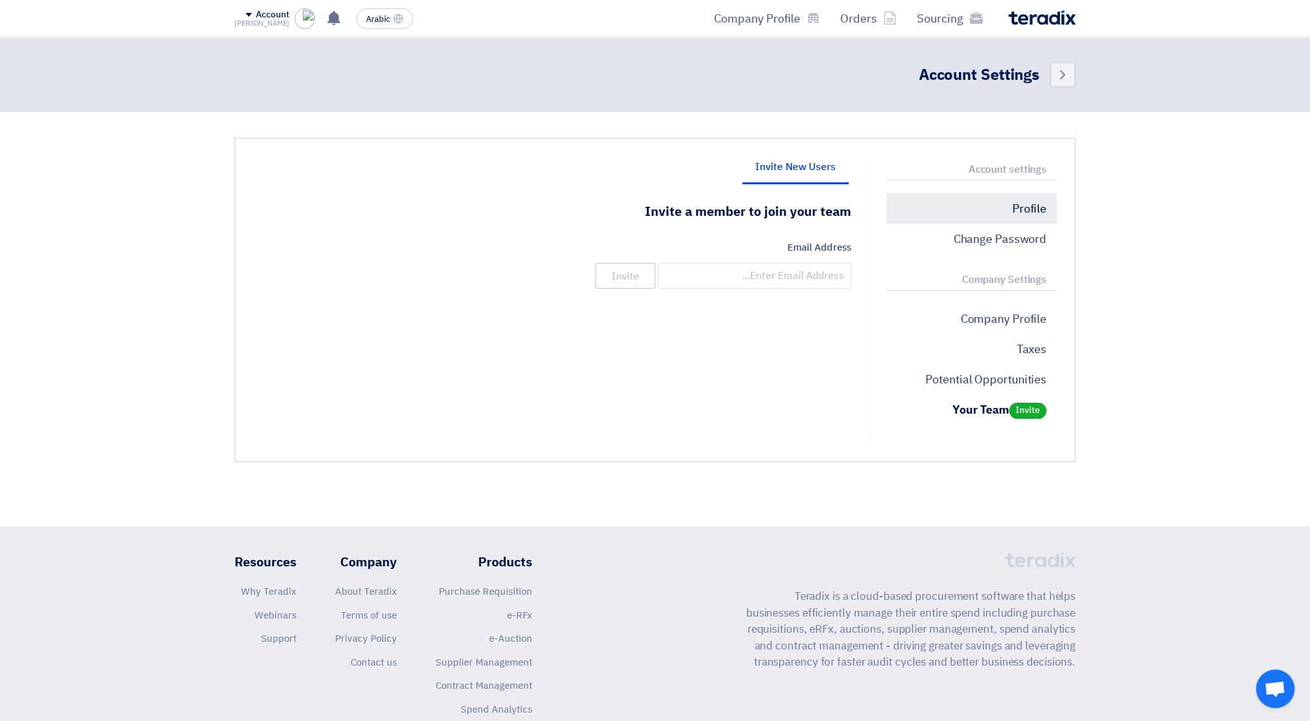
click at [1032, 212] on font "Profile" at bounding box center [1029, 208] width 34 height 17
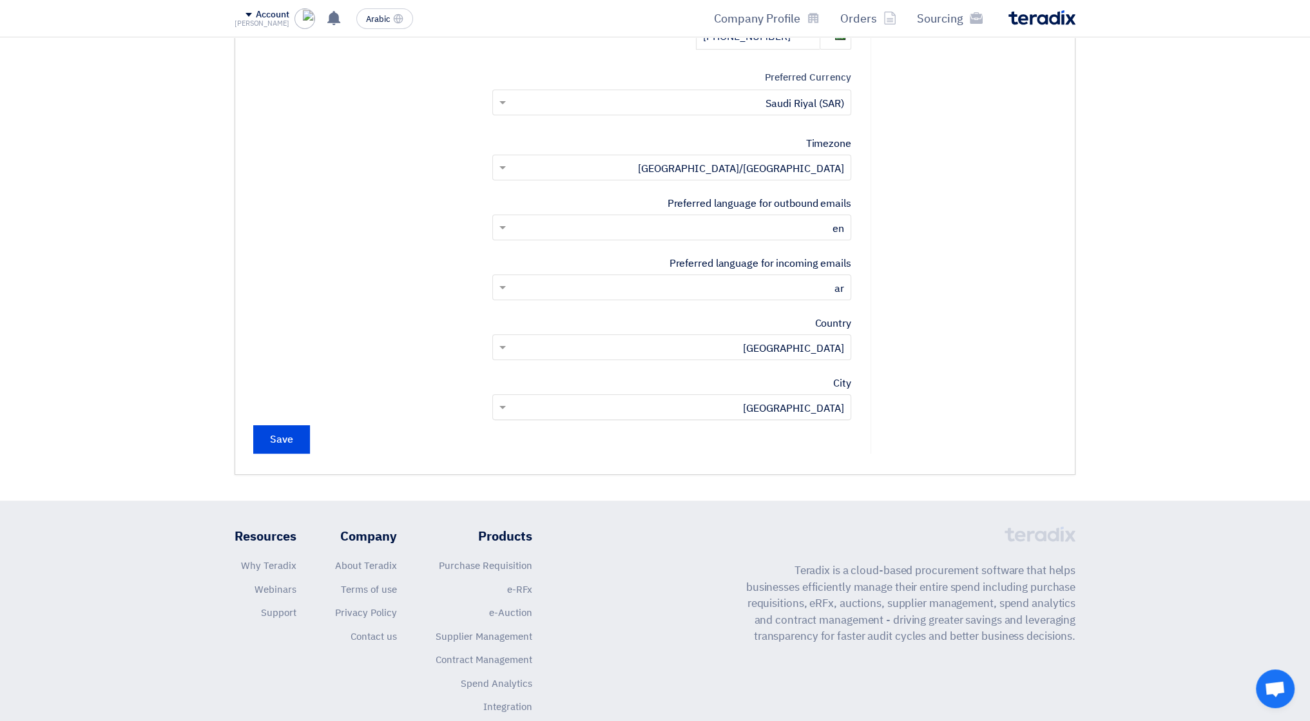
scroll to position [451, 0]
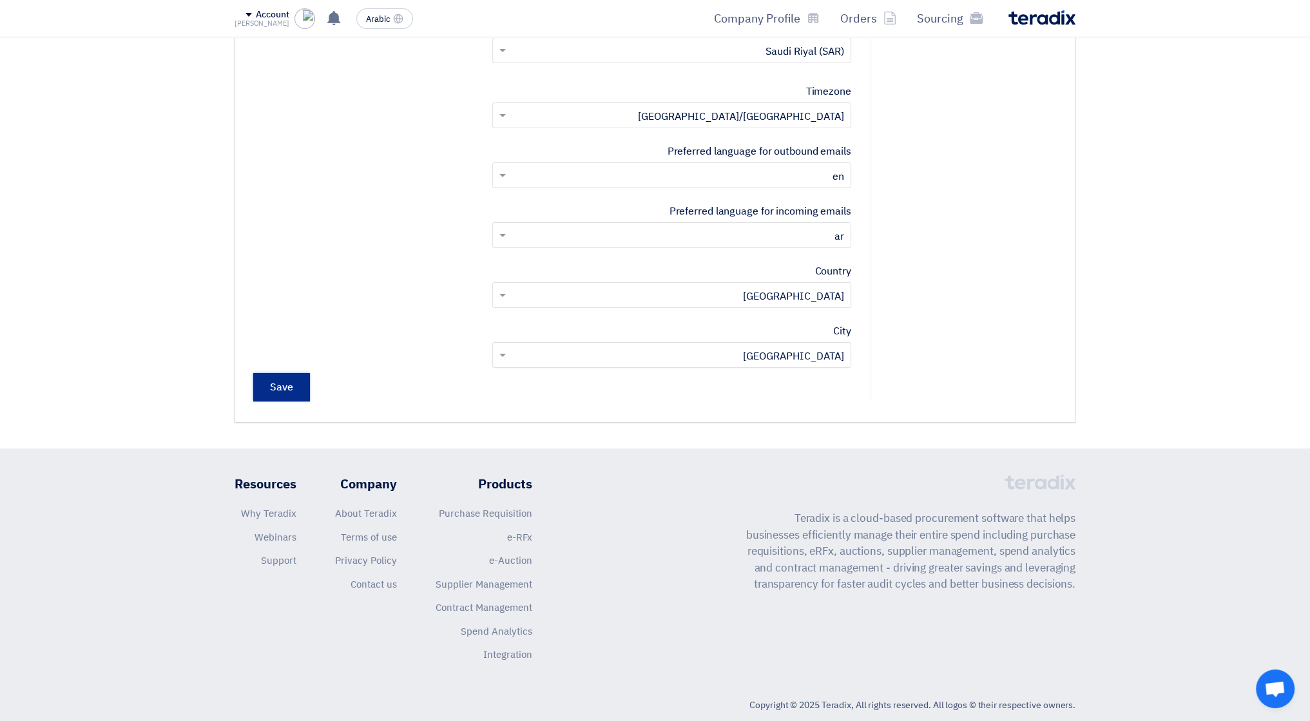
click at [289, 385] on input "Save" at bounding box center [281, 387] width 57 height 28
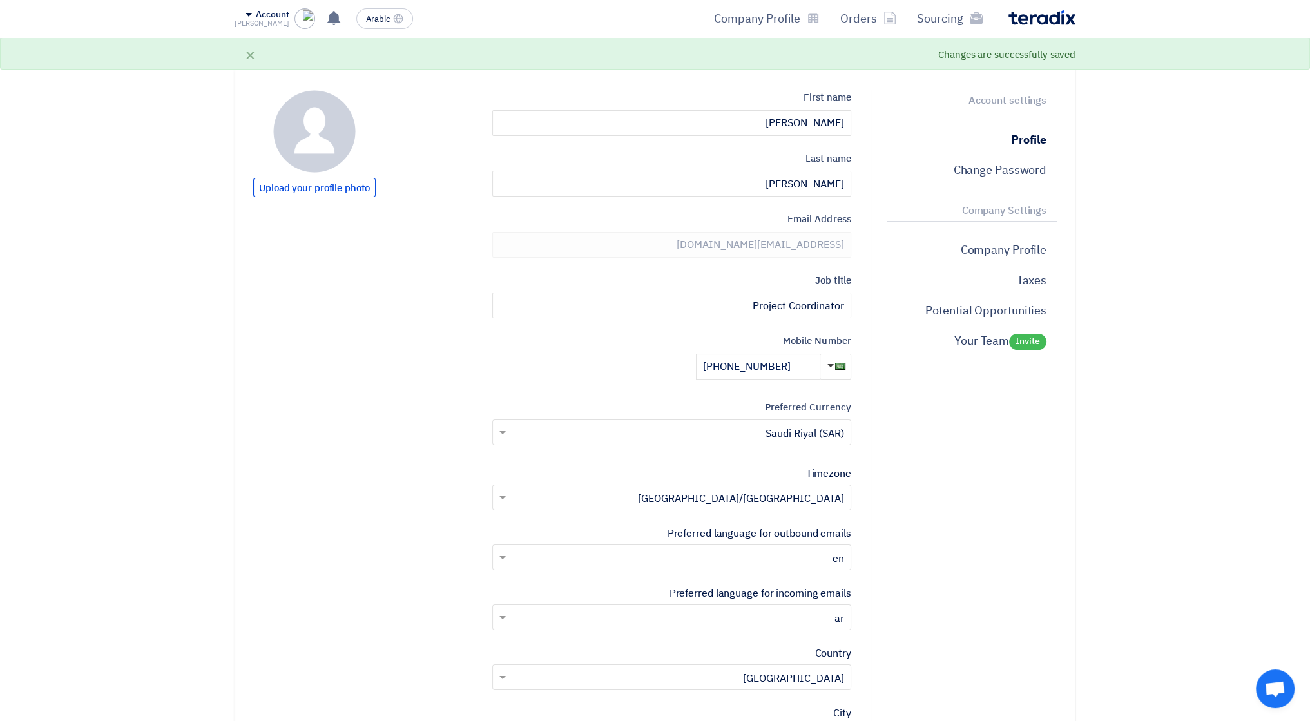
scroll to position [0, 0]
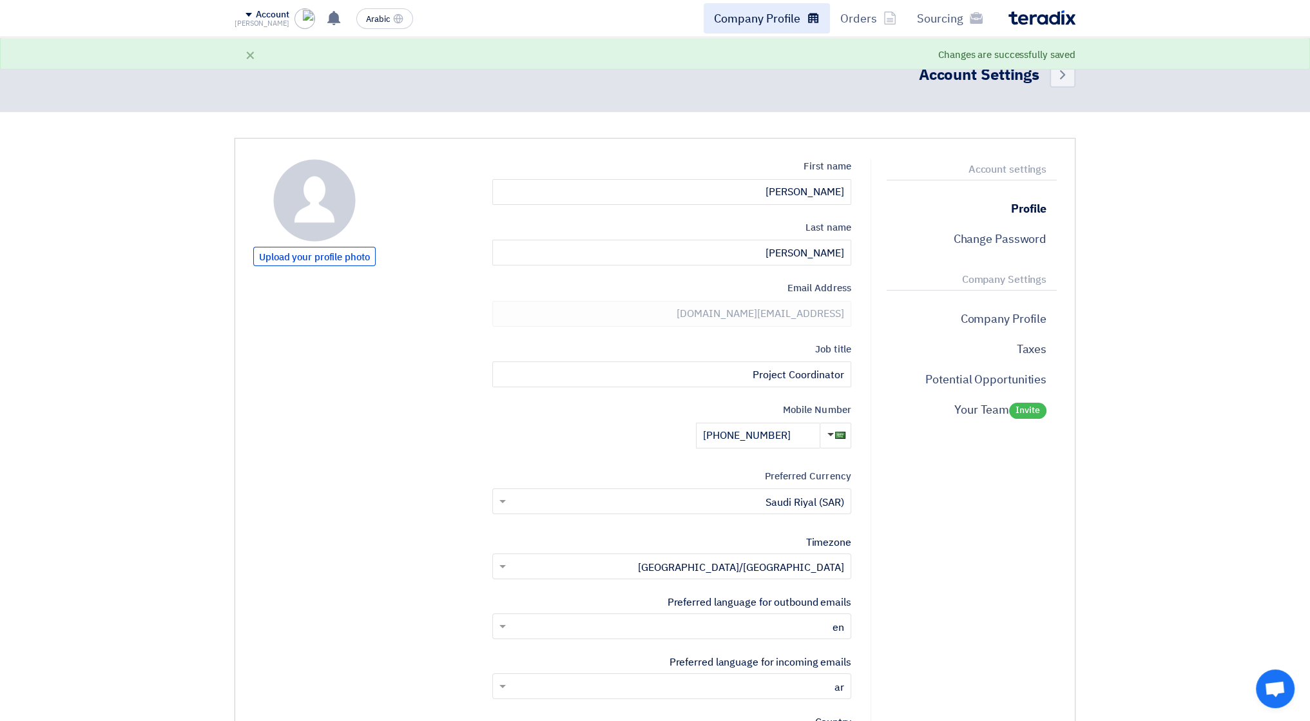
click at [791, 19] on font "Company Profile" at bounding box center [757, 18] width 86 height 17
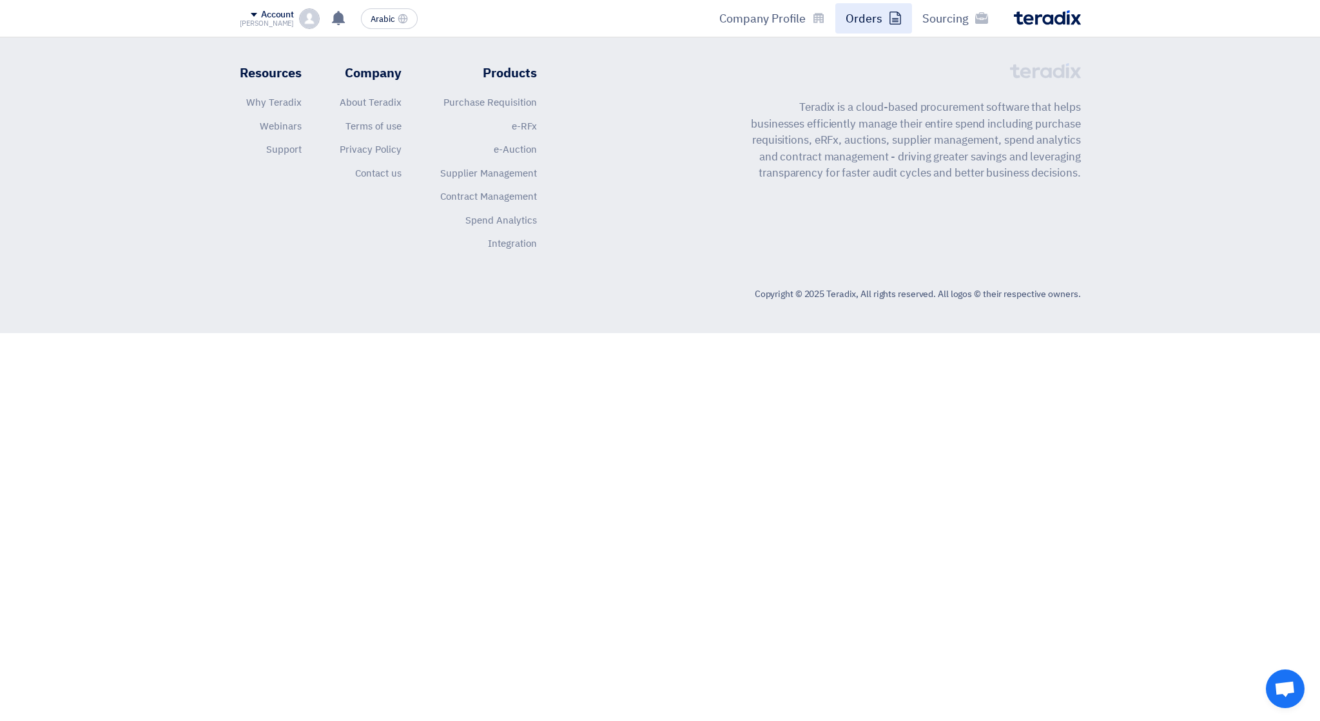
click at [870, 20] on font "Orders" at bounding box center [863, 18] width 37 height 17
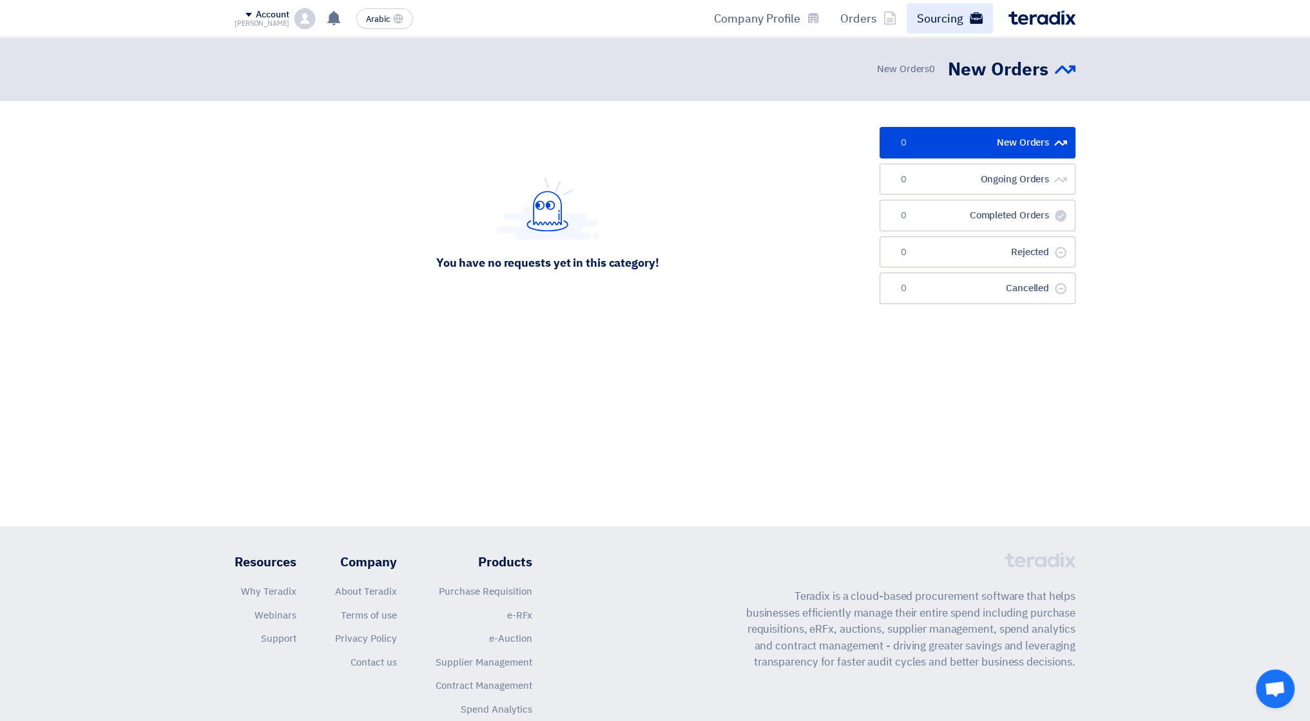
click at [927, 25] on font "Sourcing" at bounding box center [940, 18] width 46 height 17
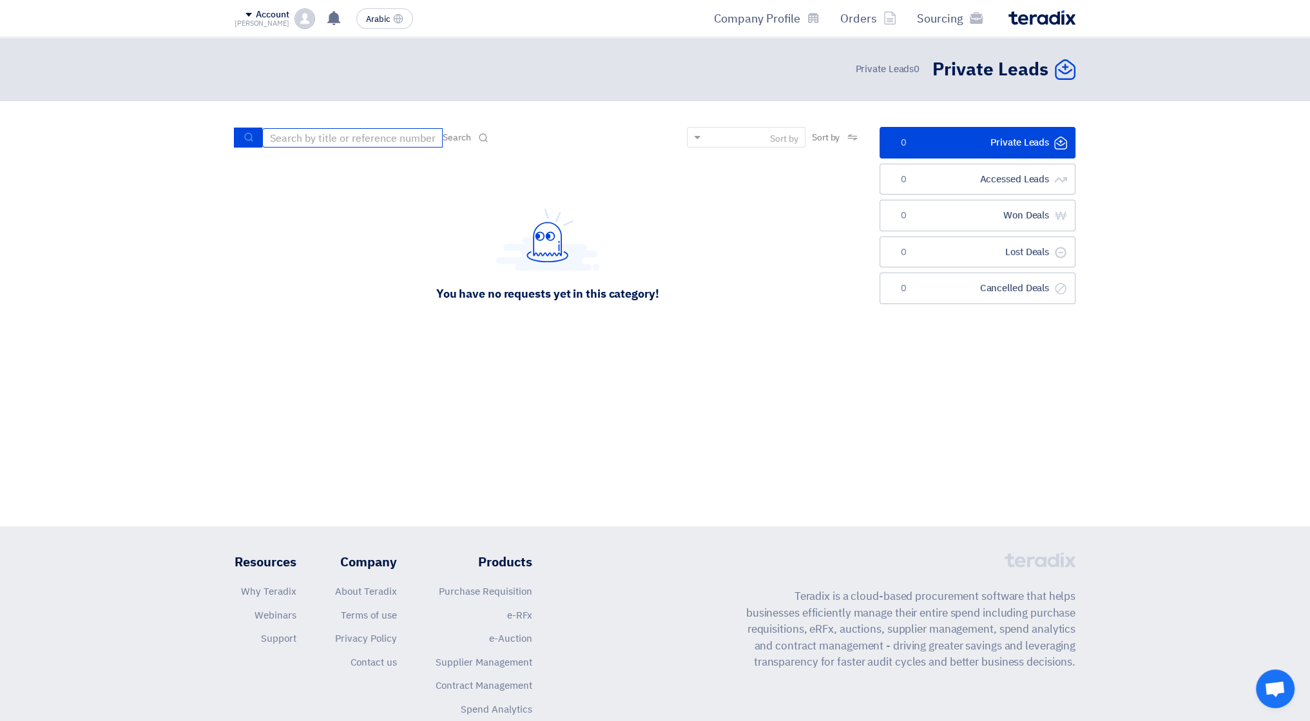
click at [385, 141] on input at bounding box center [352, 137] width 180 height 19
type input "71103"
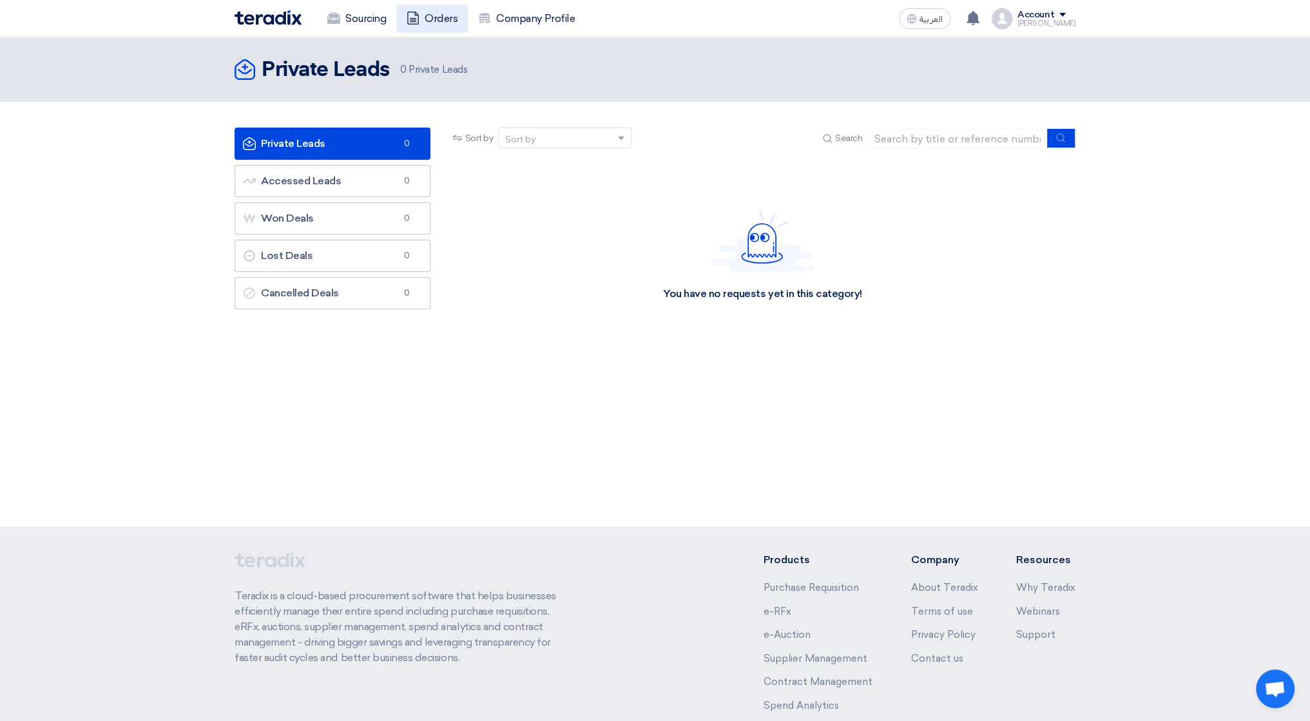
click at [419, 18] on icon at bounding box center [413, 18] width 13 height 13
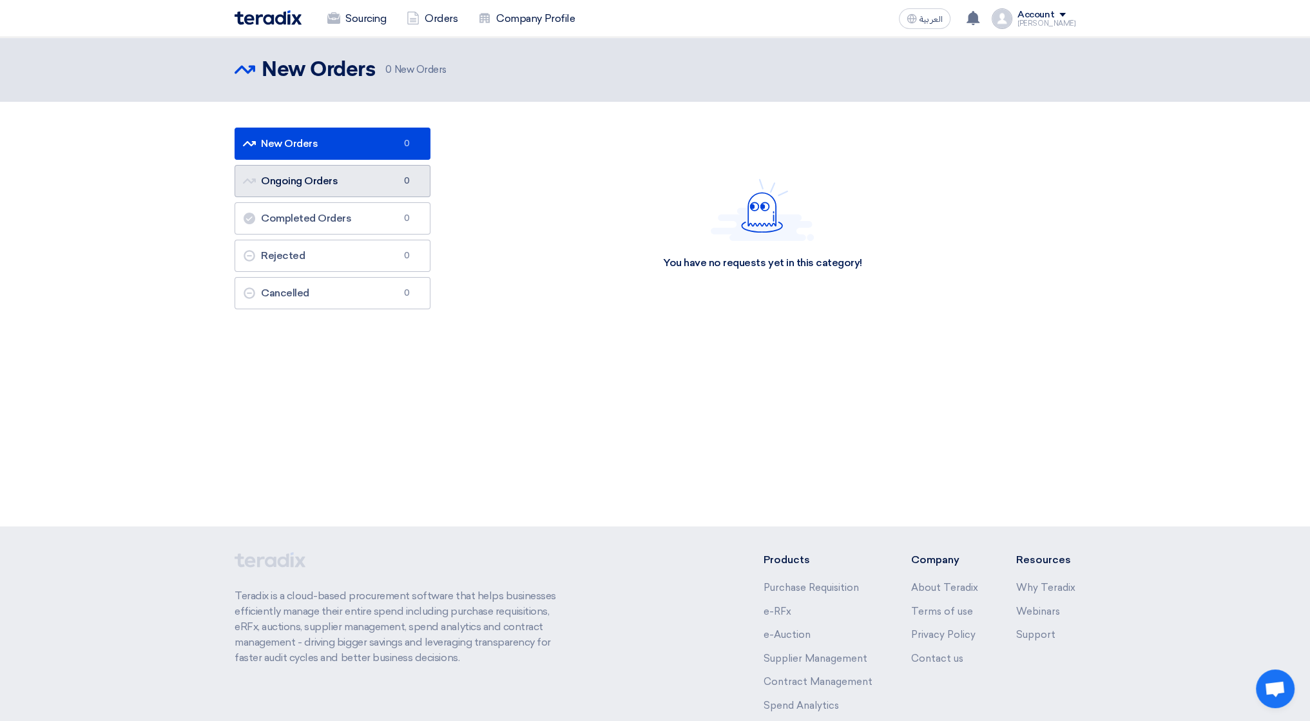
click at [326, 185] on link "Ongoing Orders Ongoing Orders 0" at bounding box center [333, 181] width 196 height 32
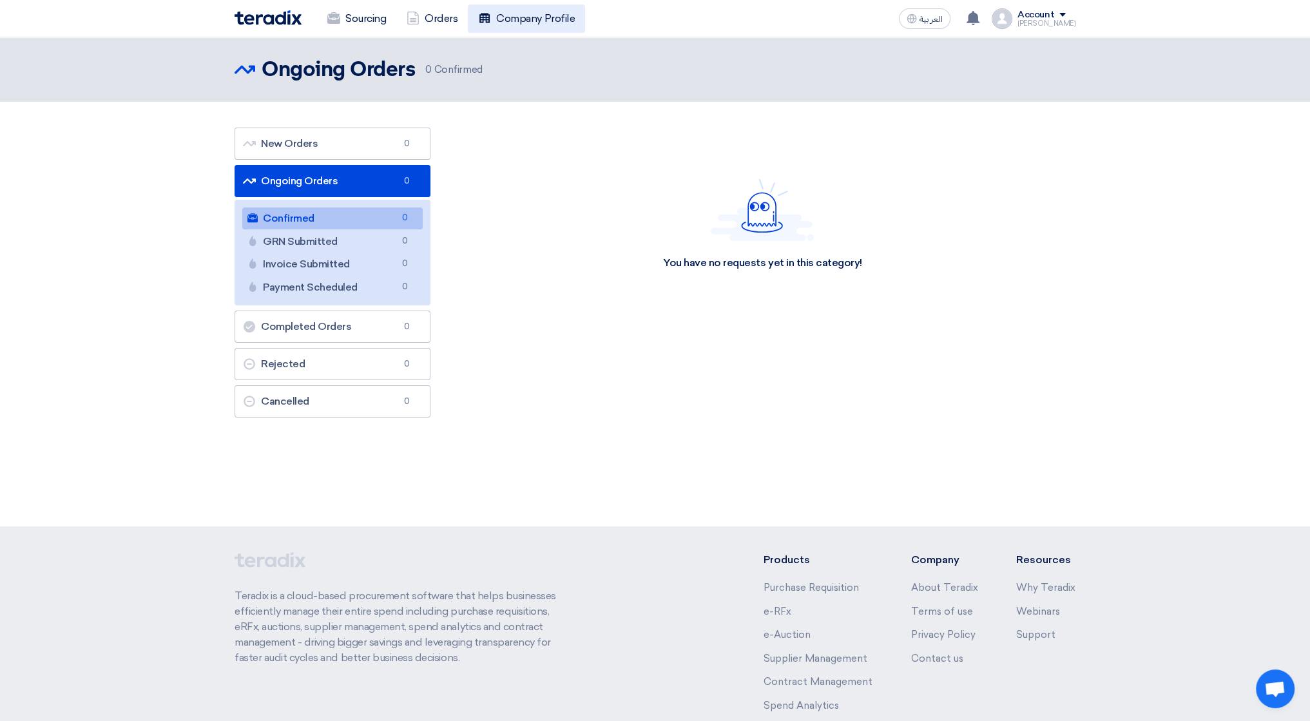
click at [517, 18] on link "Company Profile" at bounding box center [526, 19] width 117 height 28
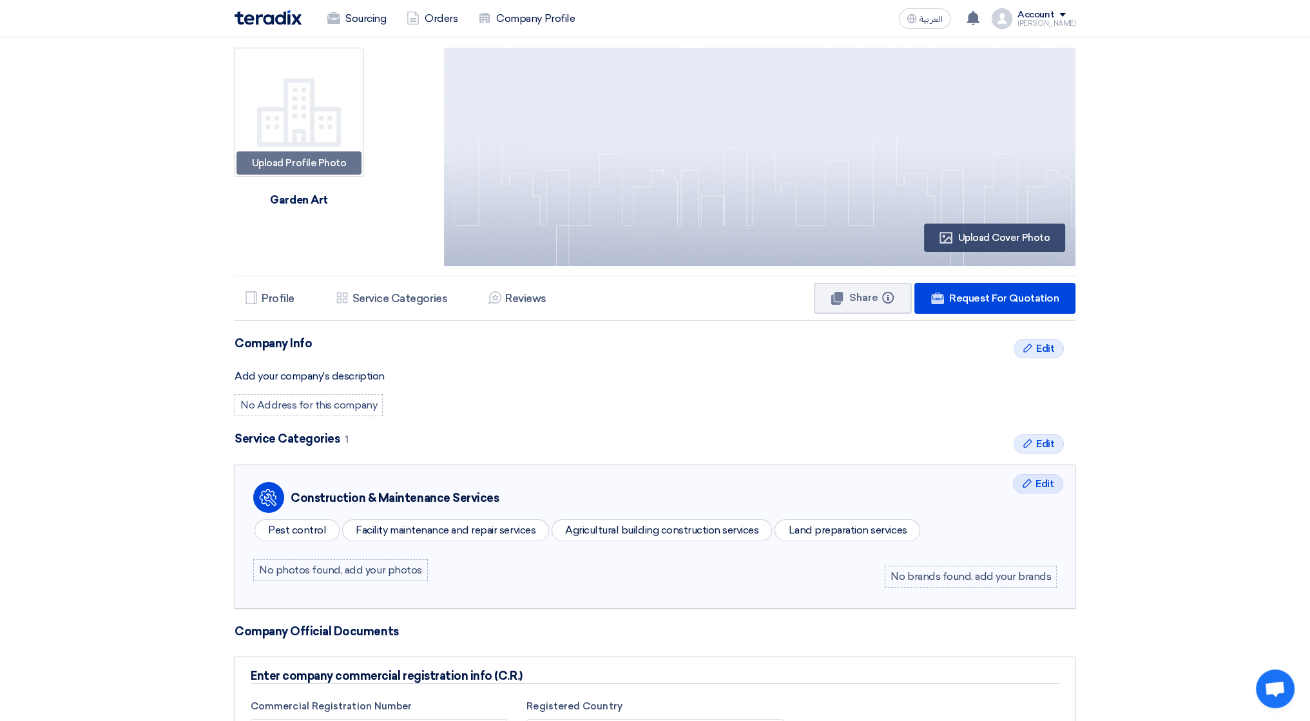
click at [271, 12] on img at bounding box center [268, 17] width 67 height 15
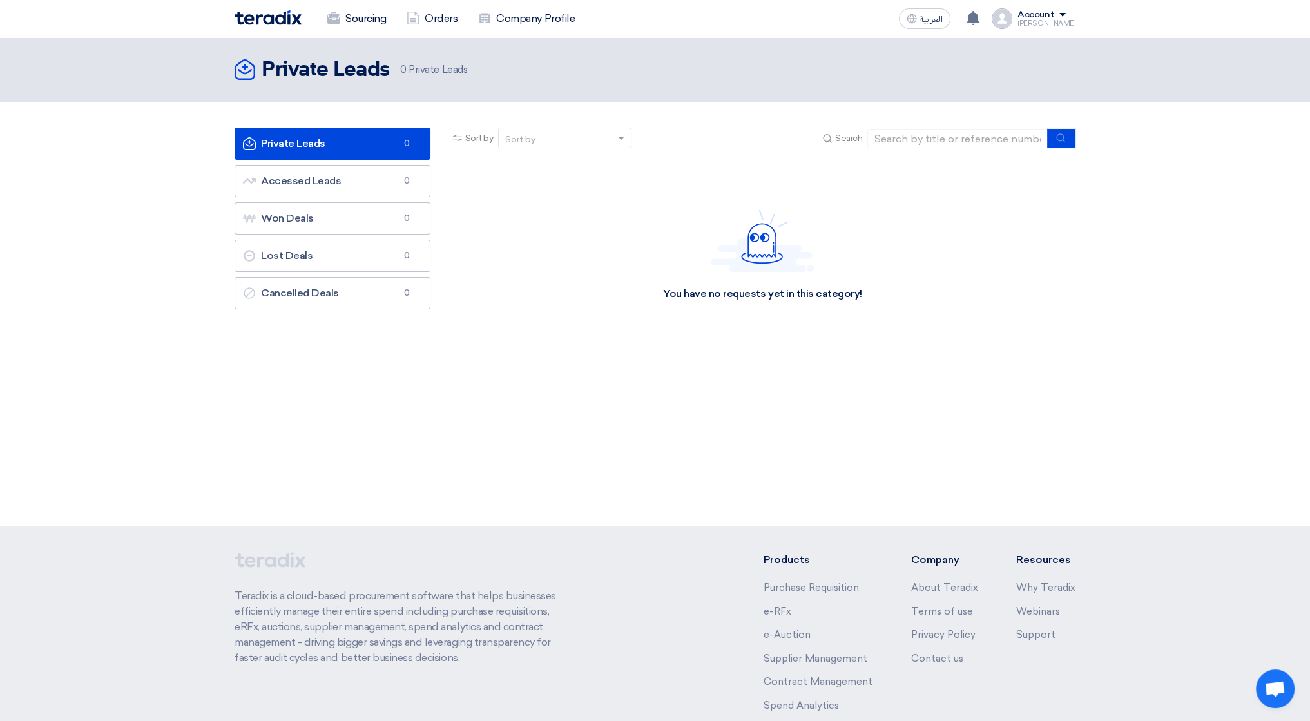
click at [1060, 5] on div "Sourcing Orders Company Profile العربية ع Your notification list is empty Accou…" at bounding box center [655, 18] width 860 height 37
click at [1066, 14] on span at bounding box center [1062, 15] width 6 height 4
click at [1003, 52] on link "Sourcing" at bounding box center [1007, 50] width 113 height 15
click at [1044, 23] on div "[PERSON_NAME]" at bounding box center [1046, 23] width 58 height 7
click at [1003, 79] on link "Orders" at bounding box center [1007, 75] width 113 height 15
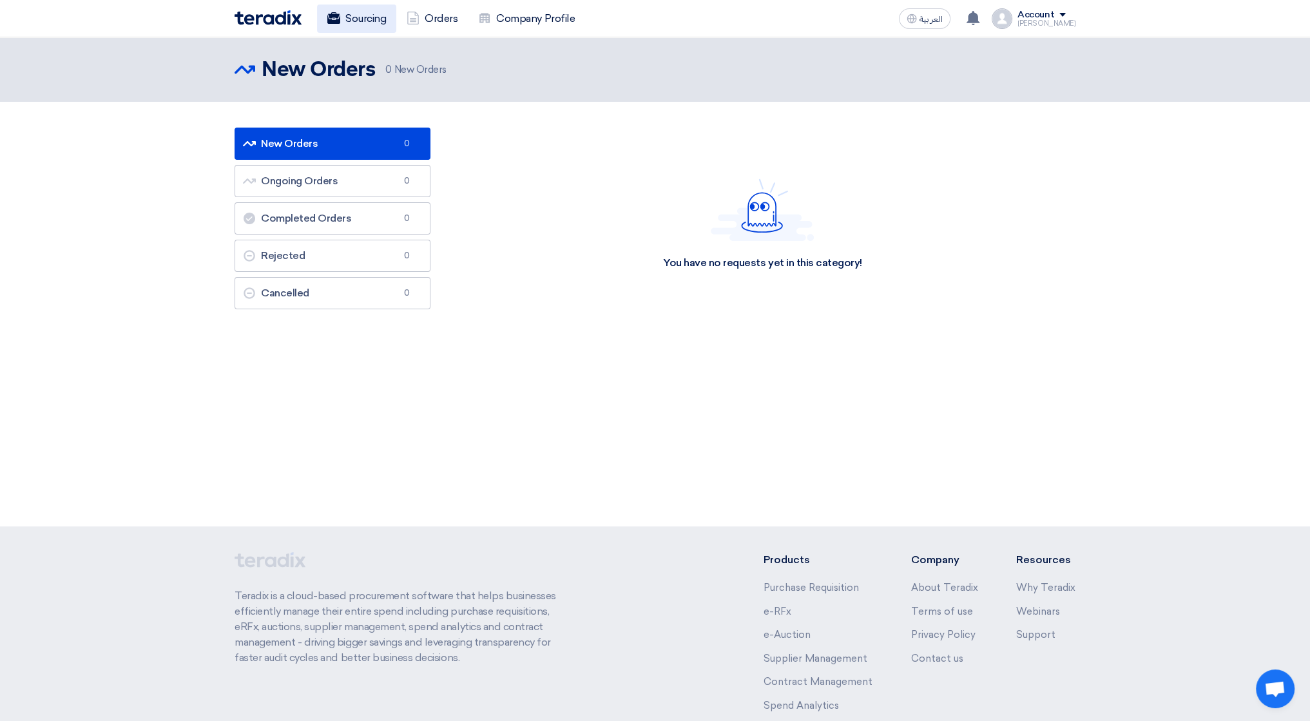
click at [351, 26] on link "Sourcing" at bounding box center [356, 19] width 79 height 28
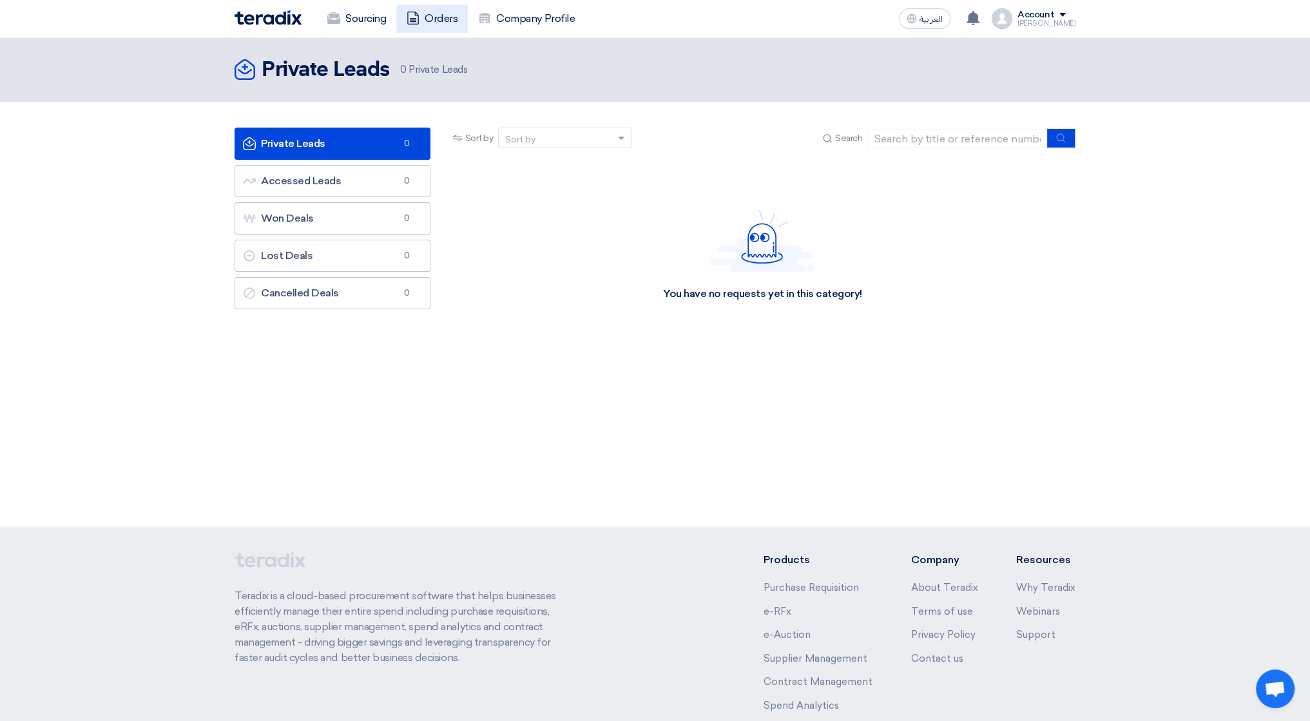
click at [418, 23] on icon at bounding box center [413, 18] width 13 height 13
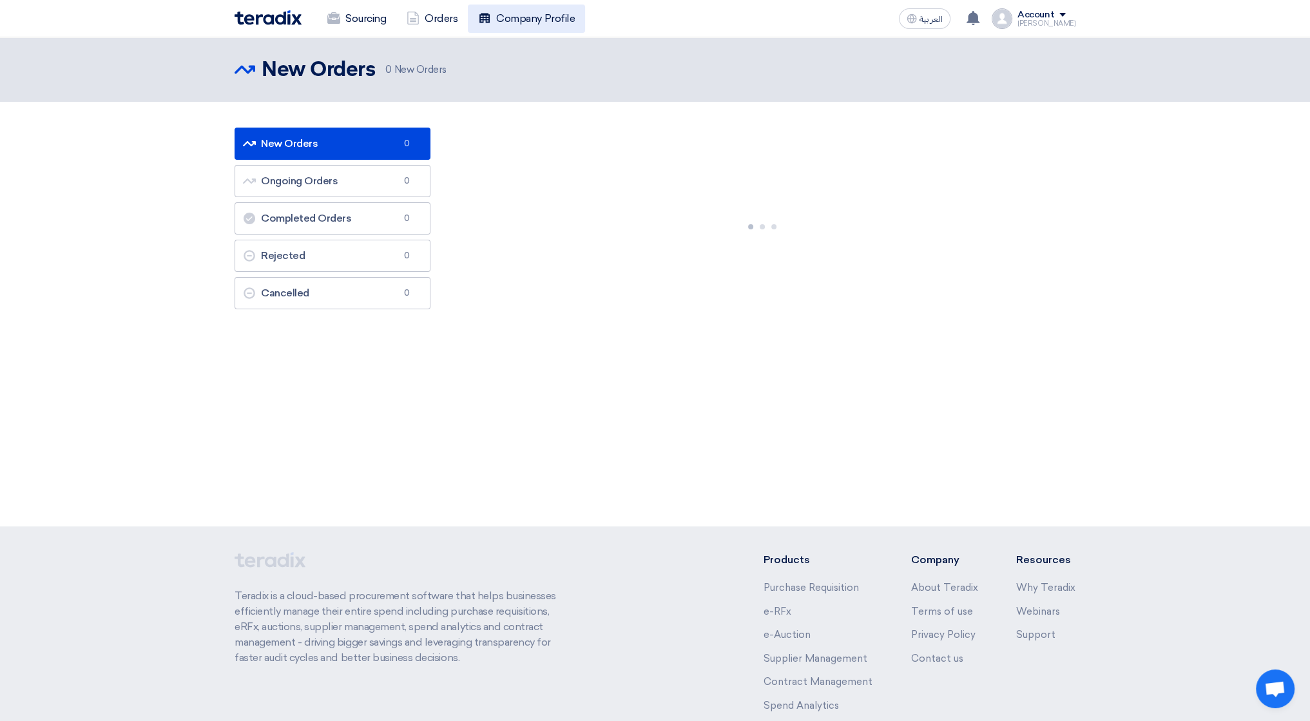
click at [479, 25] on link "Company Profile" at bounding box center [526, 19] width 117 height 28
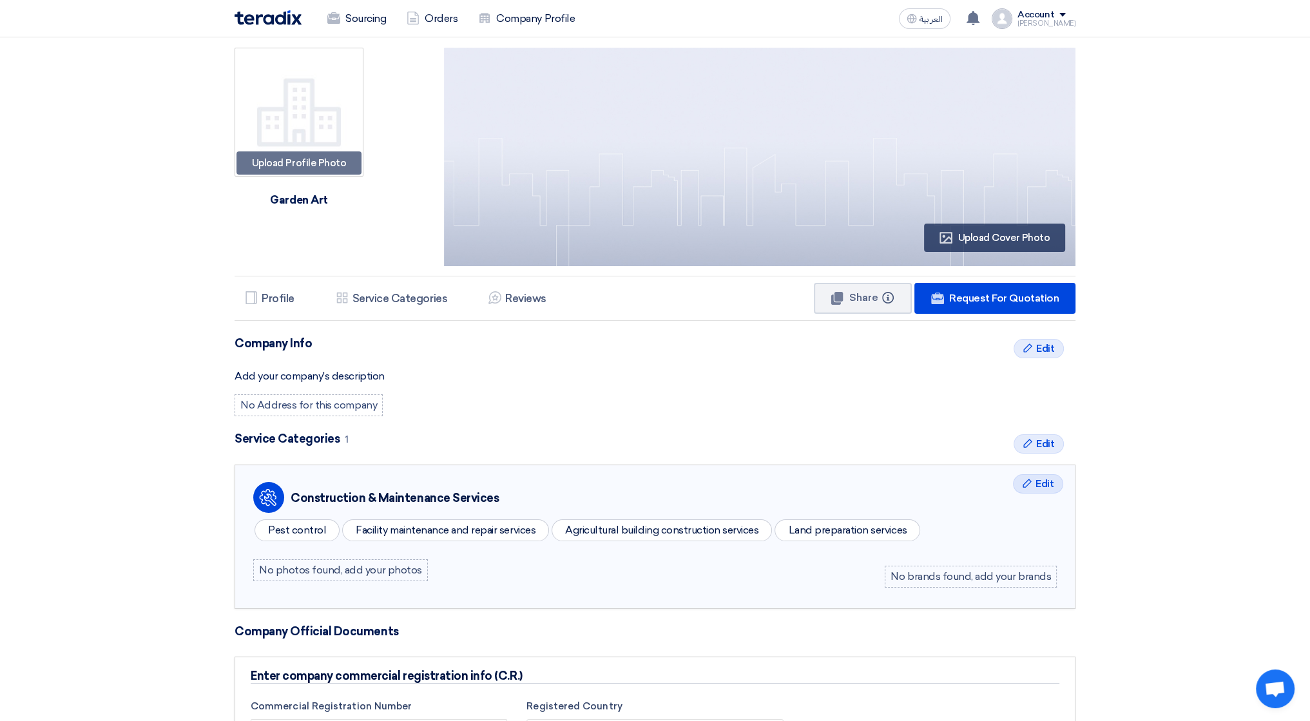
click at [1054, 15] on div "Account" at bounding box center [1035, 15] width 37 height 11
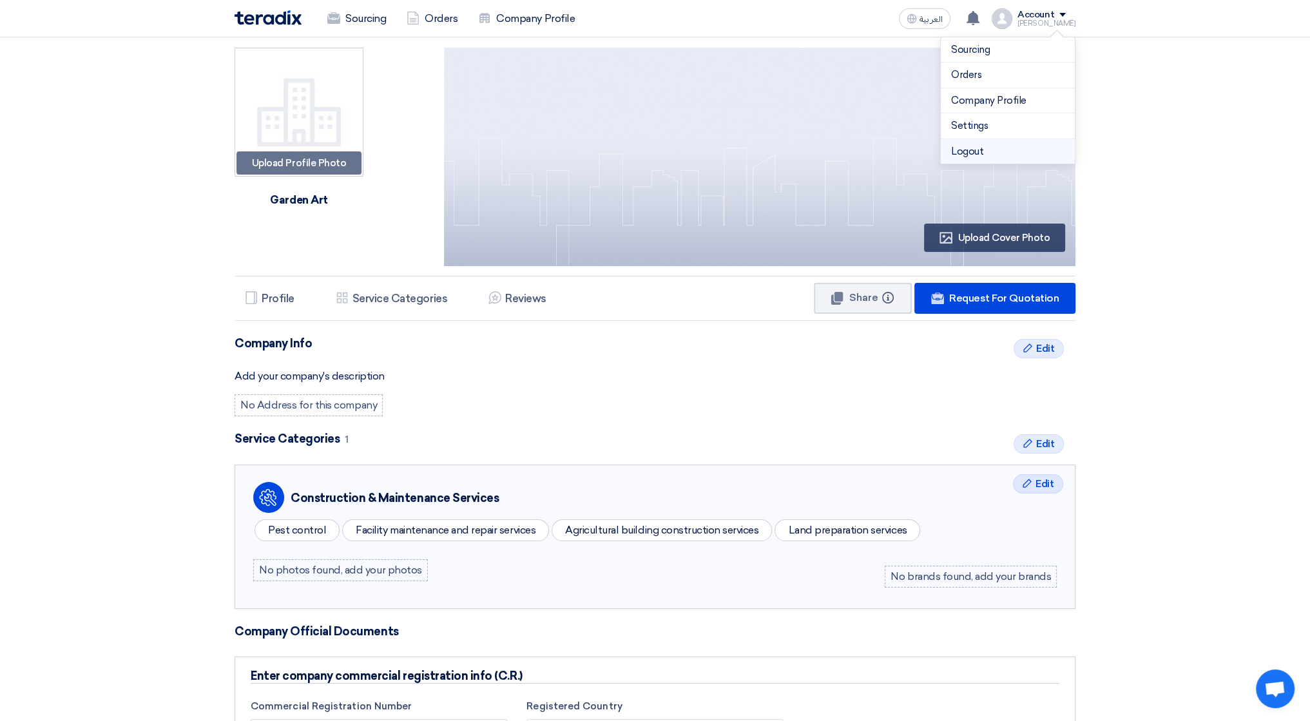
click at [1004, 146] on li "Logout" at bounding box center [1008, 151] width 134 height 25
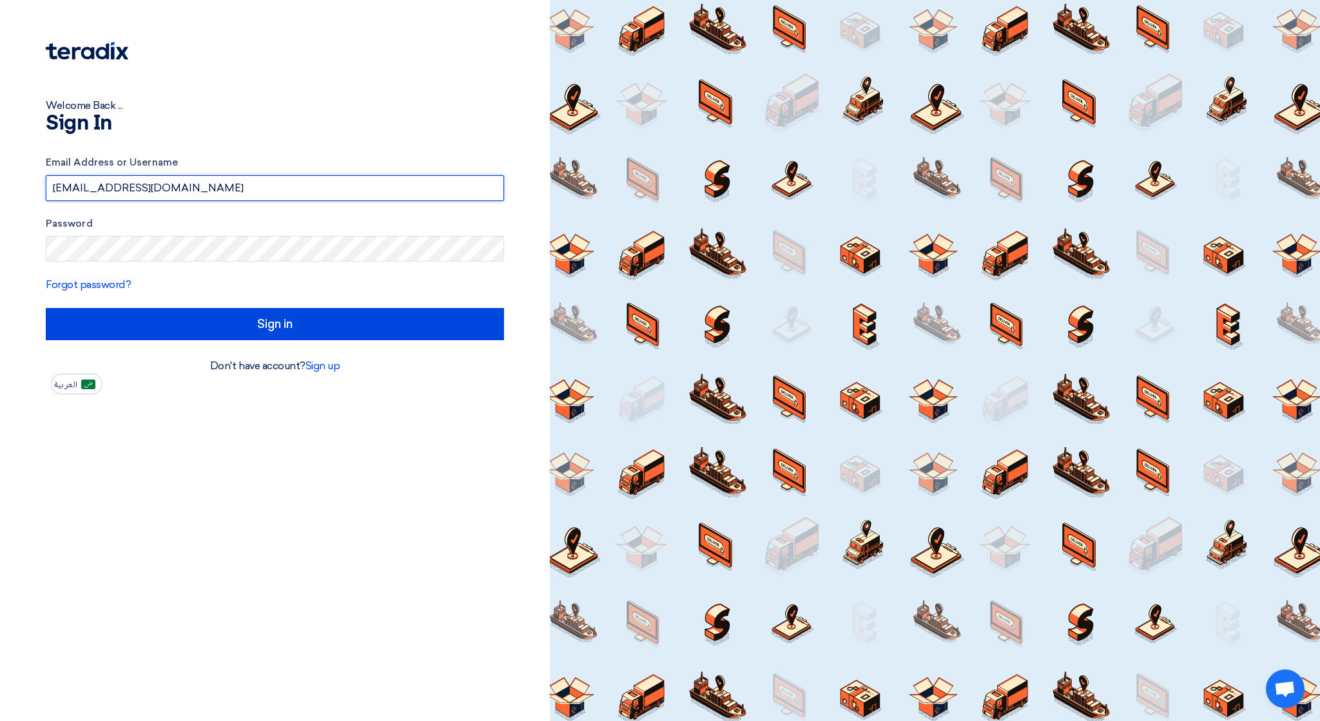
drag, startPoint x: 233, startPoint y: 188, endPoint x: 15, endPoint y: 193, distance: 217.8
click at [15, 193] on div "Welcome Back ... Sign In Email Address or Username [EMAIL_ADDRESS][DOMAIN_NAME]…" at bounding box center [275, 197] width 530 height 394
type input "[EMAIL_ADDRESS][DOMAIN_NAME]"
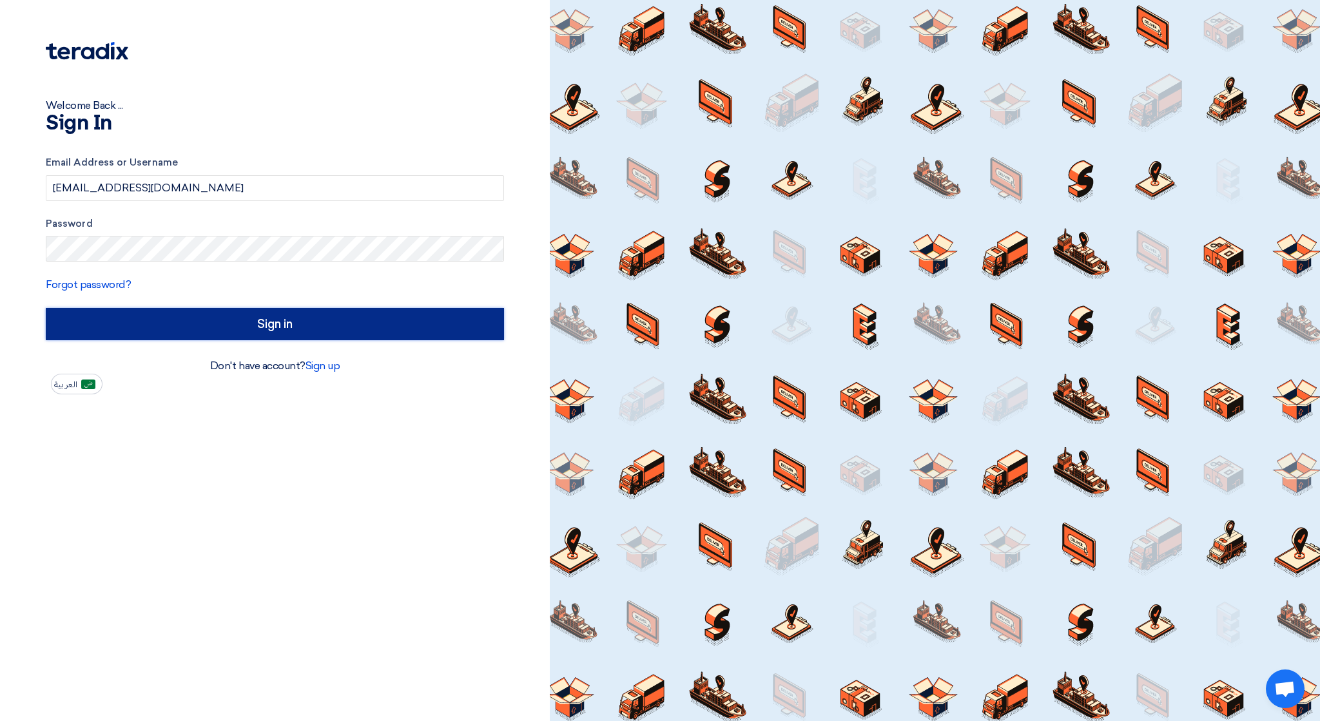
click at [186, 314] on input "Sign in" at bounding box center [275, 324] width 458 height 32
type input "الدخول"
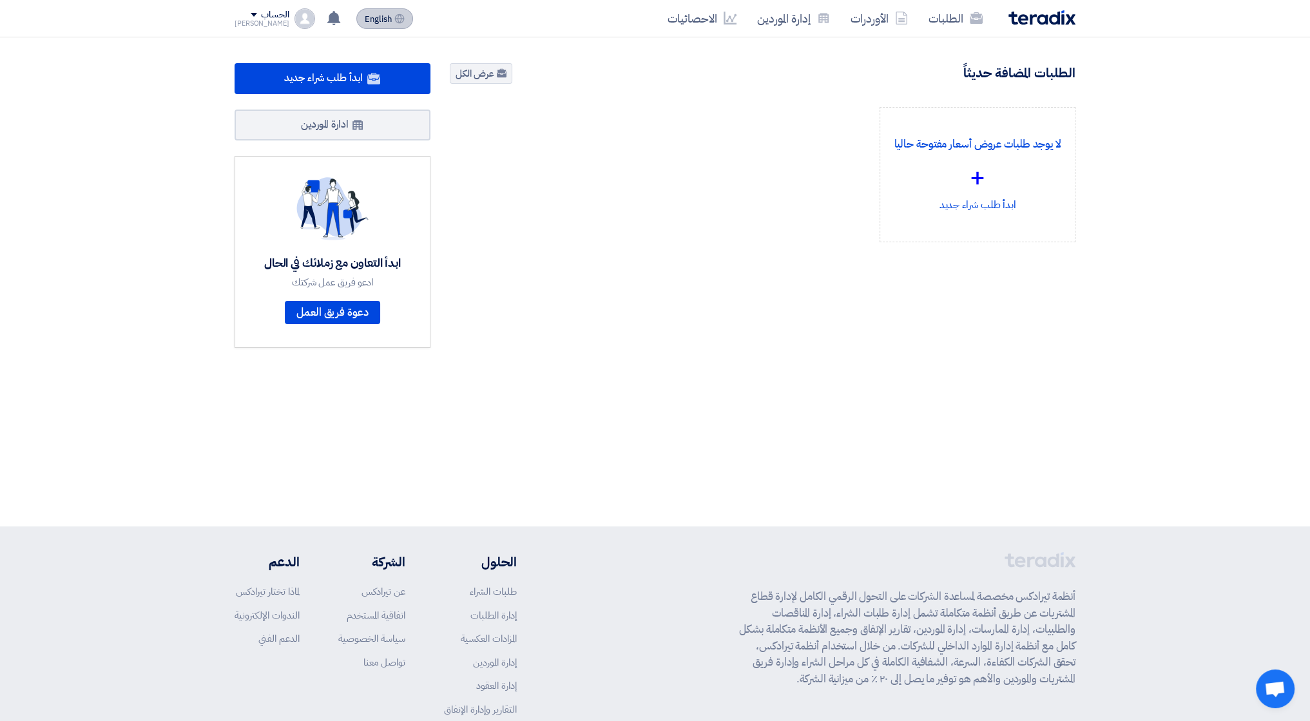
click at [365, 17] on span "English" at bounding box center [378, 19] width 27 height 9
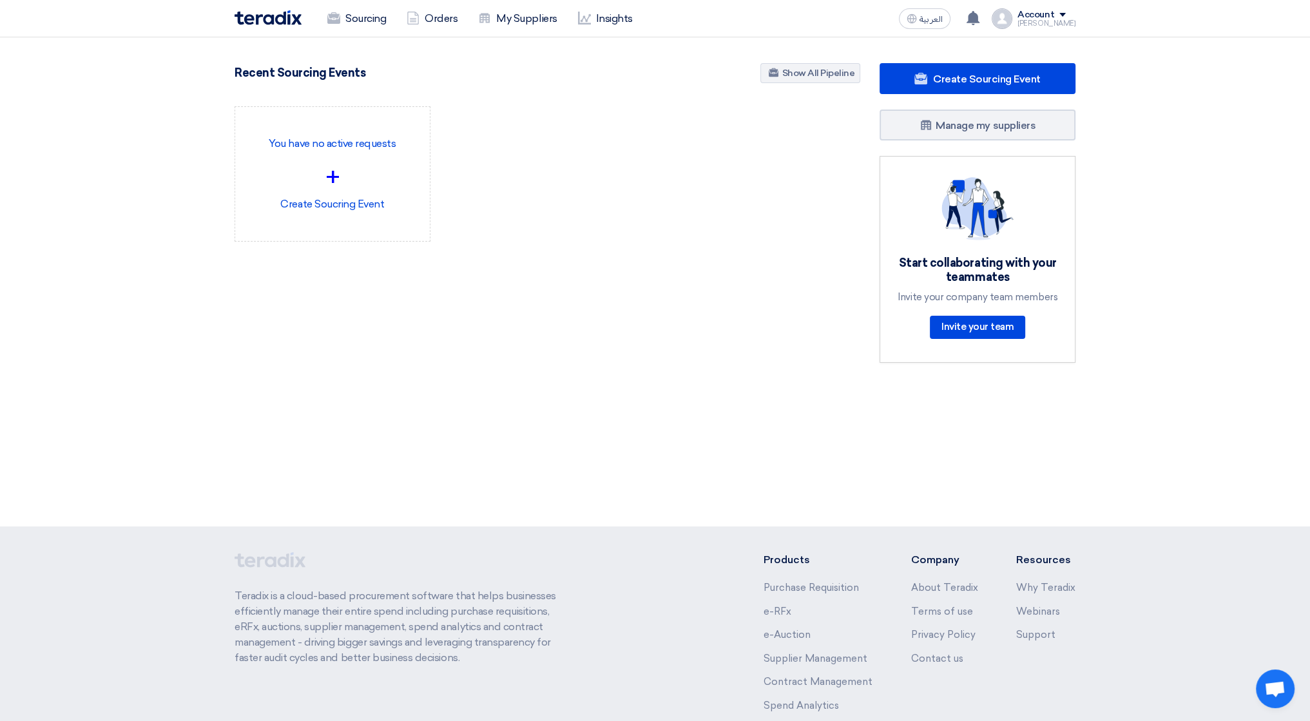
click at [510, 146] on div "You have no active requests + Create Soucring Event" at bounding box center [547, 184] width 645 height 156
click at [1049, 15] on div "Account" at bounding box center [1035, 15] width 37 height 11
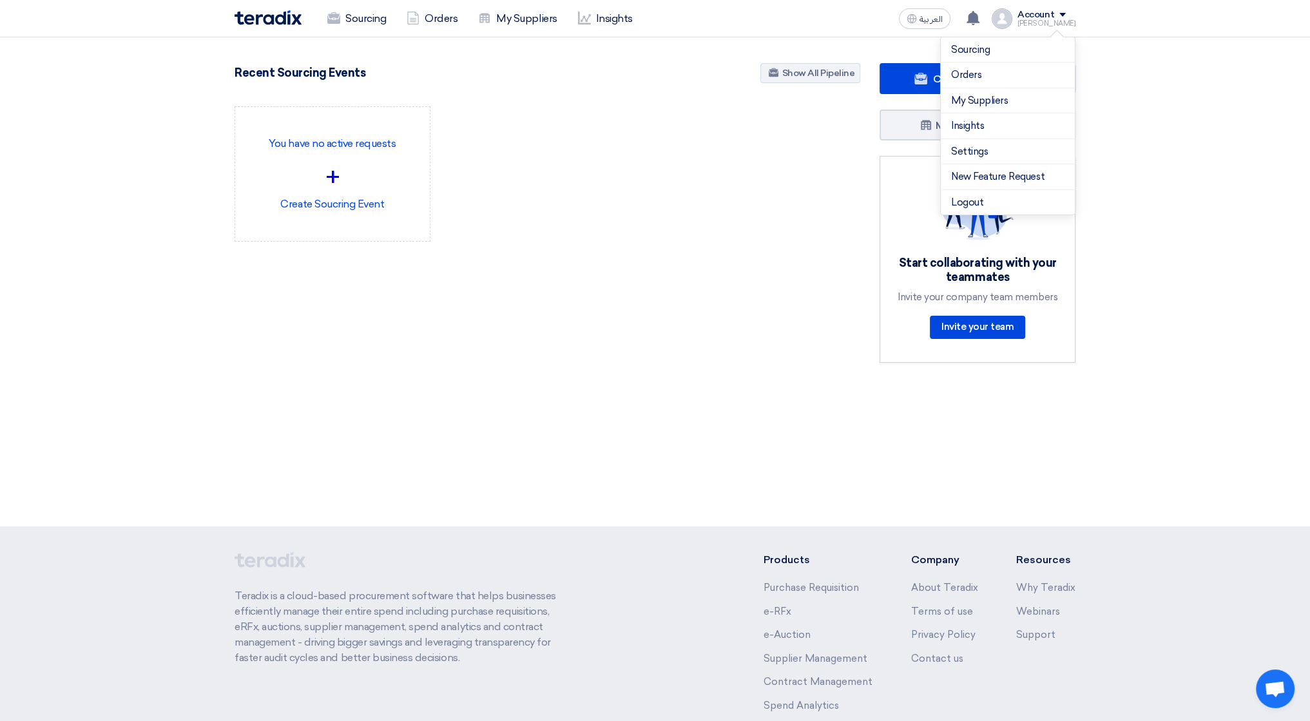
click at [1054, 17] on div "Account" at bounding box center [1035, 15] width 37 height 11
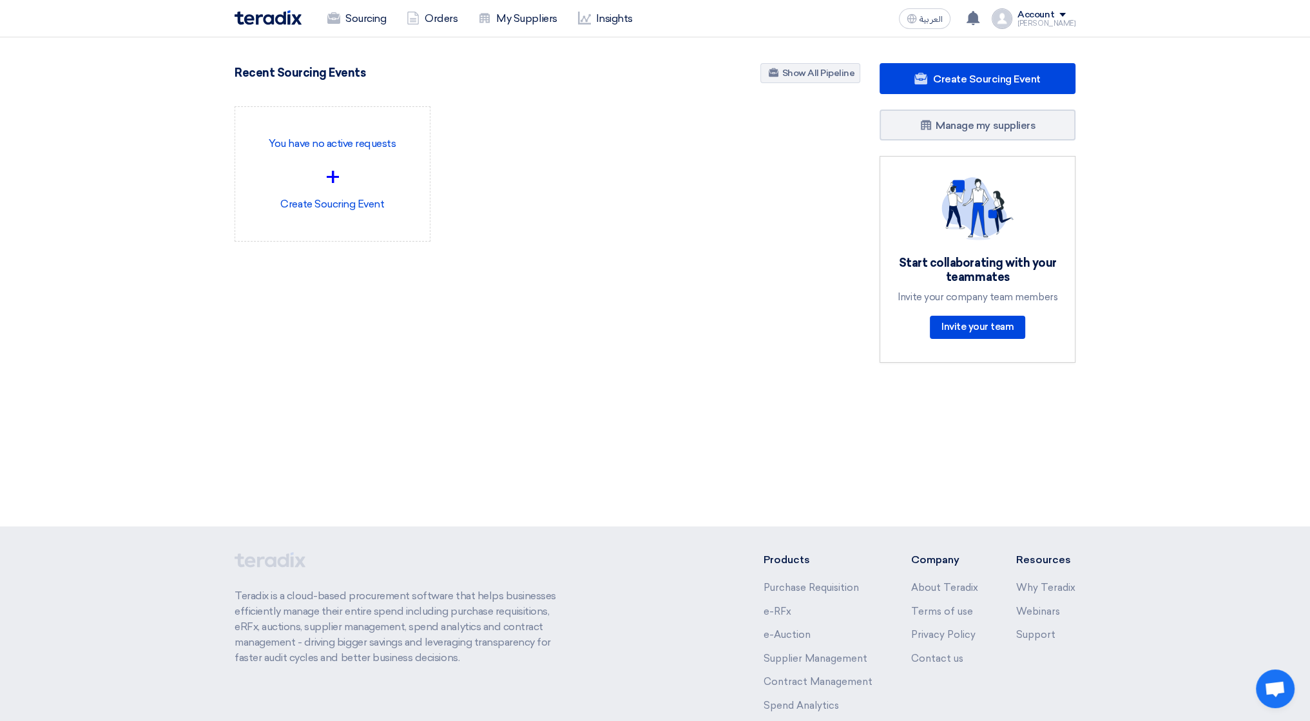
click at [1074, 7] on div "العربية ع Your notification list is empty Account [PERSON_NAME] Sourcing Orders…" at bounding box center [985, 19] width 182 height 26
click at [1070, 20] on div "[PERSON_NAME]" at bounding box center [1046, 23] width 58 height 7
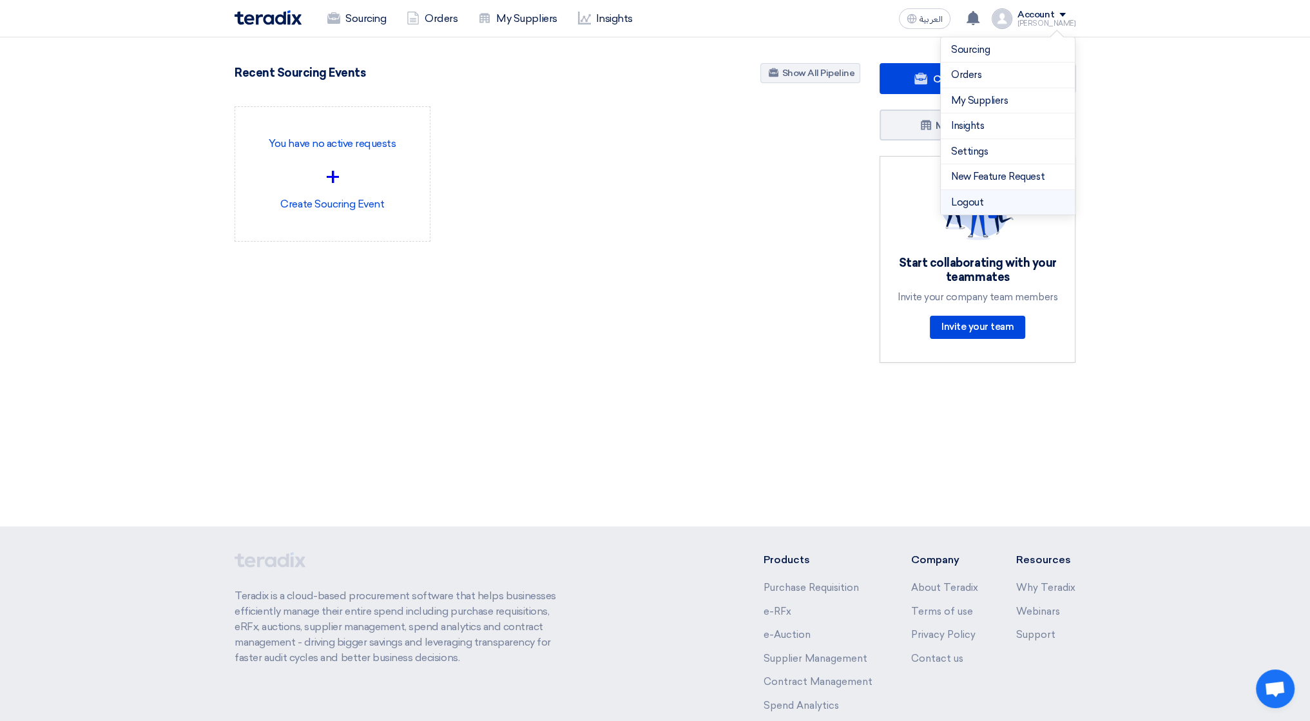
click at [1027, 198] on li "Logout" at bounding box center [1008, 202] width 134 height 25
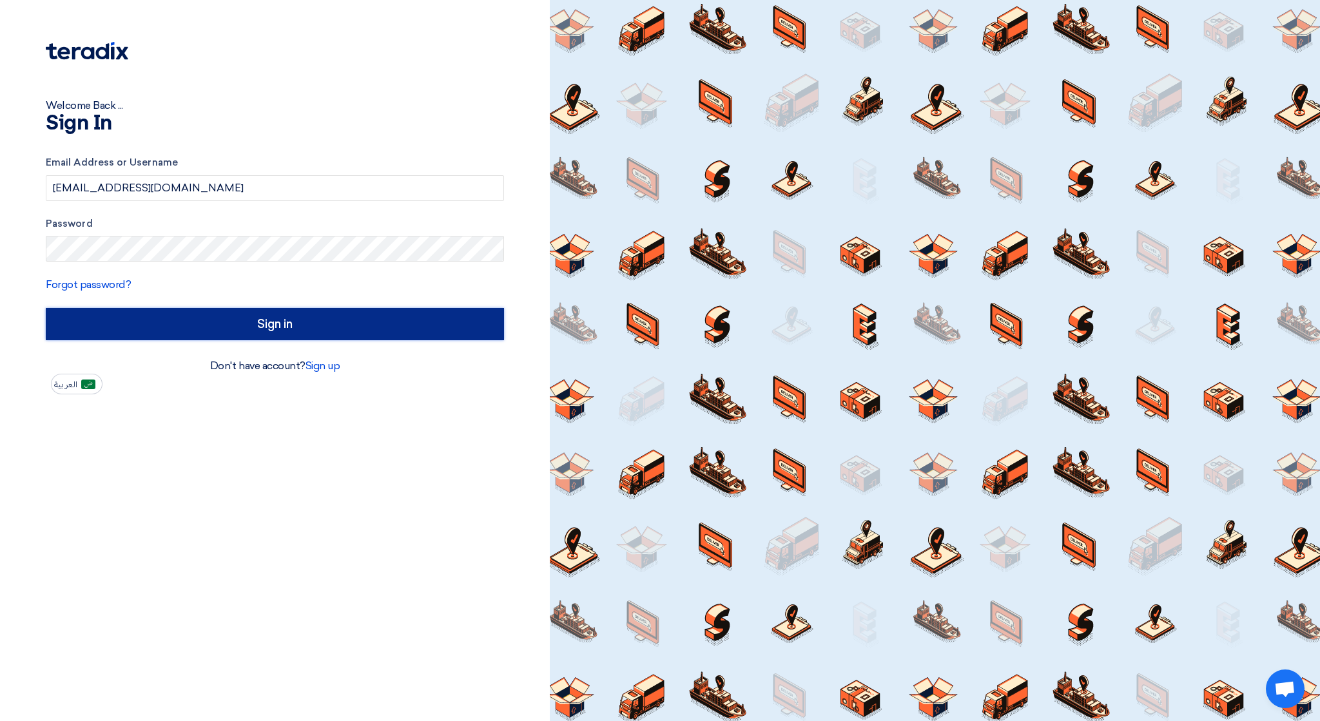
click at [72, 314] on input "Sign in" at bounding box center [275, 324] width 458 height 32
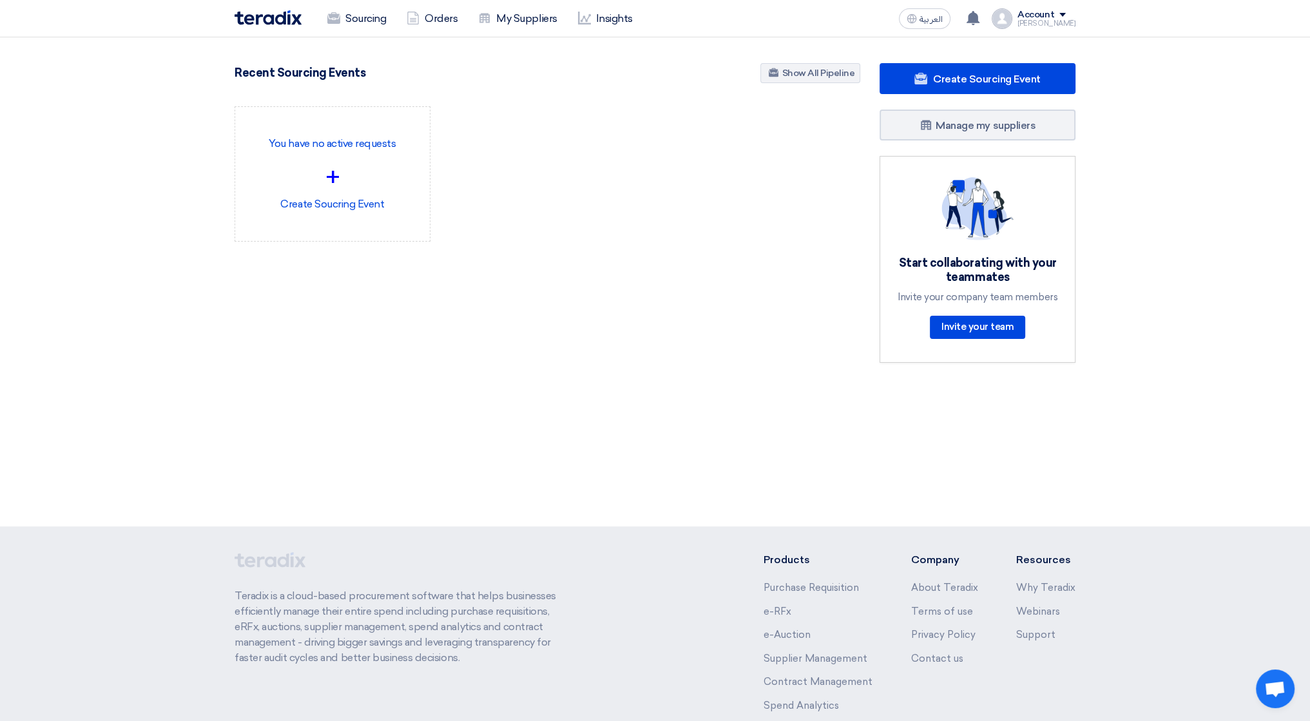
click at [1066, 15] on span at bounding box center [1062, 15] width 6 height 4
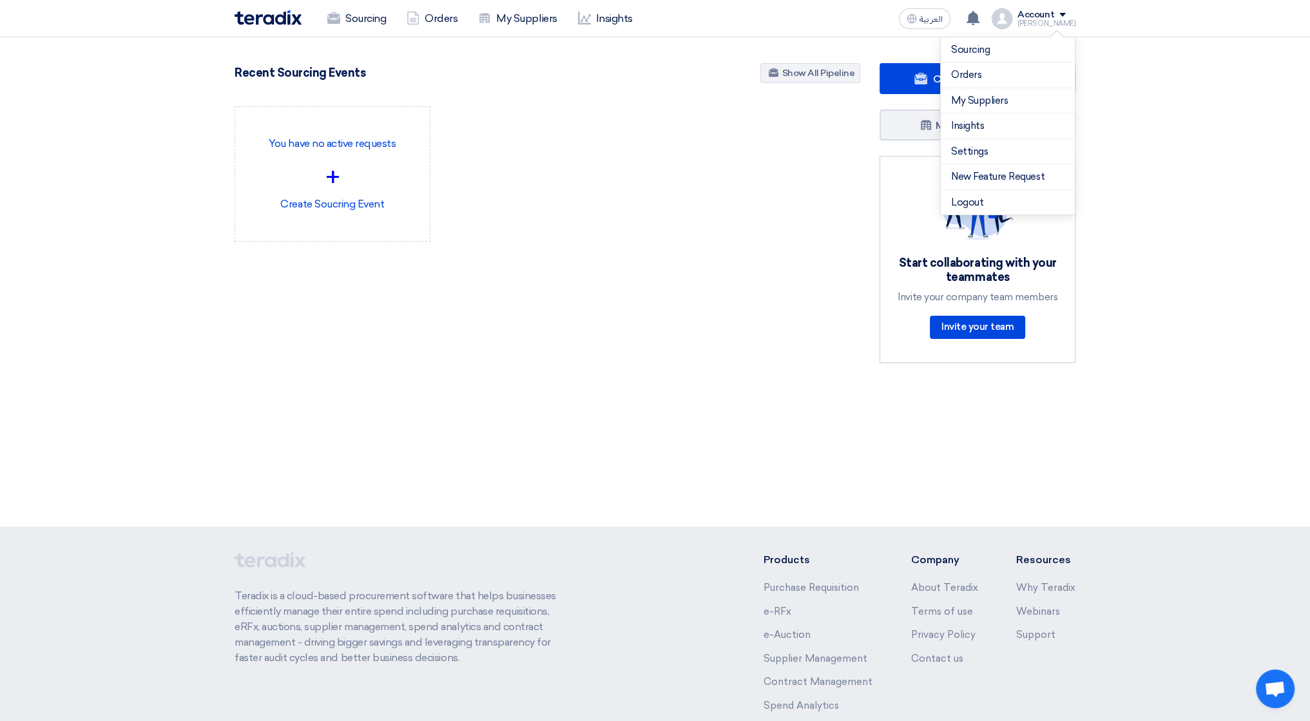
click at [541, 82] on div "Recent Sourcing Events Show All Pipeline" at bounding box center [548, 74] width 626 height 23
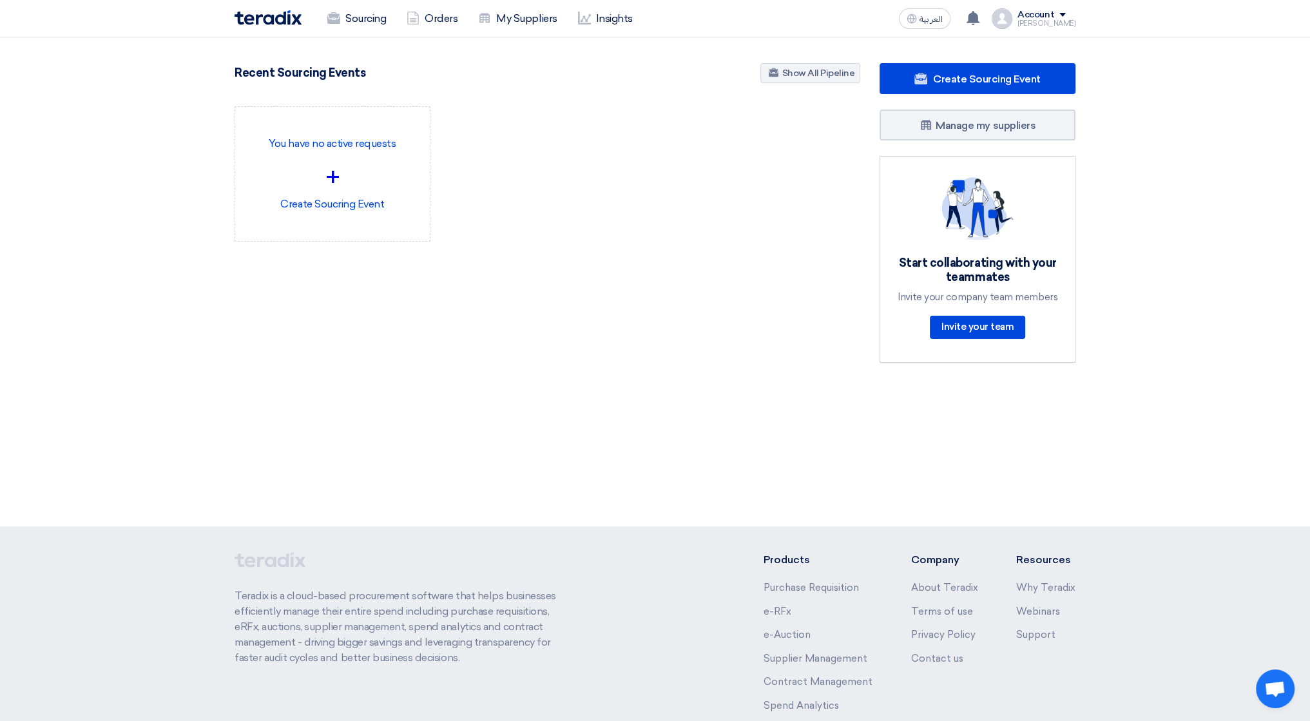
click at [1070, 20] on div "[PERSON_NAME]" at bounding box center [1046, 23] width 58 height 7
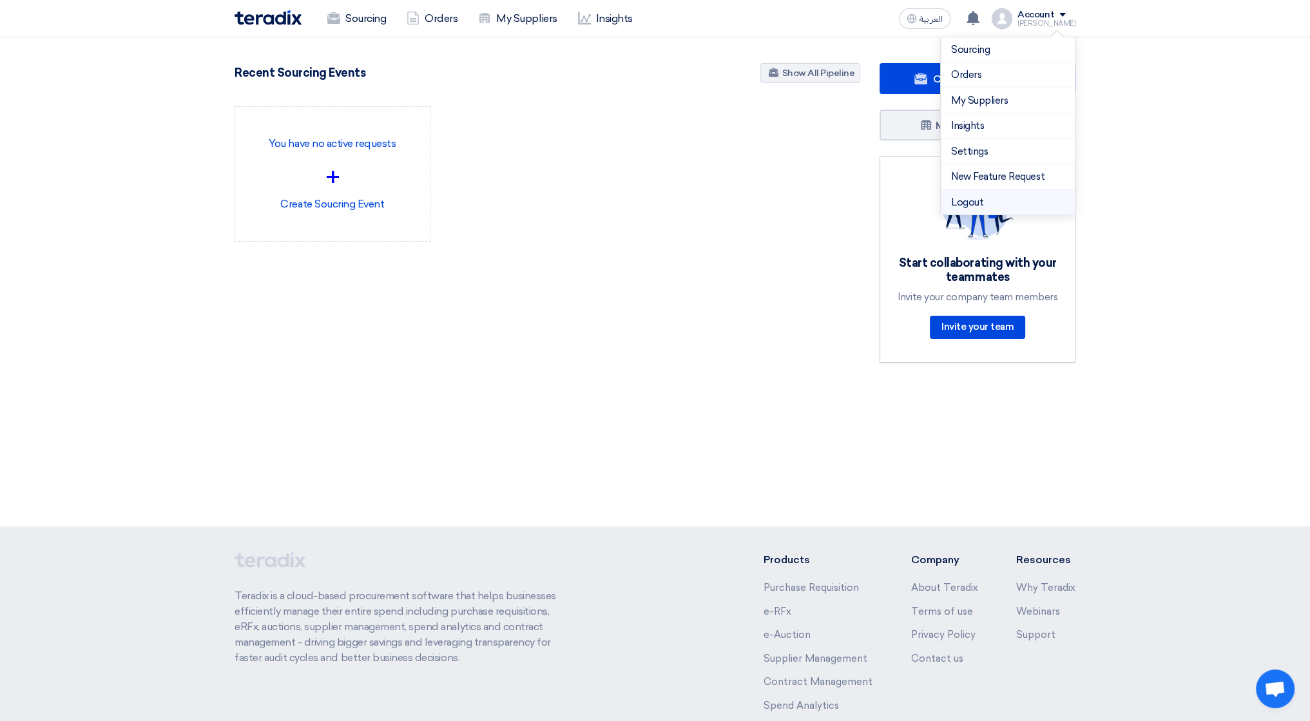
click at [1000, 192] on li "Logout" at bounding box center [1008, 202] width 134 height 25
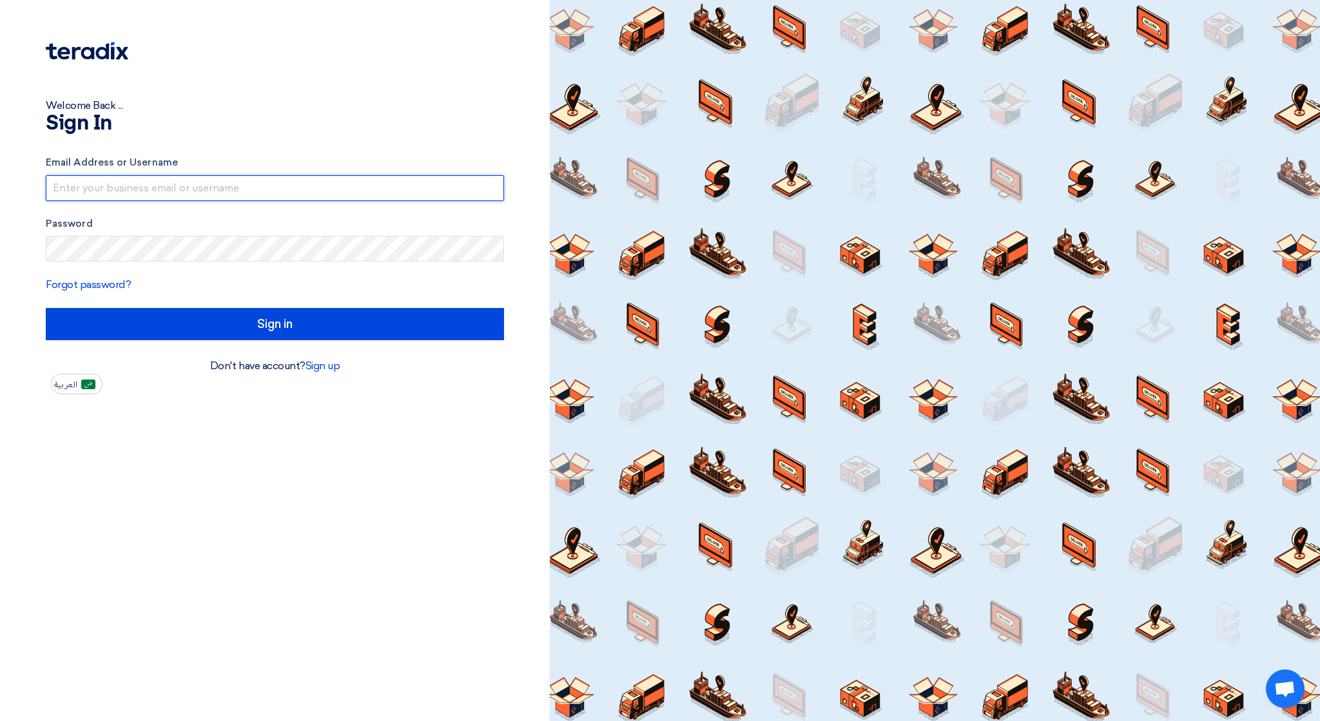
type input "[EMAIL_ADDRESS][DOMAIN_NAME]"
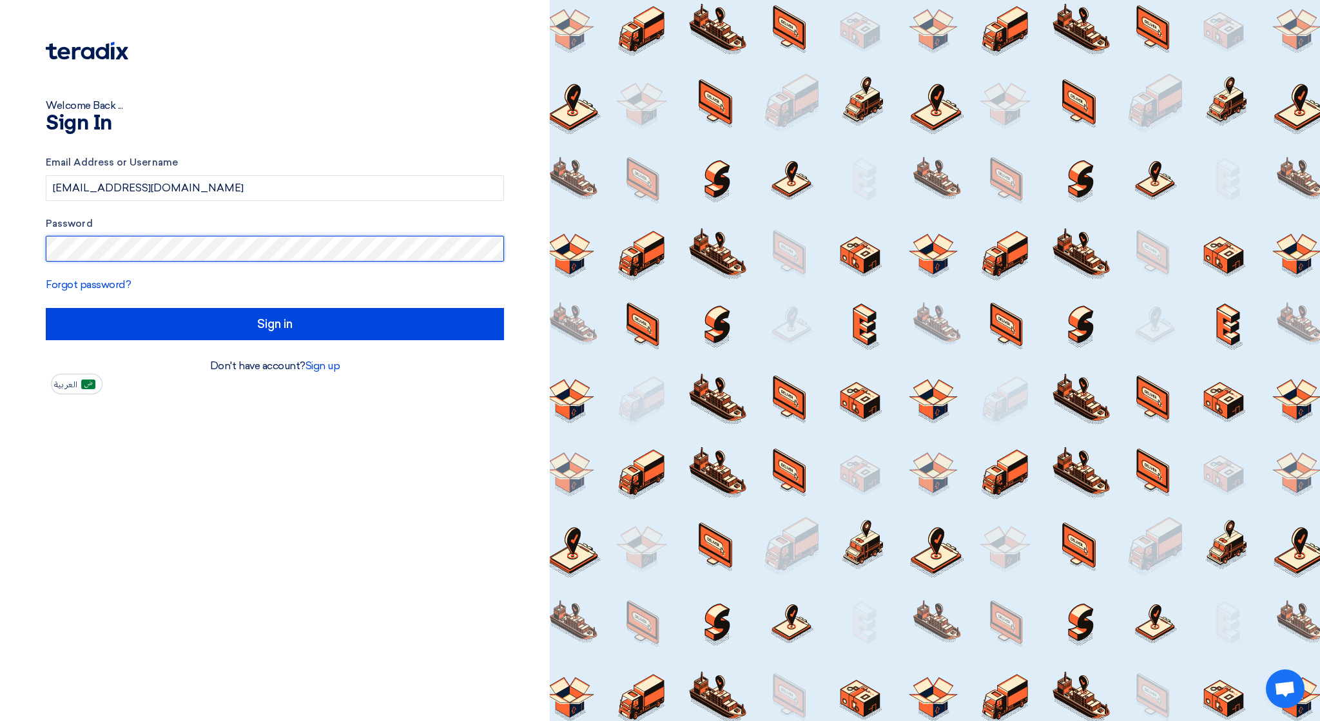
click at [43, 249] on div "Welcome Back ... Sign In Email Address or Username [EMAIL_ADDRESS][DOMAIN_NAME]…" at bounding box center [275, 197] width 530 height 394
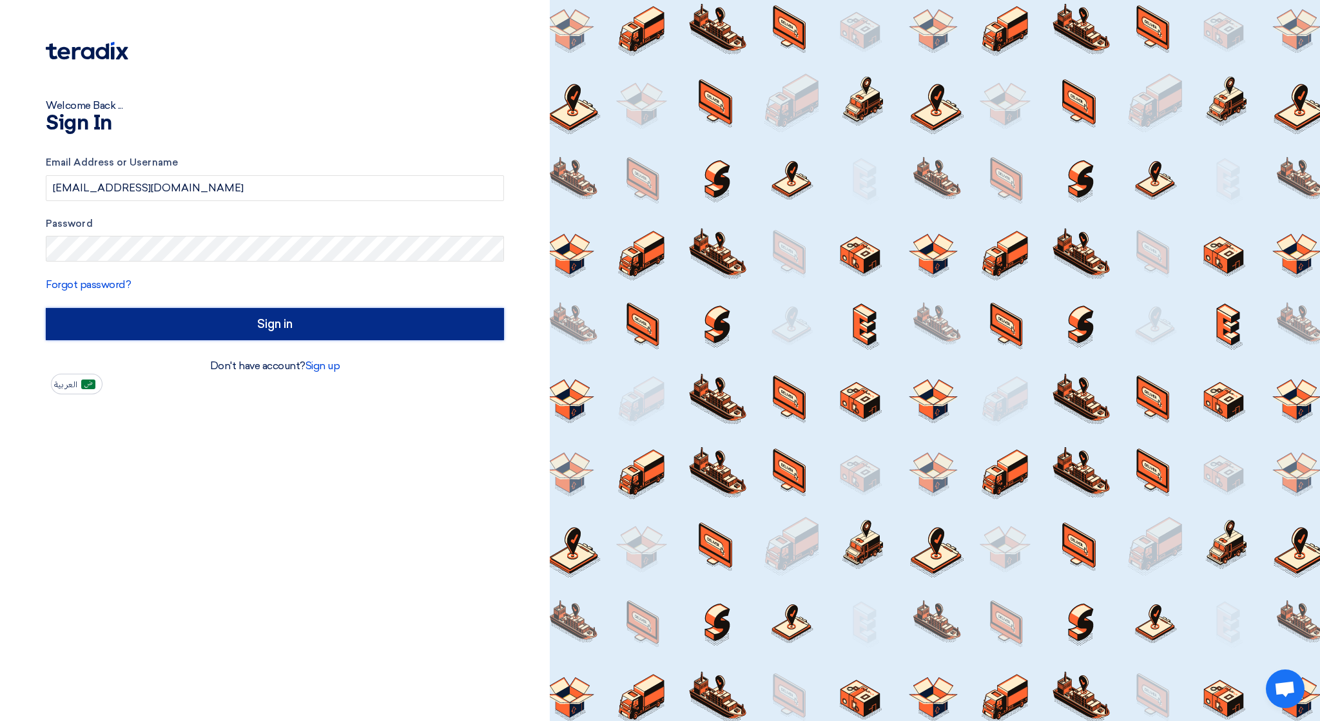
click at [120, 321] on input "Sign in" at bounding box center [275, 324] width 458 height 32
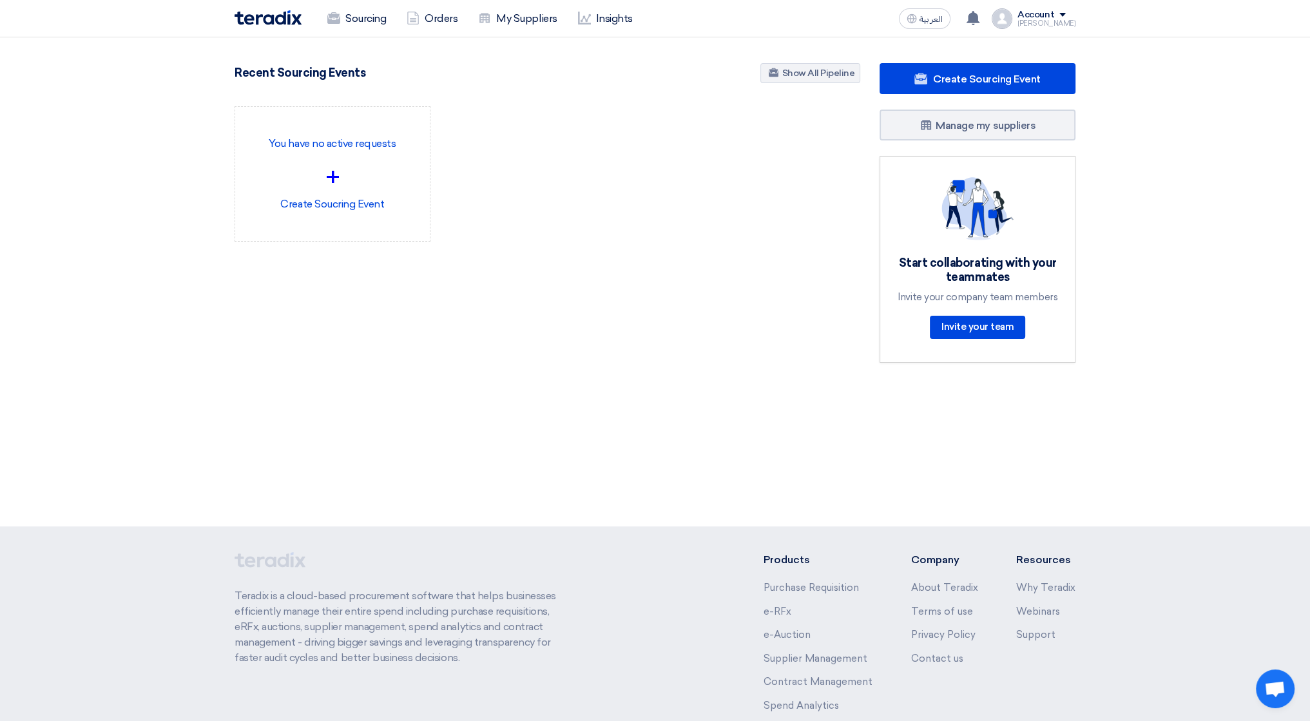
click at [1066, 13] on span at bounding box center [1062, 15] width 6 height 4
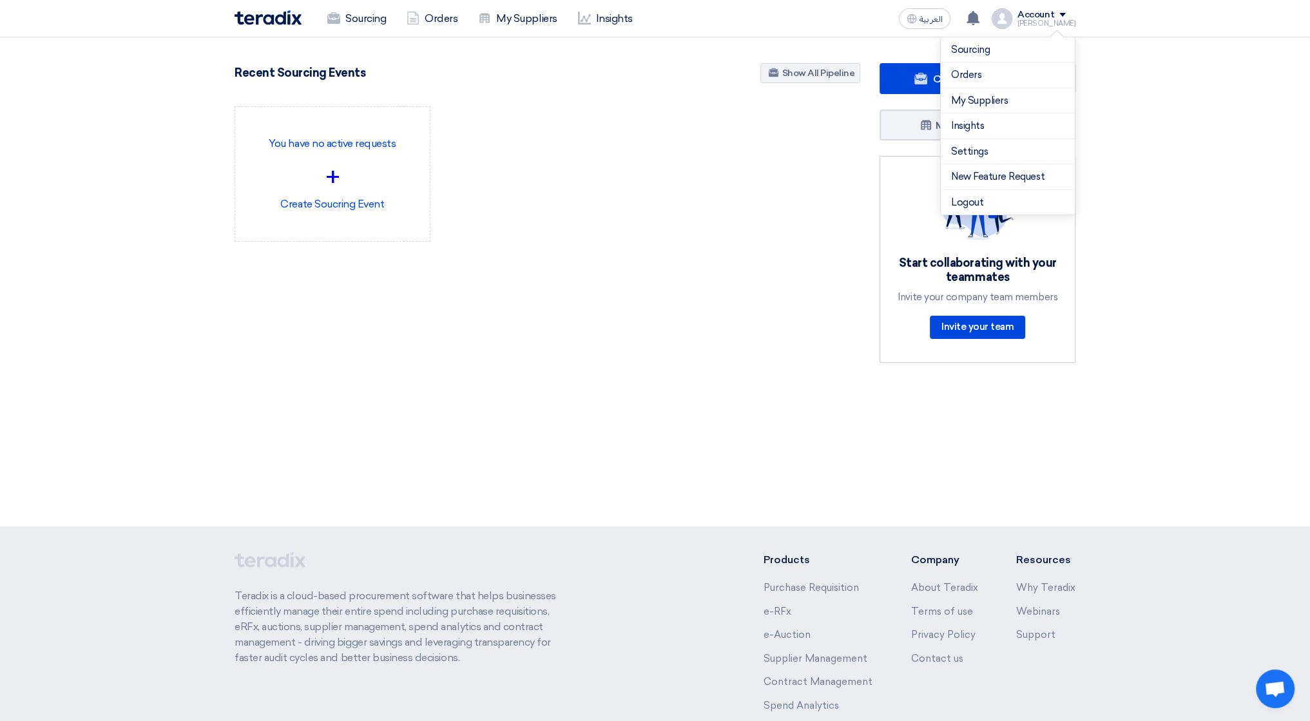
click at [582, 160] on div "You have no active requests + Create Soucring Event" at bounding box center [547, 184] width 645 height 156
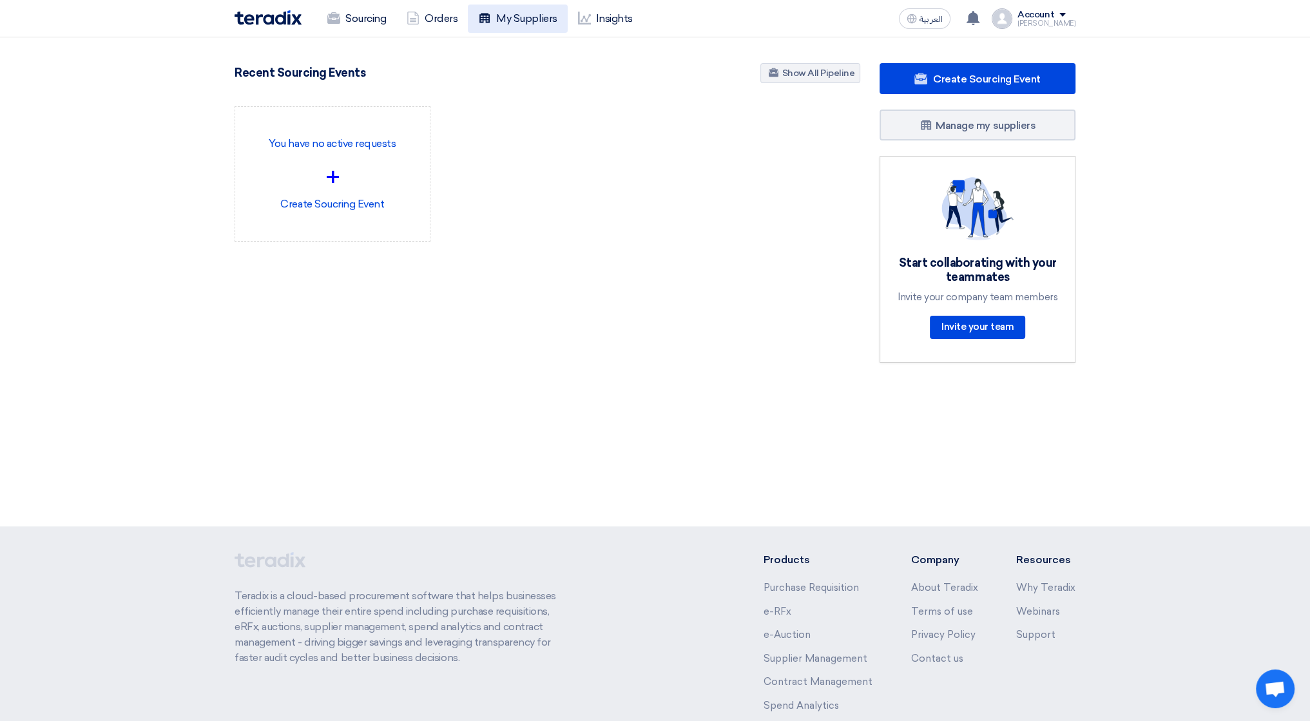
click at [508, 21] on link "My Suppliers" at bounding box center [517, 19] width 99 height 28
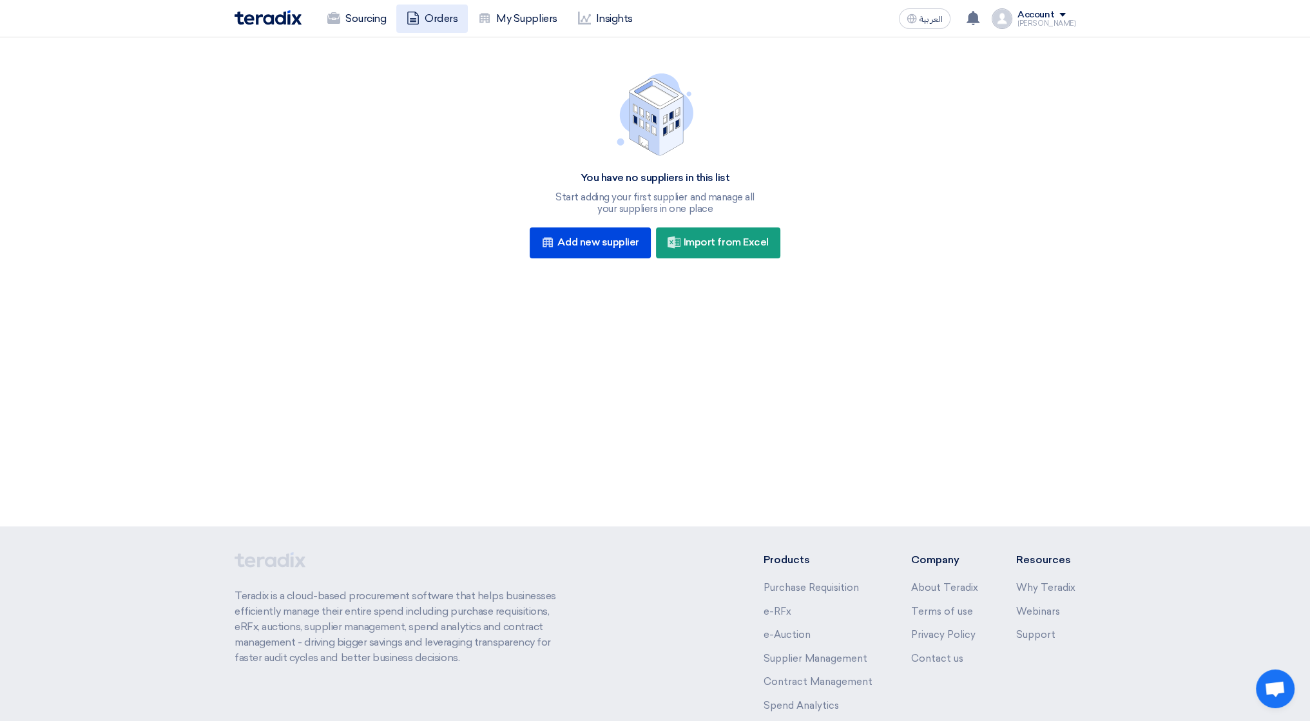
click at [430, 22] on link "Orders" at bounding box center [432, 19] width 72 height 28
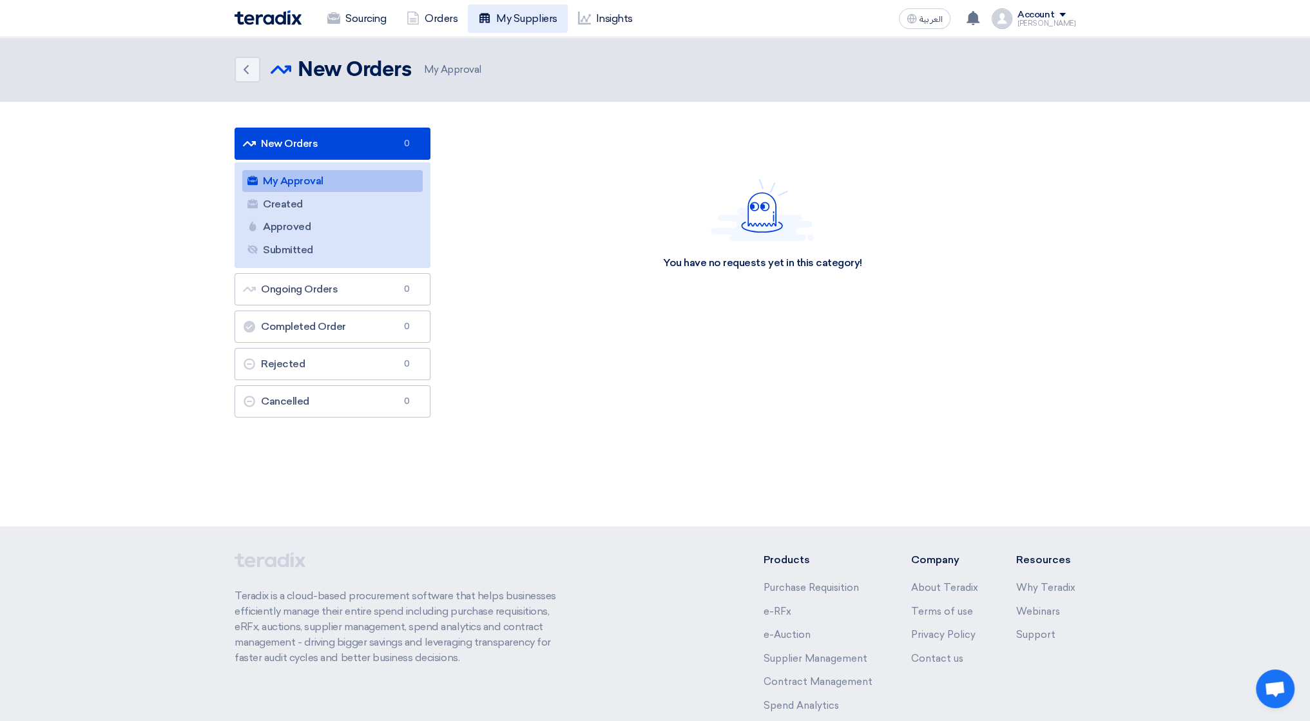
click at [493, 21] on link "My Suppliers" at bounding box center [517, 19] width 99 height 28
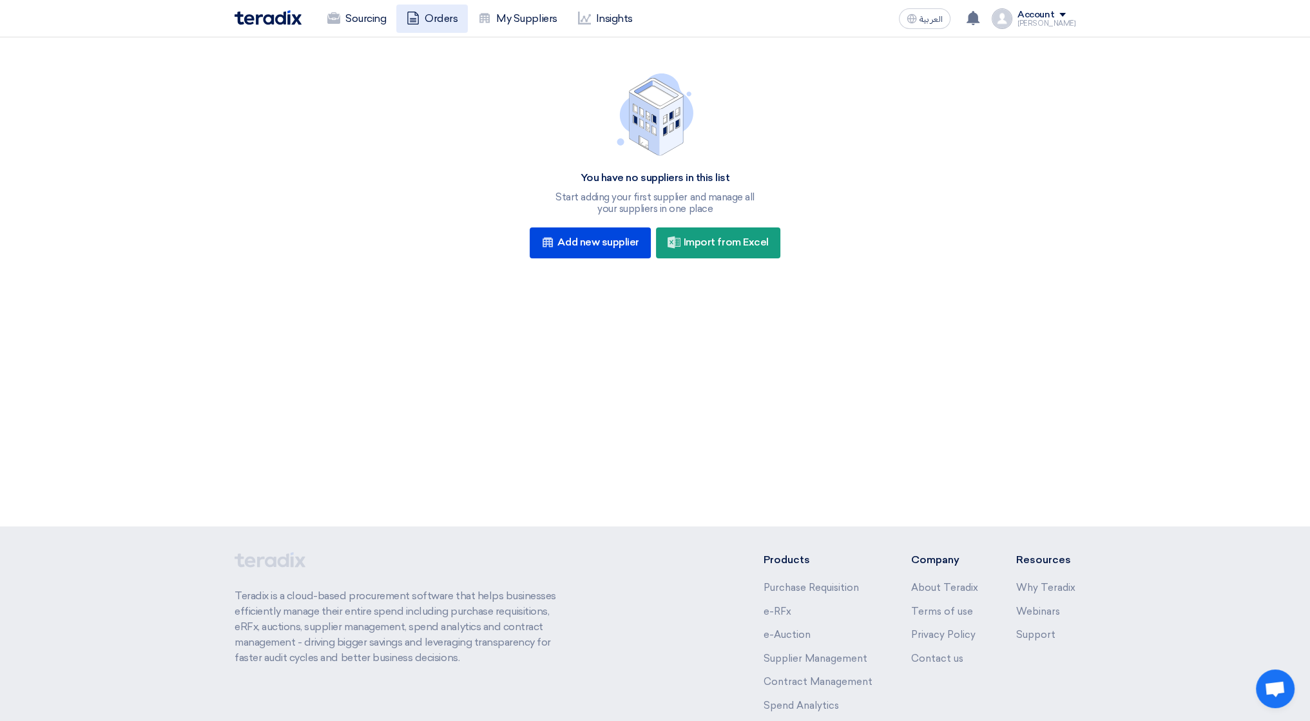
click at [416, 15] on icon at bounding box center [413, 18] width 13 height 13
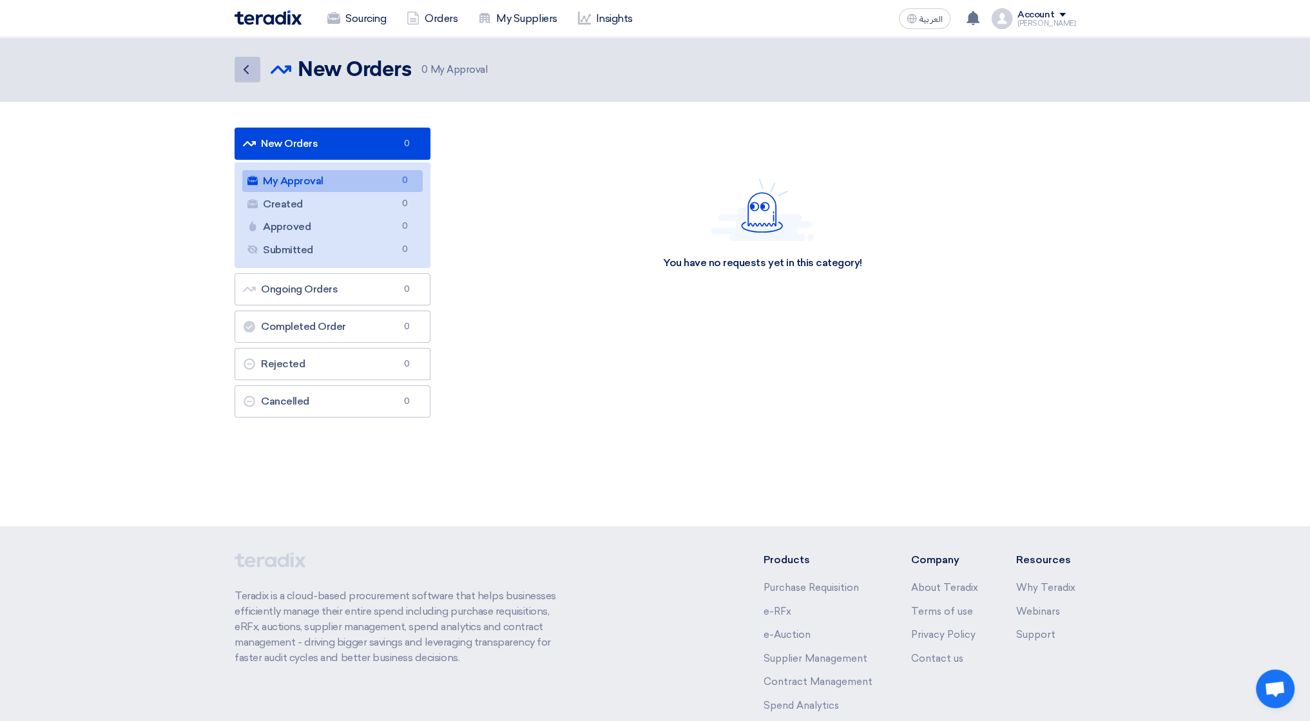
click at [238, 70] on icon "Back" at bounding box center [245, 69] width 15 height 15
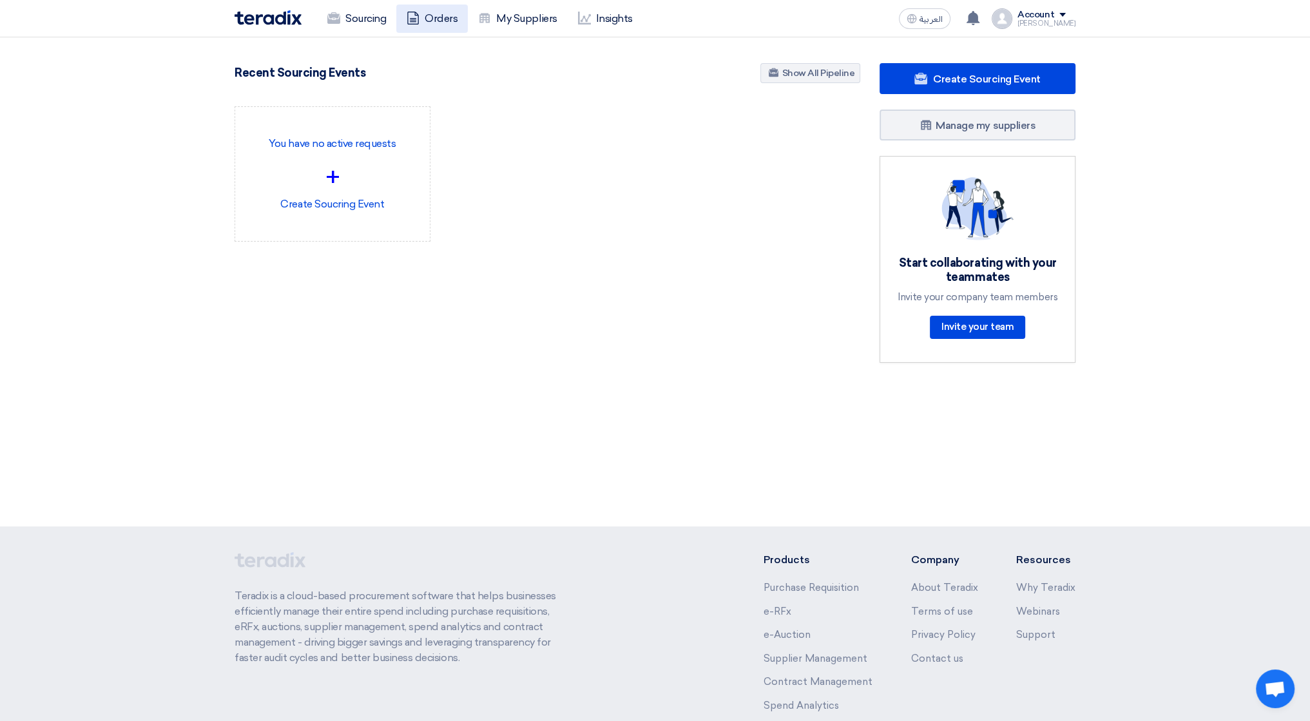
click at [408, 19] on icon at bounding box center [413, 18] width 13 height 13
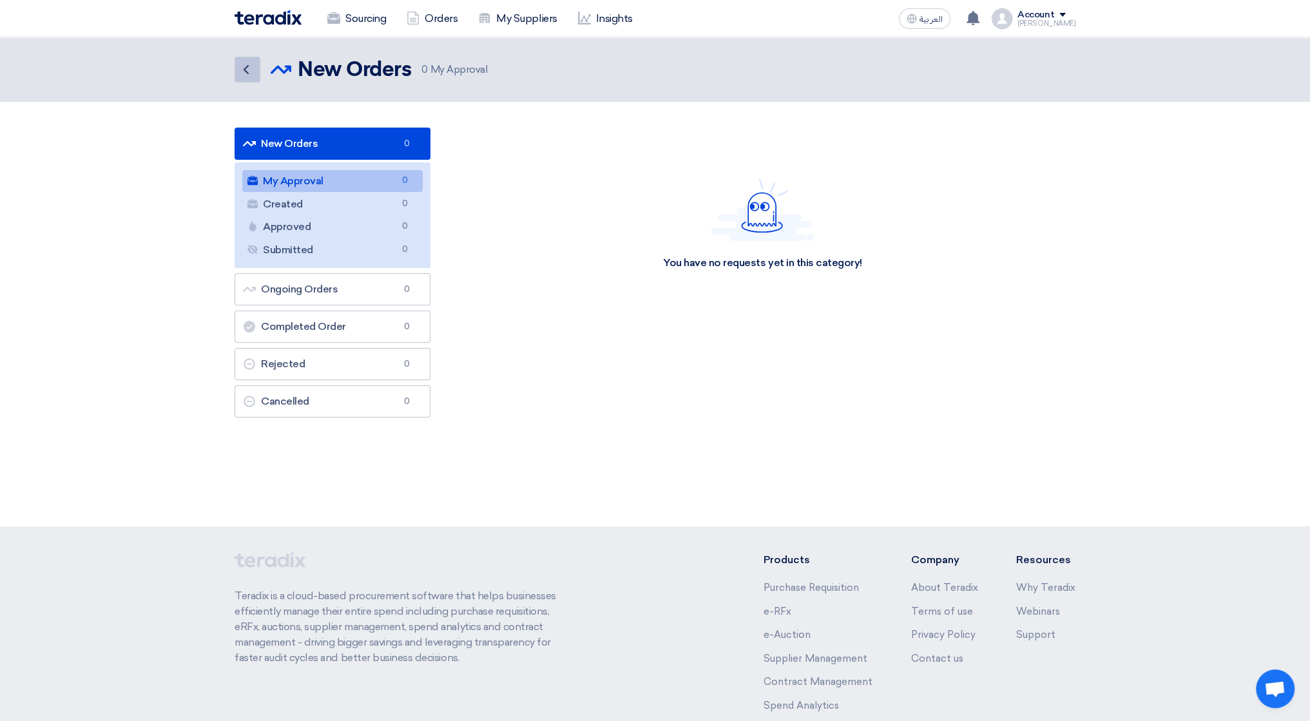
click at [248, 74] on icon "Back" at bounding box center [245, 69] width 15 height 15
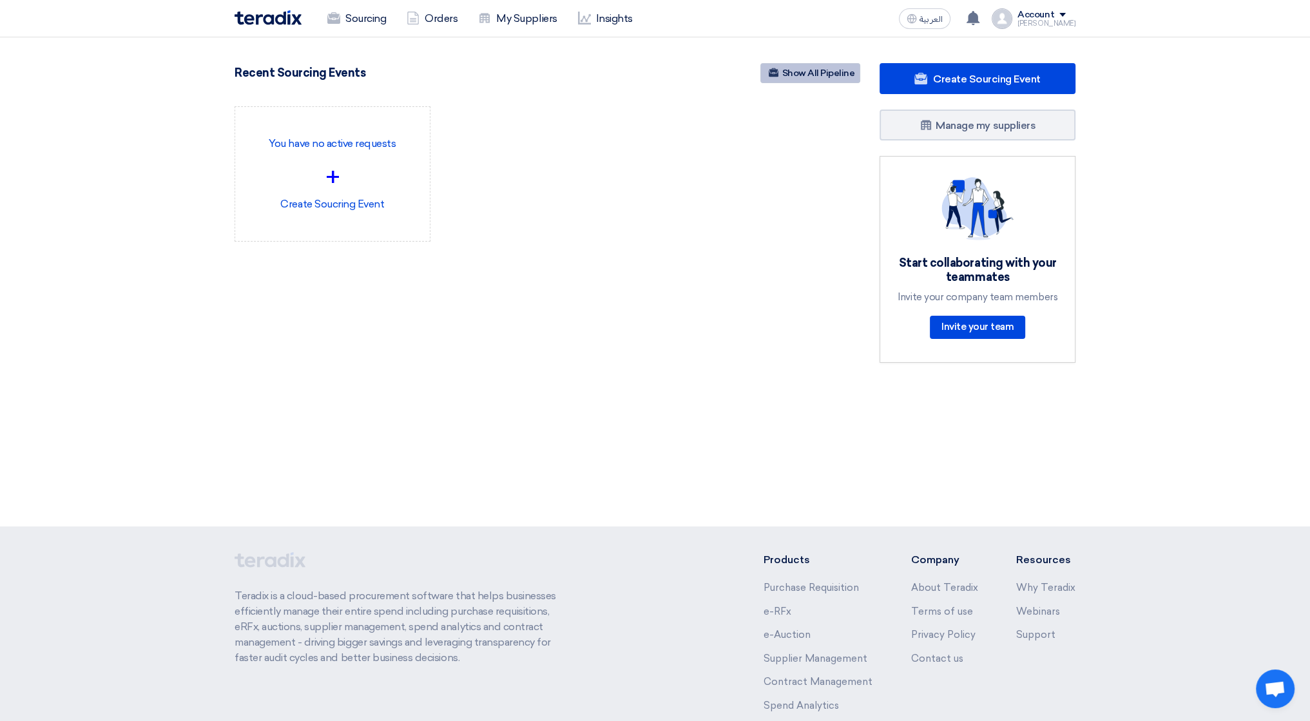
click at [793, 71] on link "Show All Pipeline" at bounding box center [810, 73] width 100 height 20
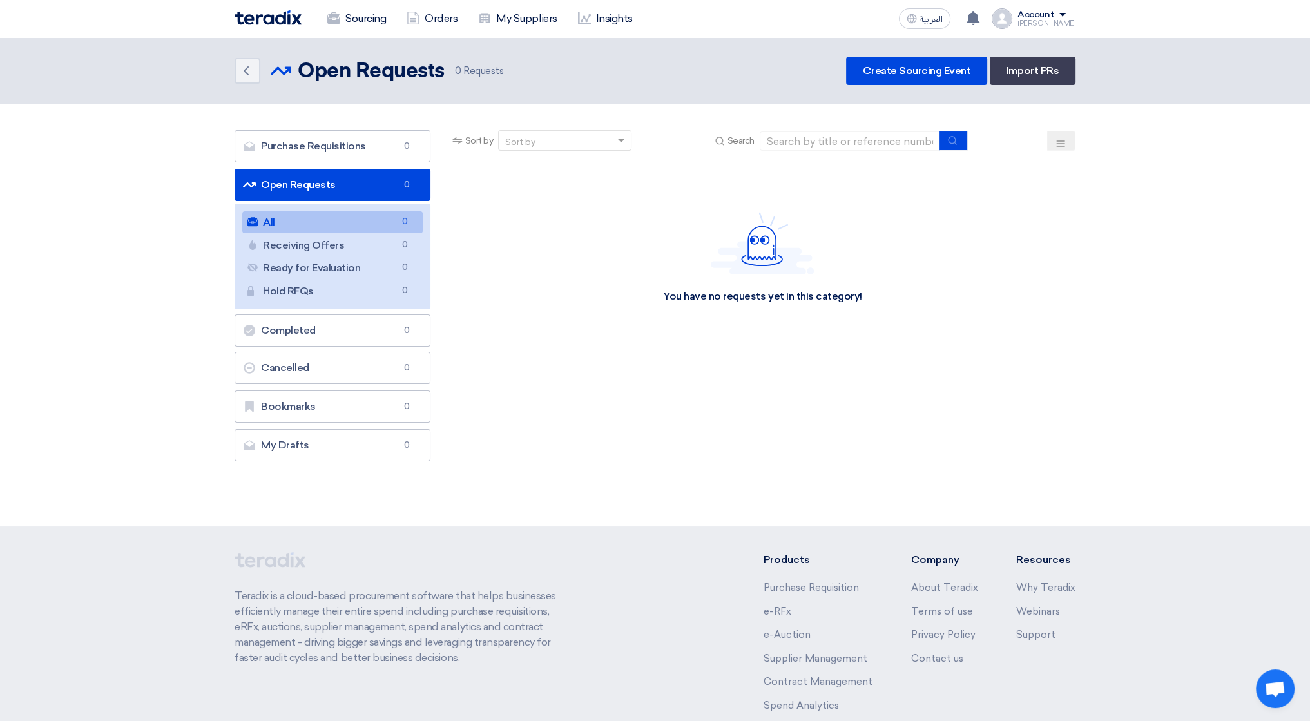
click at [541, 142] on div "Sort by" at bounding box center [557, 141] width 116 height 16
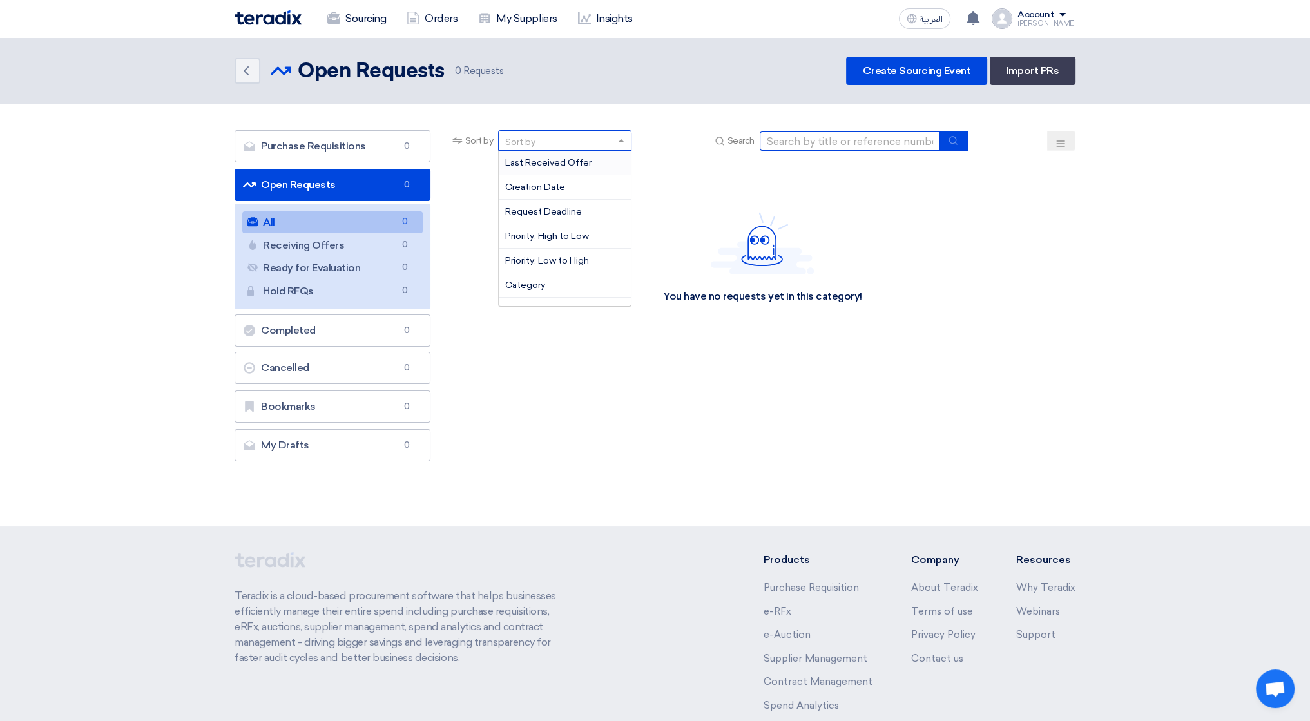
click at [788, 133] on input at bounding box center [850, 140] width 180 height 19
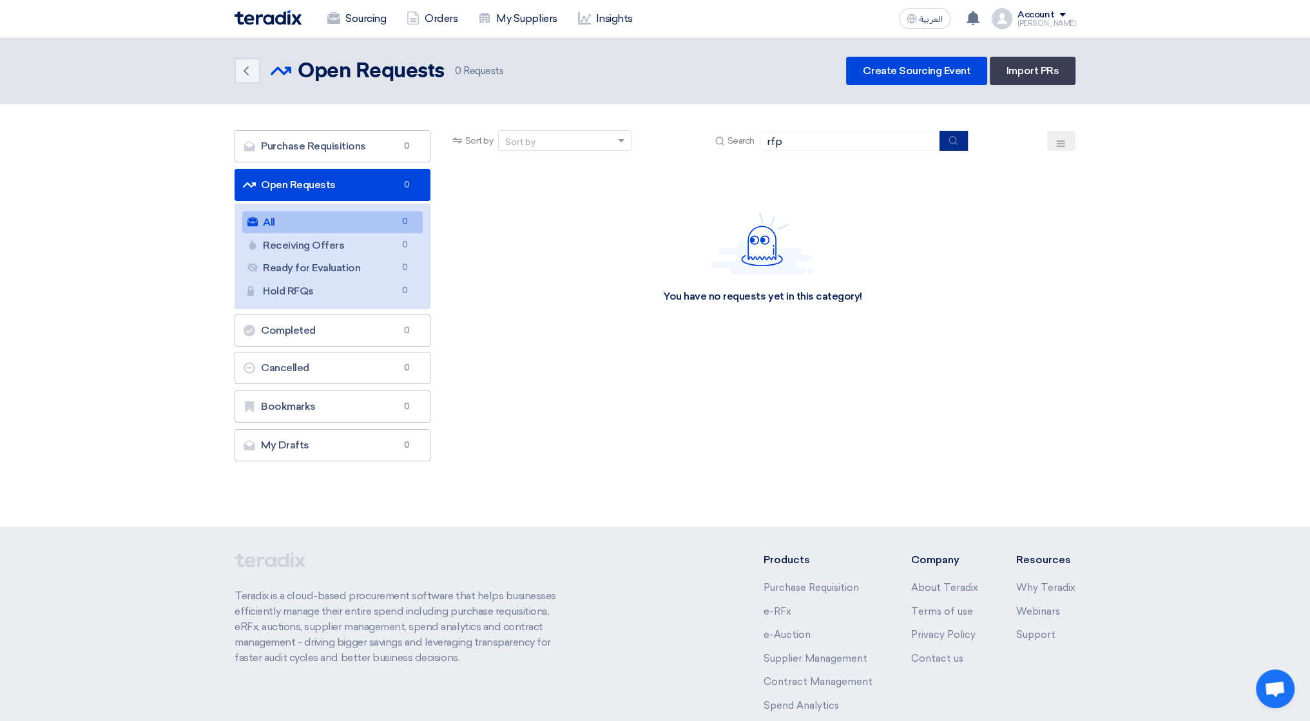
click at [946, 147] on button "submit" at bounding box center [953, 141] width 28 height 20
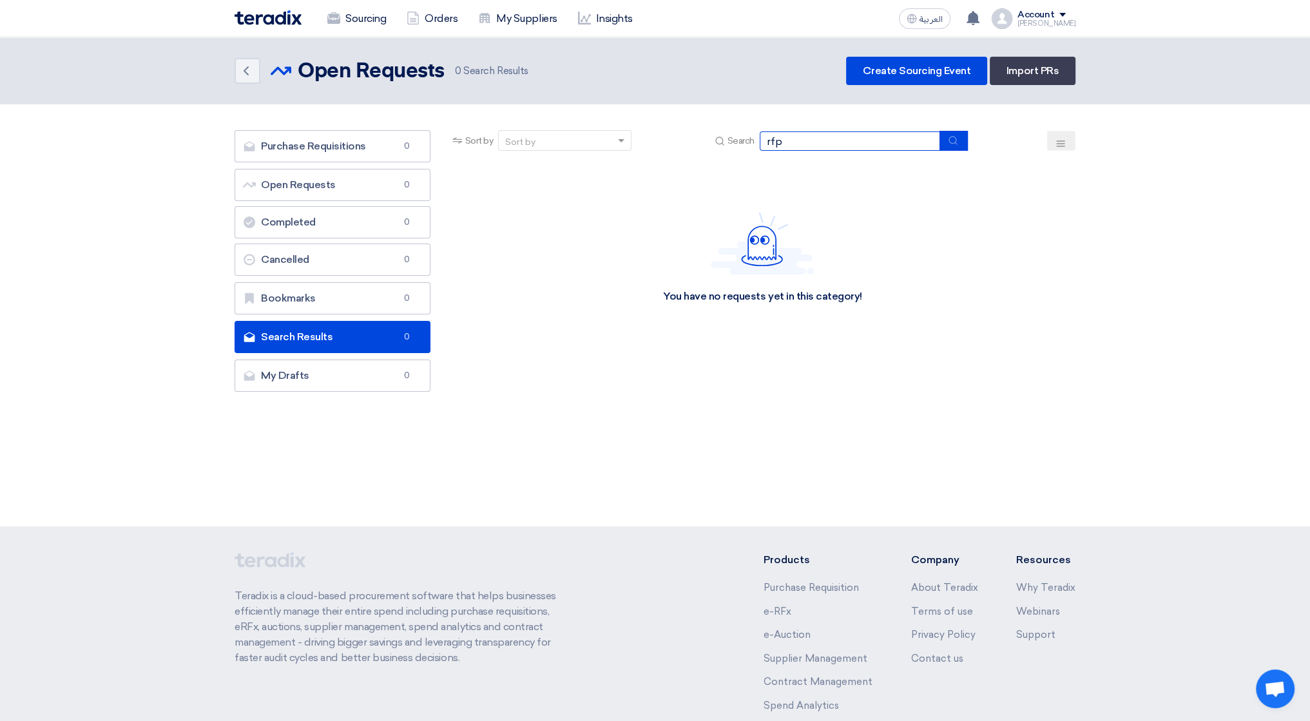
click at [807, 146] on input "rfp" at bounding box center [850, 140] width 180 height 19
type input "71103"
click at [957, 141] on icon "submit" at bounding box center [953, 140] width 10 height 10
click at [1052, 10] on div "Account" at bounding box center [1035, 15] width 37 height 11
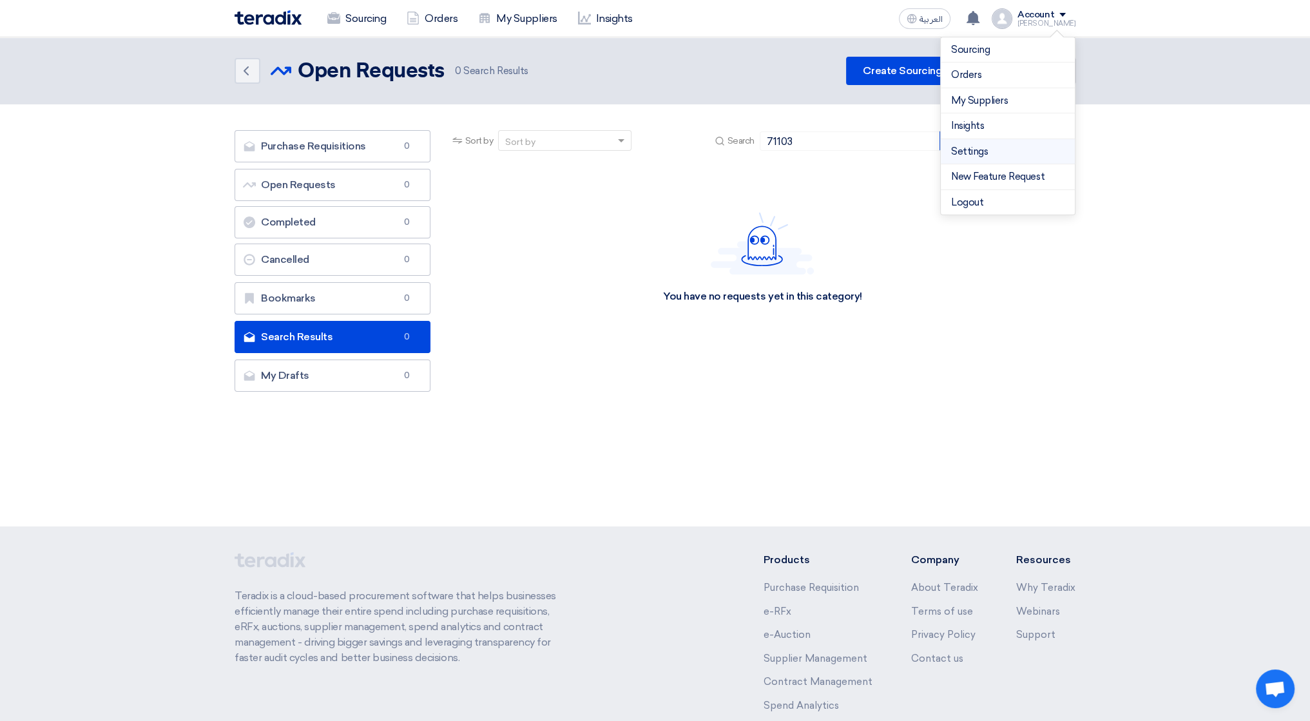
click at [1015, 154] on link "Settings" at bounding box center [1007, 151] width 113 height 15
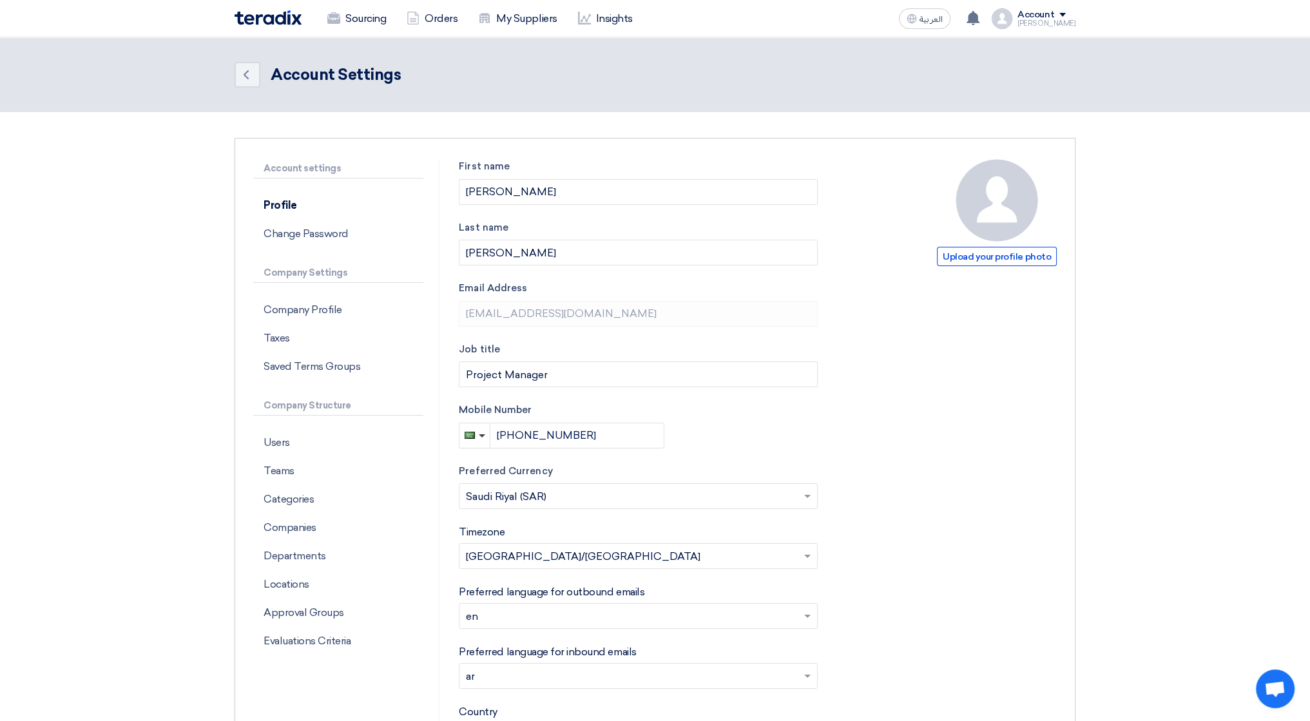
click at [260, 79] on div "Back Account Settings" at bounding box center [655, 75] width 841 height 36
click at [245, 73] on use at bounding box center [246, 74] width 5 height 9
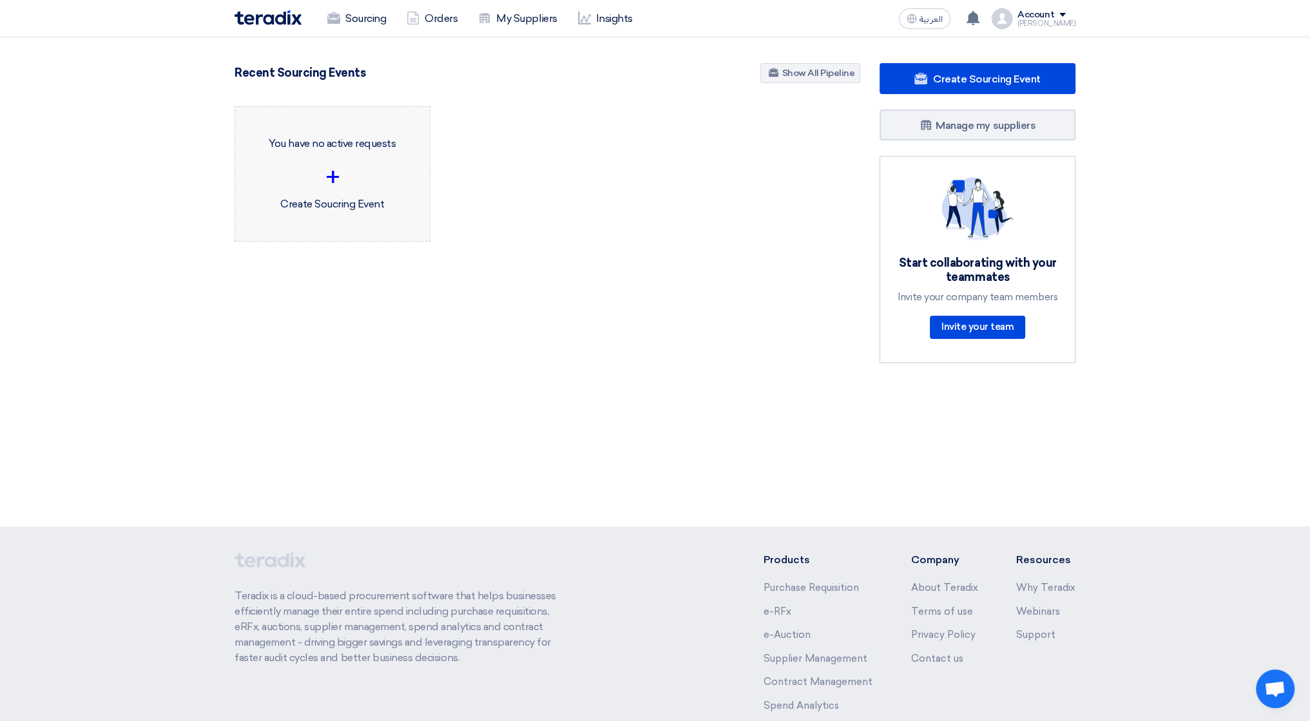
click at [351, 162] on div "+" at bounding box center [332, 177] width 174 height 39
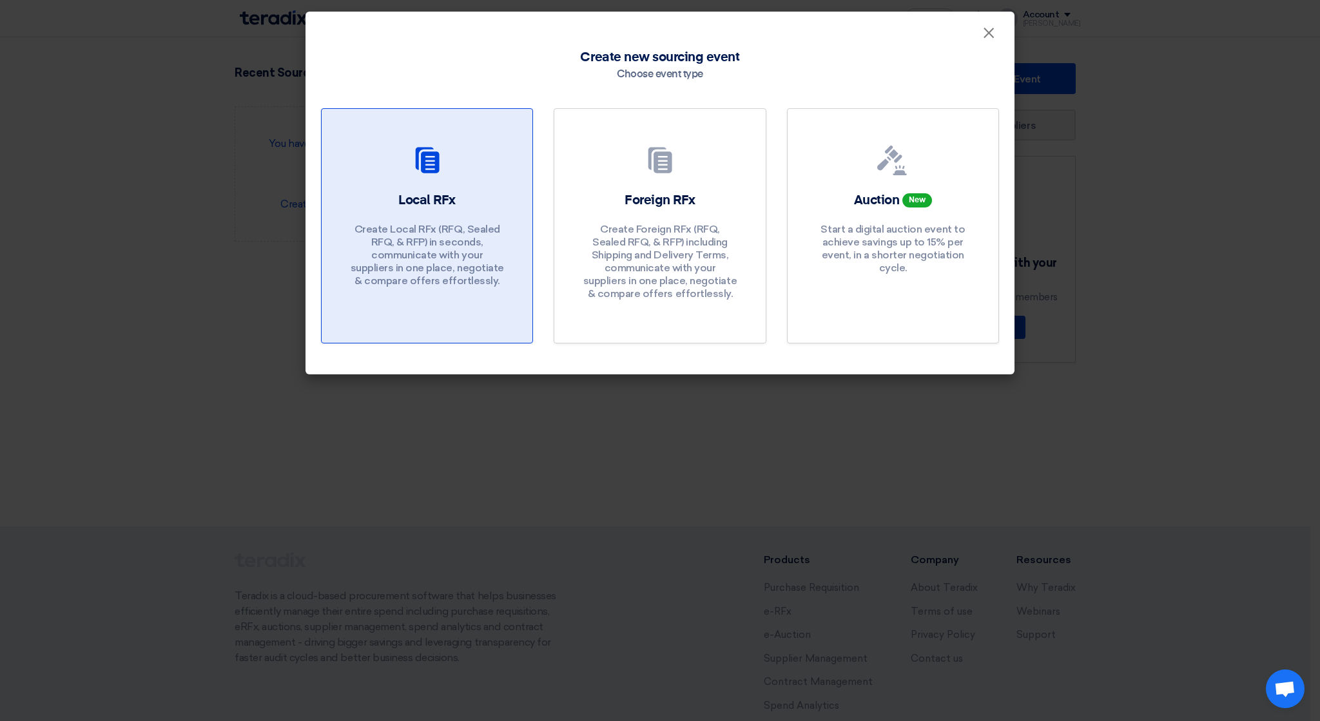
click at [487, 226] on p "Create Local RFx (RFQ, Sealed RFQ, & RFP) in seconds, communicate with your sup…" at bounding box center [427, 255] width 155 height 64
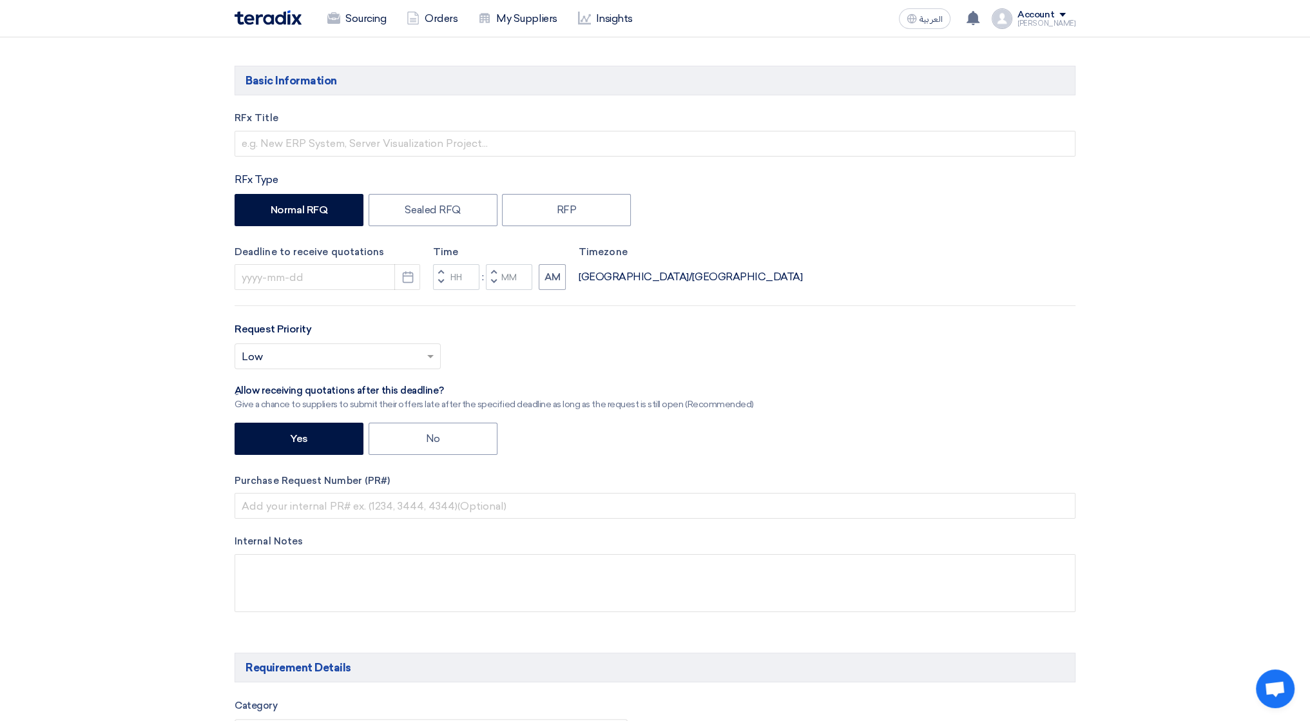
scroll to position [64, 0]
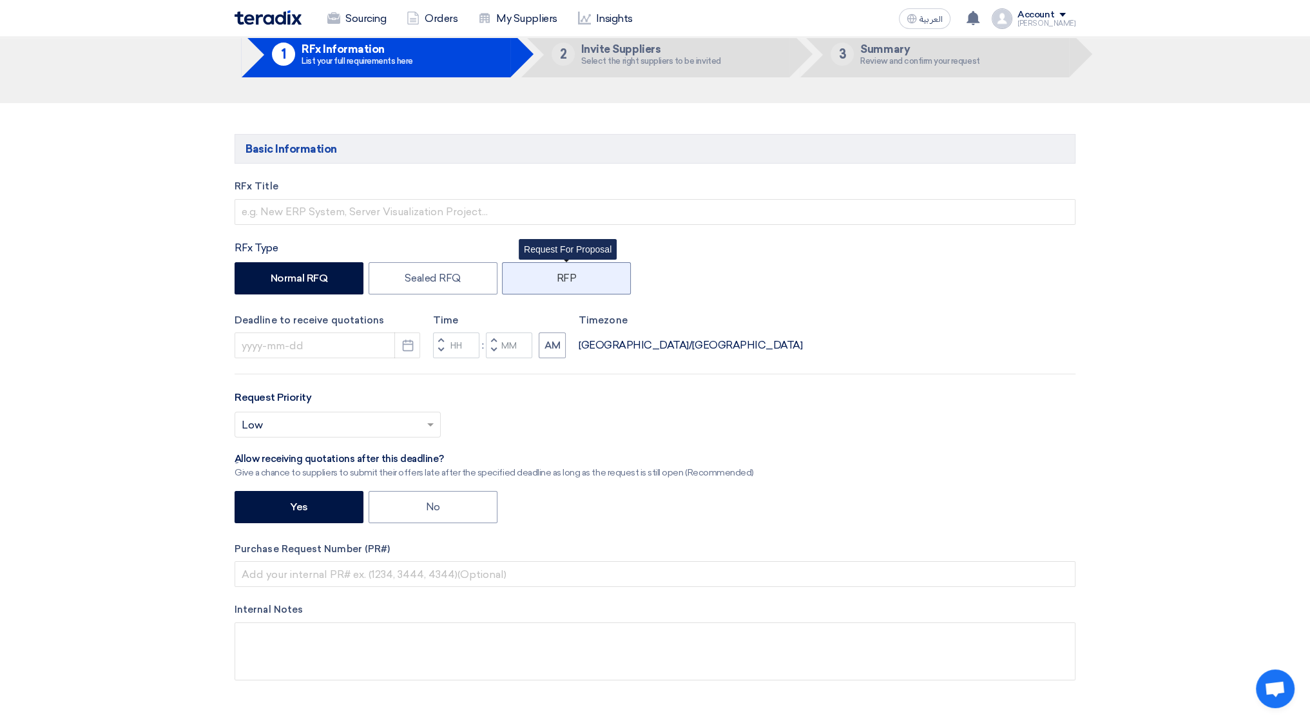
click at [564, 278] on label "RFP" at bounding box center [566, 278] width 129 height 32
click at [564, 278] on input "RFP" at bounding box center [561, 277] width 8 height 8
radio input "true"
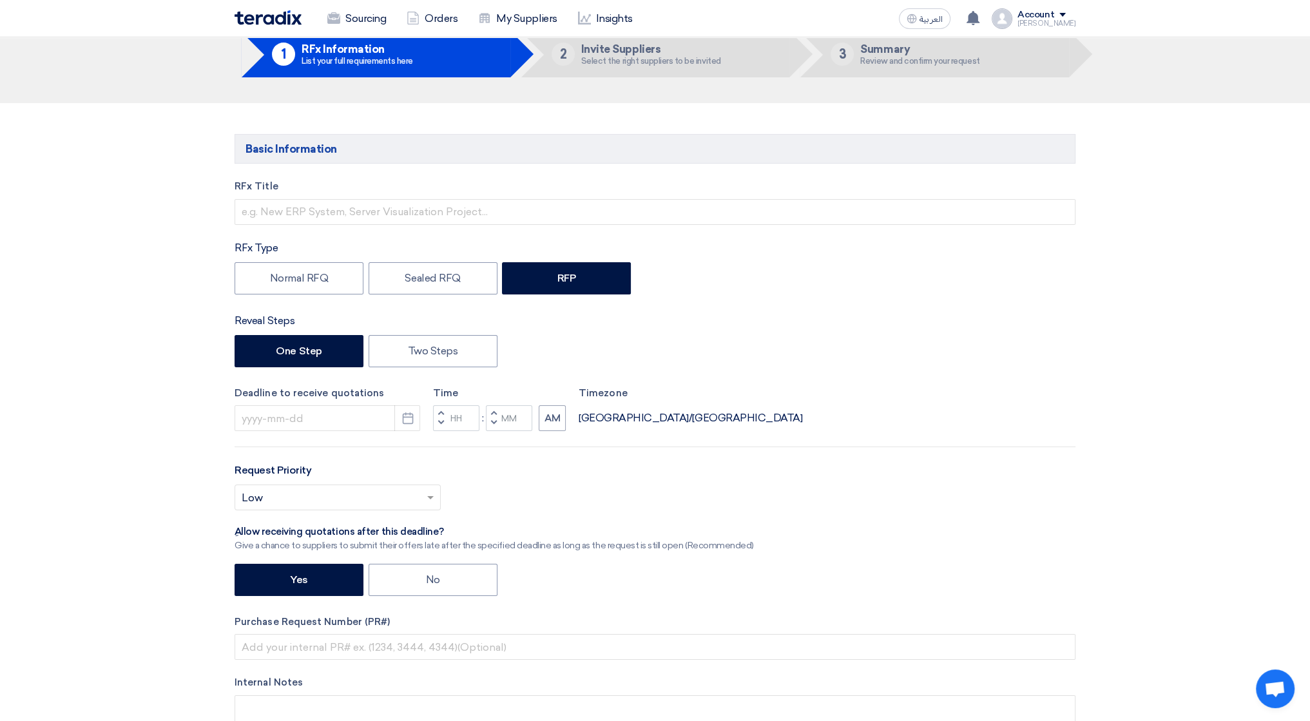
click at [861, 65] on div "Review and confirm your request" at bounding box center [919, 61] width 119 height 8
click at [758, 57] on li "2 Invite Suppliers Select the right suppliers to be invited" at bounding box center [655, 54] width 269 height 46
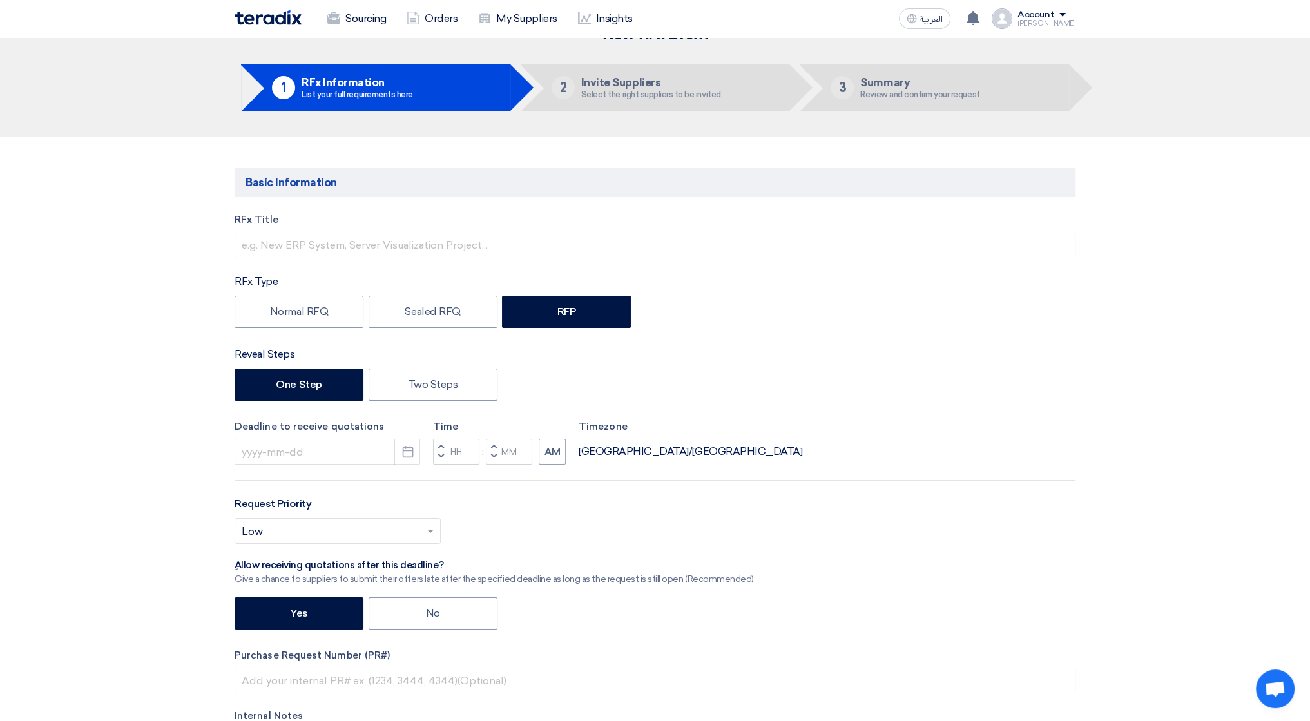
scroll to position [0, 0]
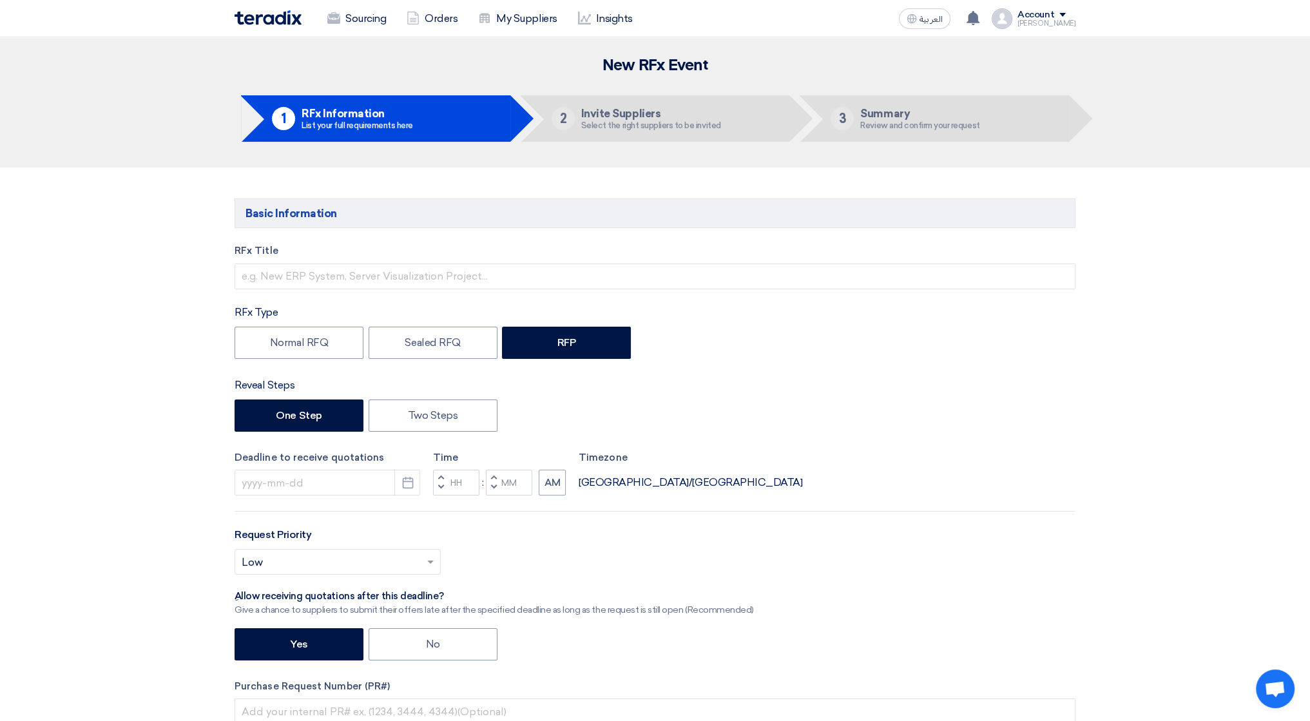
click at [866, 115] on h5 "Summary" at bounding box center [919, 114] width 119 height 12
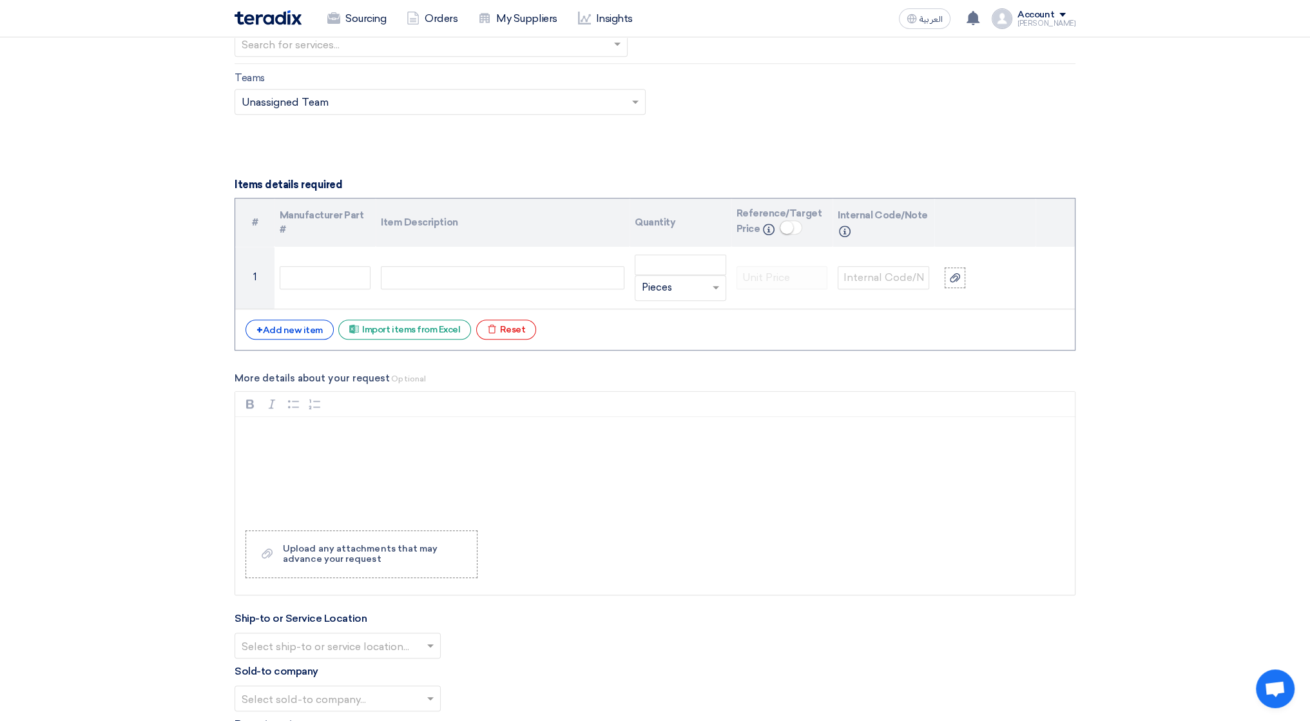
scroll to position [1191, 0]
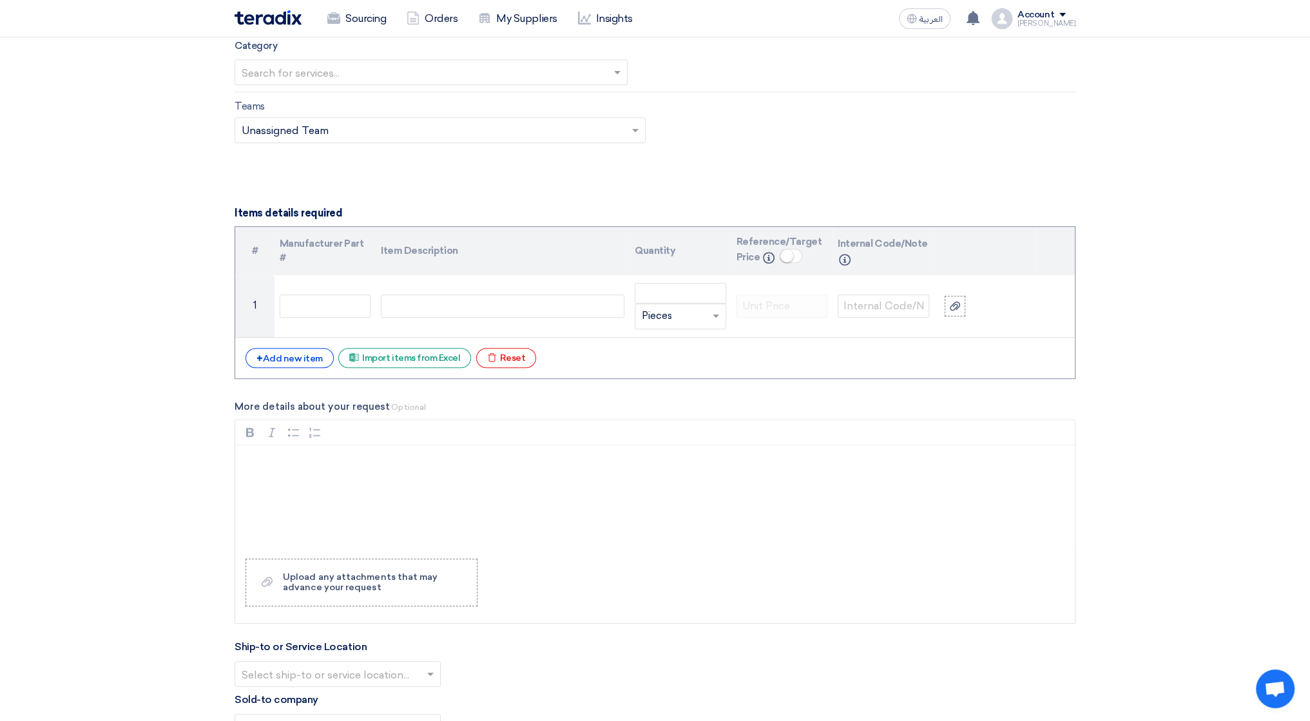
click at [276, 12] on img at bounding box center [268, 17] width 67 height 15
